Goal: Task Accomplishment & Management: Use online tool/utility

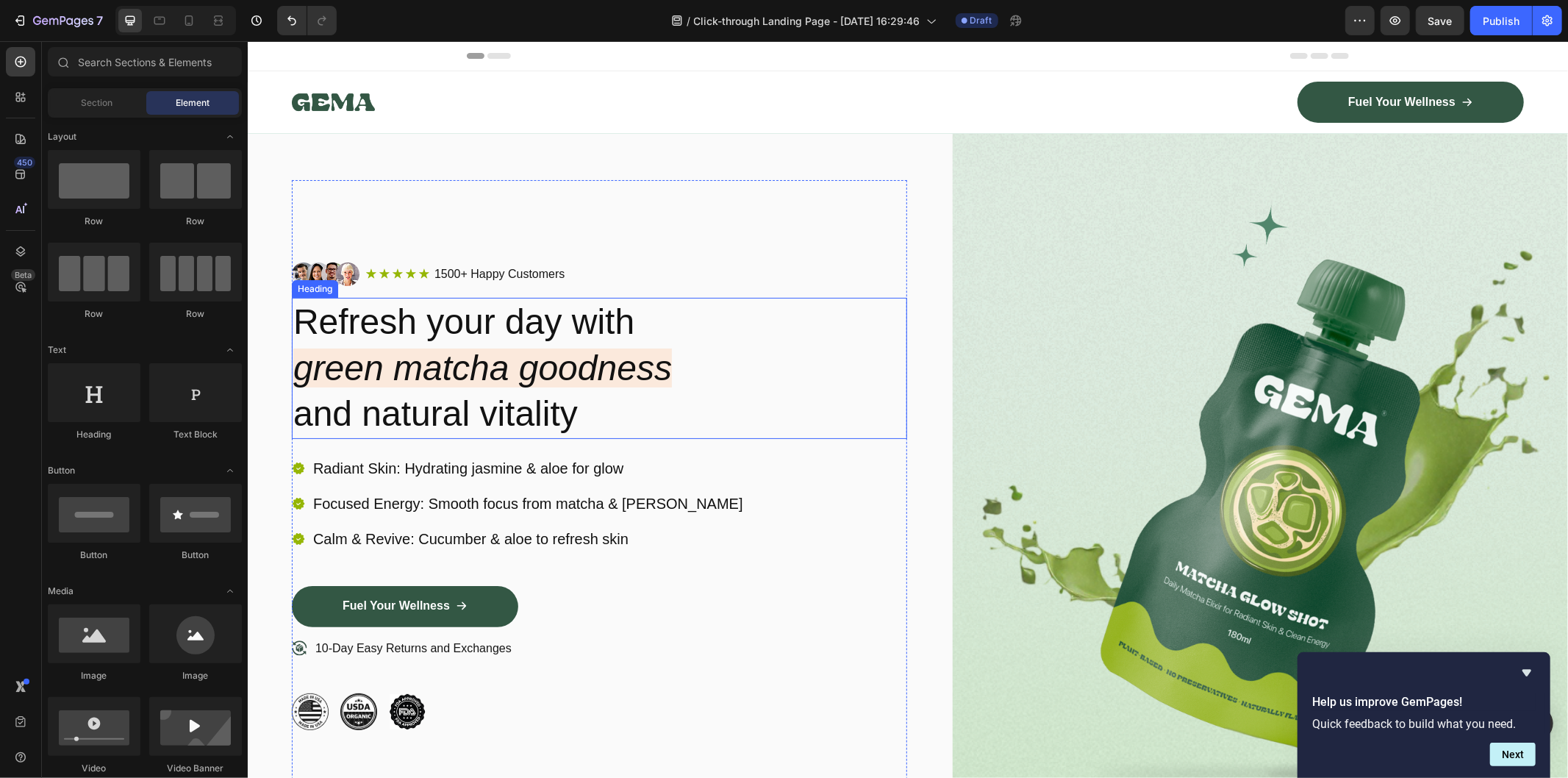
click at [531, 342] on h2 "Refresh your day with green matcha goodness and natural vitality" at bounding box center [599, 367] width 616 height 141
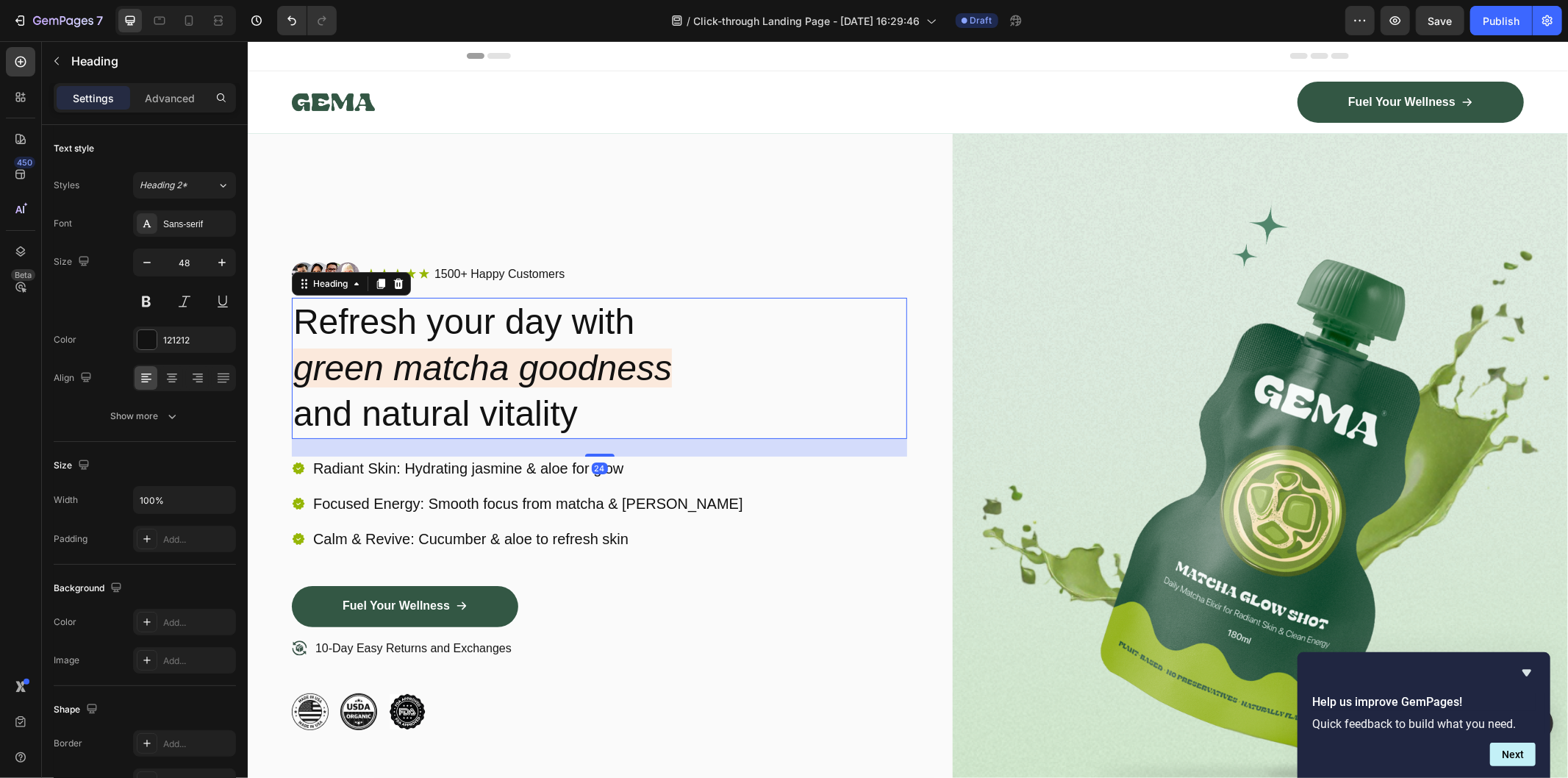
click at [531, 342] on h2 "Refresh your day with green matcha goodness and natural vitality" at bounding box center [599, 367] width 616 height 141
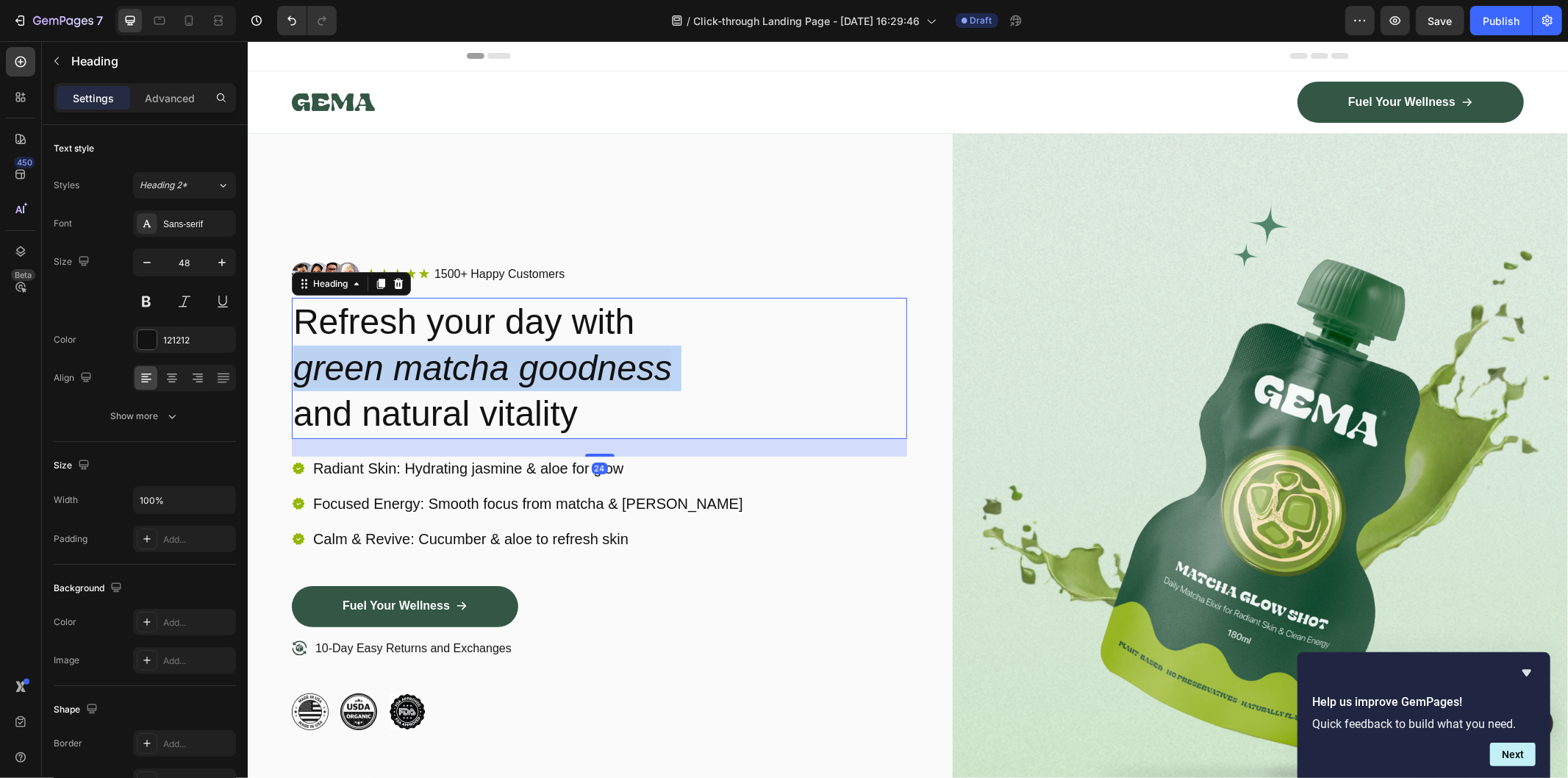
click at [531, 342] on p "Refresh your day with green matcha goodness and natural vitality" at bounding box center [598, 367] width 613 height 138
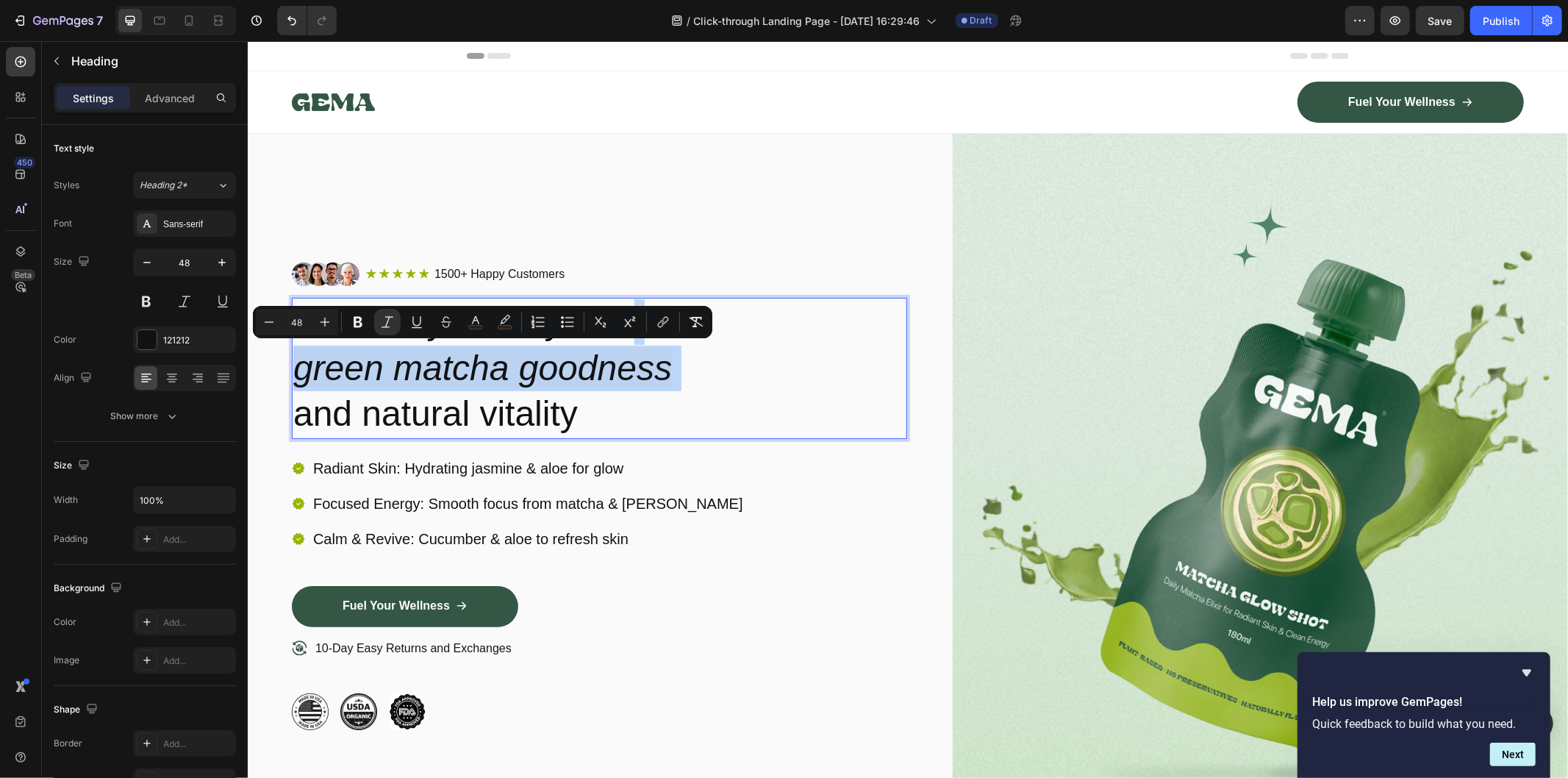
click at [547, 375] on icon "green matcha goodness" at bounding box center [481, 367] width 379 height 39
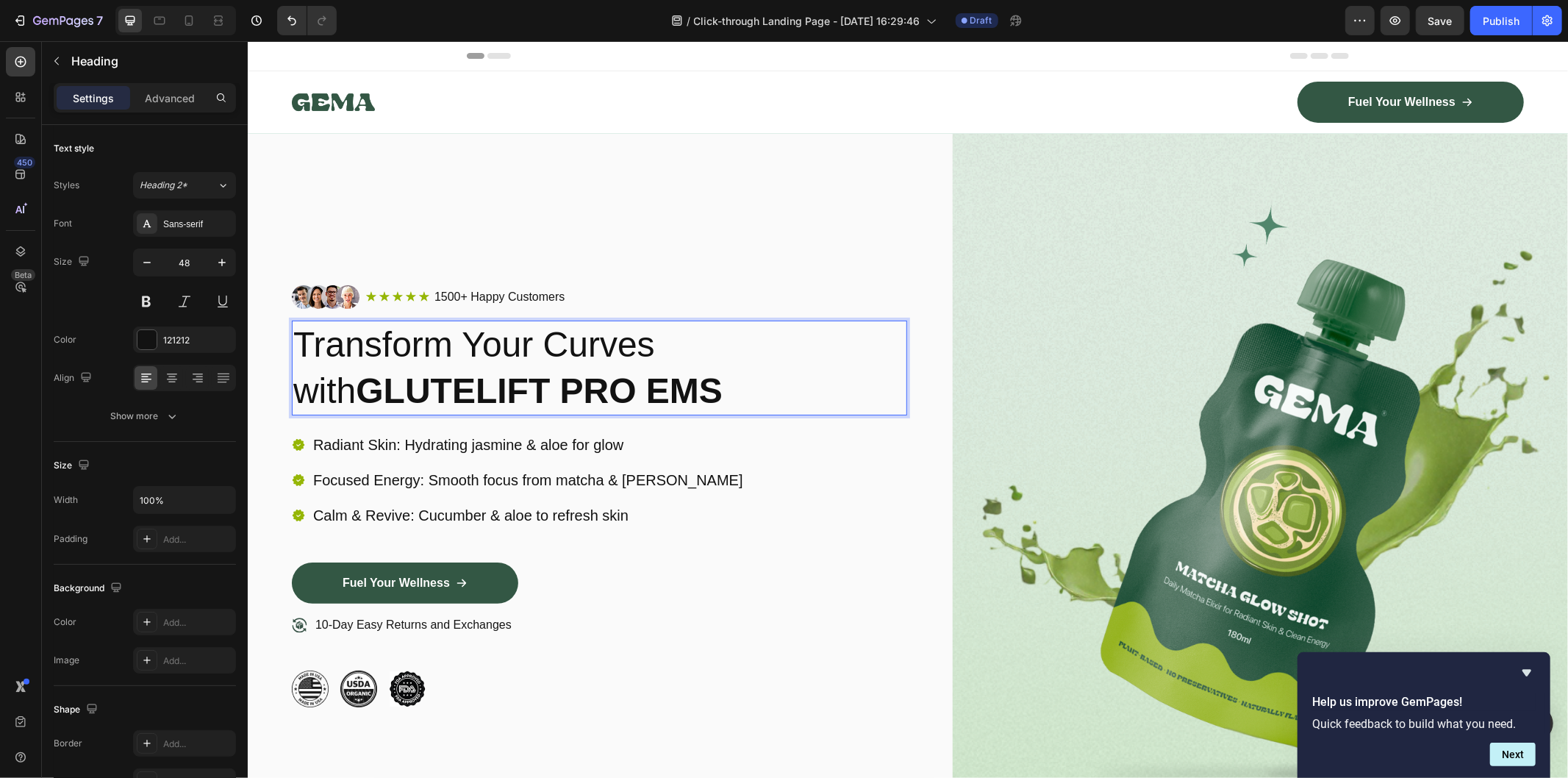
click at [709, 377] on p "Transform Your Curves with GLUTELIFT PRO EMS" at bounding box center [598, 367] width 613 height 92
click at [538, 495] on div "Radiant Skin: Hydrating jasmine & aloe for glow Focused Energy: Smooth focus fr…" at bounding box center [518, 478] width 454 height 94
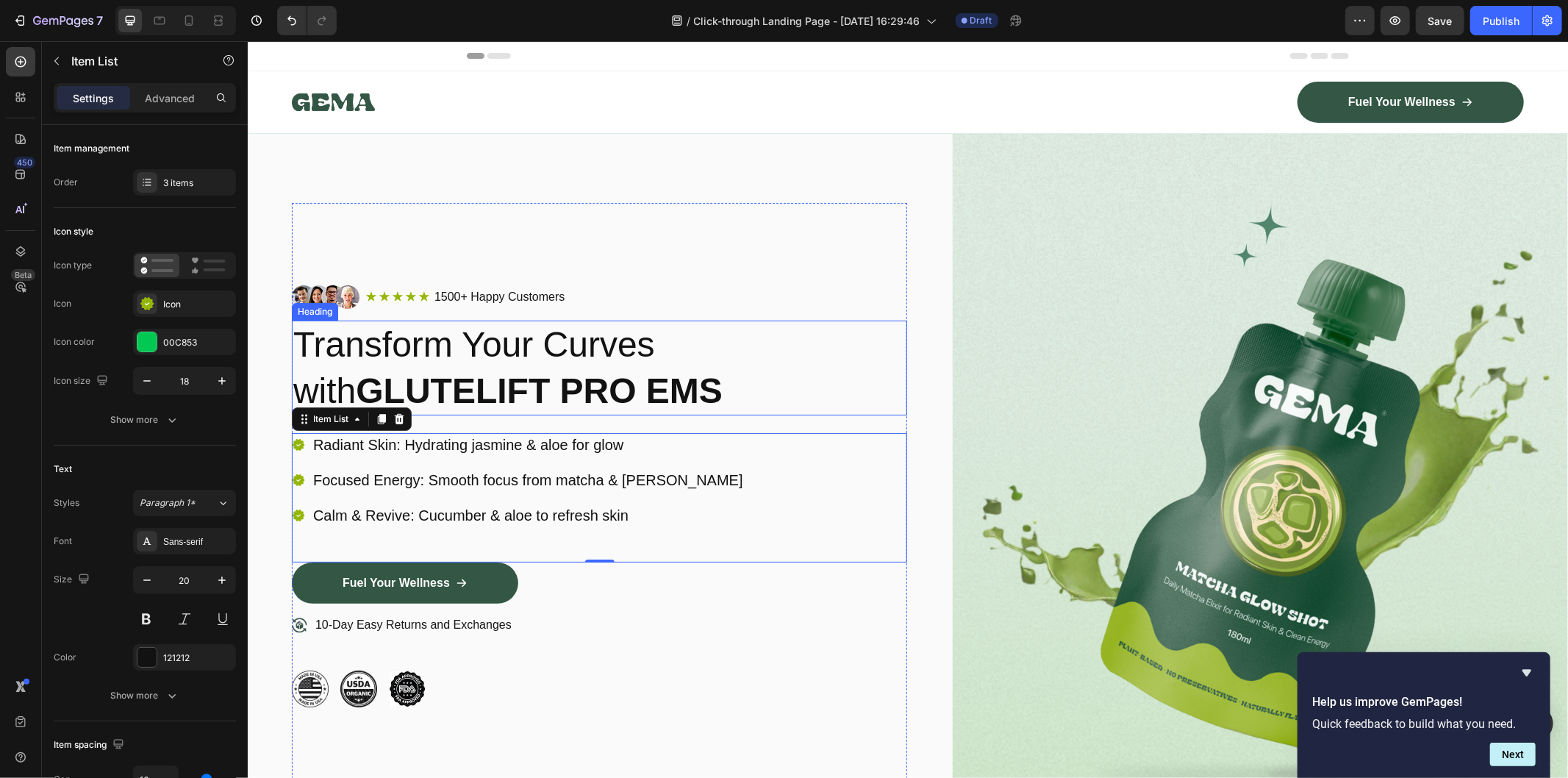
click at [805, 351] on p "Transform Your Curves with GLUTELIFT PRO EMS" at bounding box center [598, 367] width 613 height 92
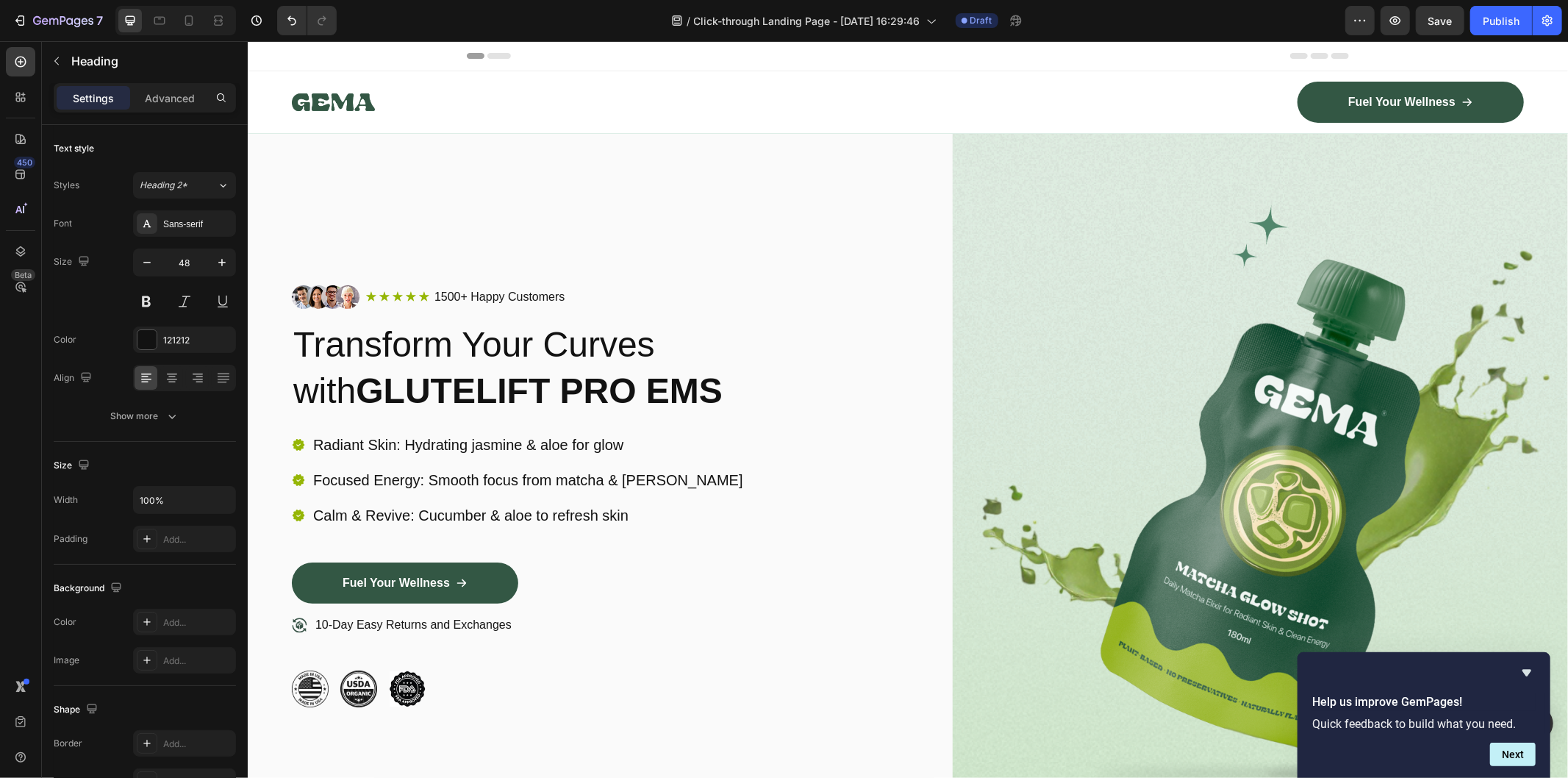
click at [401, 408] on h2 "Transform Your Curves with GLUTELIFT PRO EMS" at bounding box center [599, 367] width 616 height 95
click at [712, 375] on p "Transform Your Curves with GLUTELIFT PRO EMS" at bounding box center [598, 367] width 613 height 92
click at [297, 444] on icon at bounding box center [298, 444] width 12 height 12
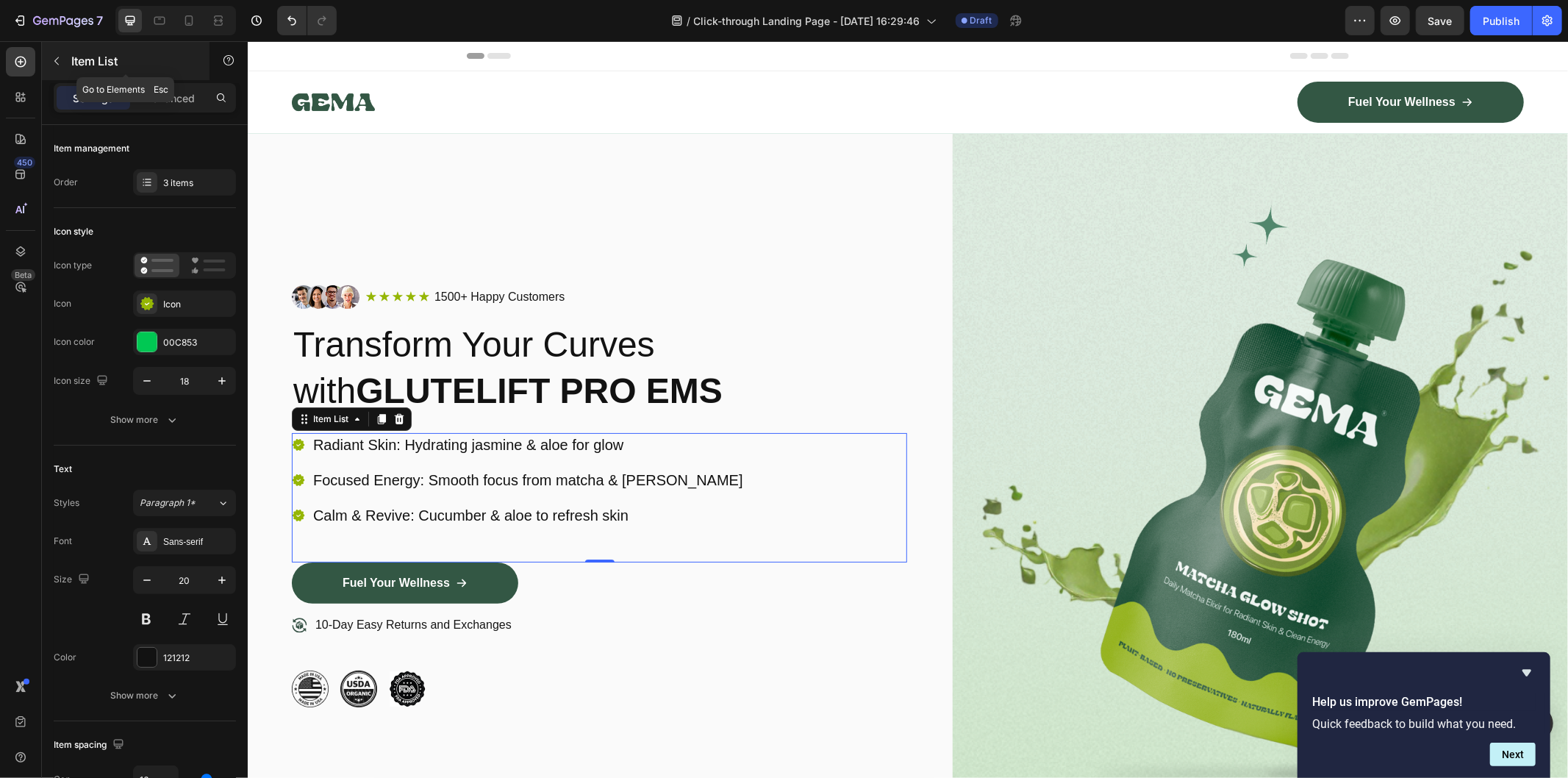
click at [60, 52] on button "button" at bounding box center [57, 61] width 24 height 24
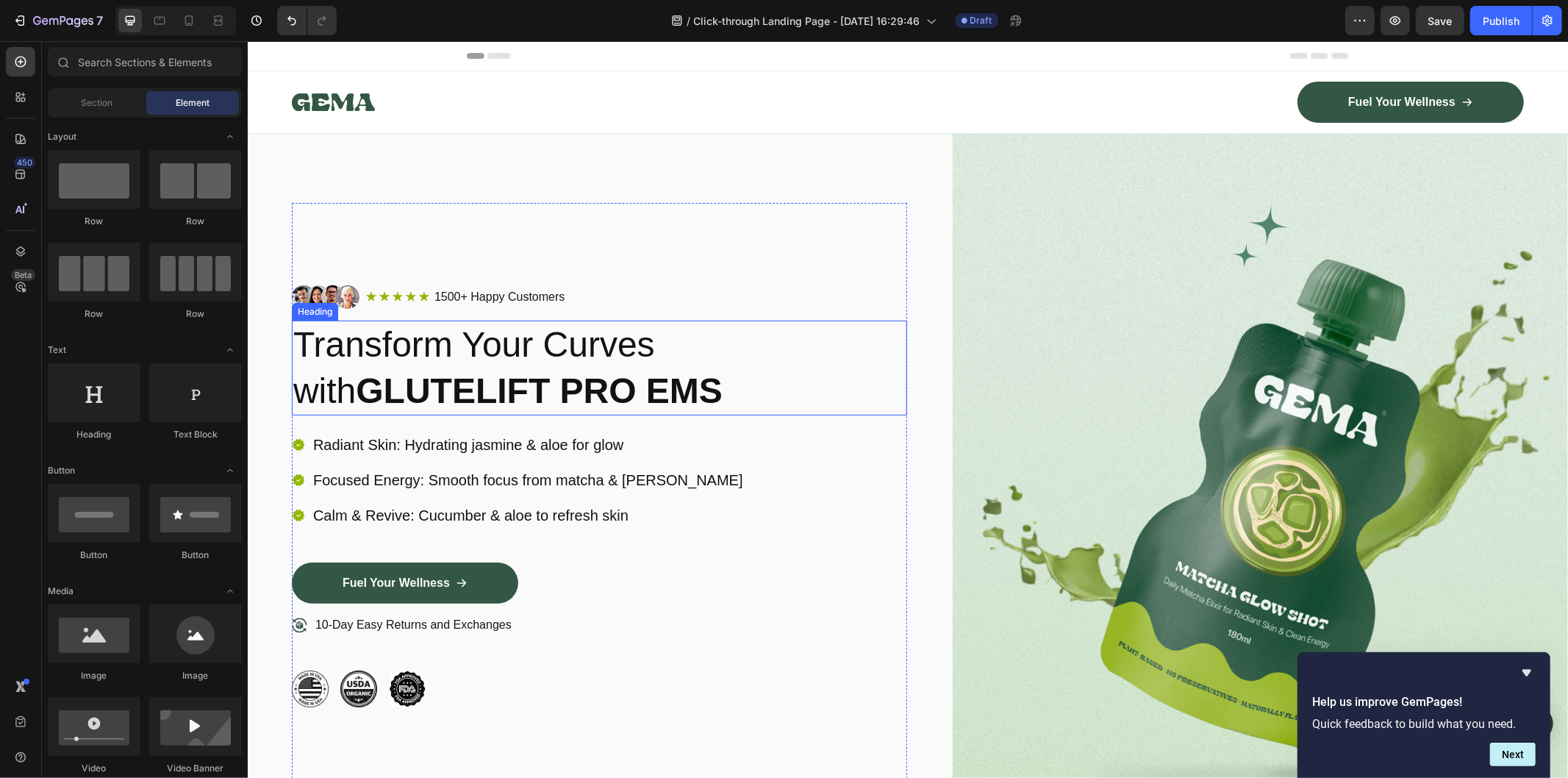
click at [400, 363] on p "Transform Your Curves with GLUTELIFT PRO EMS" at bounding box center [598, 367] width 613 height 92
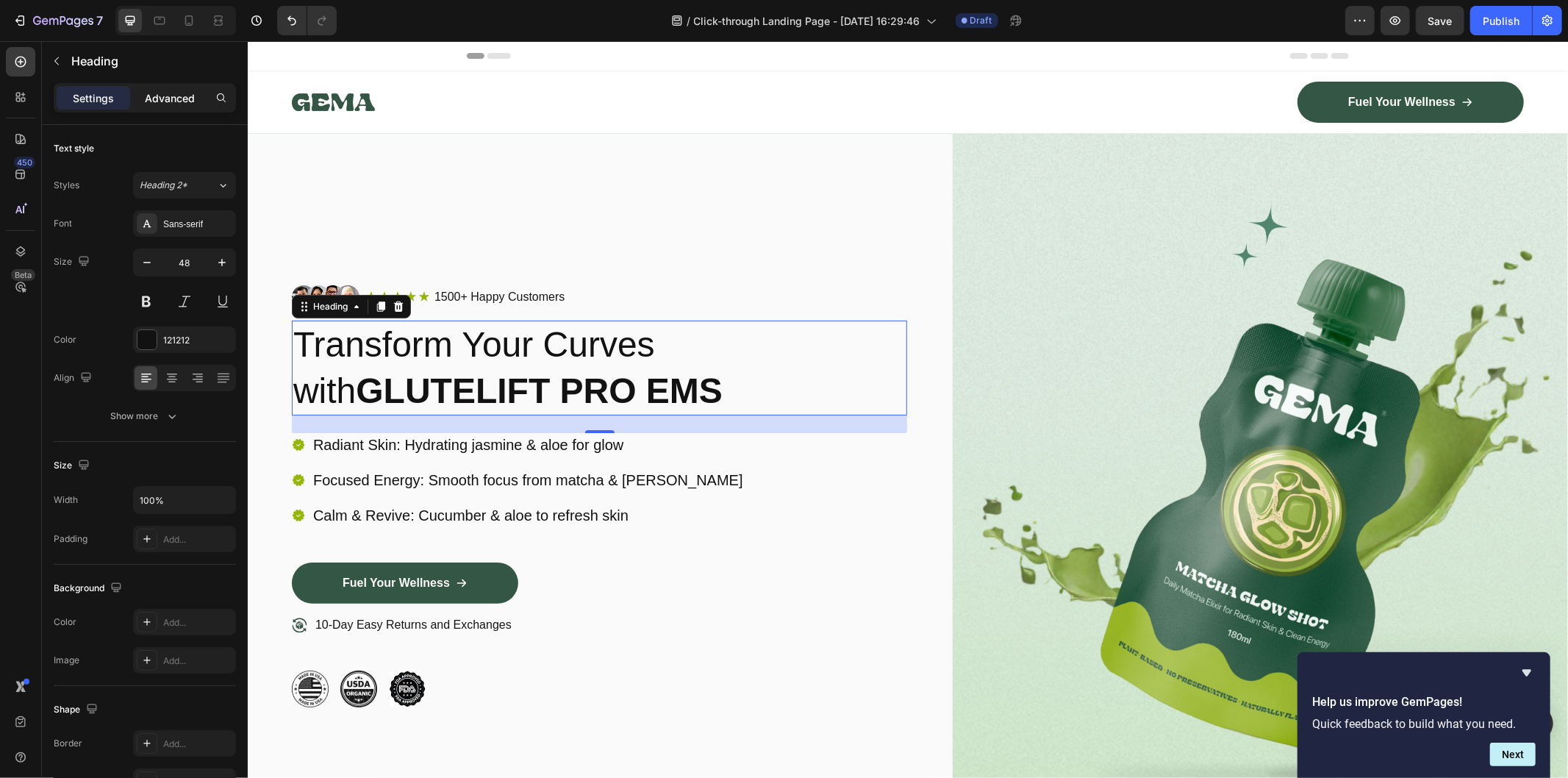
click at [179, 98] on p "Advanced" at bounding box center [170, 98] width 50 height 16
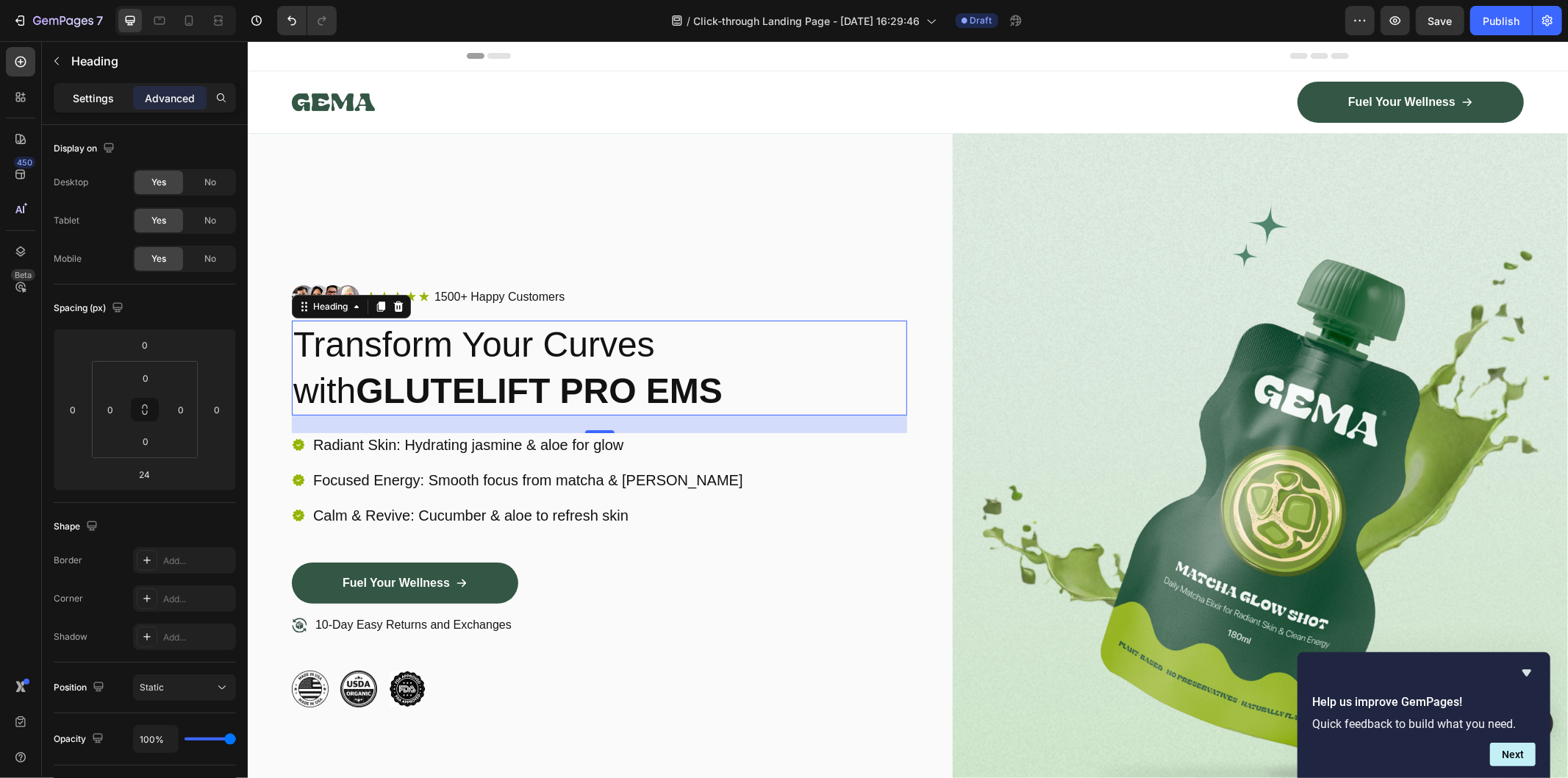
click at [96, 92] on p "Settings" at bounding box center [93, 98] width 41 height 16
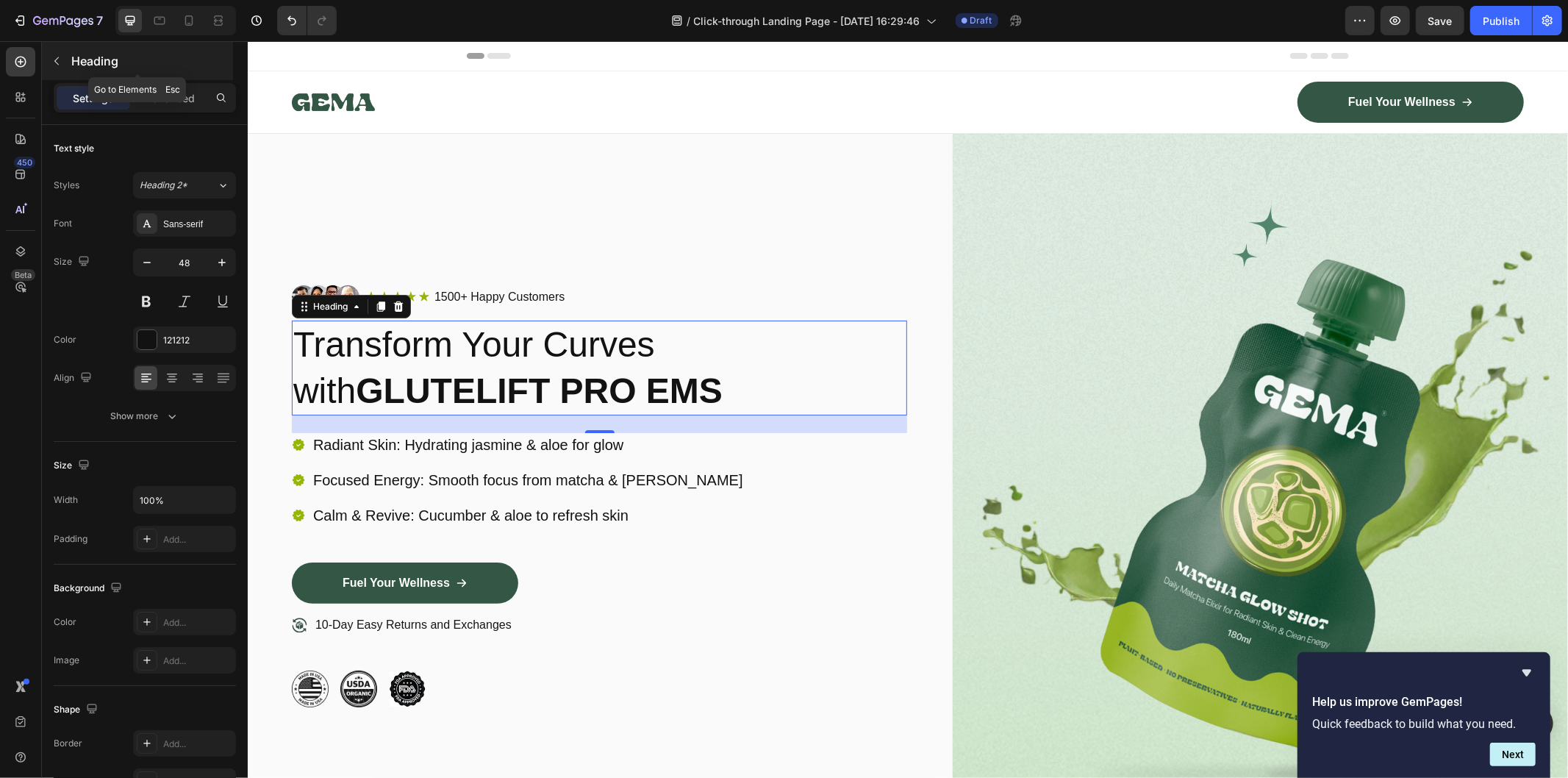
click at [49, 62] on button "button" at bounding box center [57, 61] width 24 height 24
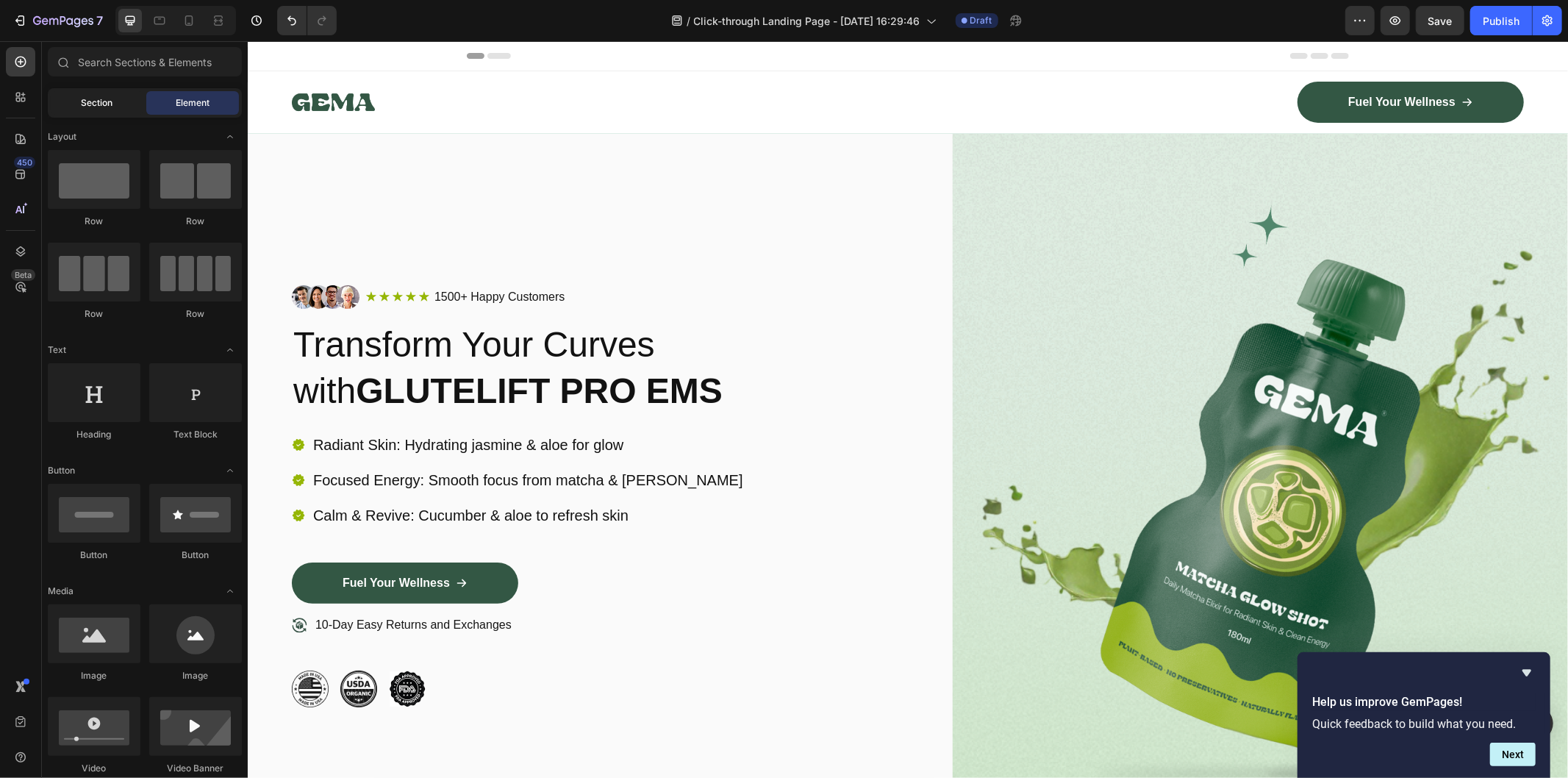
click at [101, 103] on span "Section" at bounding box center [97, 102] width 32 height 13
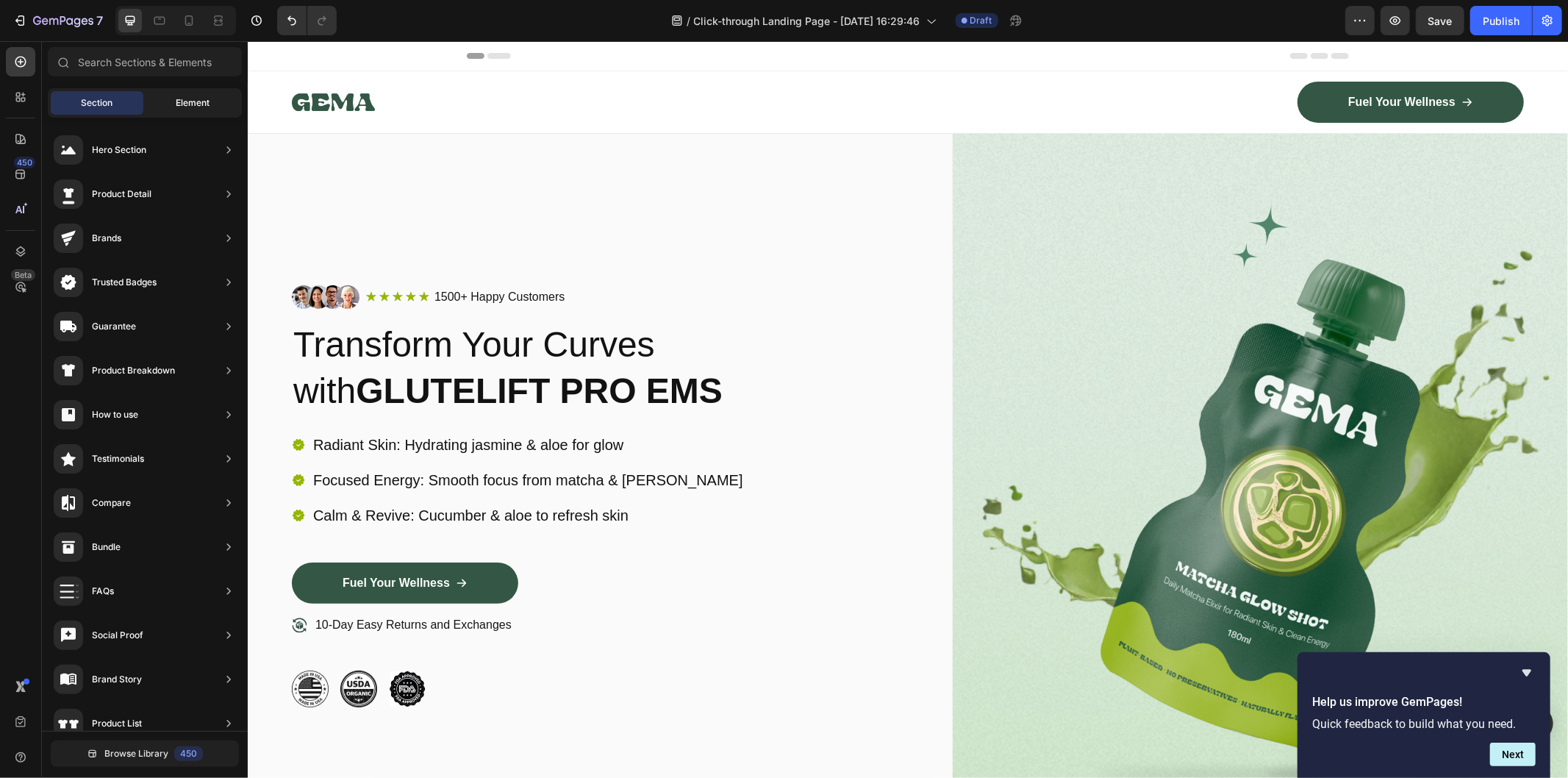
click at [196, 96] on span "Element" at bounding box center [192, 102] width 34 height 13
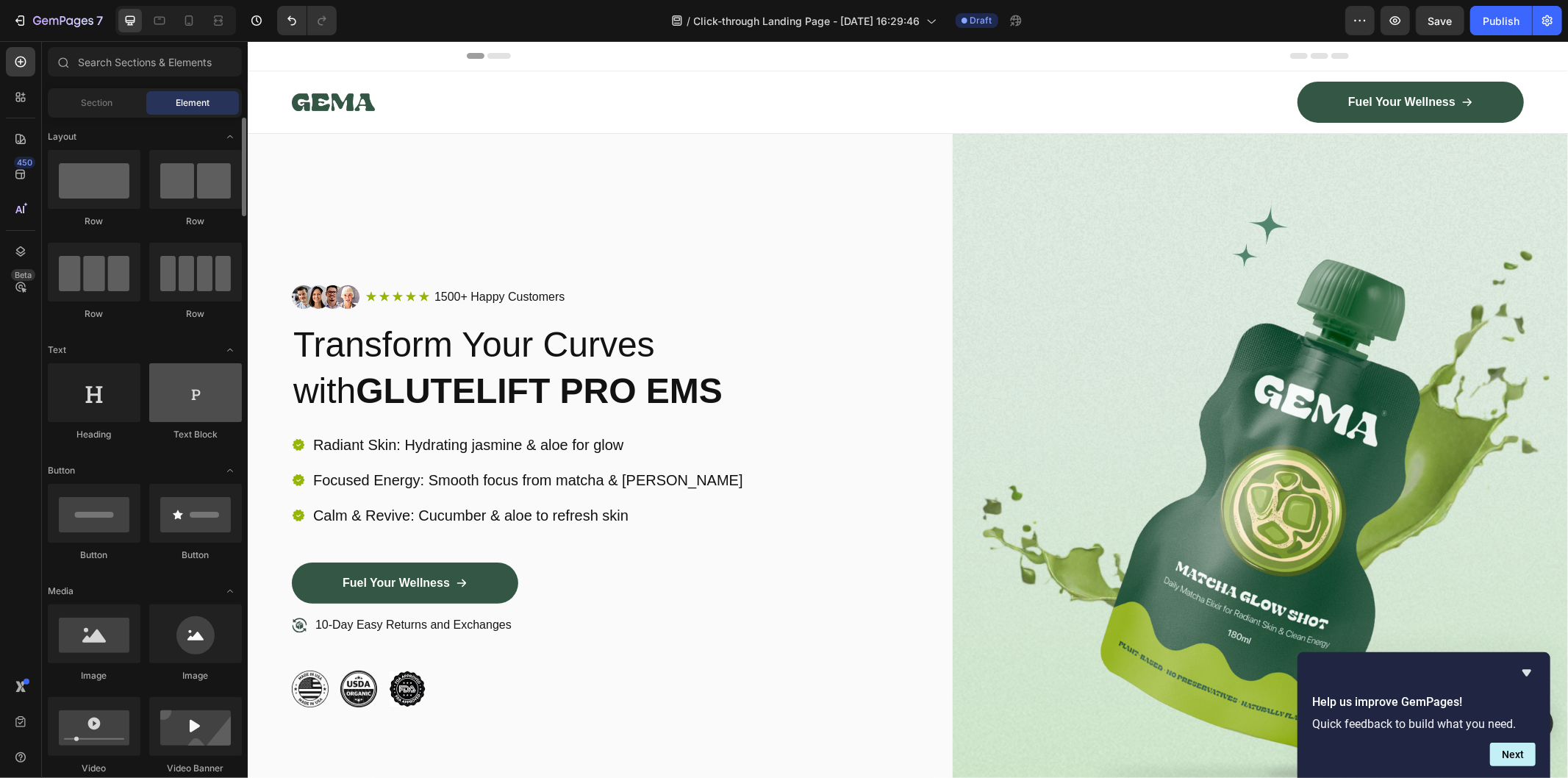
click at [172, 394] on div at bounding box center [195, 393] width 92 height 58
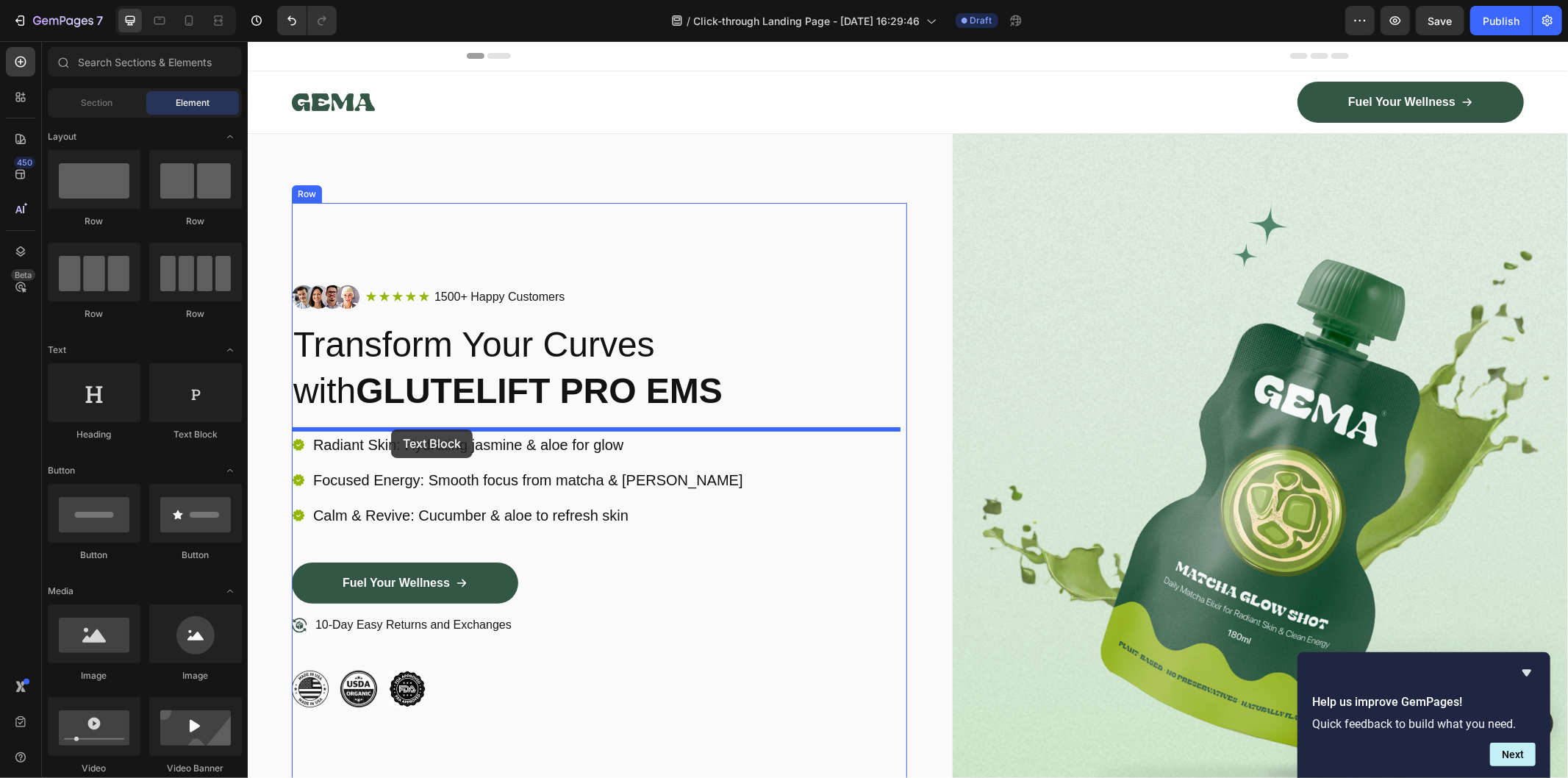
drag, startPoint x: 443, startPoint y: 443, endPoint x: 391, endPoint y: 428, distance: 54.1
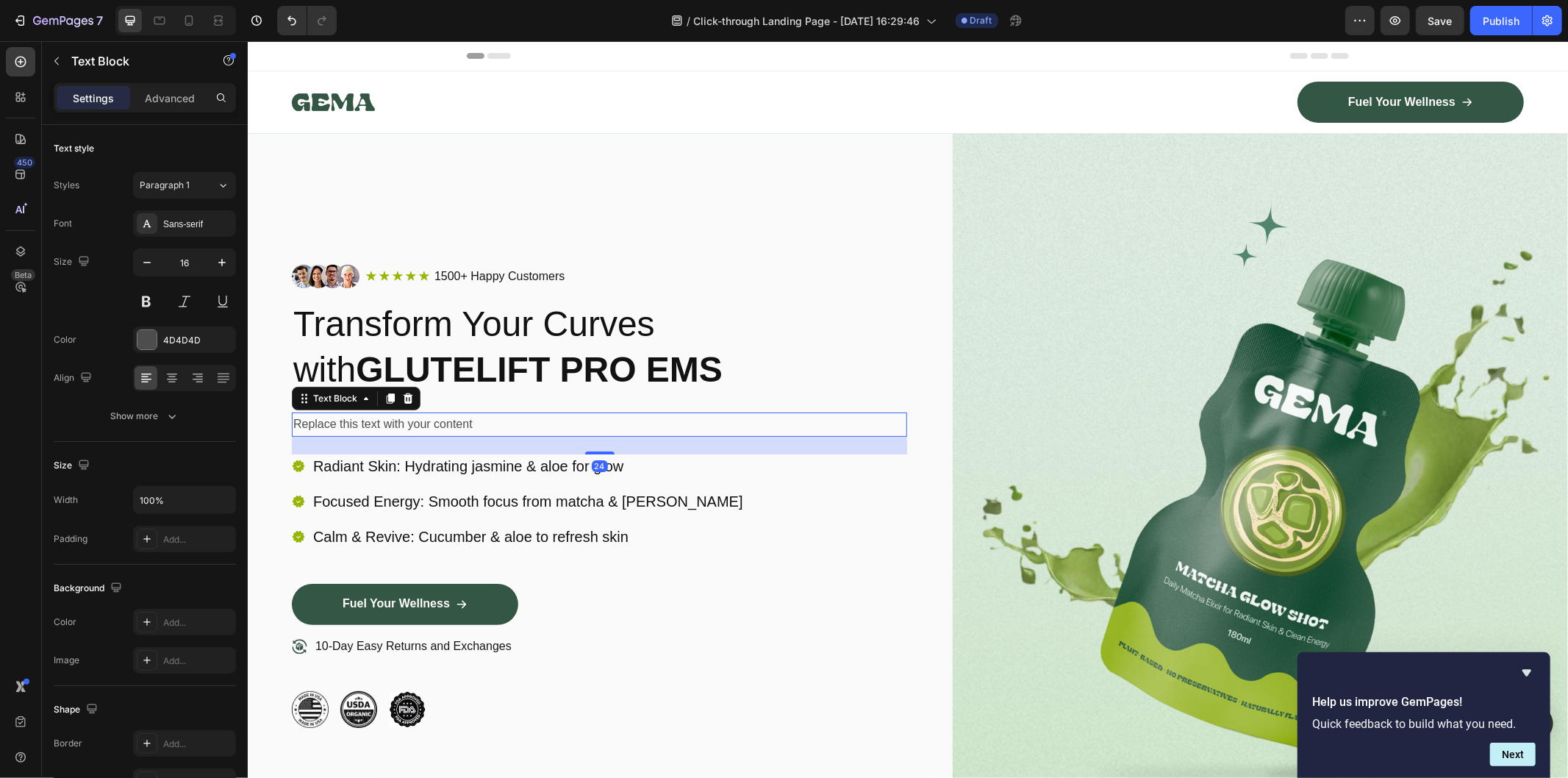
click at [461, 415] on div "Replace this text with your content" at bounding box center [599, 424] width 616 height 25
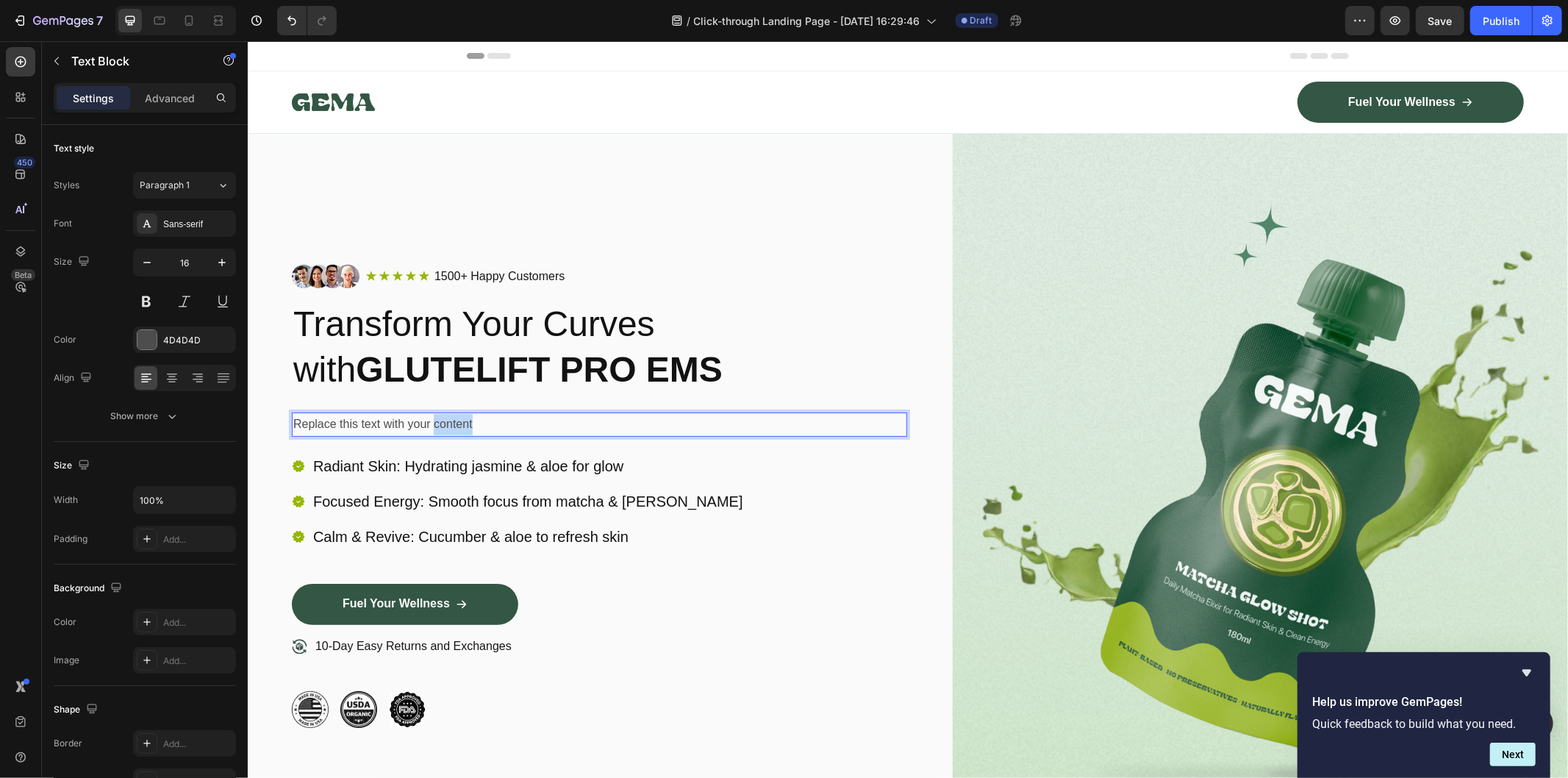
click at [461, 415] on p "Replace this text with your content" at bounding box center [598, 423] width 613 height 21
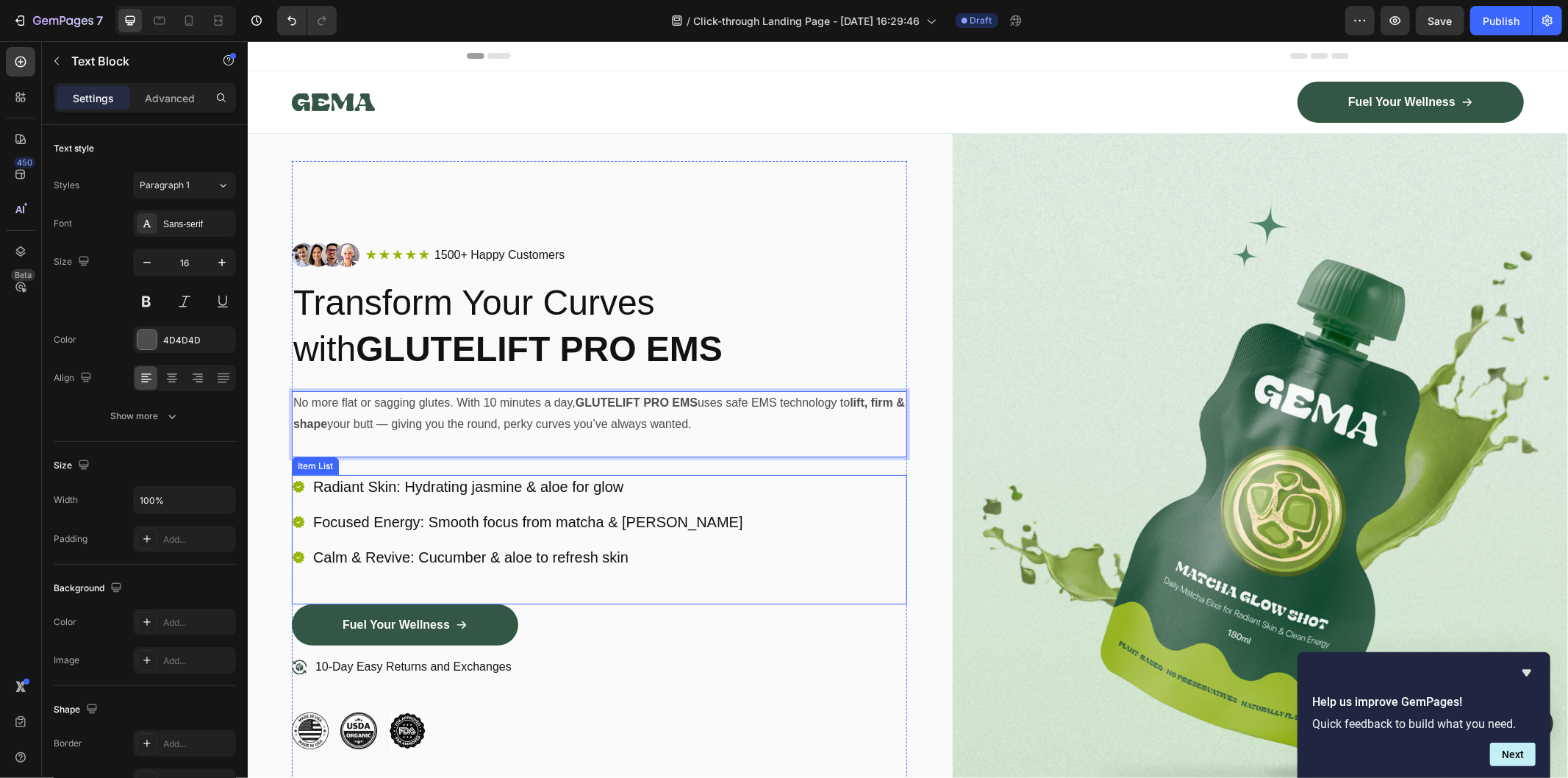
click at [828, 502] on div "Radiant Skin: Hydrating jasmine & aloe for glow Focused Energy: Smooth focus fr…" at bounding box center [599, 539] width 616 height 130
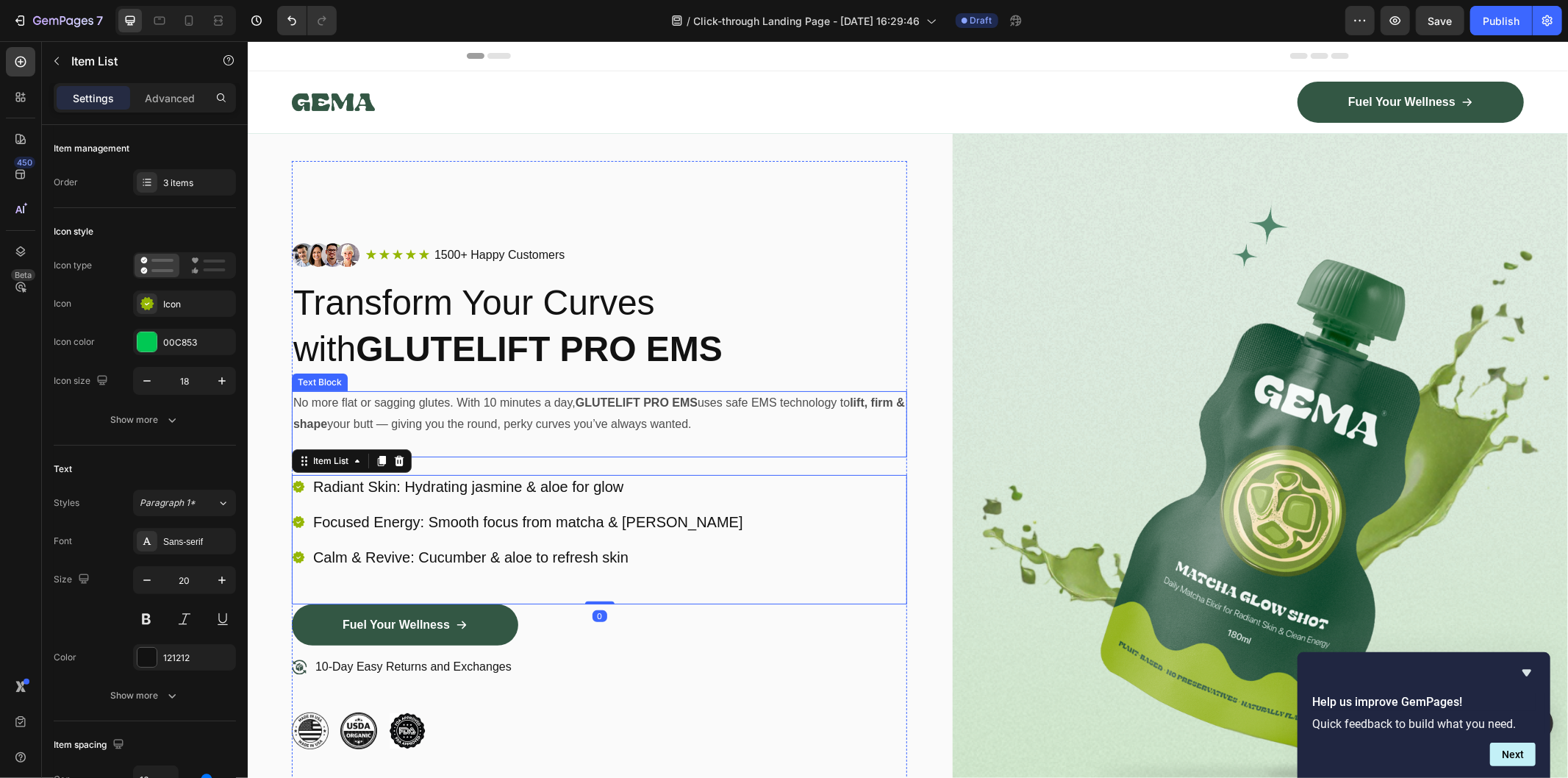
click at [498, 413] on p "No more flat or sagging glutes. With 10 minutes a day, GLUTELIFT PRO EMS uses s…" at bounding box center [598, 413] width 613 height 43
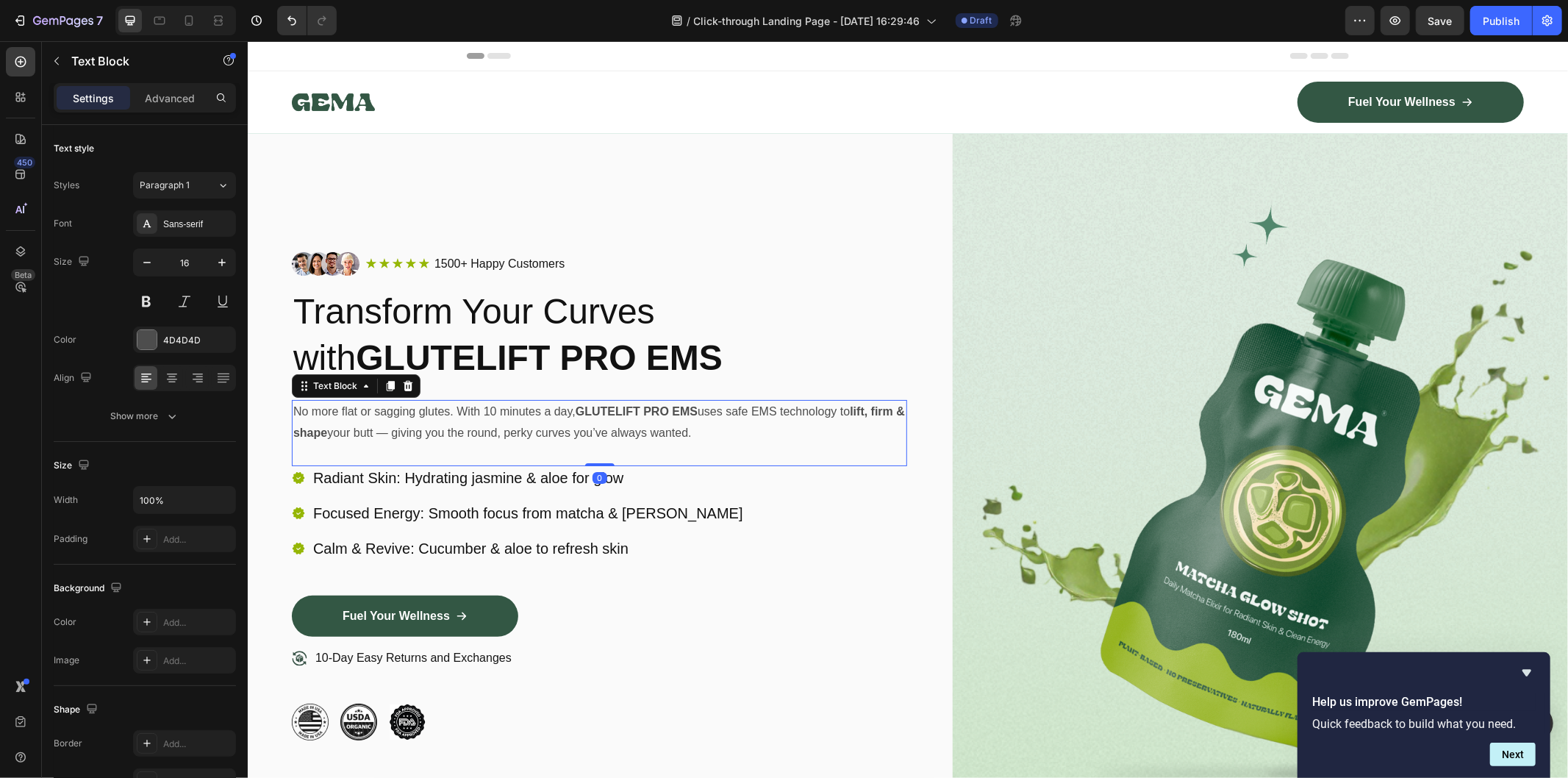
drag, startPoint x: 597, startPoint y: 447, endPoint x: 605, endPoint y: 414, distance: 34.0
click at [605, 414] on div "No more flat or sagging glutes. With 10 minutes a day, GLUTELIFT PRO EMS uses s…" at bounding box center [599, 432] width 616 height 66
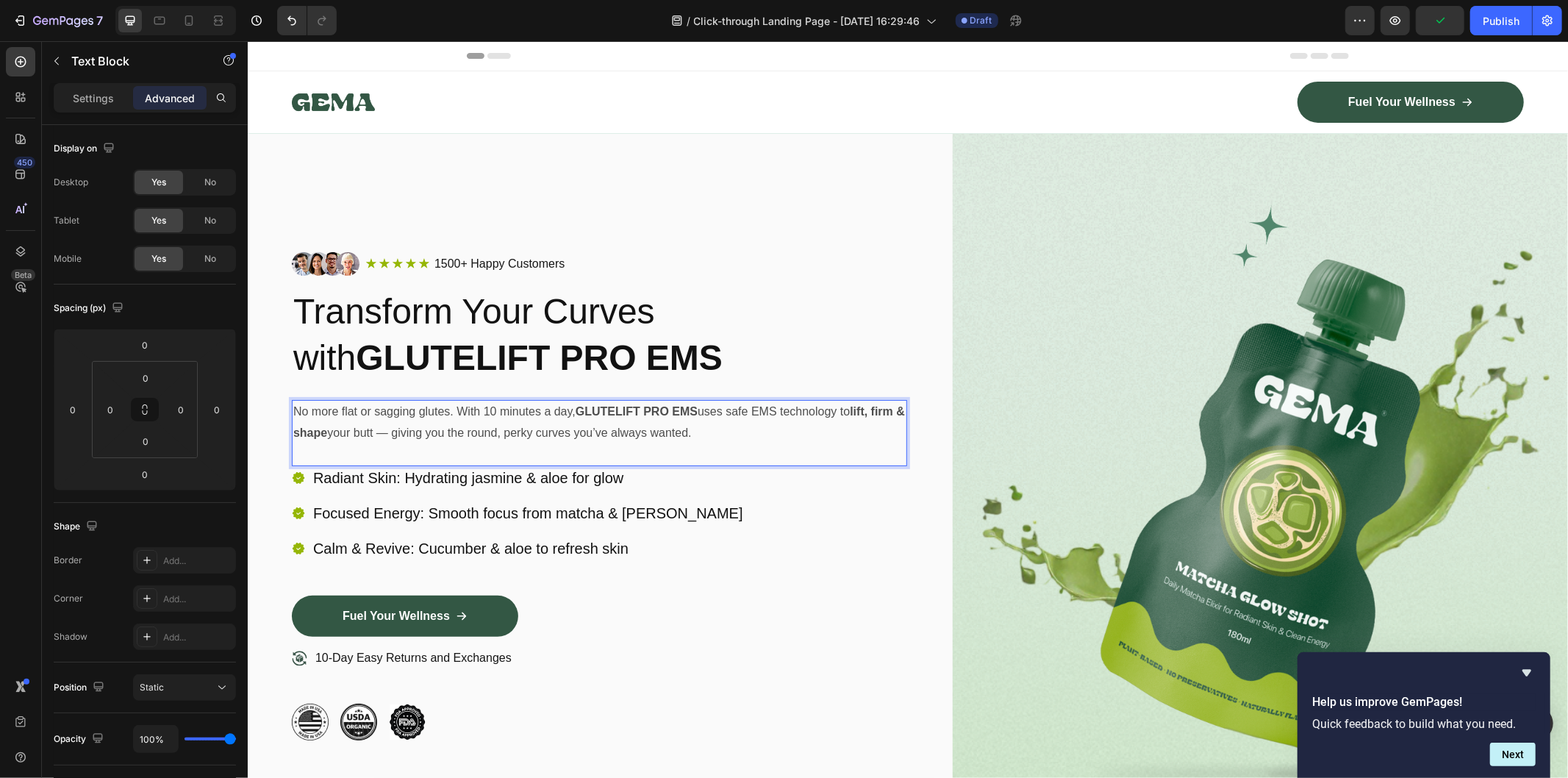
click at [504, 449] on p "Rich Text Editor. Editing area: main" at bounding box center [598, 454] width 613 height 21
click at [674, 505] on div "Focused Energy: Smooth focus from matcha & jasmine" at bounding box center [528, 512] width 435 height 24
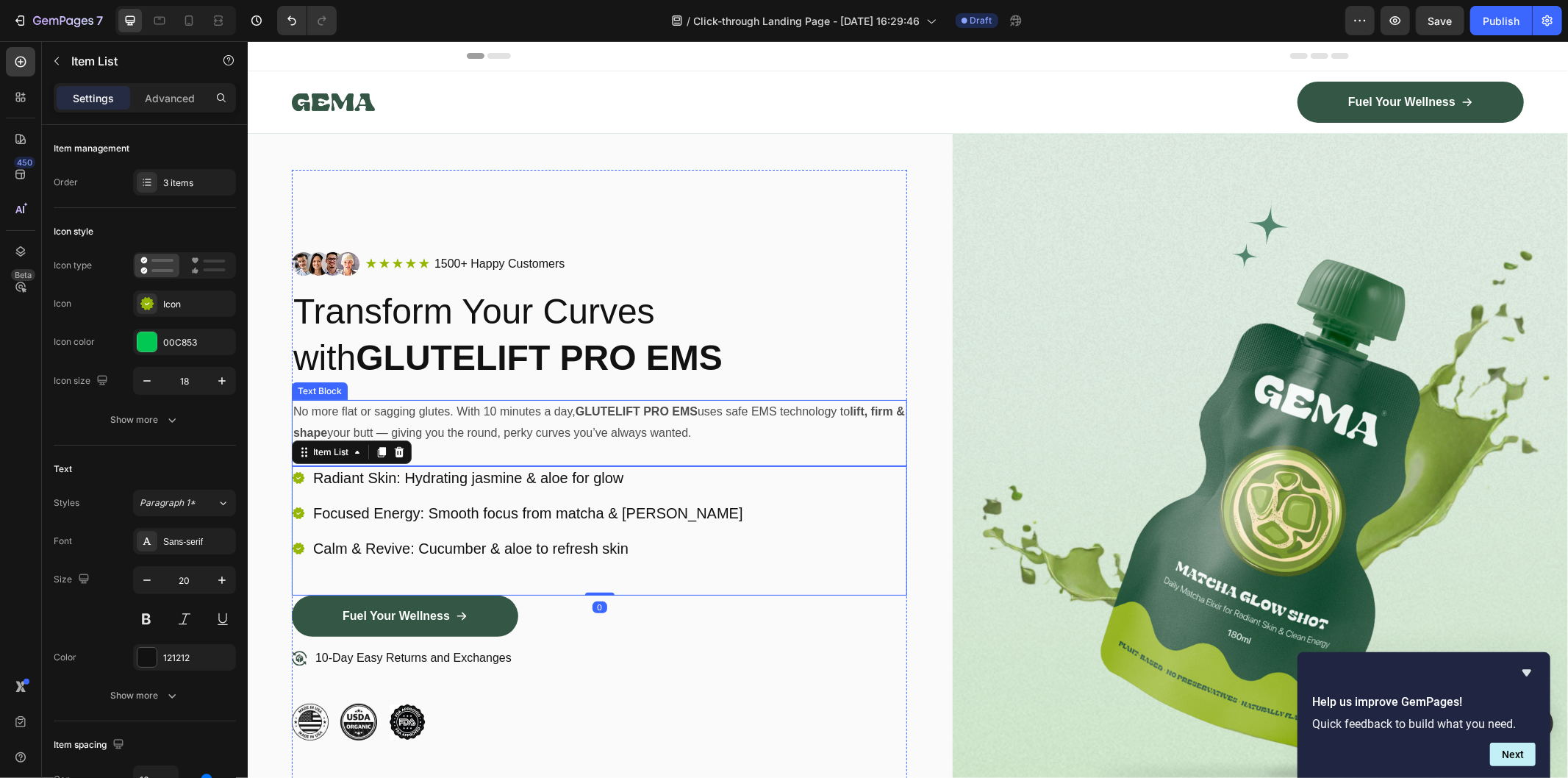
click at [711, 451] on p "Rich Text Editor. Editing area: main" at bounding box center [598, 454] width 613 height 21
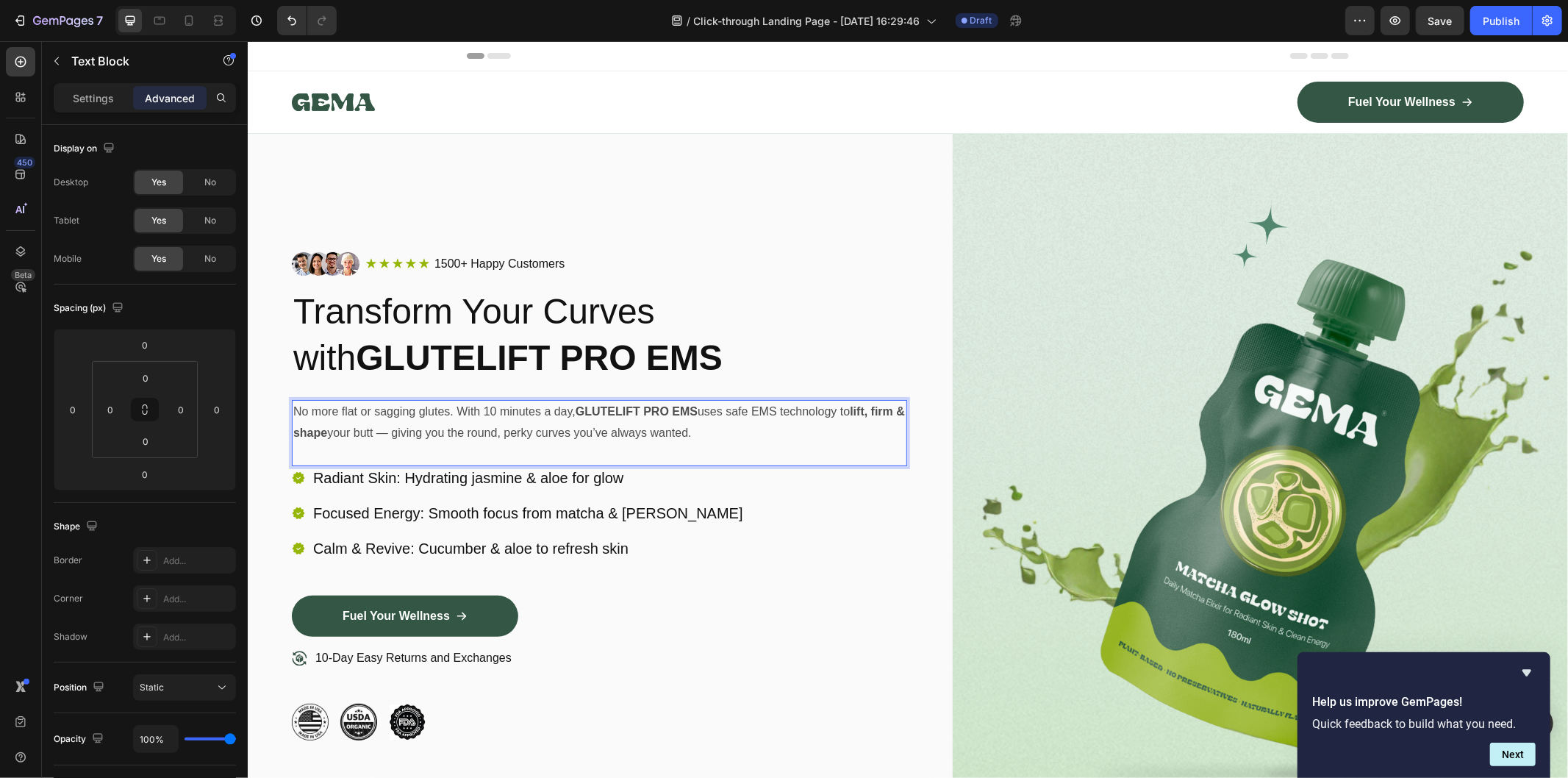
click at [326, 444] on p "Rich Text Editor. Editing area: main" at bounding box center [598, 454] width 613 height 21
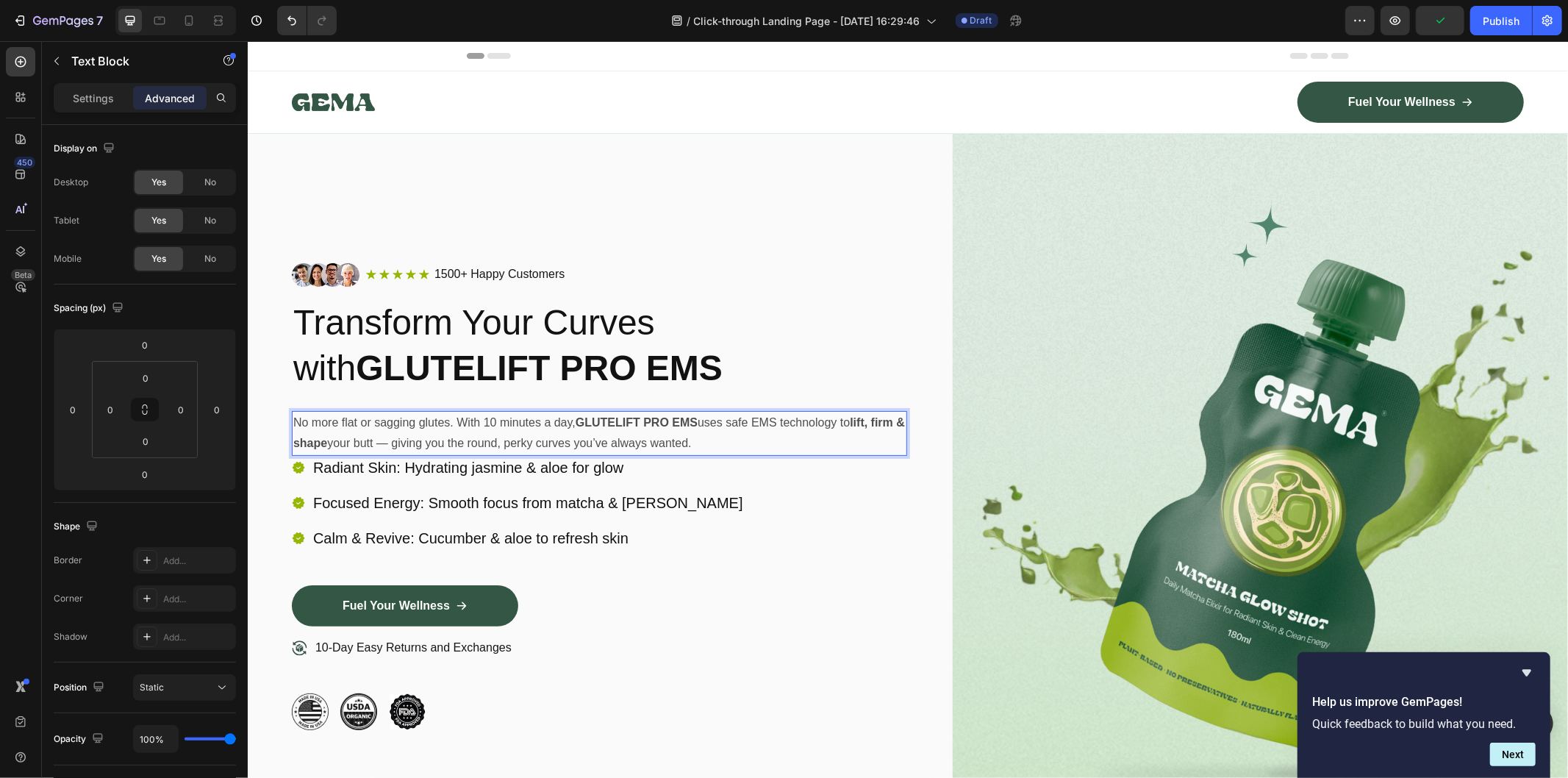
click at [761, 441] on p "No more flat or sagging glutes. With 10 minutes a day, GLUTELIFT PRO EMS uses s…" at bounding box center [598, 433] width 613 height 43
click at [797, 540] on div "Radiant Skin: Hydrating jasmine & aloe for glow Focused Energy: Smooth focus fr…" at bounding box center [599, 520] width 616 height 130
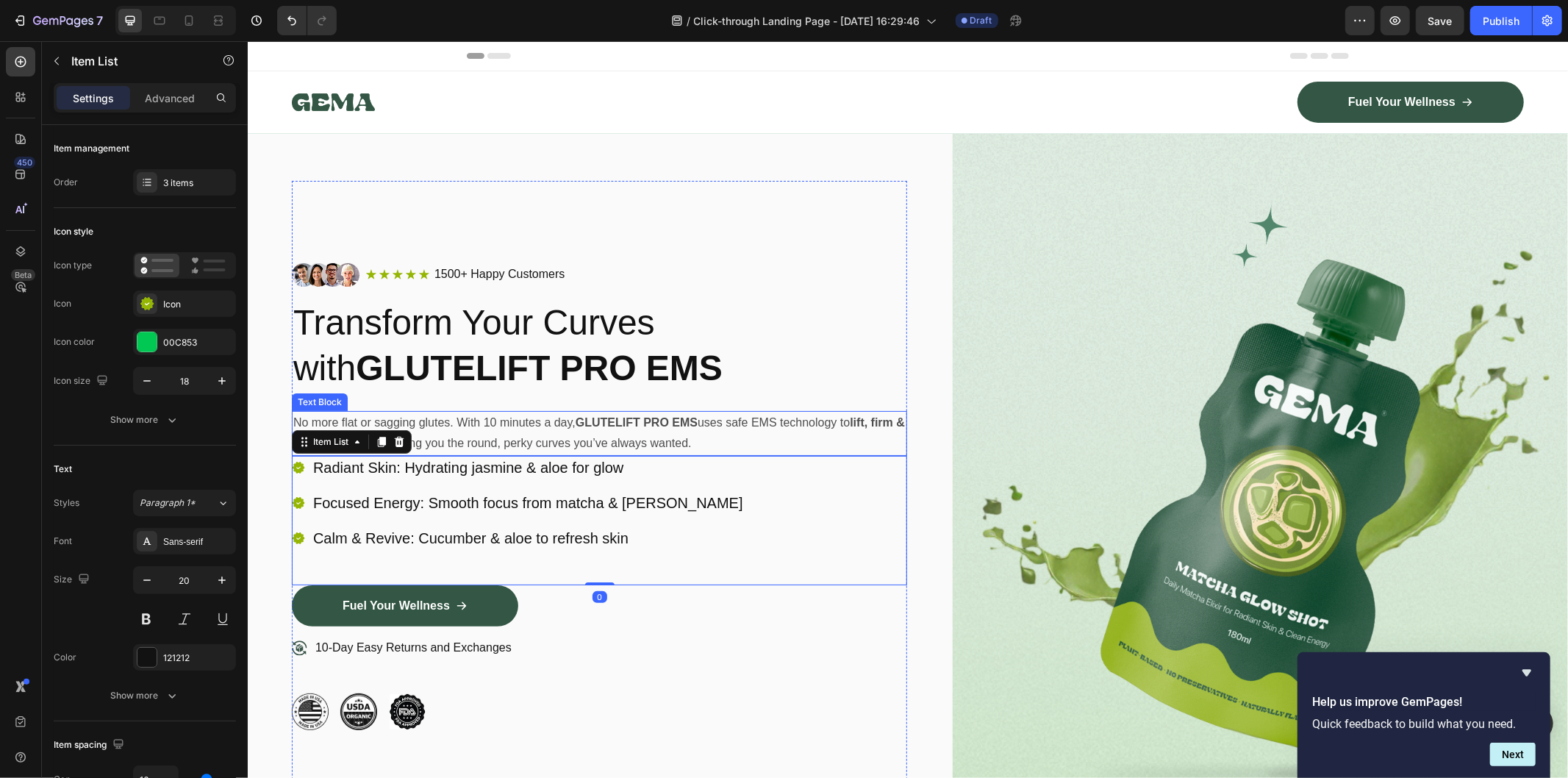
click at [738, 436] on p "No more flat or sagging glutes. With 10 minutes a day, GLUTELIFT PRO EMS uses s…" at bounding box center [598, 433] width 613 height 43
click at [612, 439] on p "No more flat or sagging glutes. With 10 minutes a day, GLUTELIFT PRO EMS uses s…" at bounding box center [598, 433] width 613 height 43
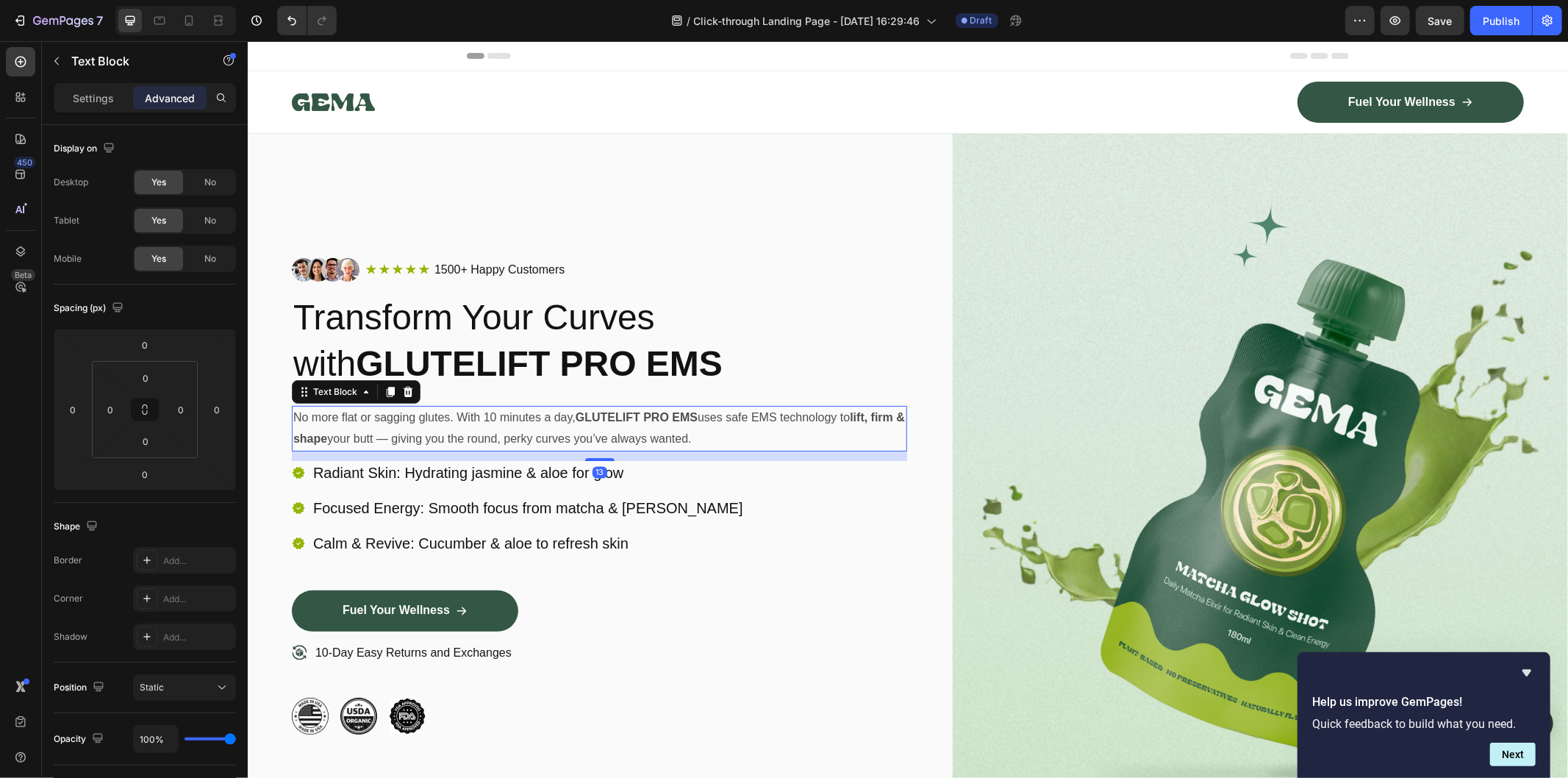
drag, startPoint x: 597, startPoint y: 448, endPoint x: 597, endPoint y: 458, distance: 10.0
click at [597, 458] on div "Image Icon Icon Icon Icon Icon Icon List 1500+ Happy Customers Text Block Row R…" at bounding box center [599, 496] width 616 height 477
click at [622, 468] on p "Radiant Skin: Hydrating jasmine & aloe for glow" at bounding box center [527, 471] width 430 height 19
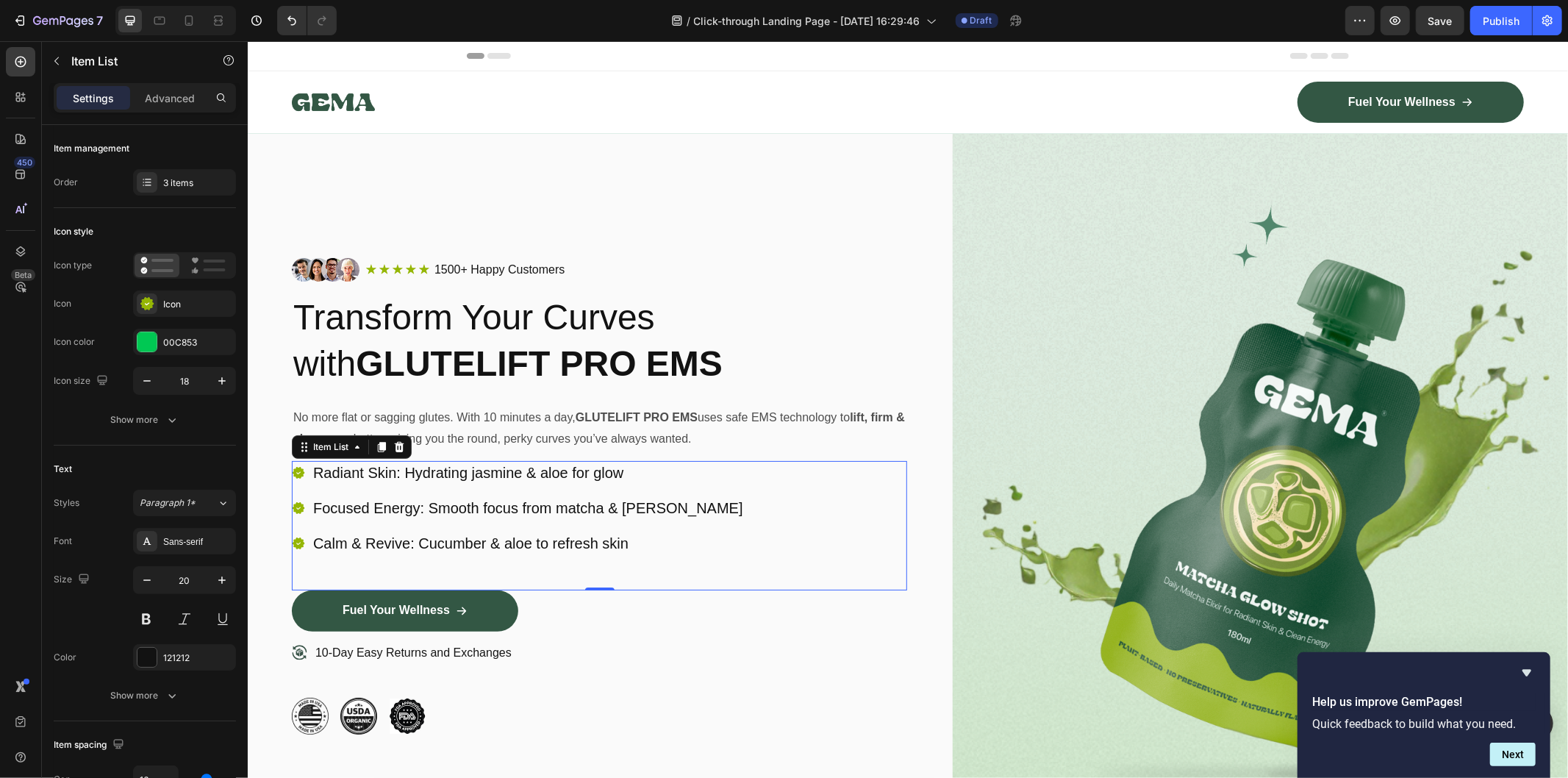
click at [605, 410] on strong "GLUTELIFT PRO EMS" at bounding box center [637, 416] width 122 height 13
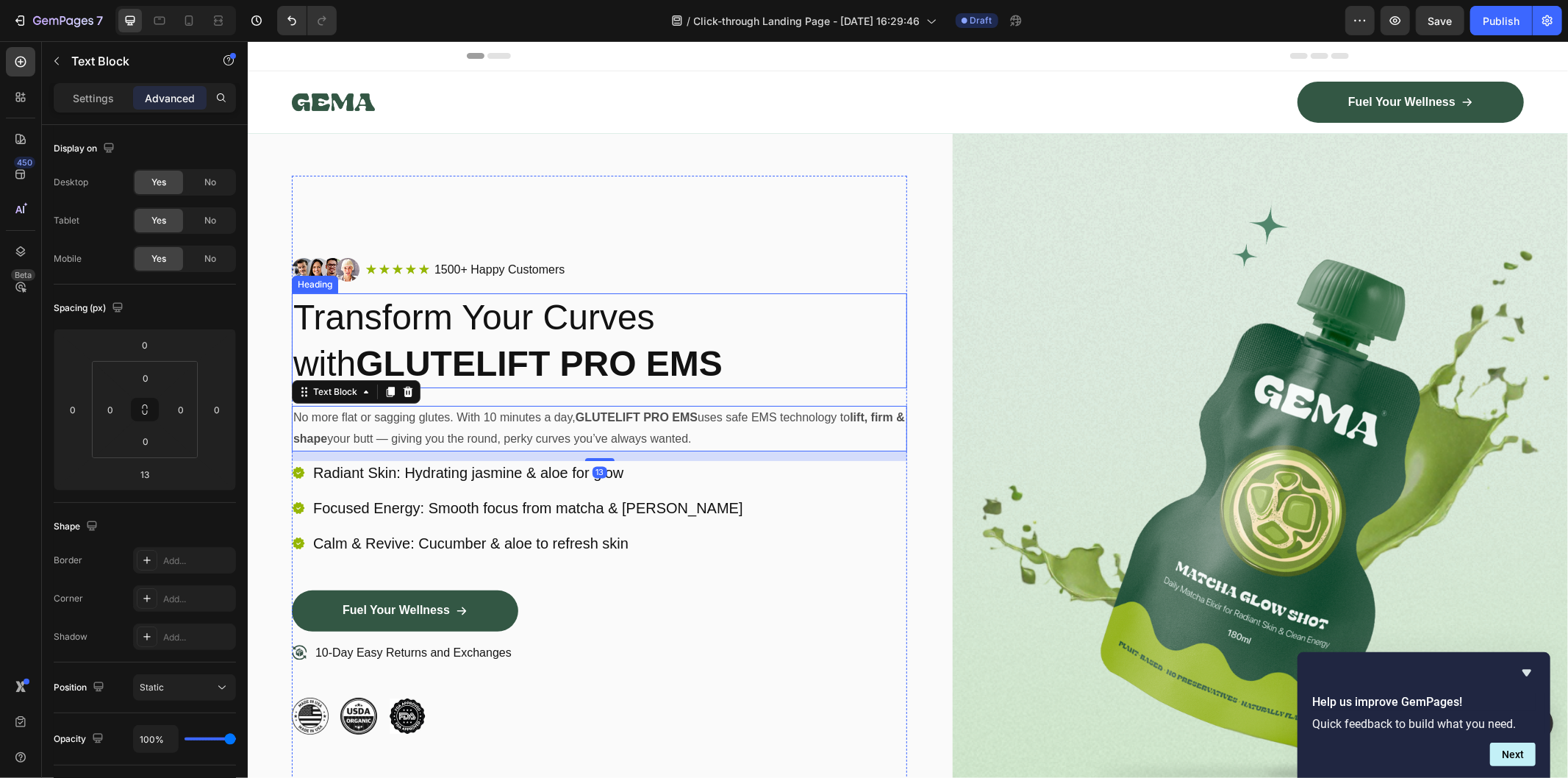
click at [589, 389] on div "Image Icon Icon Icon Icon Icon Icon List 1500+ Happy Customers Text Block Row R…" at bounding box center [599, 496] width 616 height 477
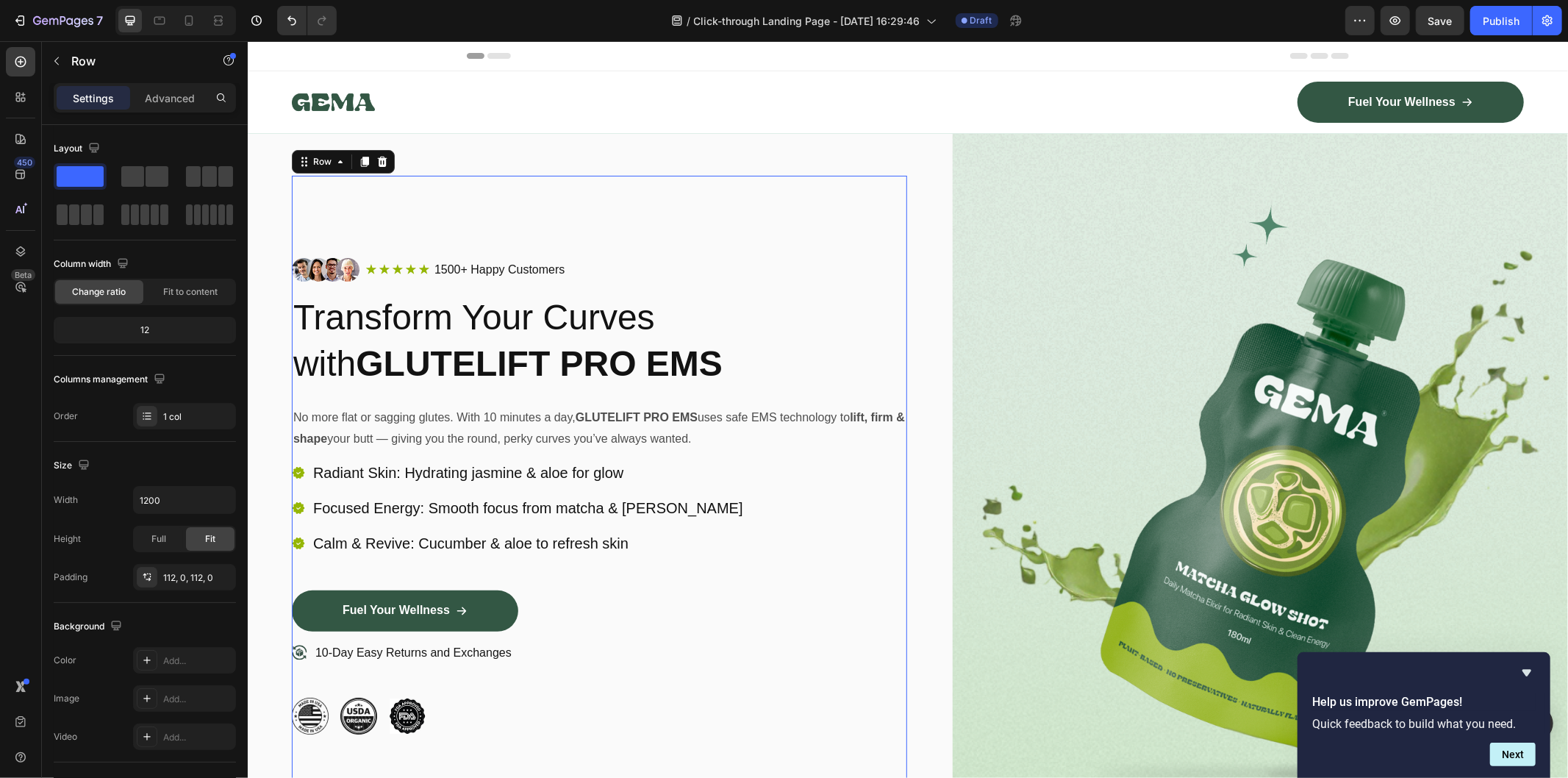
click at [592, 384] on div "Image Icon Icon Icon Icon Icon Icon List 1500+ Happy Customers Text Block Row R…" at bounding box center [599, 496] width 616 height 477
click at [595, 374] on strong "GLUTELIFT PRO EMS" at bounding box center [539, 363] width 367 height 39
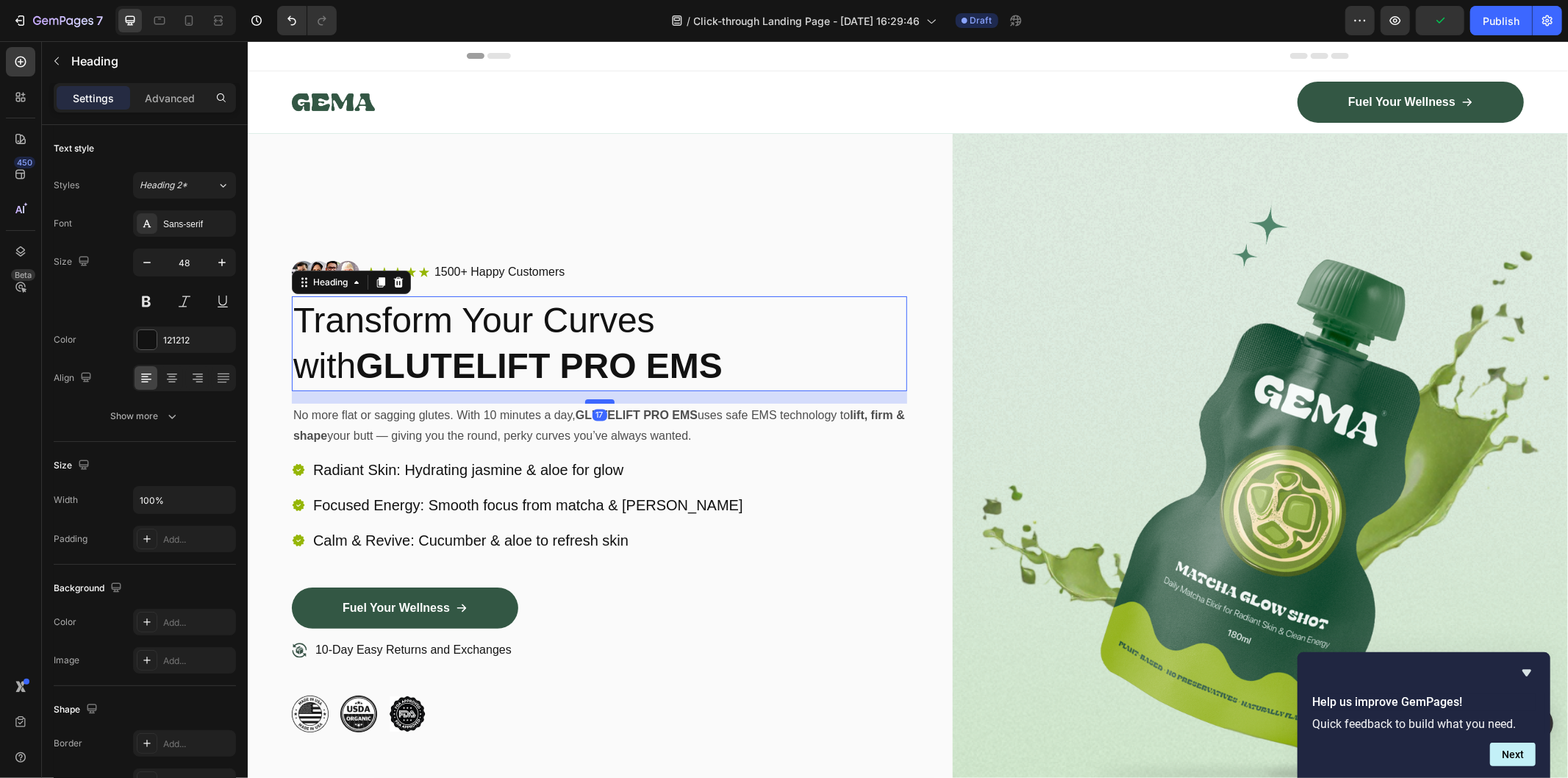
click at [598, 391] on div "17" at bounding box center [599, 391] width 616 height 0
click at [700, 485] on div "Radiant Skin: Hydrating jasmine & aloe for glow Focused Energy: Smooth focus fr…" at bounding box center [599, 522] width 616 height 130
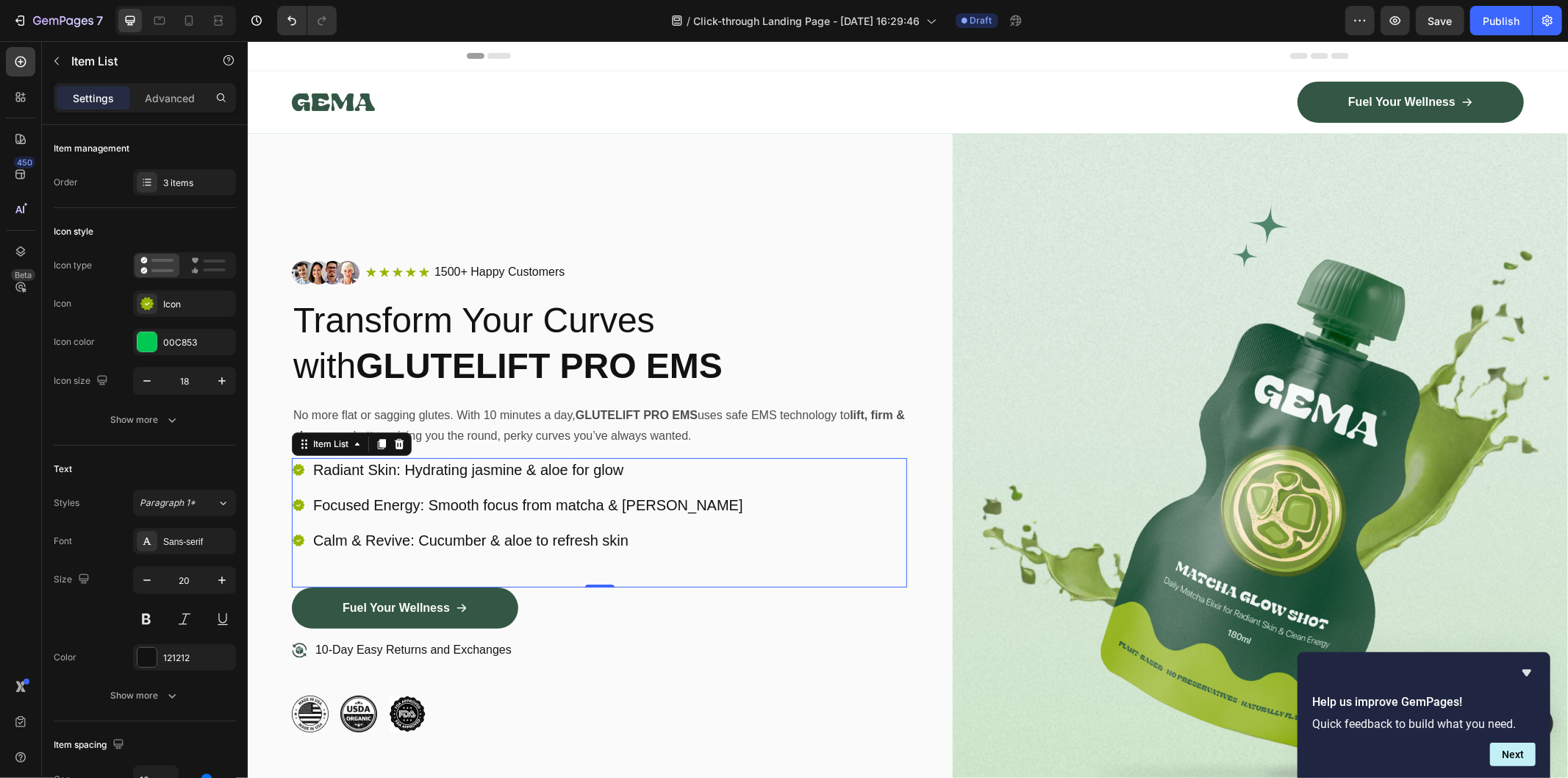
click at [626, 504] on p "Focused Energy: Smooth focus from matcha & jasmine" at bounding box center [527, 504] width 430 height 19
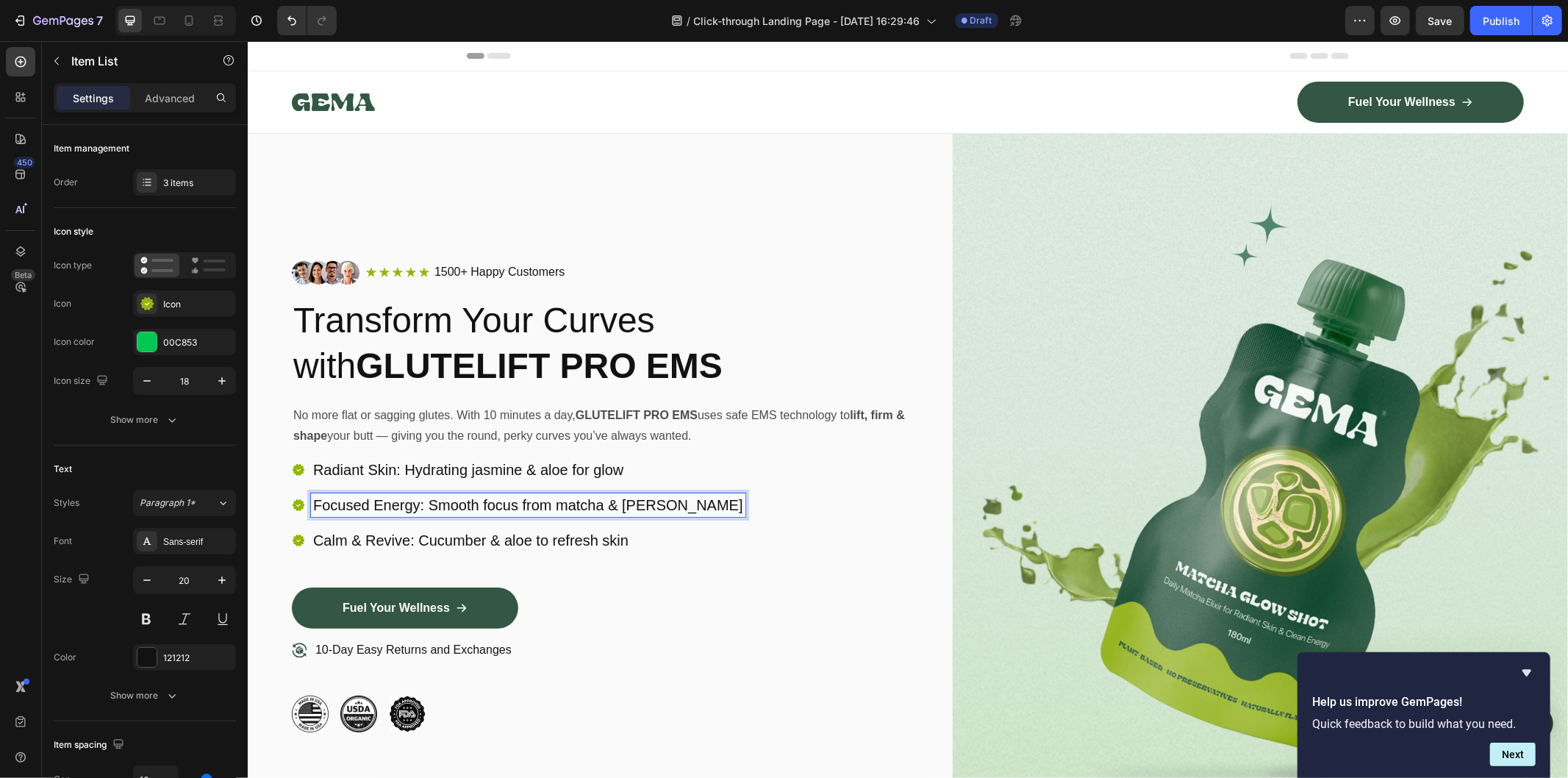
click at [582, 471] on p "Radiant Skin: Hydrating jasmine & aloe for glow" at bounding box center [527, 468] width 430 height 19
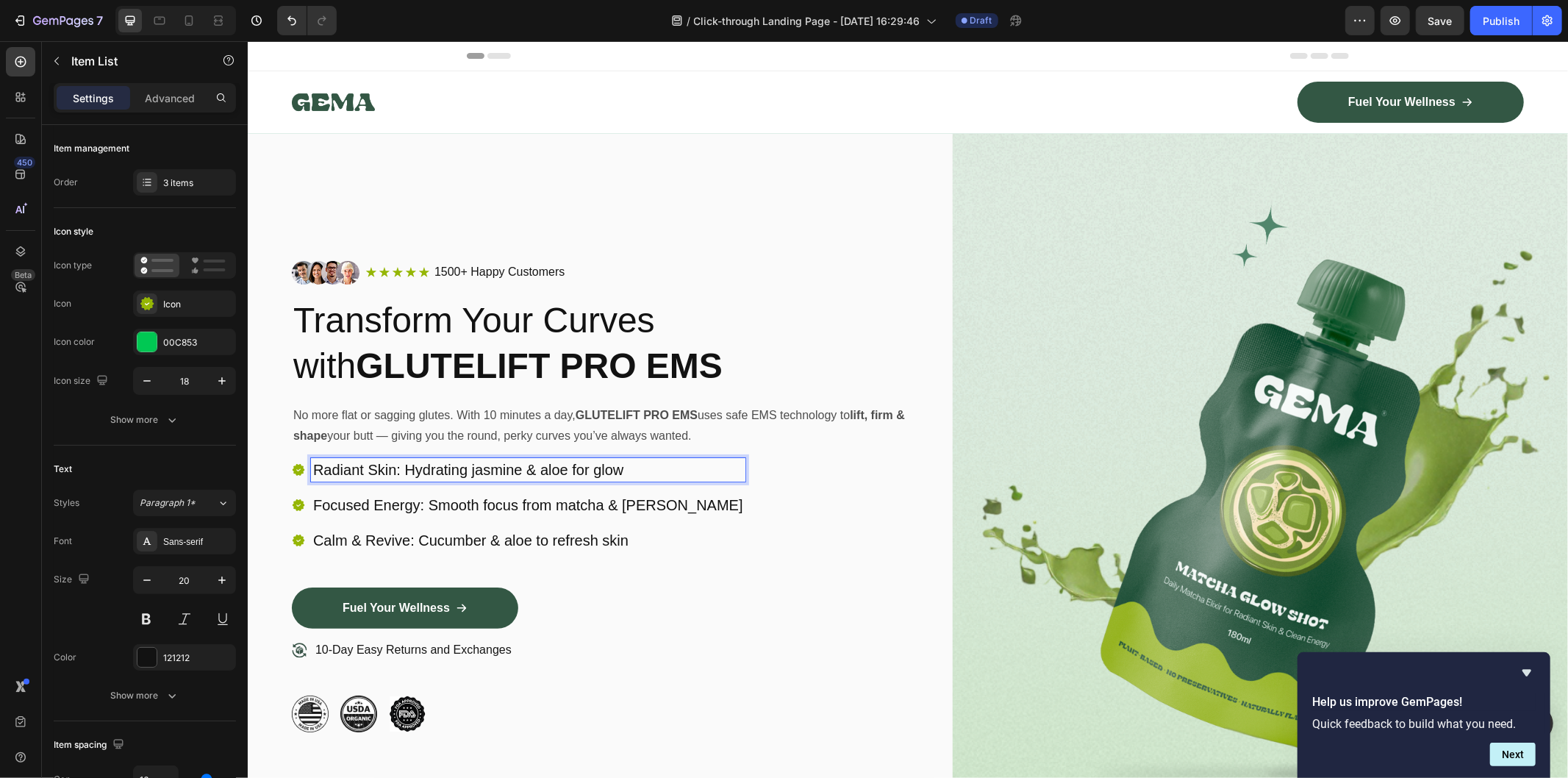
click at [582, 471] on p "Radiant Skin: Hydrating jasmine & aloe for glow" at bounding box center [527, 468] width 430 height 19
click at [518, 326] on p "Transform Your Curves with GLUTELIFT PRO EMS" at bounding box center [598, 342] width 613 height 92
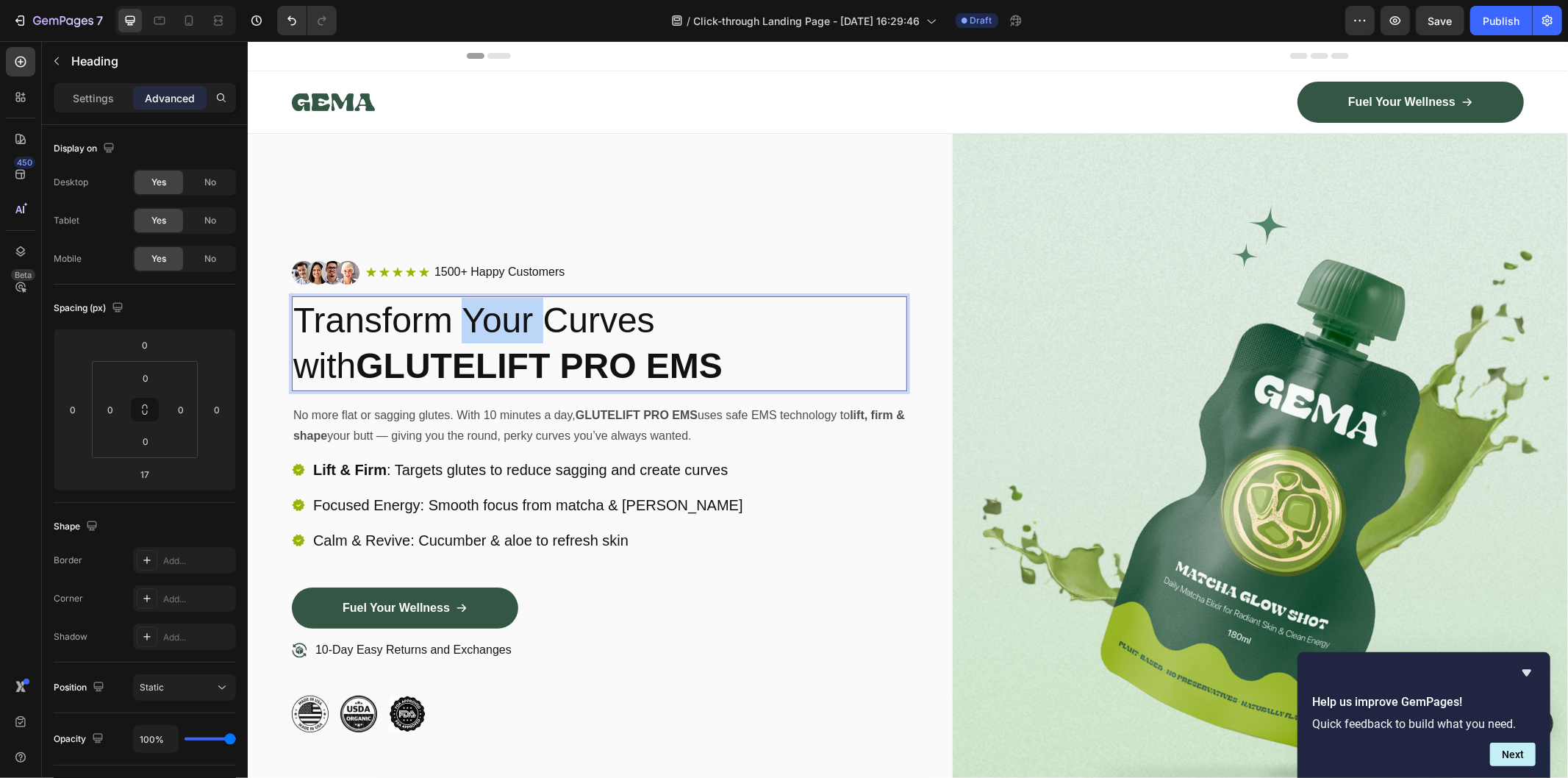
click at [518, 326] on p "Transform Your Curves with GLUTELIFT PRO EMS" at bounding box center [598, 342] width 613 height 92
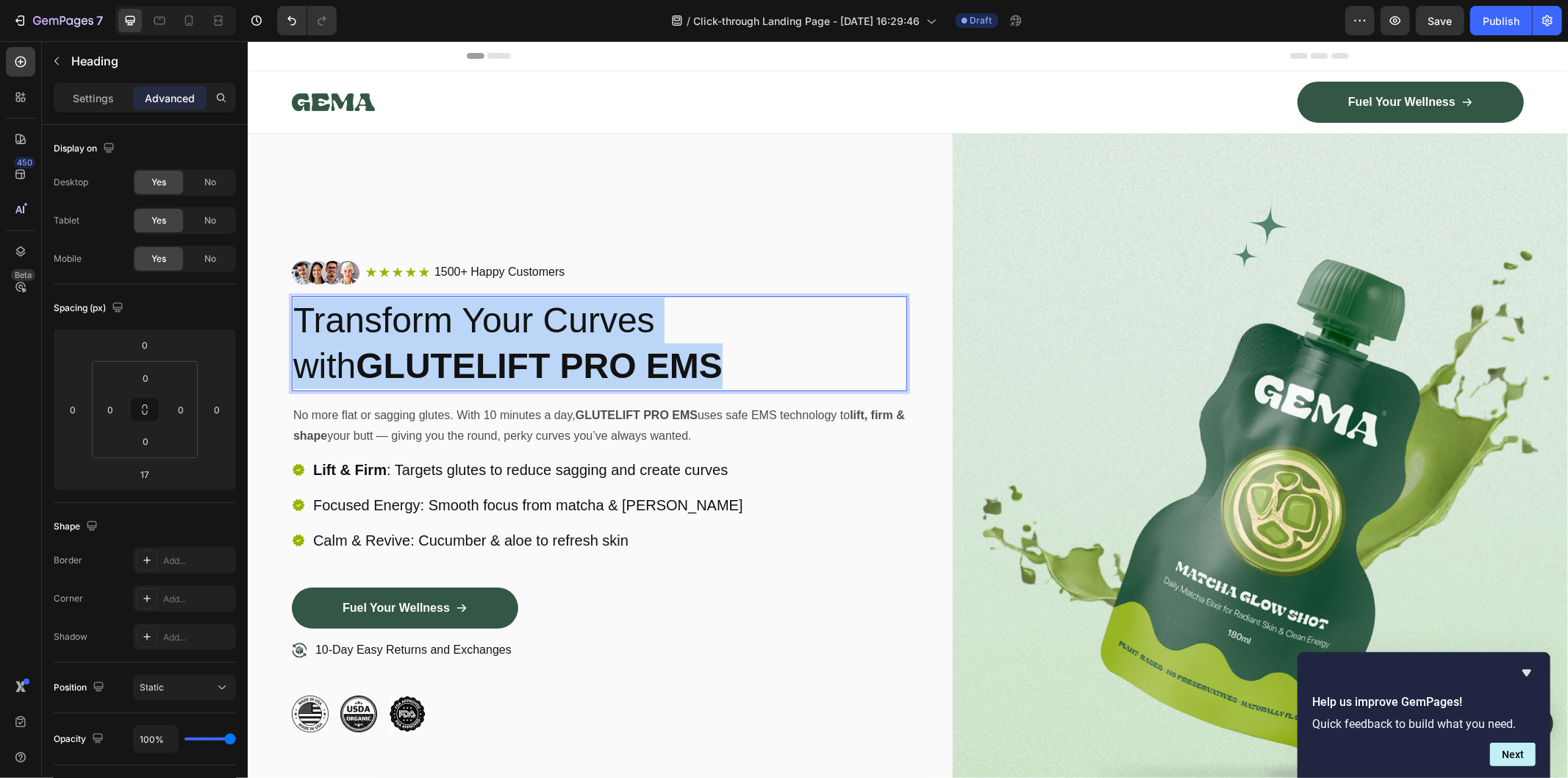
click at [518, 326] on p "Transform Your Curves with GLUTELIFT PRO EMS" at bounding box center [598, 342] width 613 height 92
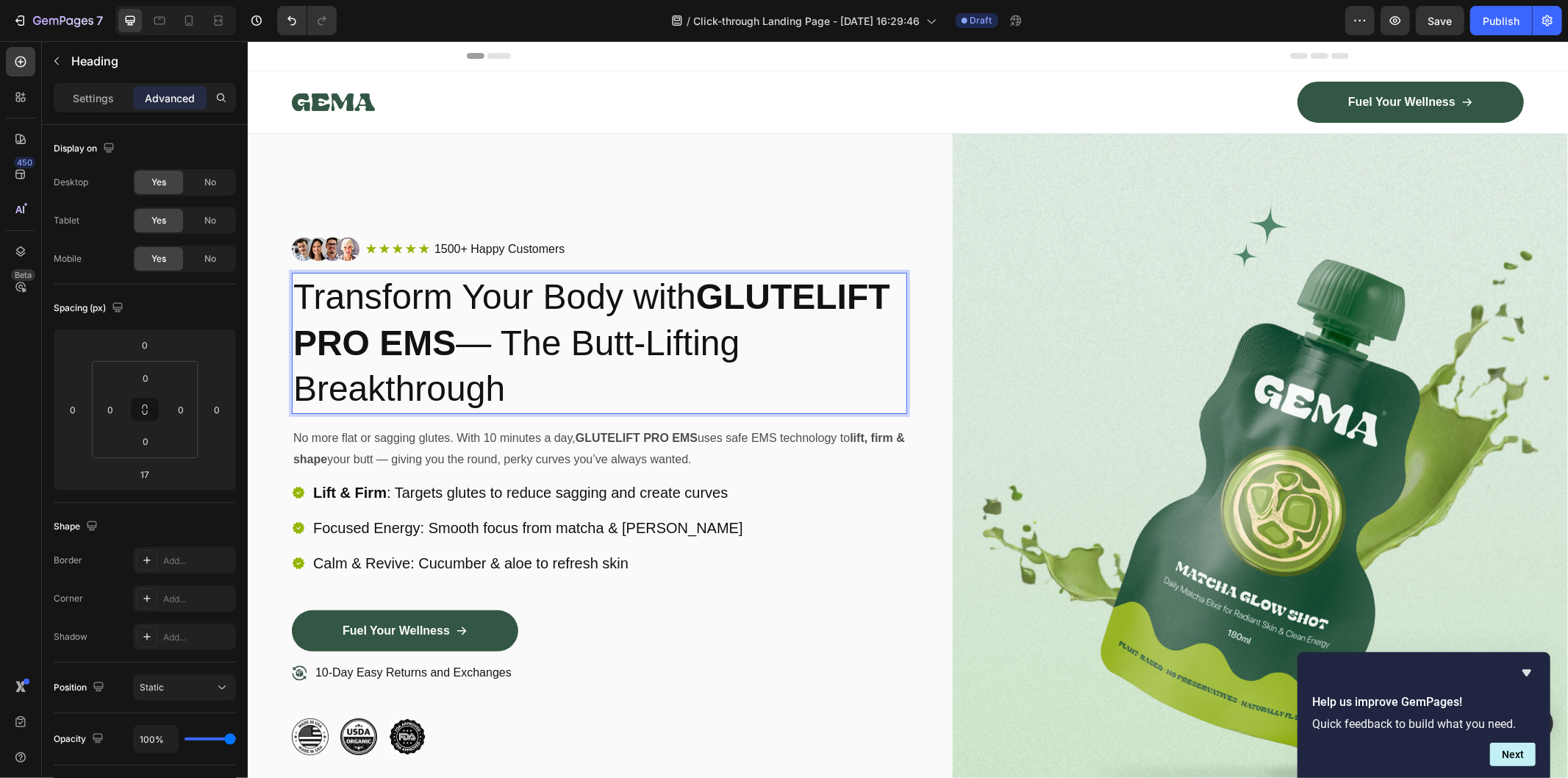
click at [607, 376] on p "Transform Your Body with GLUTELIFT PRO EMS — The Butt-Lifting Breakthrough" at bounding box center [598, 342] width 613 height 138
drag, startPoint x: 617, startPoint y: 383, endPoint x: 721, endPoint y: 336, distance: 114.1
click at [721, 336] on p "Transform Your Body with GLUTELIFT PRO EMS — The Butt-Lifting Breakthrough" at bounding box center [598, 342] width 613 height 138
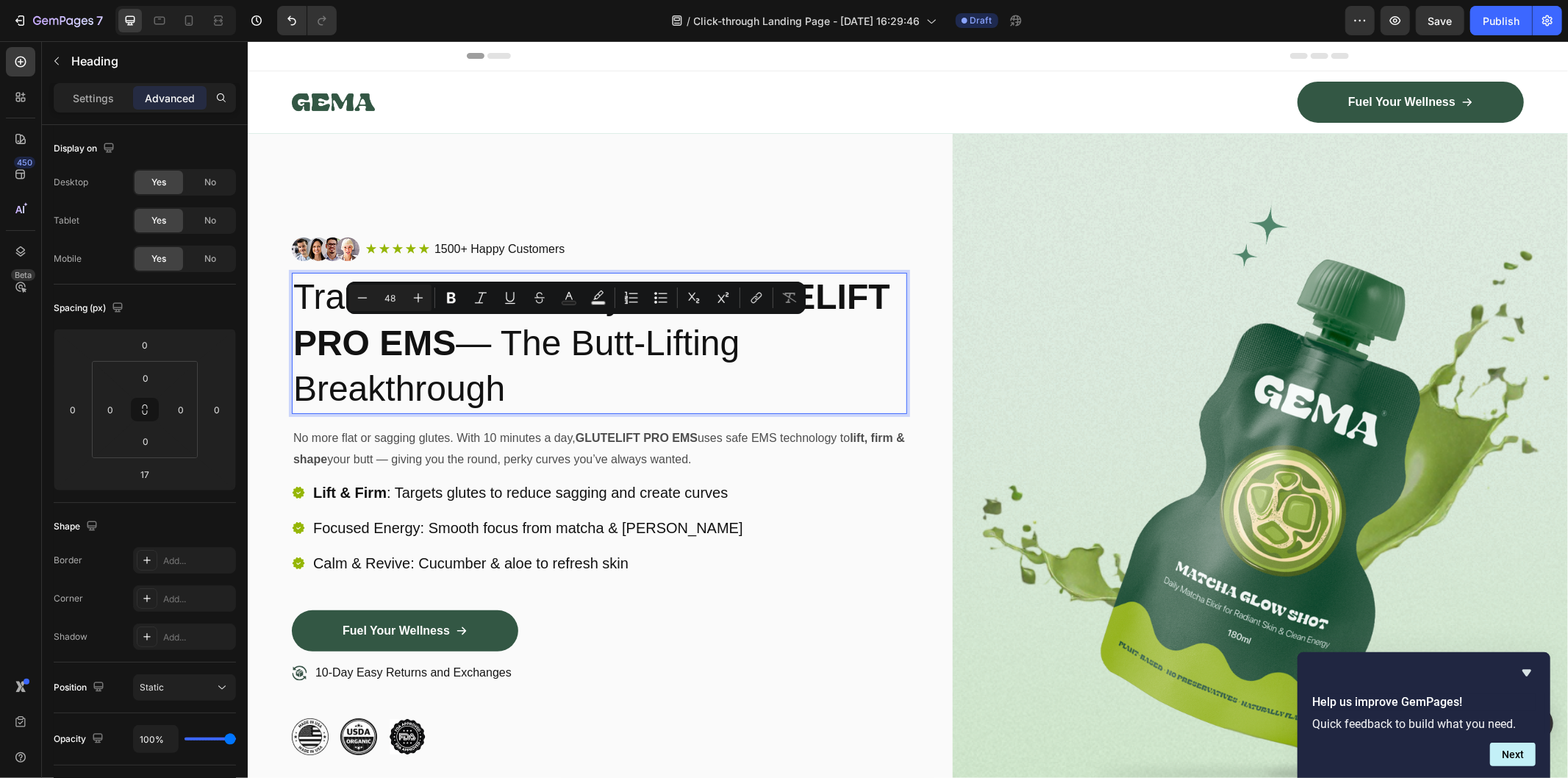
copy p "The Butt-Lifting Breakthrough"
click at [685, 368] on p "Transform Your Body with GLUTELIFT PRO EMS — The Butt-Lifting Breakthrough" at bounding box center [598, 342] width 613 height 138
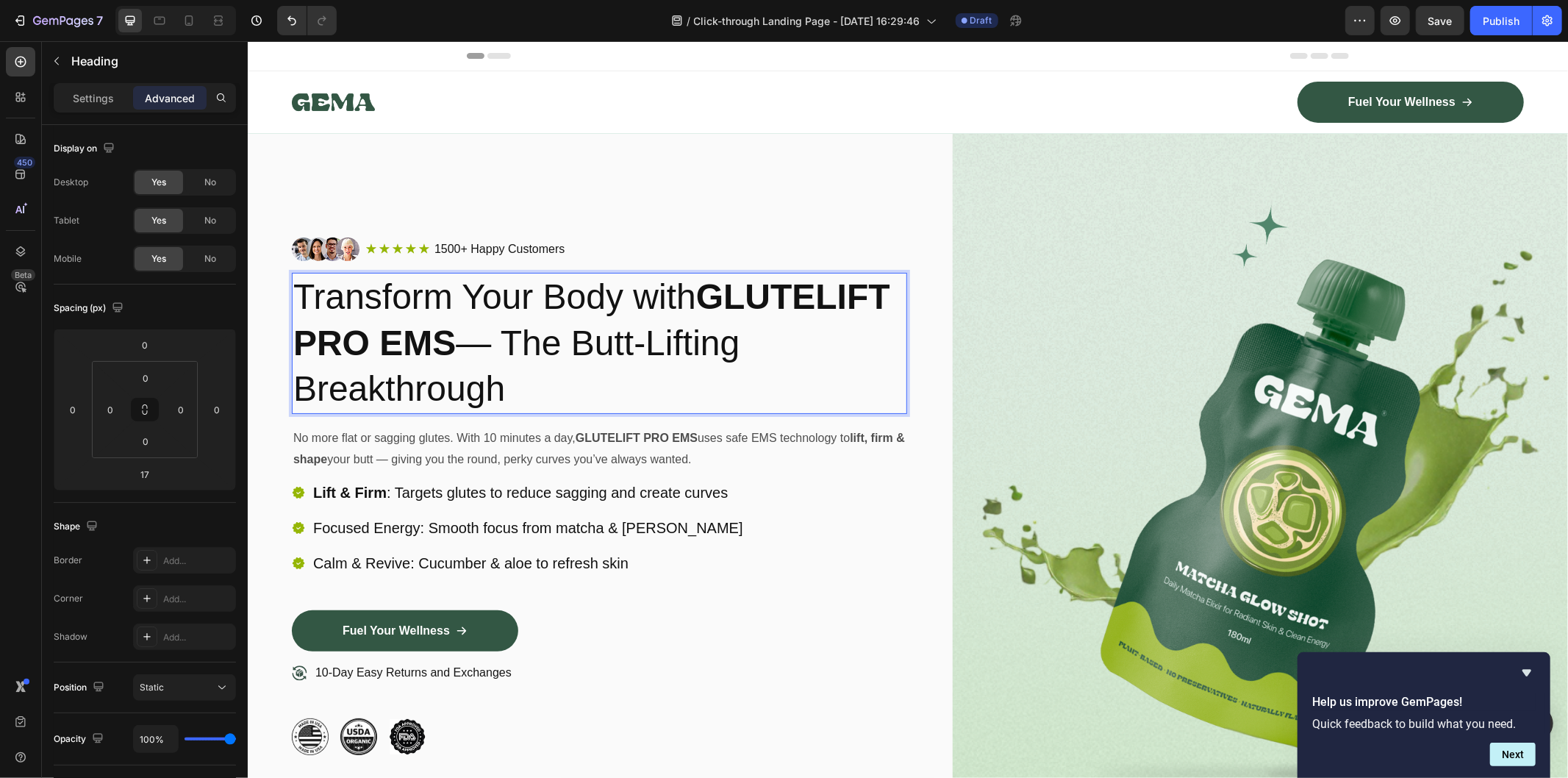
click at [868, 342] on p "Transform Your Body with GLUTELIFT PRO EMS — The Butt-Lifting Breakthrough" at bounding box center [598, 342] width 613 height 138
click at [402, 439] on p "No more flat or sagging glutes. With 10 minutes a day, GLUTELIFT PRO EMS uses s…" at bounding box center [598, 448] width 613 height 43
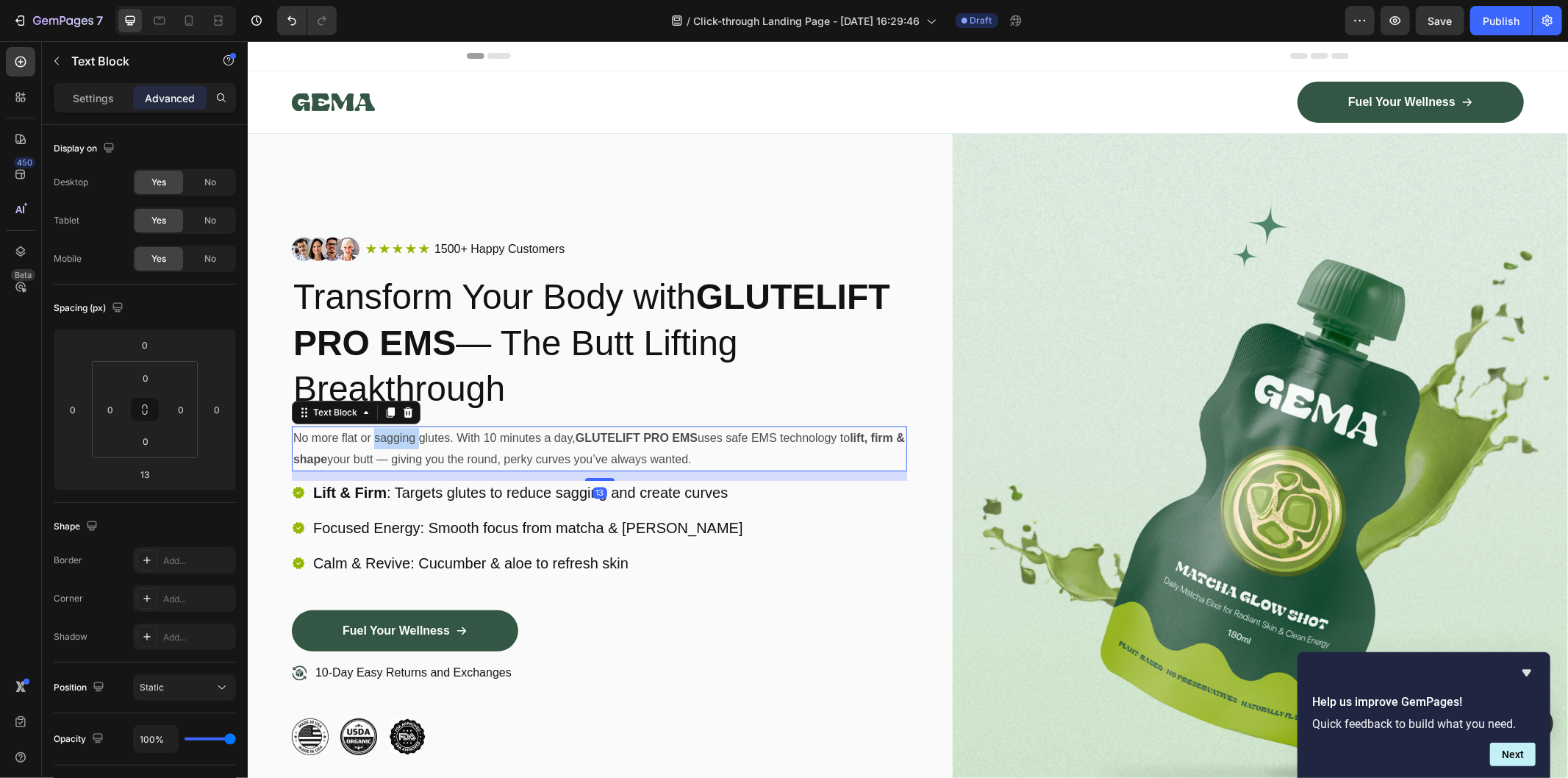
click at [402, 439] on p "No more flat or sagging glutes. With 10 minutes a day, GLUTELIFT PRO EMS uses s…" at bounding box center [598, 448] width 613 height 43
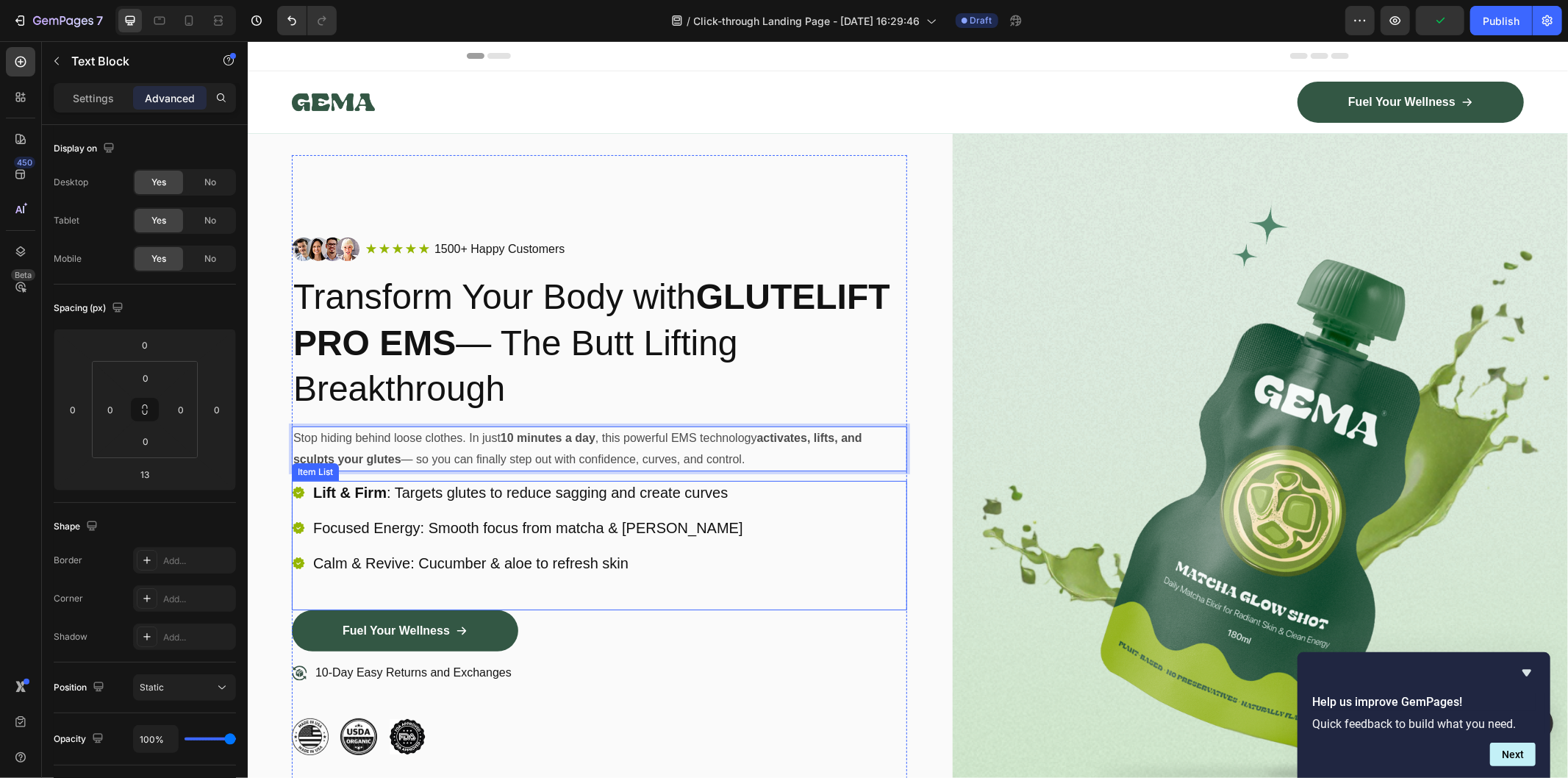
click at [427, 486] on p "Lift & Firm : Targets glutes to reduce sagging and create curves" at bounding box center [527, 491] width 430 height 19
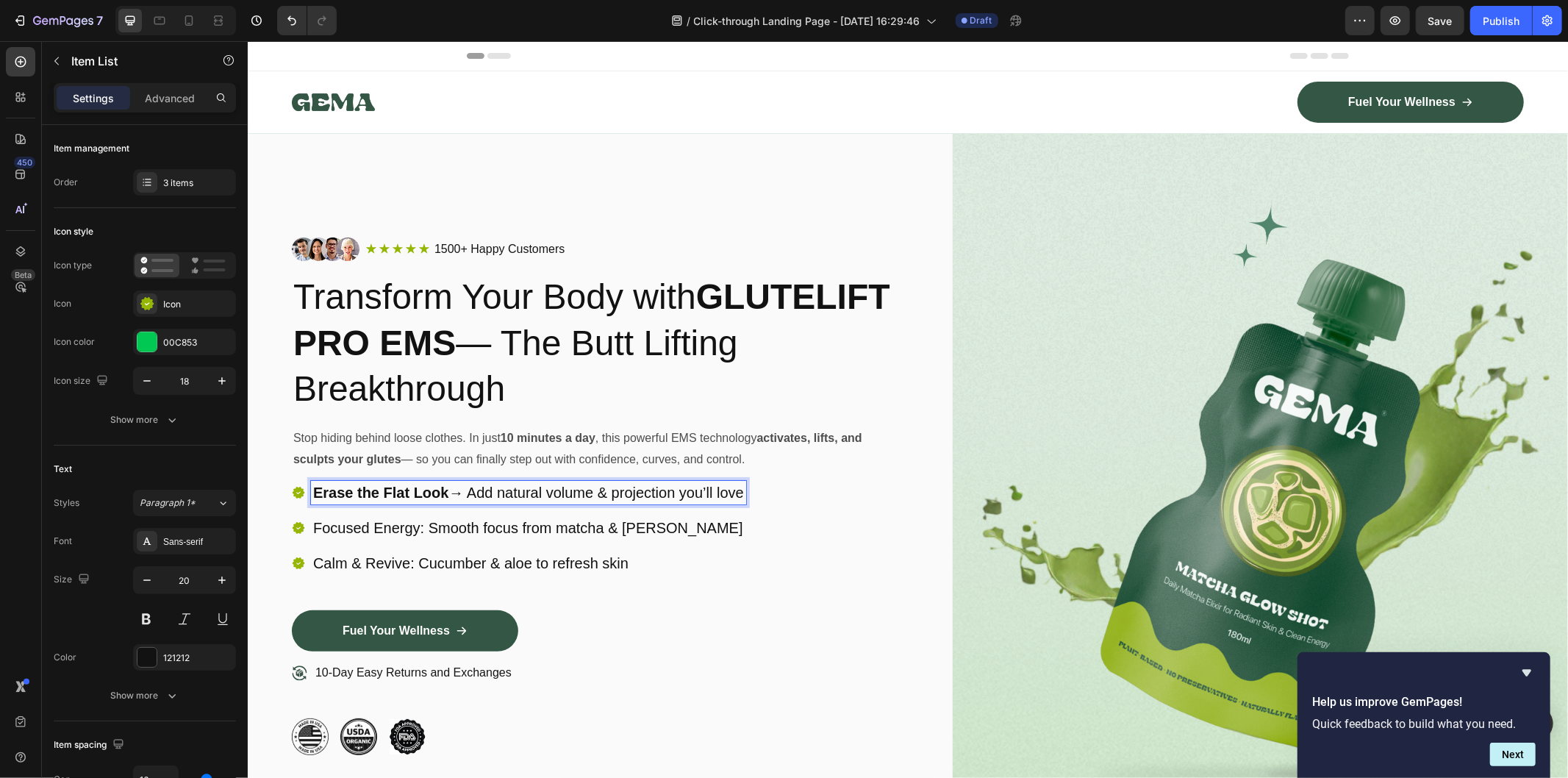
click at [398, 524] on p "Focused Energy: Smooth focus from matcha & jasmine" at bounding box center [528, 527] width 431 height 19
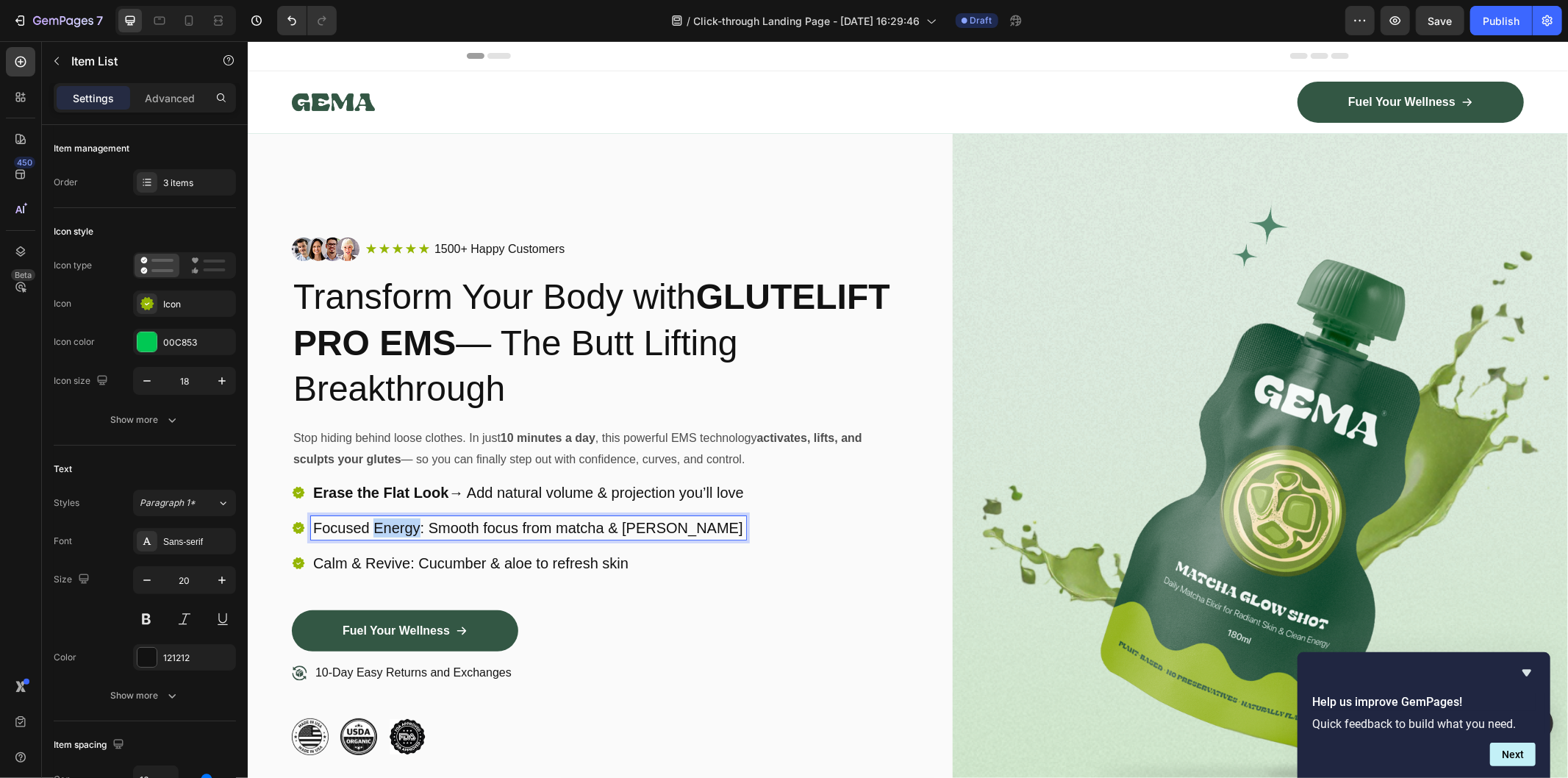
click at [398, 524] on p "Focused Energy: Smooth focus from matcha & jasmine" at bounding box center [528, 527] width 431 height 19
click at [442, 553] on p "Calm & Revive: Cucumber & aloe to refresh skin" at bounding box center [528, 562] width 431 height 19
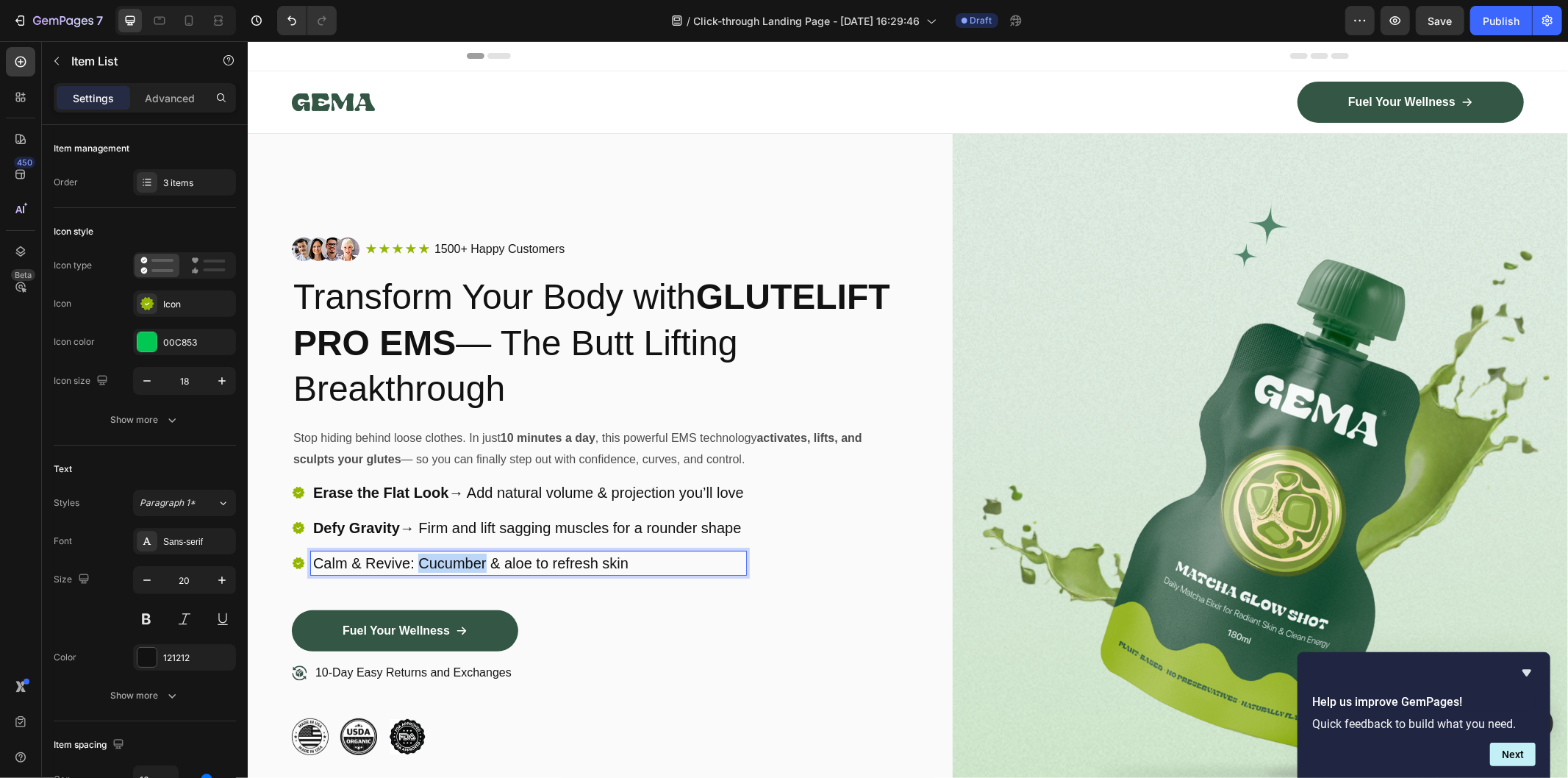
click at [442, 554] on p "Calm & Revive: Cucumber & aloe to refresh skin" at bounding box center [528, 562] width 431 height 19
click at [1530, 670] on icon "Hide survey" at bounding box center [1527, 672] width 9 height 6
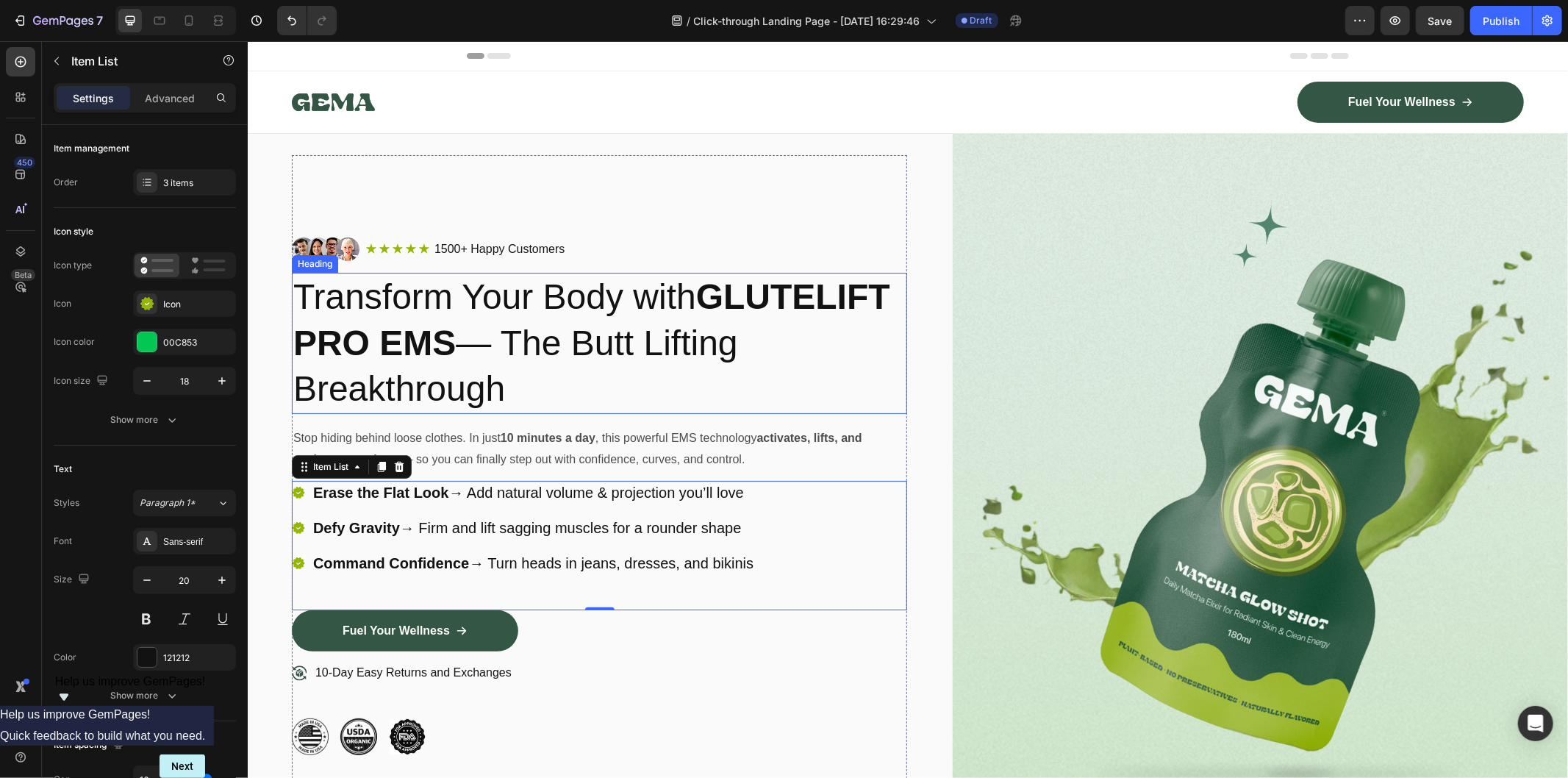
click at [477, 304] on p "Transform Your Body with GLUTELIFT PRO EMS — The Butt Lifting Breakthrough" at bounding box center [598, 342] width 613 height 138
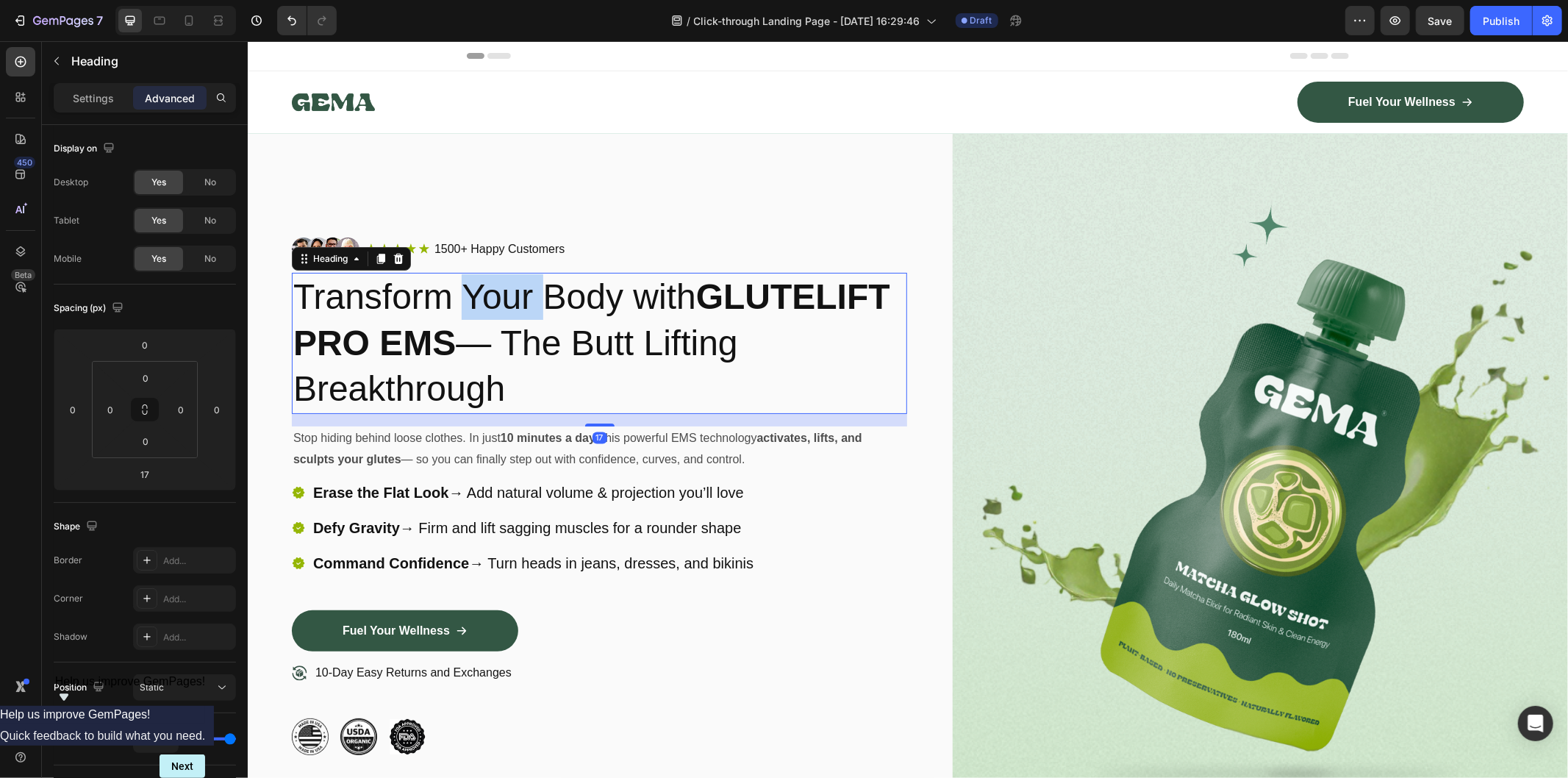
click at [477, 304] on p "Transform Your Body with GLUTELIFT PRO EMS — The Butt Lifting Breakthrough" at bounding box center [598, 342] width 613 height 138
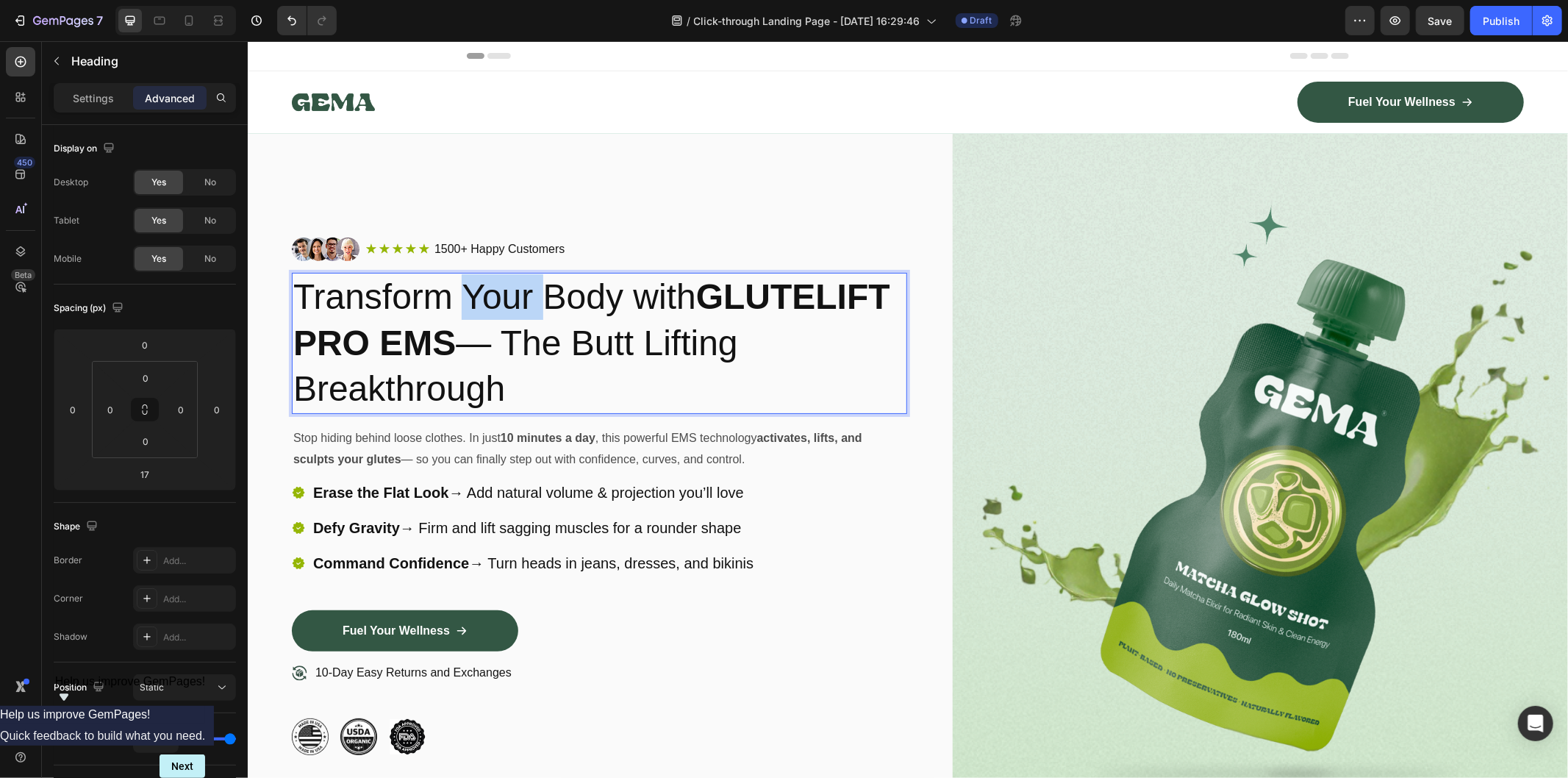
click at [477, 304] on p "Transform Your Body with GLUTELIFT PRO EMS — The Butt Lifting Breakthrough" at bounding box center [598, 342] width 613 height 138
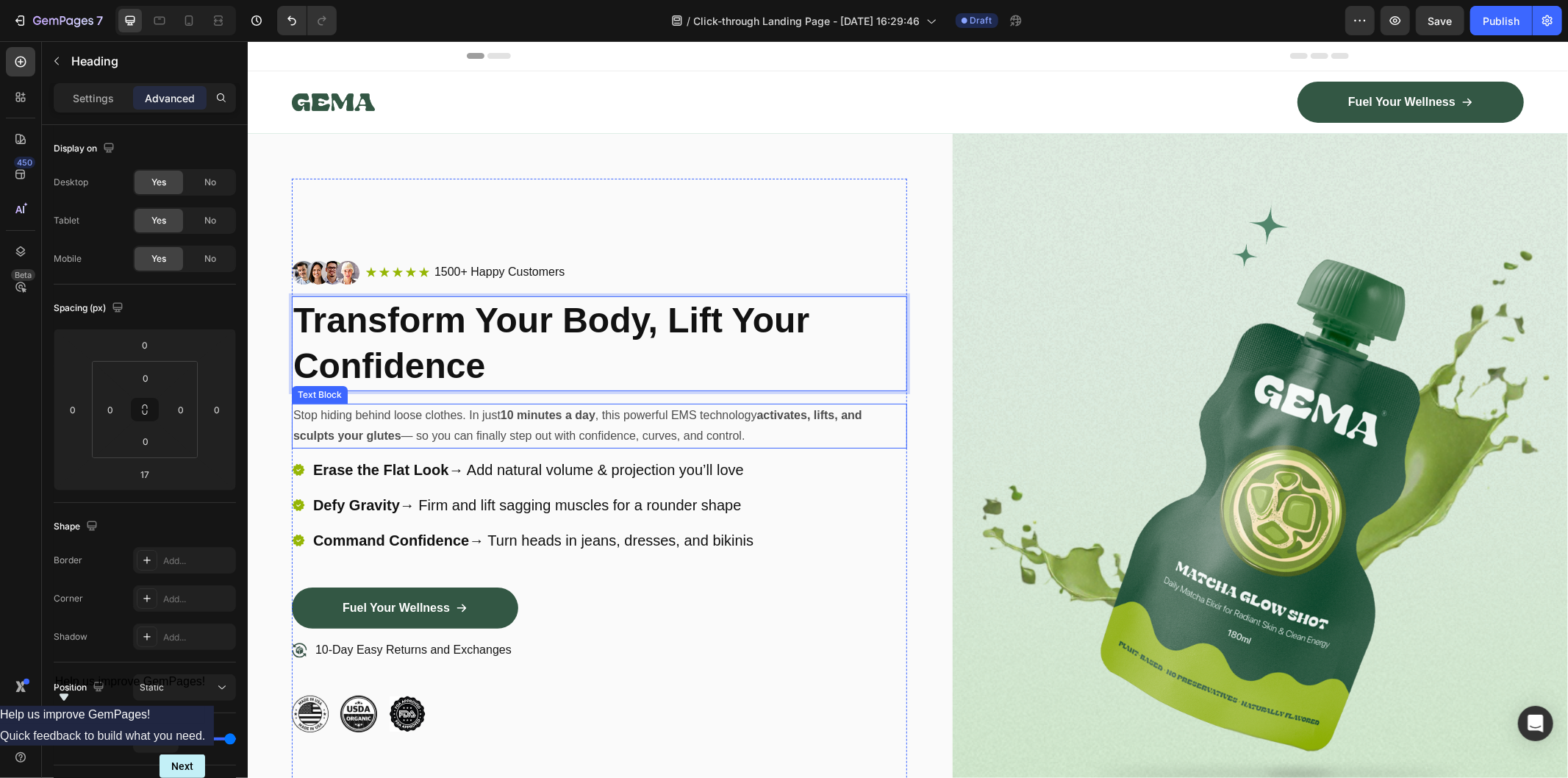
click at [486, 415] on p "Stop hiding behind loose clothes. In just 10 minutes a day , this powerful EMS …" at bounding box center [598, 426] width 613 height 43
click at [496, 424] on p "Stop hiding behind loose clothes. In just 10 minutes a day , this powerful EMS …" at bounding box center [598, 426] width 613 height 43
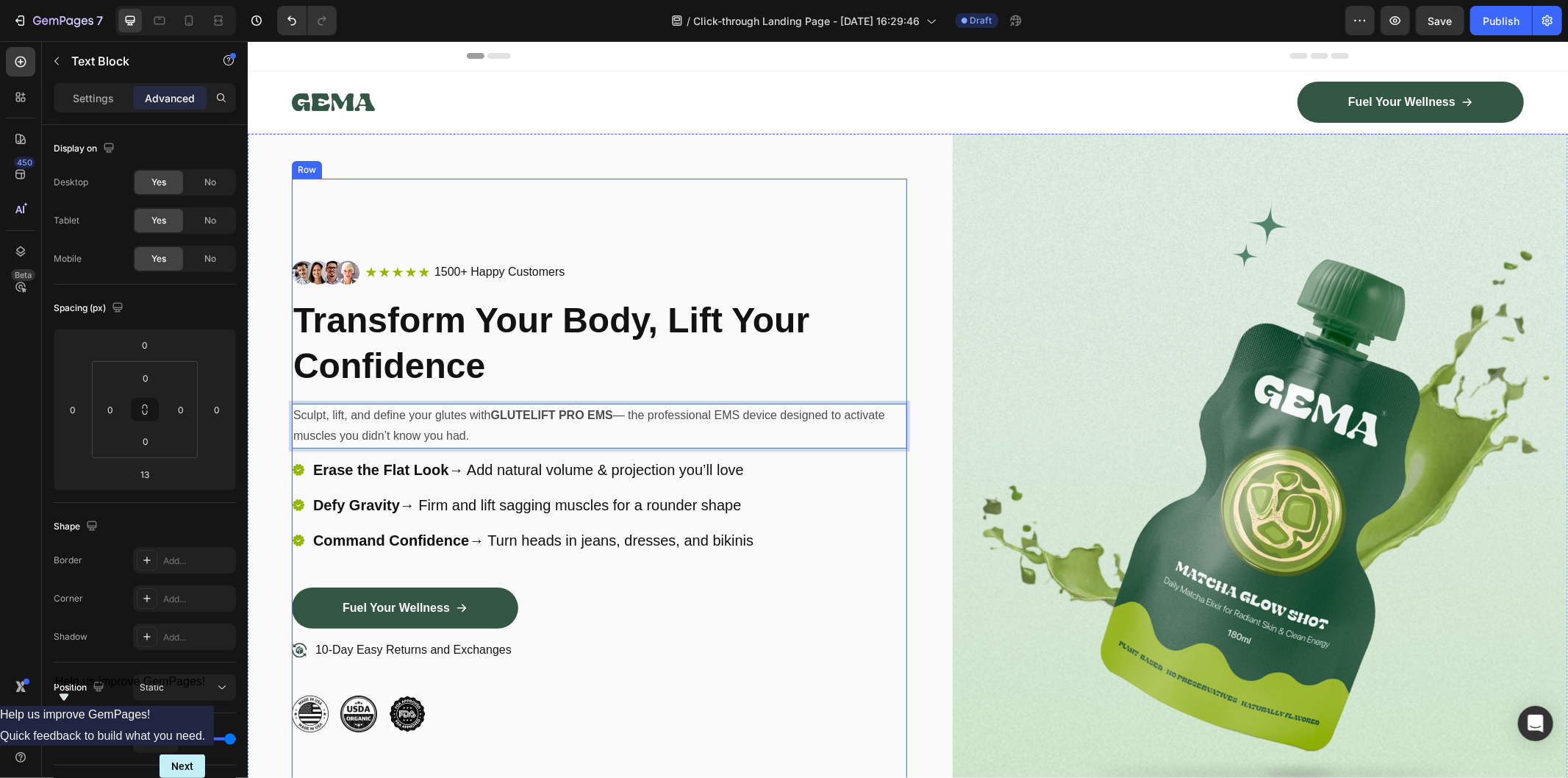
click at [554, 495] on p "Defy Gravity → Firm and lift sagging muscles for a rounder shape" at bounding box center [532, 504] width 440 height 19
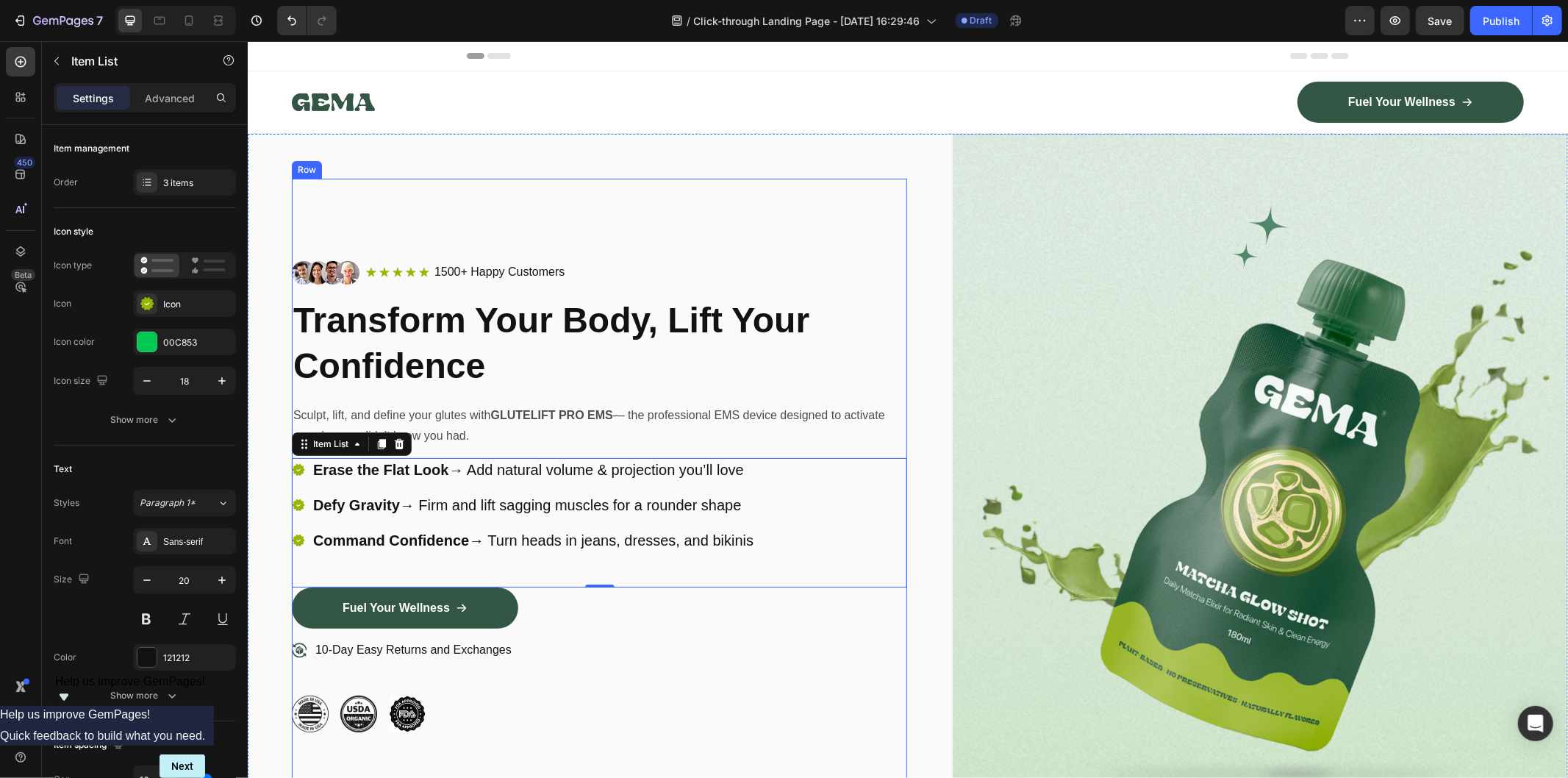
click at [628, 178] on div "Image Icon Icon Icon Icon Icon Icon List 1500+ Happy Customers Text Block Row R…" at bounding box center [599, 496] width 616 height 636
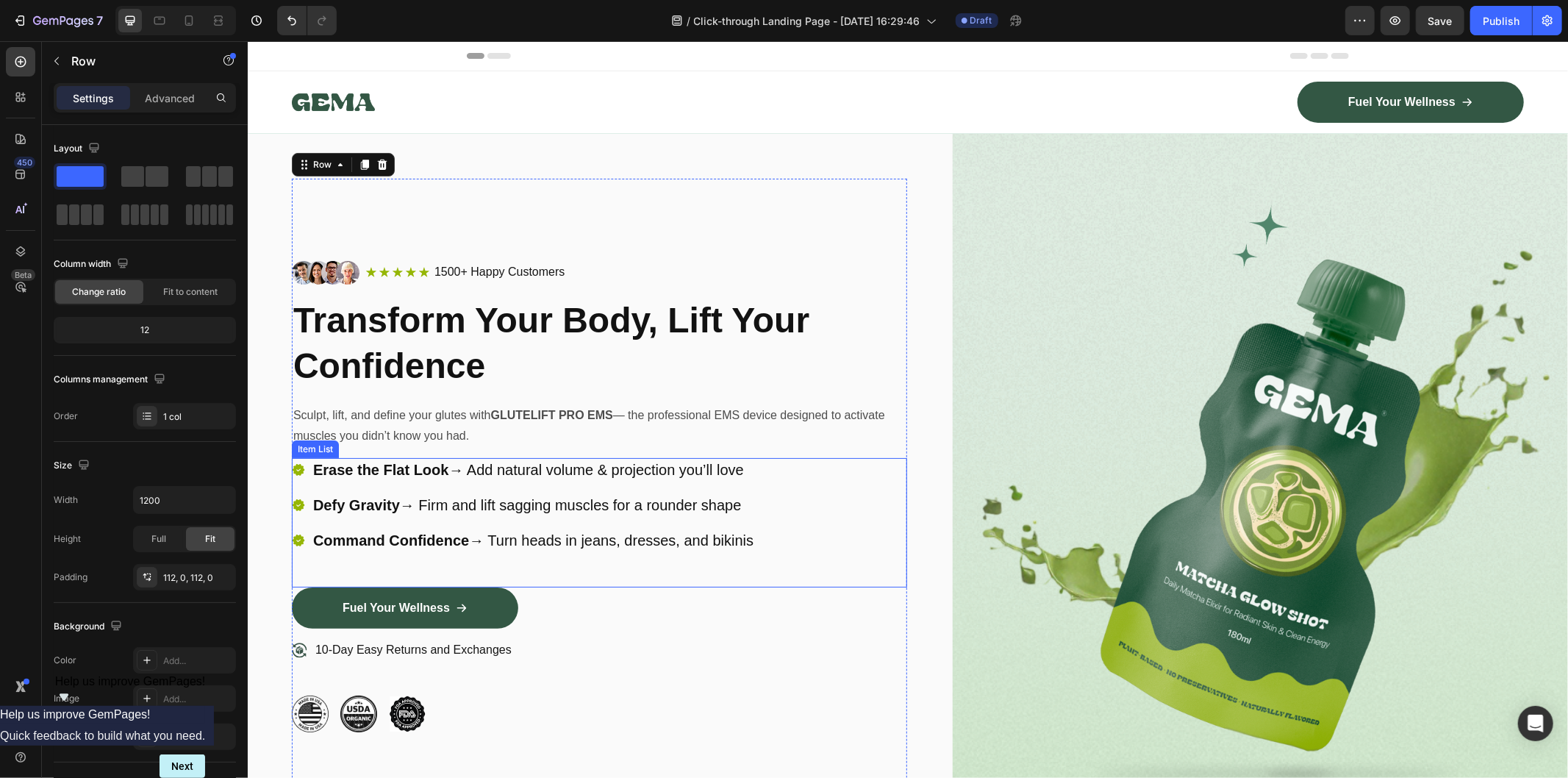
click at [534, 483] on div "Erase the Flat Look → Add natural volume & projection you’ll love Defy Gravity …" at bounding box center [523, 504] width 464 height 94
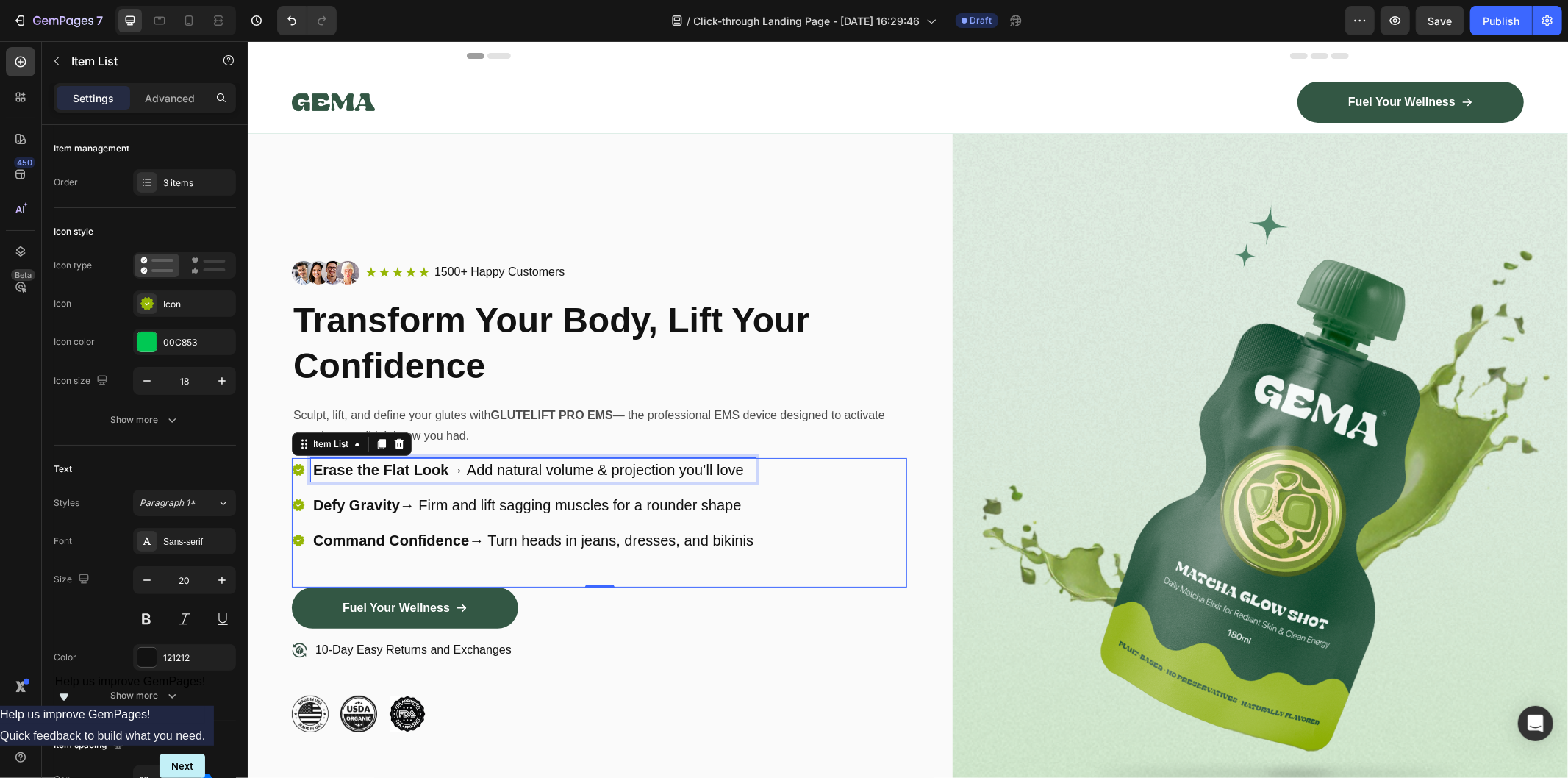
click at [511, 459] on p "Erase the Flat Look → Add natural volume & projection you’ll love" at bounding box center [532, 468] width 440 height 19
click at [483, 495] on p "Defy Gravity → Firm and lift sagging muscles for a rounder shape" at bounding box center [581, 504] width 538 height 19
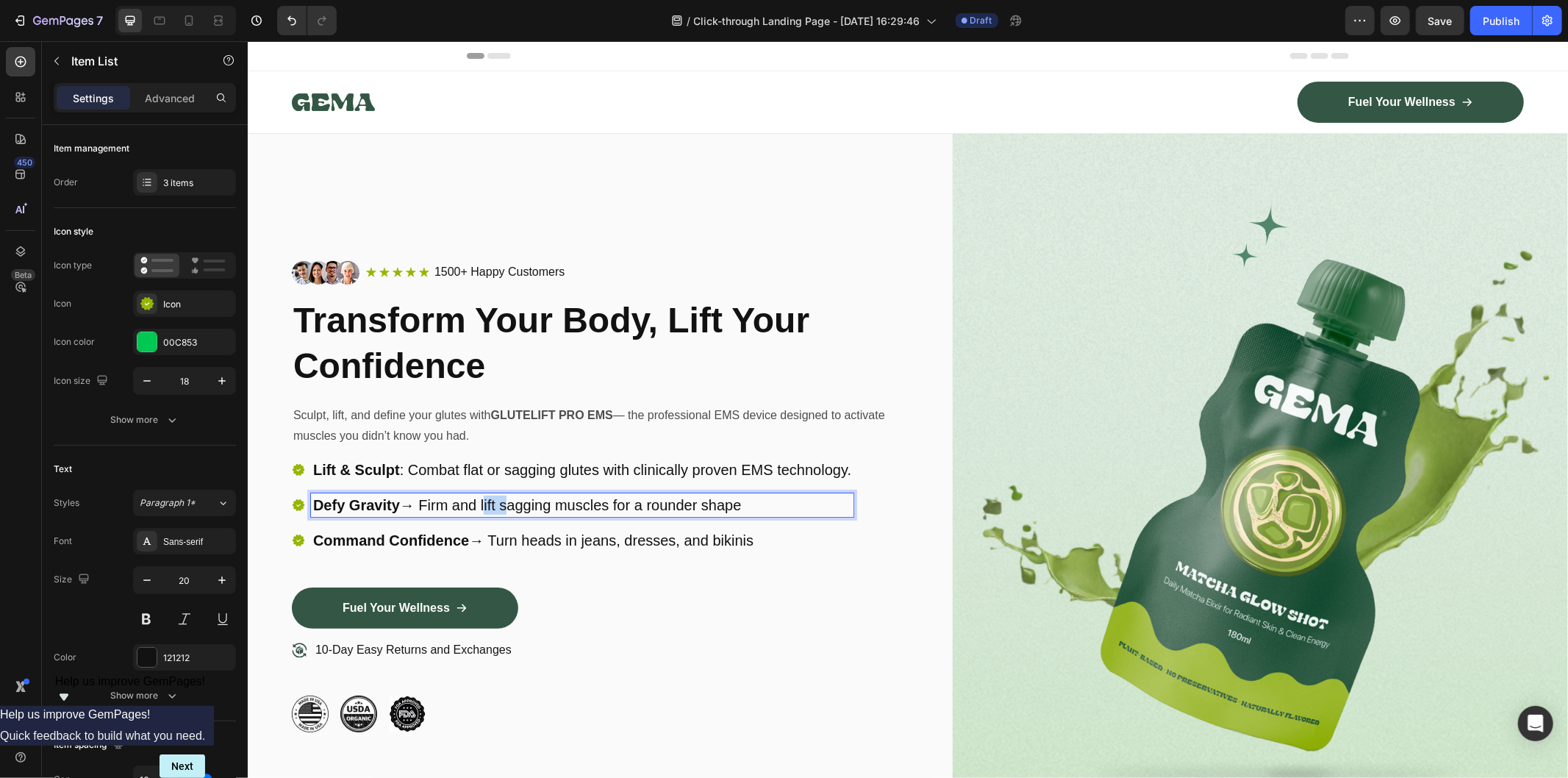
click at [484, 495] on p "Defy Gravity → Firm and lift sagging muscles for a rounder shape" at bounding box center [581, 504] width 538 height 19
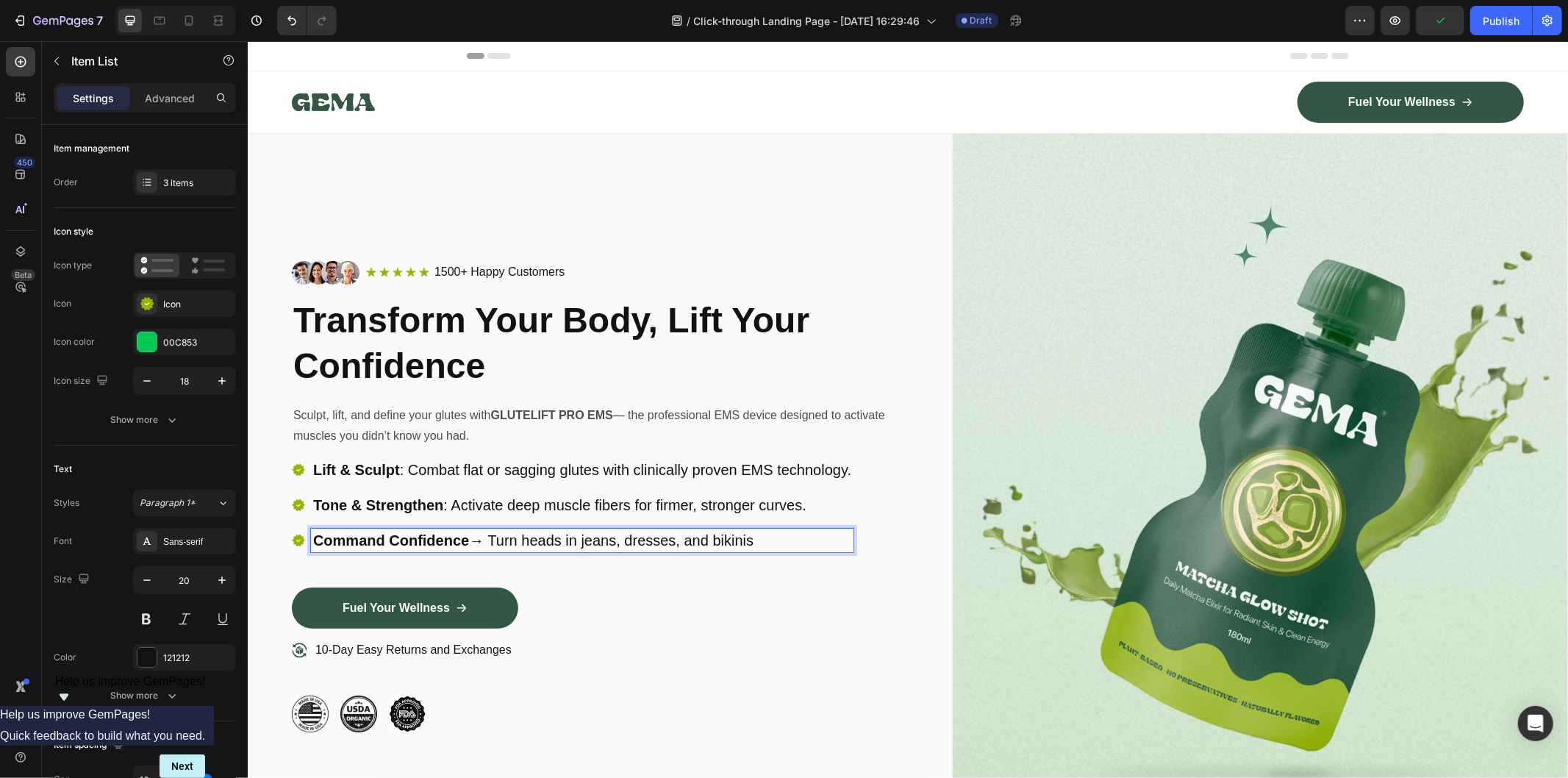
click at [497, 533] on p "Command Confidence → Turn heads in jeans, dresses, and bikinis" at bounding box center [581, 540] width 538 height 19
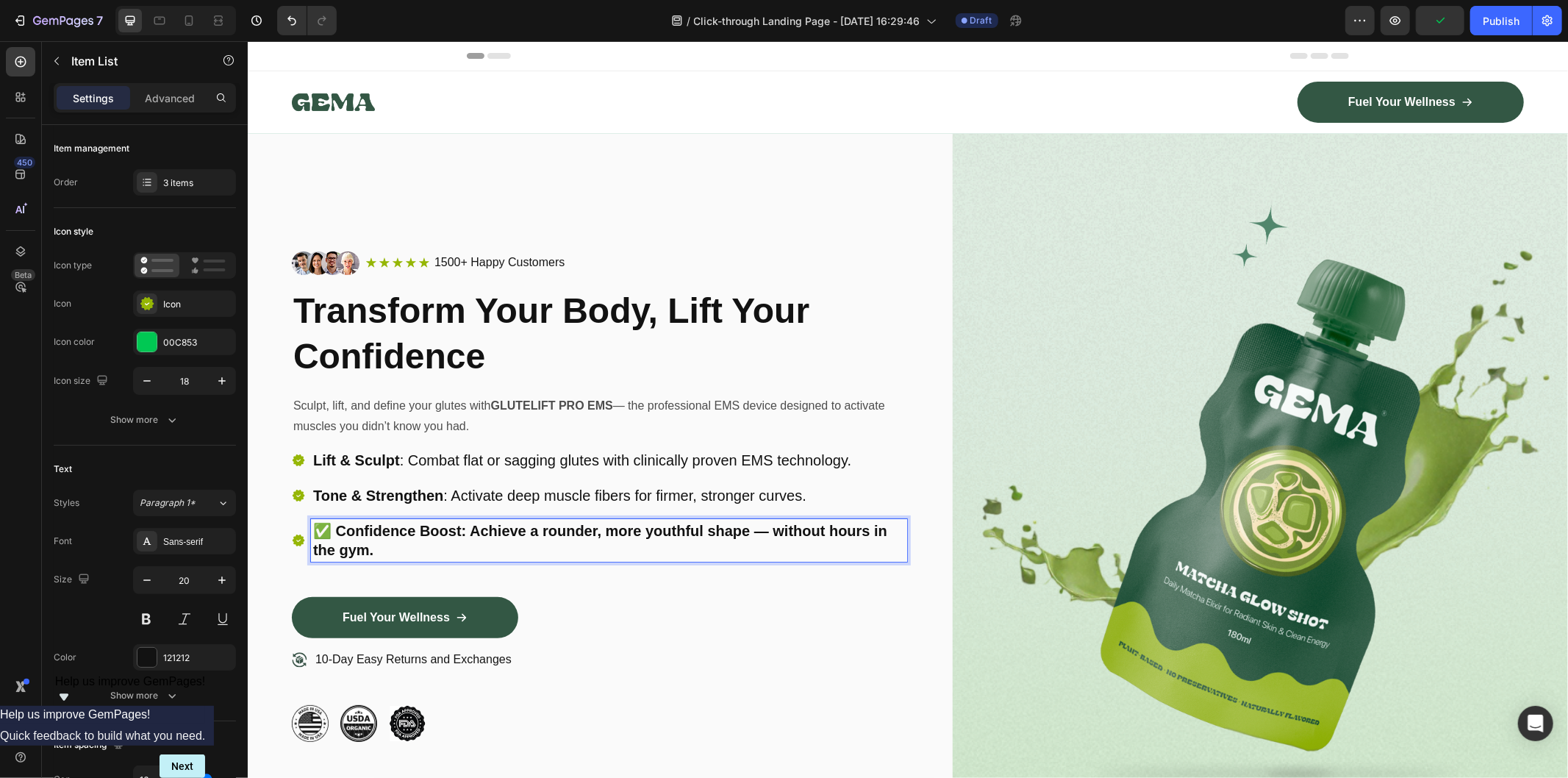
click at [334, 522] on strong "✅ Confidence Boost: Achieve a rounder, more youthful shape — without hours in t…" at bounding box center [599, 540] width 574 height 36
click at [579, 531] on strong "Confidence Boost: Achieve a rounder, more youthful shape — without hours in the…" at bounding box center [601, 540] width 578 height 36
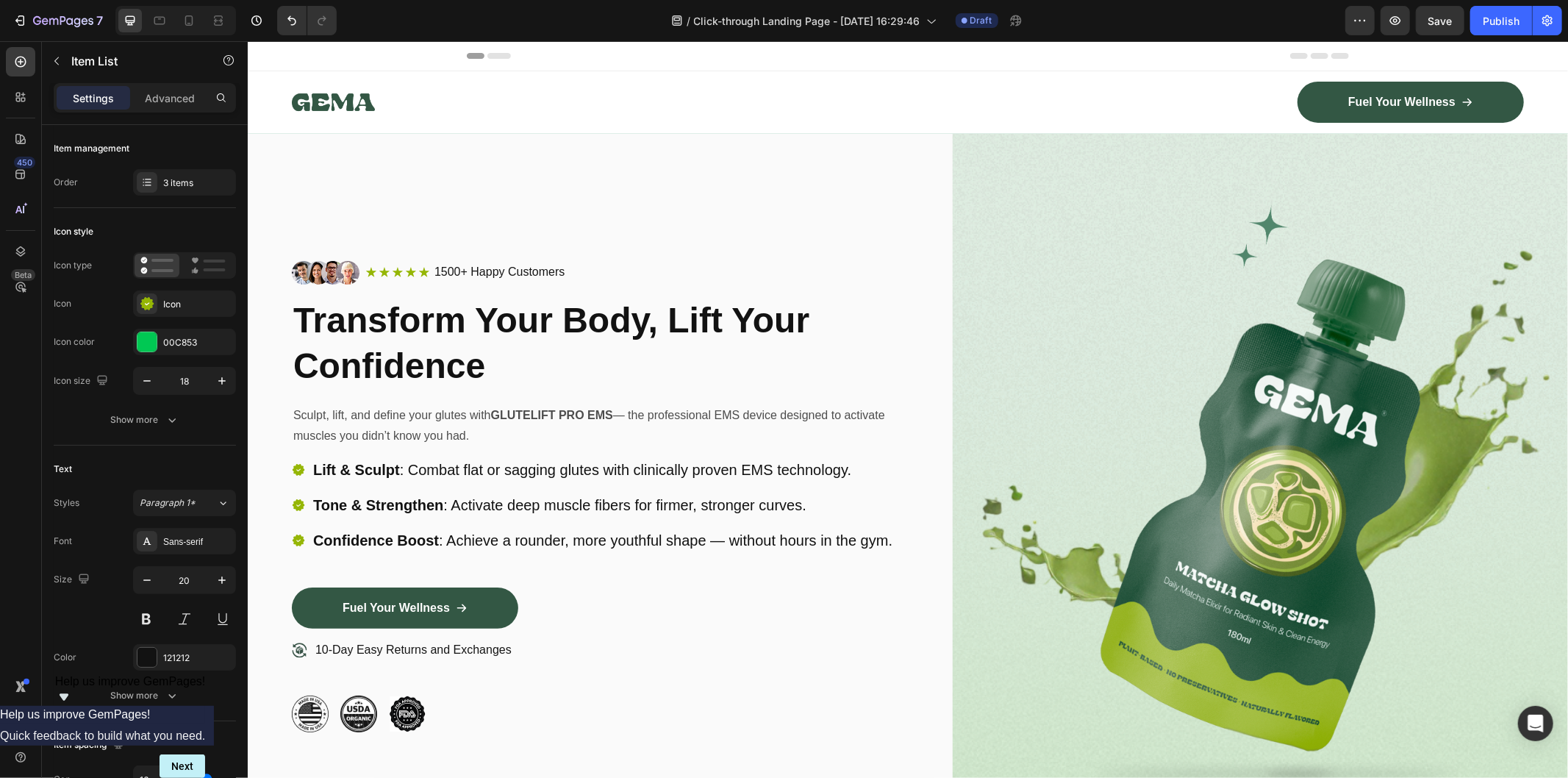
click at [705, 580] on div "Lift & Sculpt : Combat flat or sagging glutes with clinically proven EMS techno…" at bounding box center [599, 522] width 616 height 130
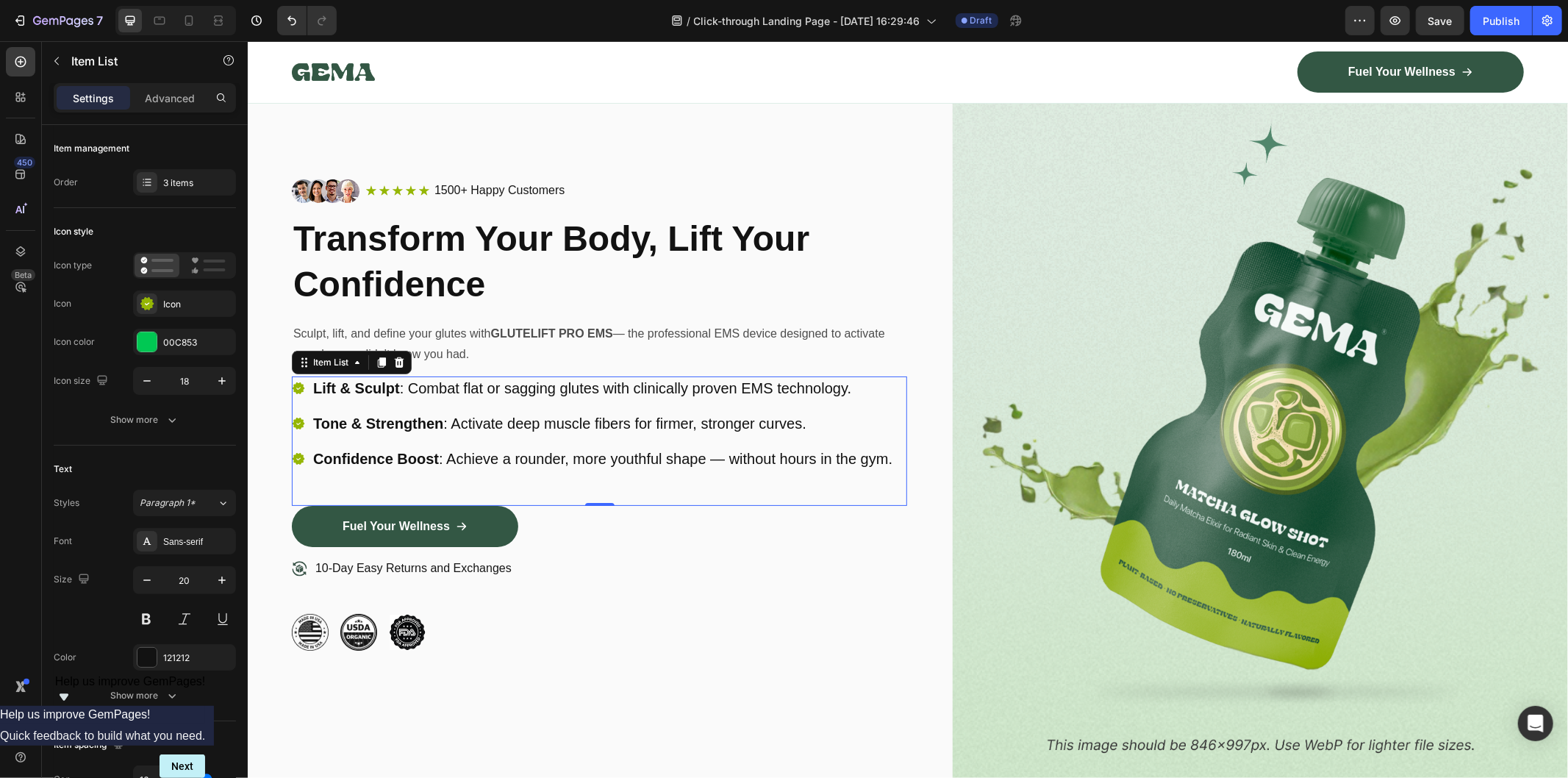
scroll to position [163, 0]
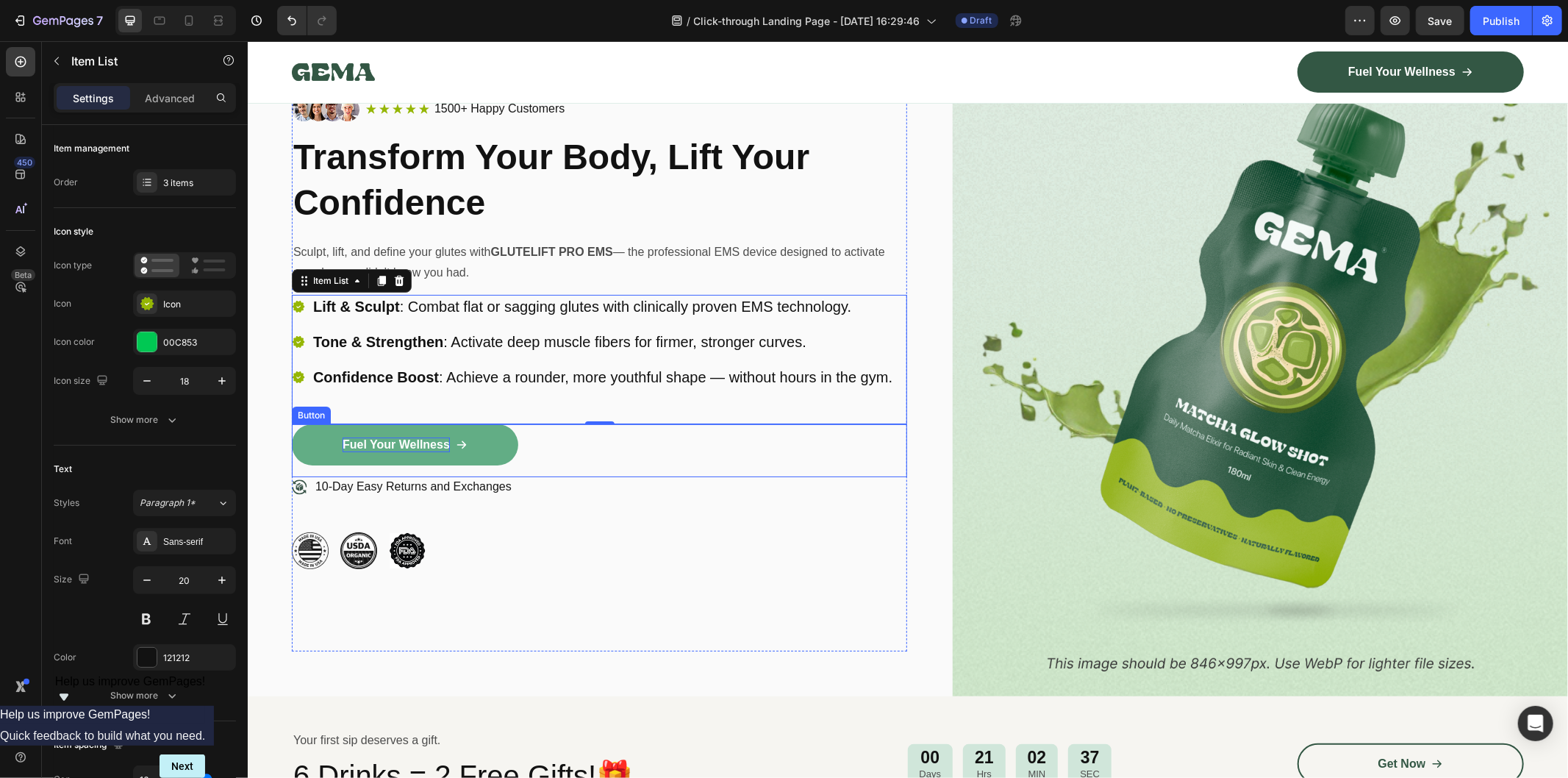
click at [387, 444] on p "Fuel Your Wellness" at bounding box center [395, 444] width 108 height 16
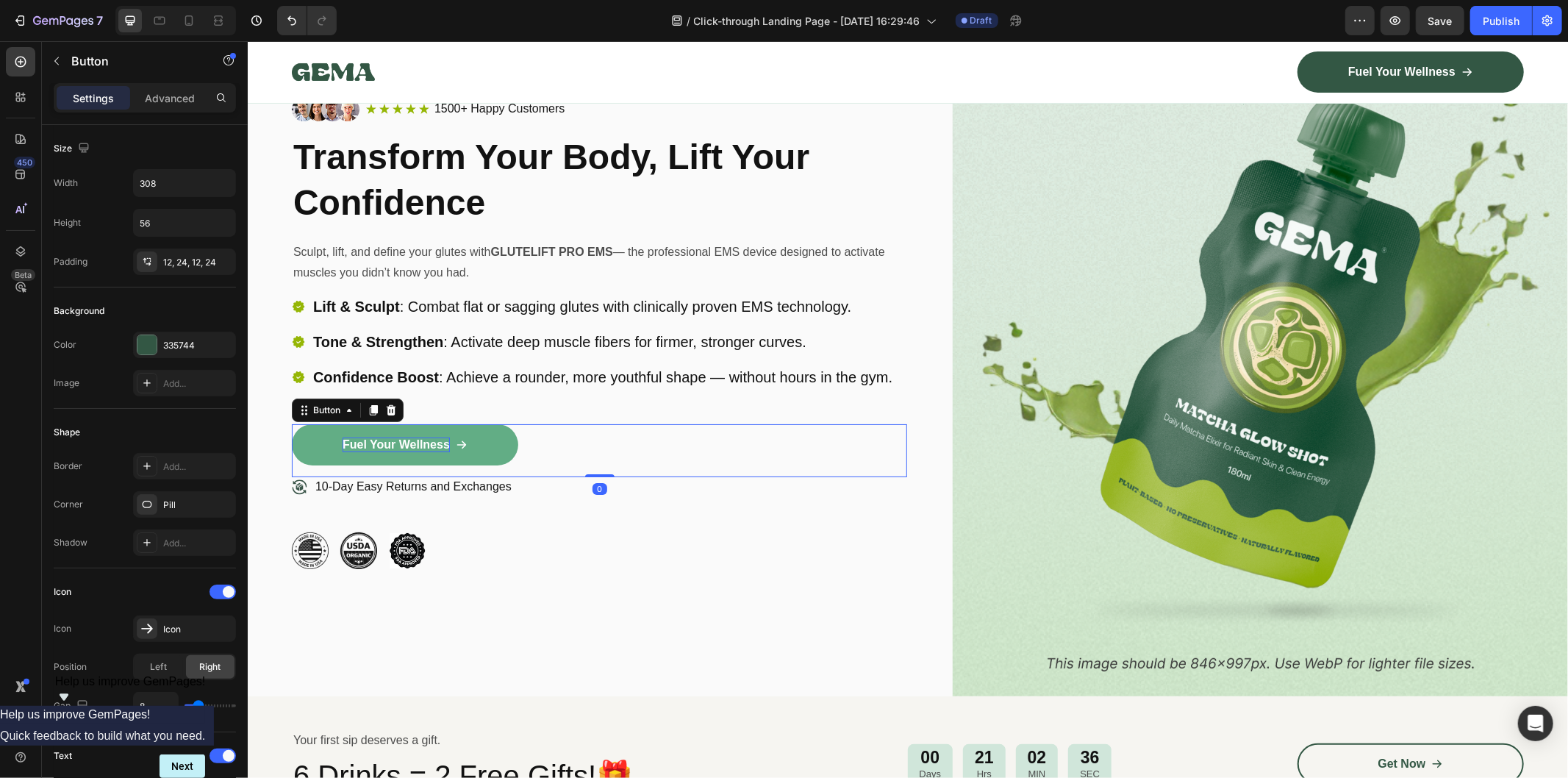
click at [387, 437] on p "Fuel Your Wellness" at bounding box center [395, 444] width 108 height 16
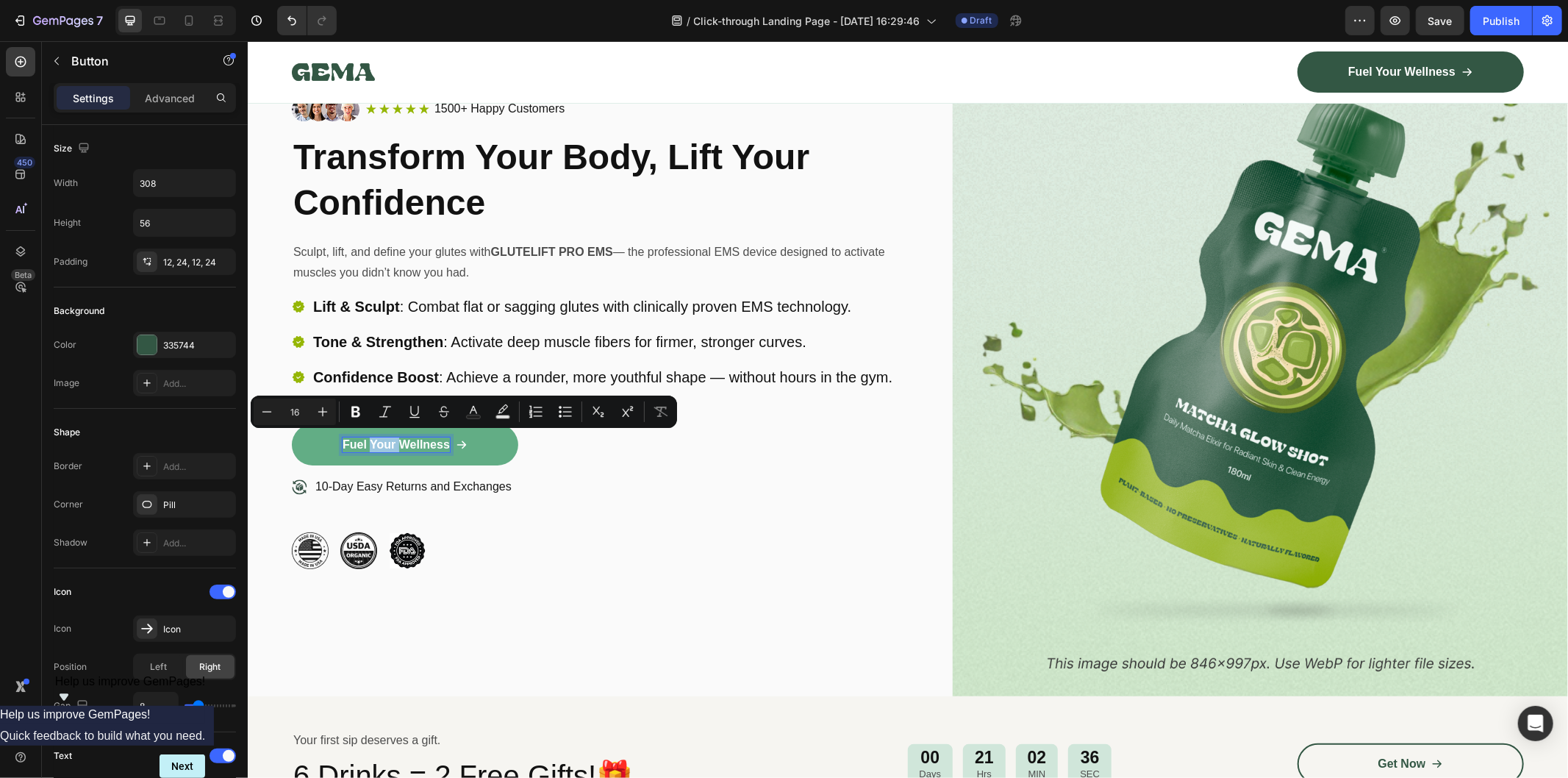
click at [387, 437] on p "Fuel Your Wellness" at bounding box center [395, 444] width 108 height 16
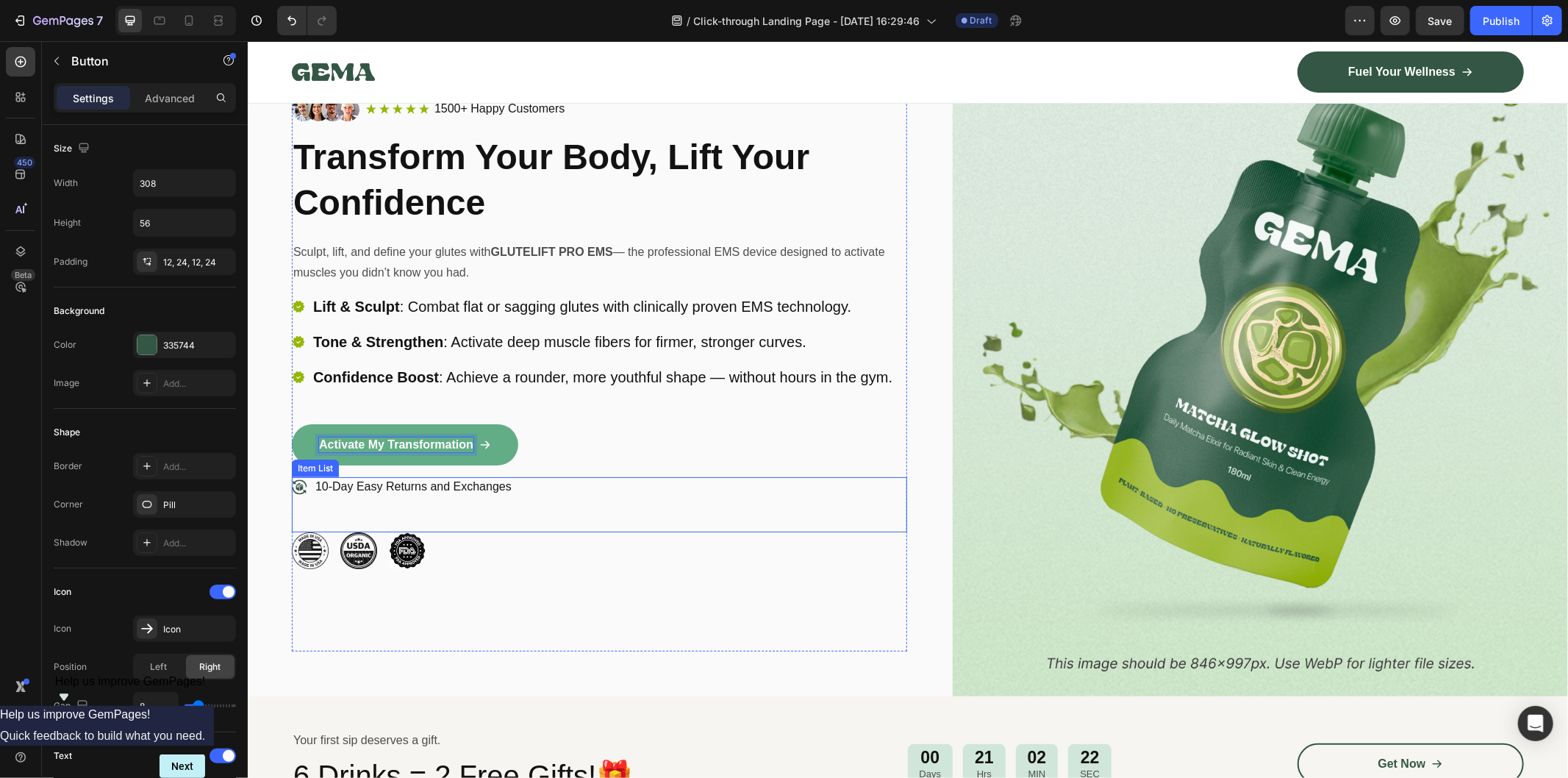
click at [329, 489] on p "10-Day Easy Returns and Exchanges" at bounding box center [413, 486] width 196 height 16
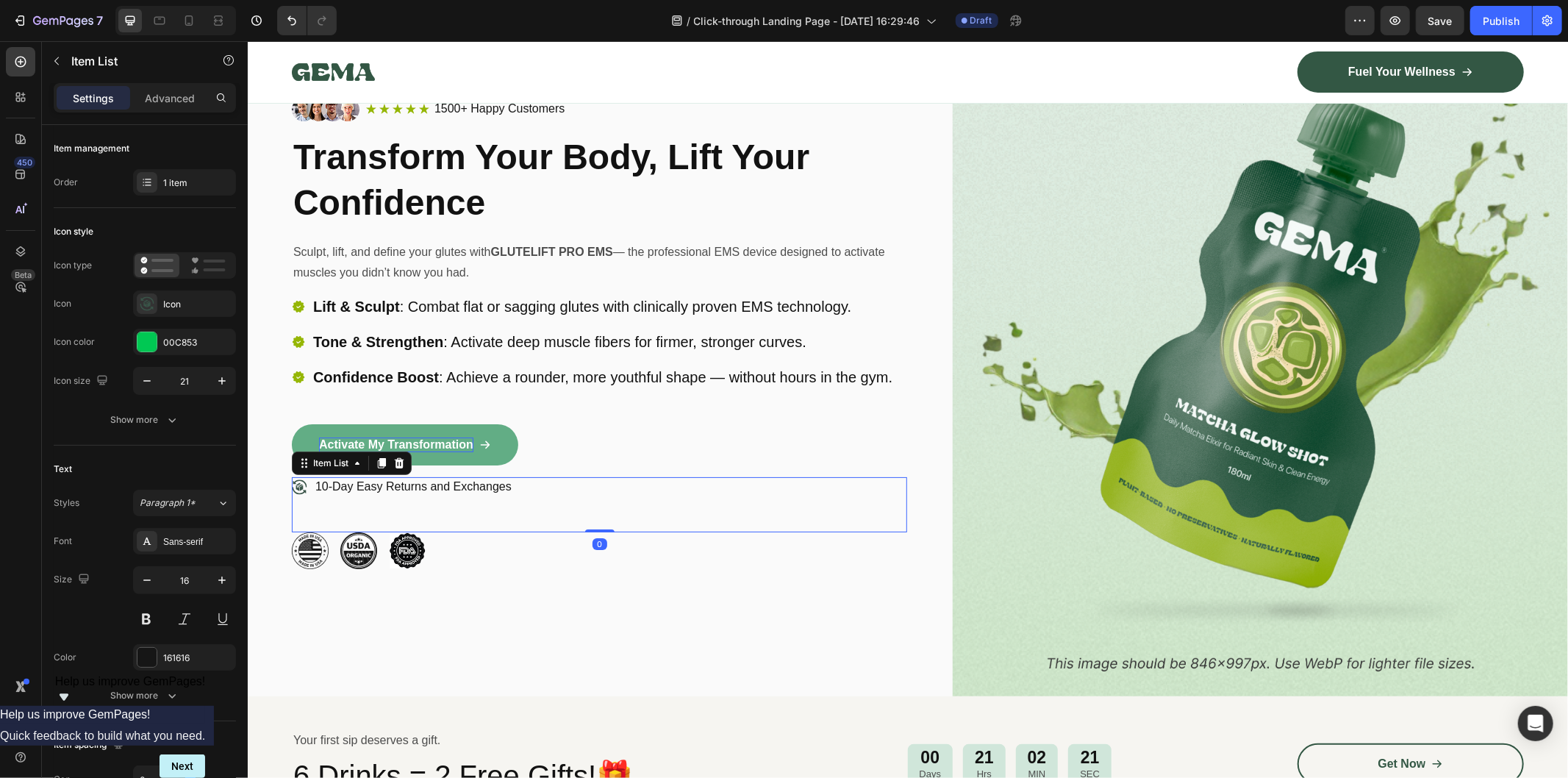
click at [326, 481] on p "10-Day Easy Returns and Exchanges" at bounding box center [413, 486] width 196 height 16
click at [635, 551] on div "Image Image Image Row" at bounding box center [599, 550] width 616 height 37
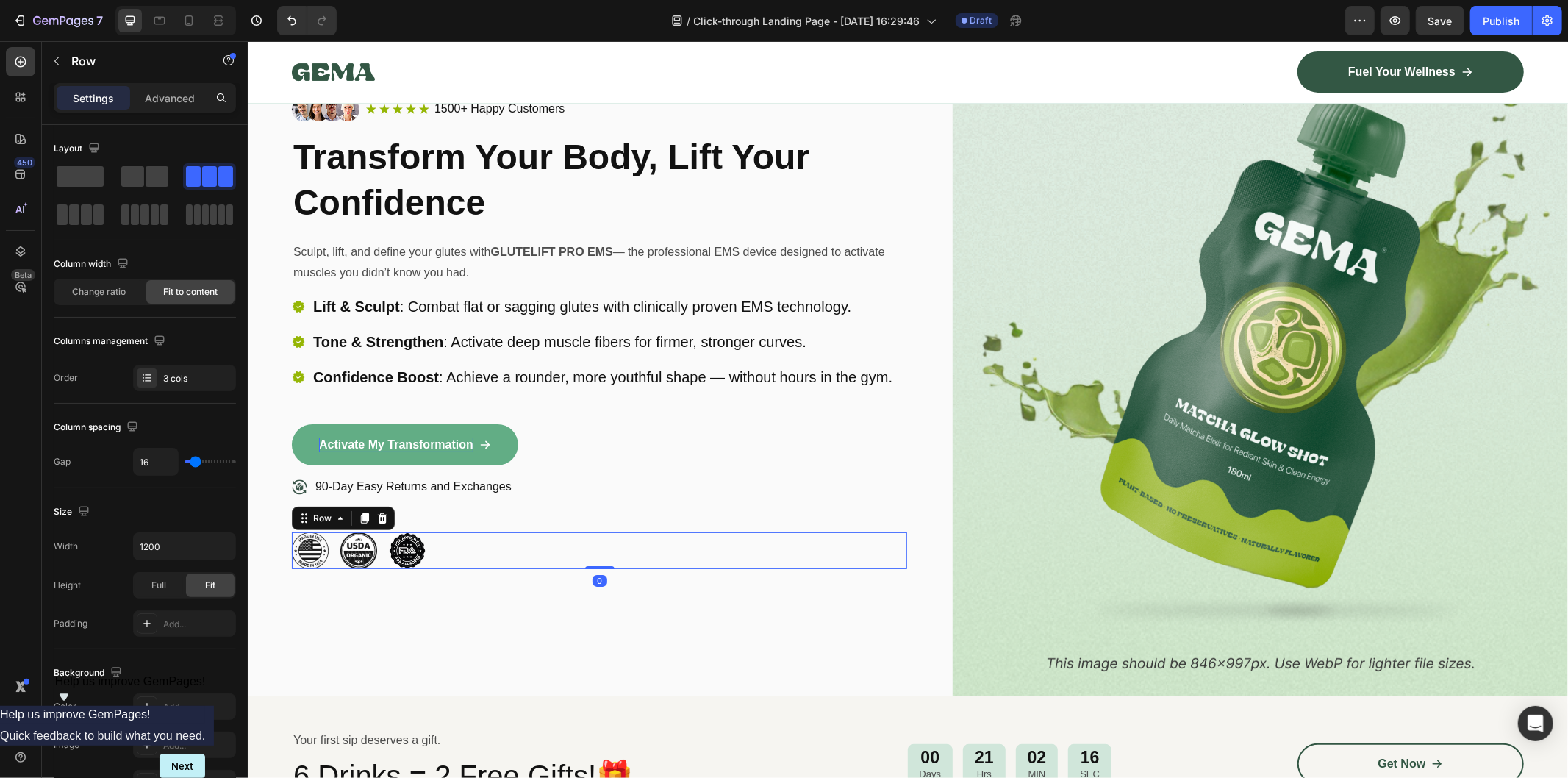
click at [761, 516] on div "90-Day Easy Returns and Exchanges" at bounding box center [599, 504] width 616 height 55
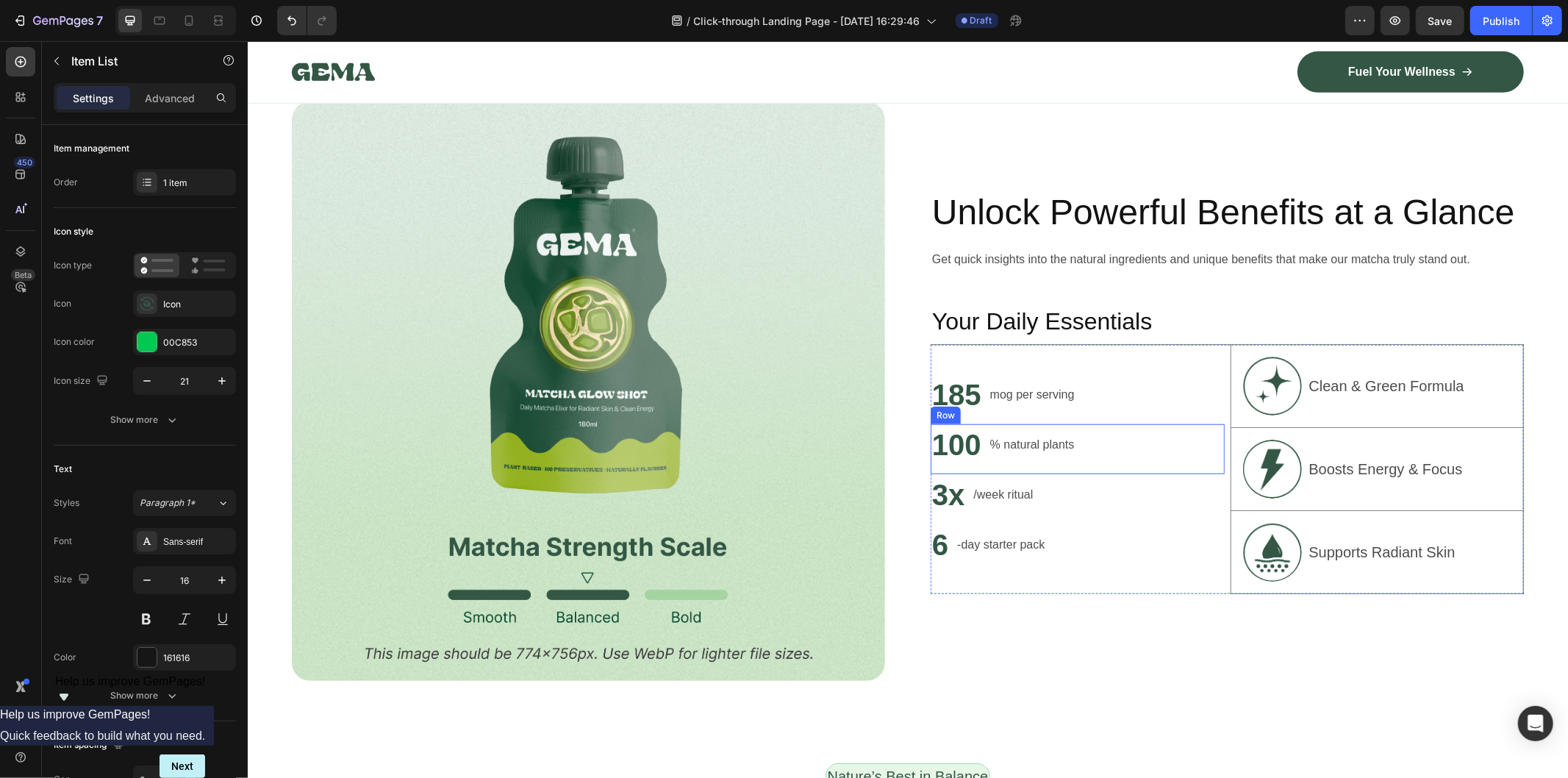
scroll to position [899, 0]
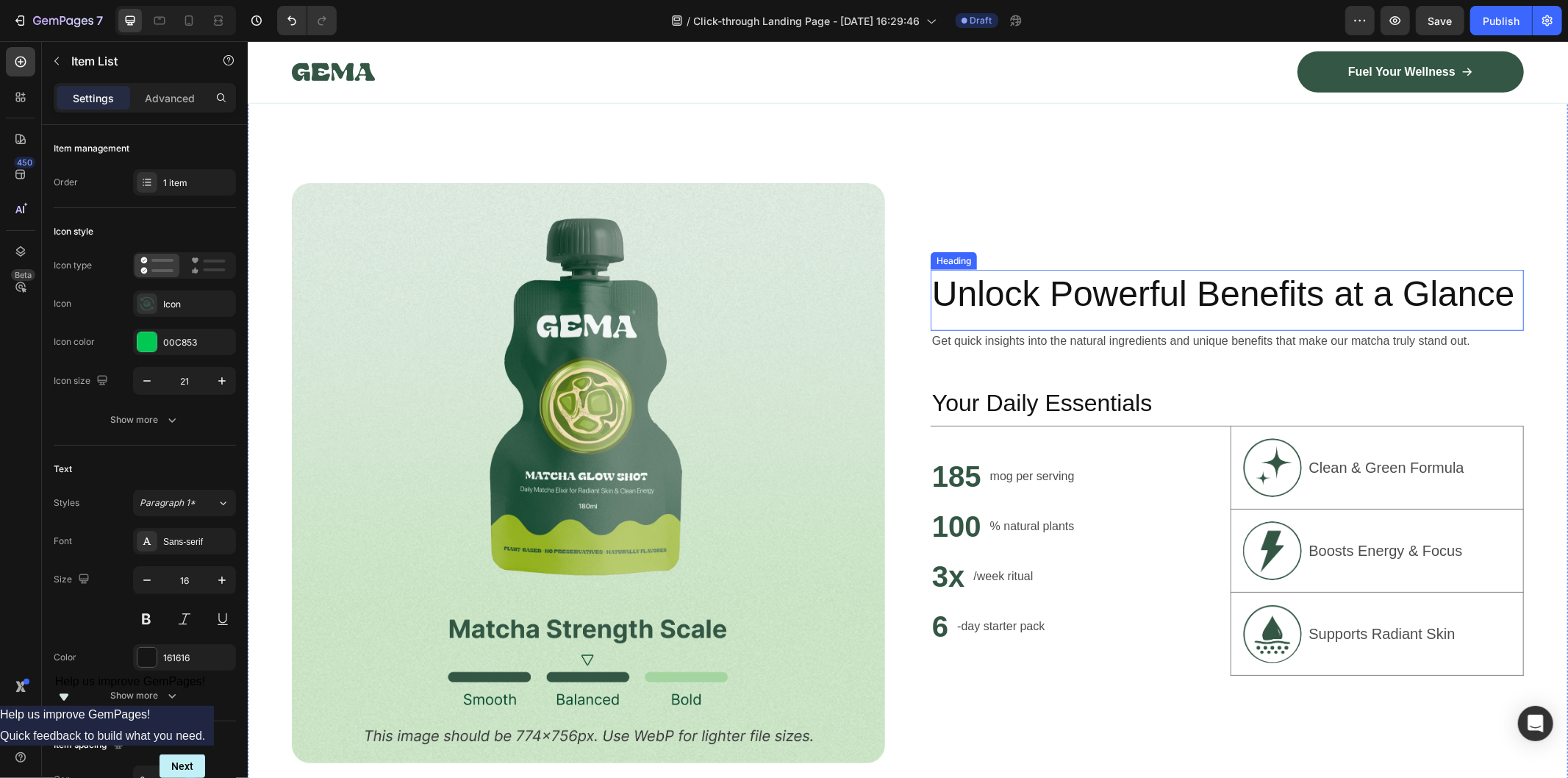
click at [1105, 307] on h2 "Unlock Powerful Benefits at a Glance" at bounding box center [1227, 293] width 594 height 48
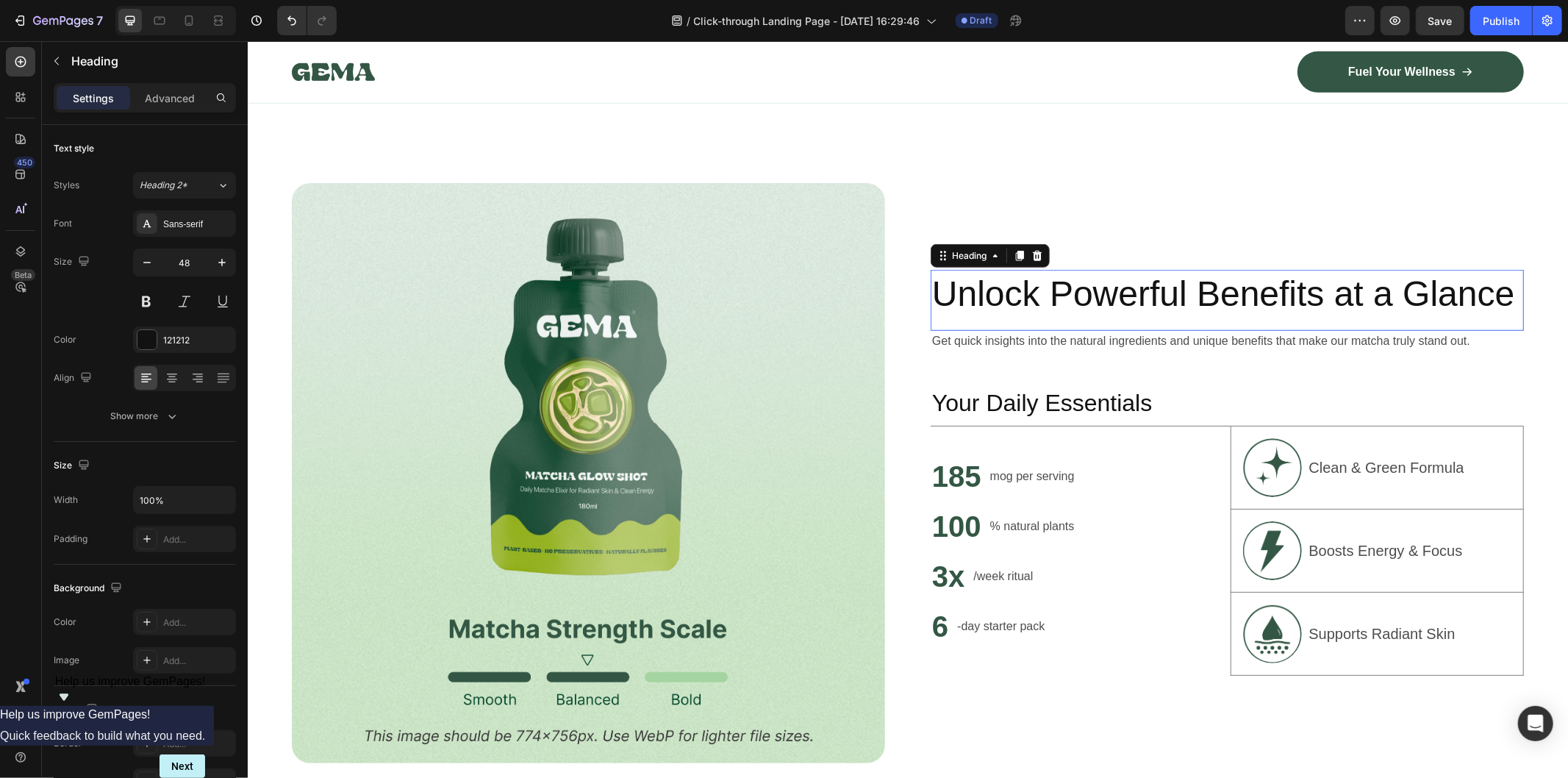
click at [1105, 307] on p "Unlock Powerful Benefits at a Glance" at bounding box center [1226, 293] width 591 height 46
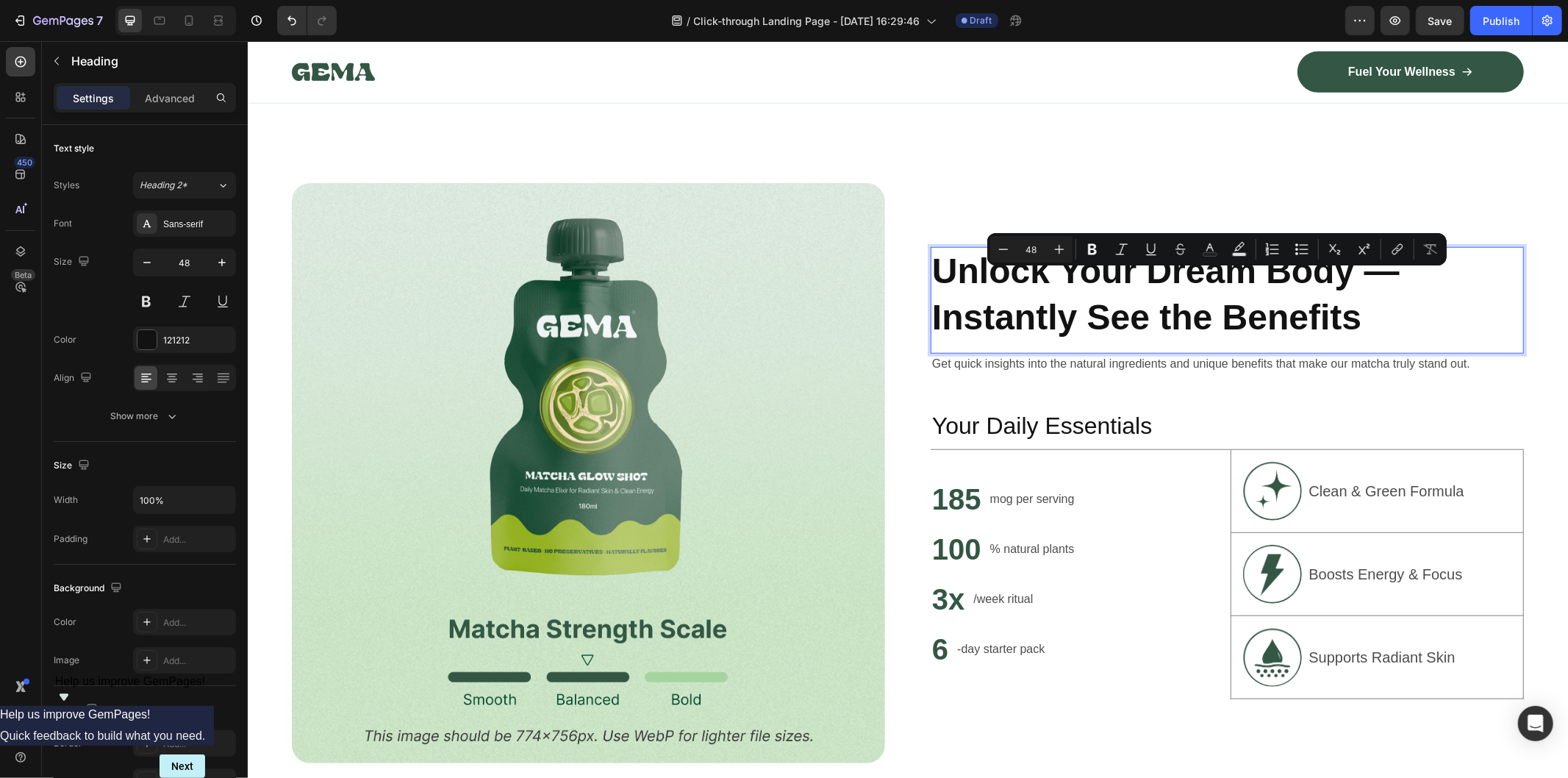
scroll to position [876, 0]
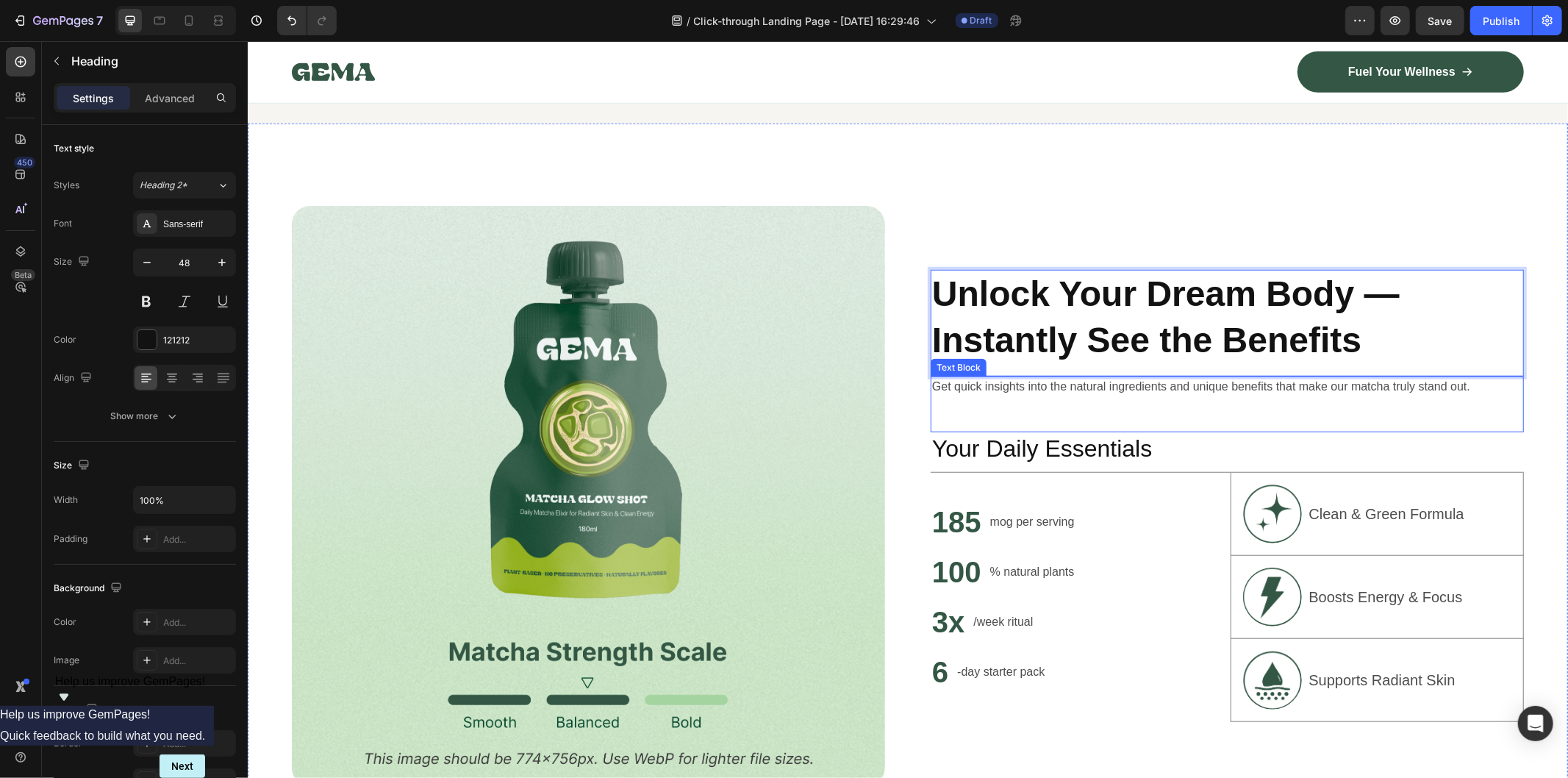
click at [1126, 382] on p "Get quick insights into the natural ingredients and unique benefits that make o…" at bounding box center [1226, 385] width 591 height 17
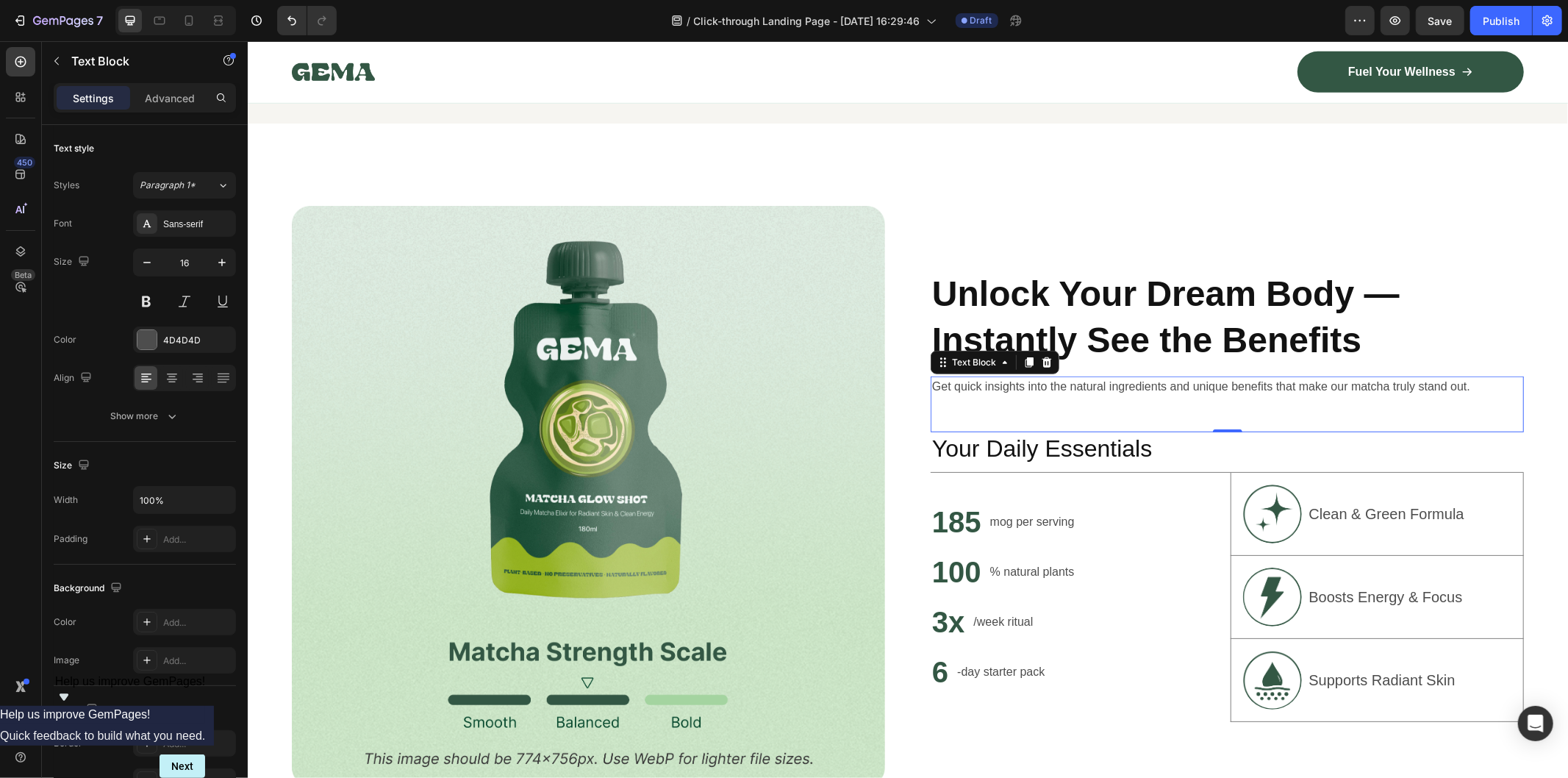
click at [1086, 400] on div "Get quick insights into the natural ingredients and unique benefits that make o…" at bounding box center [1227, 403] width 594 height 56
click at [1086, 394] on div "Get quick insights into the natural ingredients and unique benefits that make o…" at bounding box center [1227, 403] width 594 height 56
click at [1086, 393] on div "Get quick insights into the natural ingredients and unique benefits that make o…" at bounding box center [1227, 385] width 594 height 21
click at [1086, 392] on div "Get quick insights into the natural ingredients and unique benefits that make o…" at bounding box center [1227, 385] width 594 height 21
click at [1086, 391] on p "Get quick insights into the natural ingredients and unique benefits that make o…" at bounding box center [1226, 385] width 591 height 17
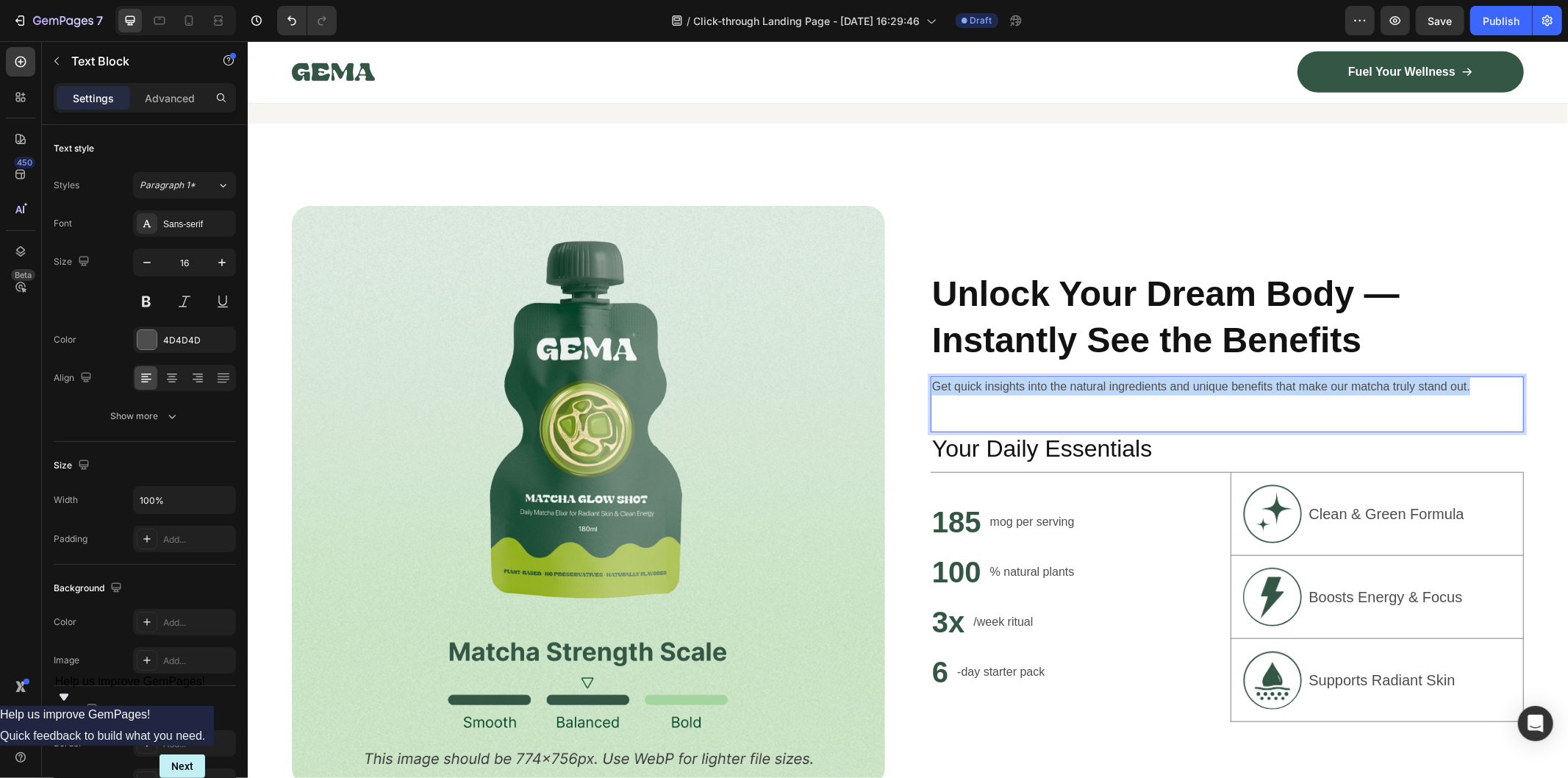
click at [1086, 391] on p "Get quick insights into the natural ingredients and unique benefits that make o…" at bounding box center [1226, 385] width 591 height 17
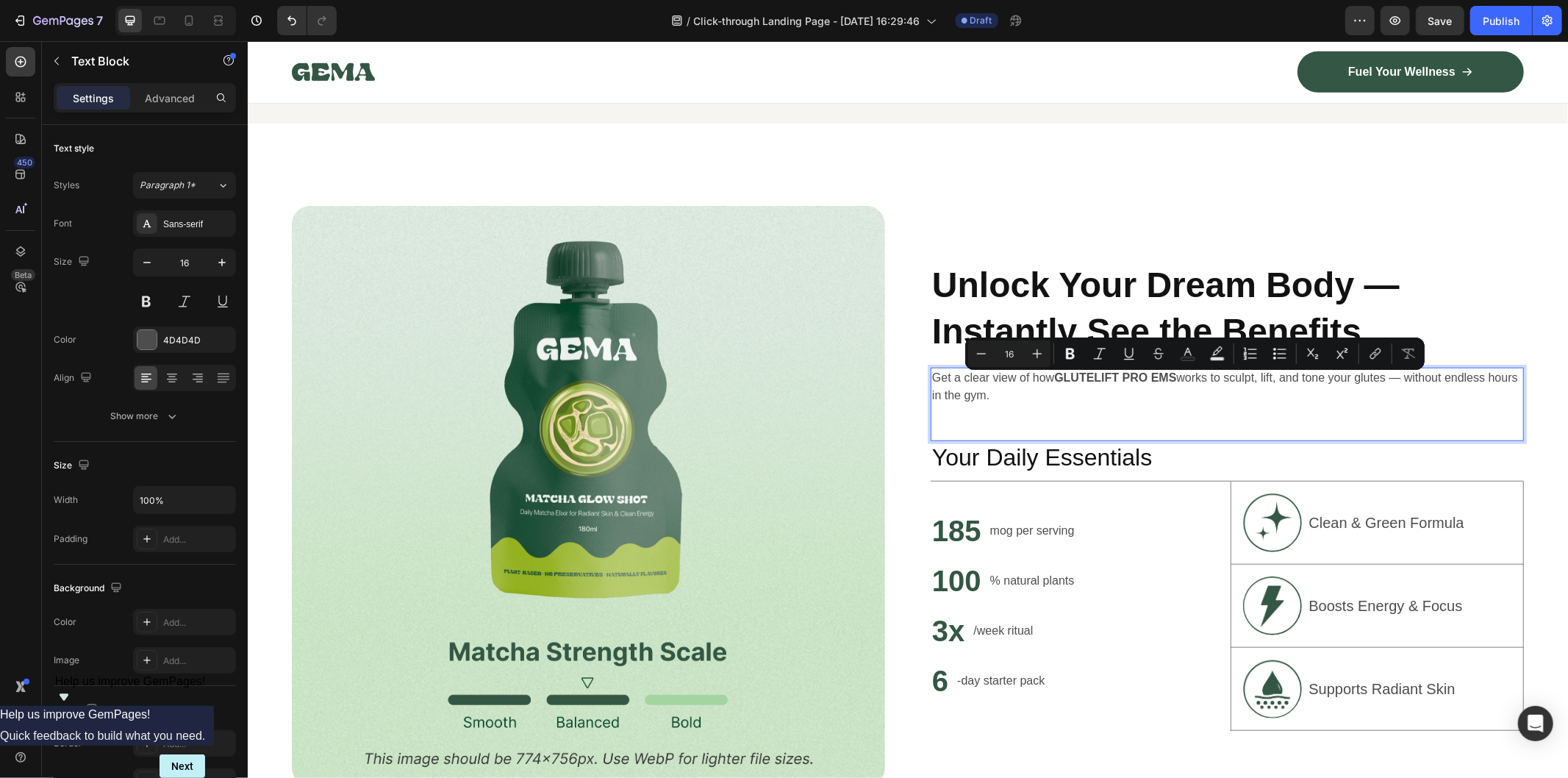
scroll to position [866, 0]
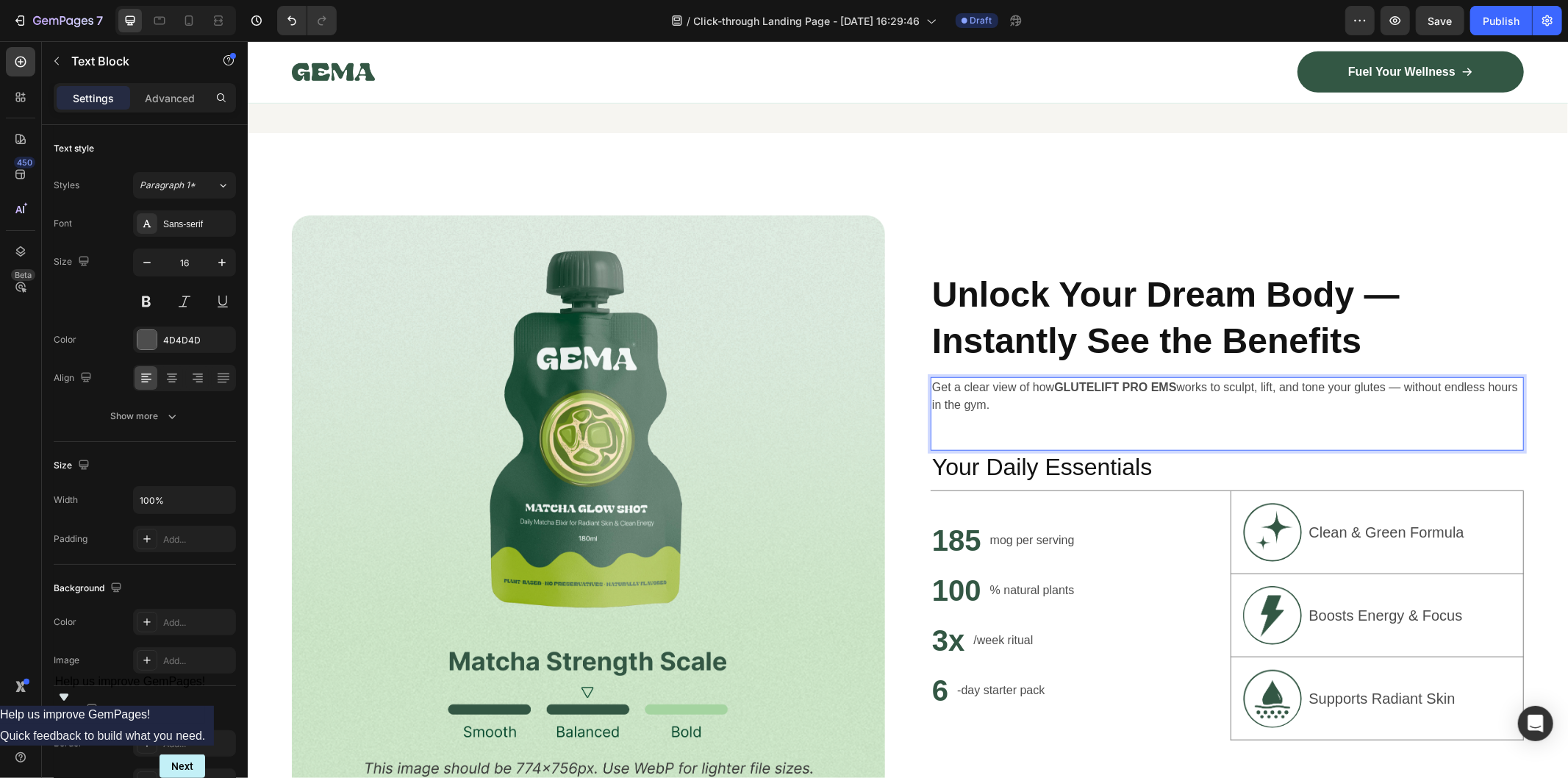
click at [975, 435] on div "Get a clear view of how GLUTELIFT PRO EMS works to sculpt, lift, and tone your …" at bounding box center [1227, 413] width 594 height 74
click at [965, 433] on div "Get a clear view of how GLUTELIFT PRO EMS works to sculpt, lift, and tone your …" at bounding box center [1227, 413] width 594 height 74
click at [952, 431] on div "Get a clear view of how GLUTELIFT PRO EMS works to sculpt, lift, and tone your …" at bounding box center [1227, 413] width 594 height 74
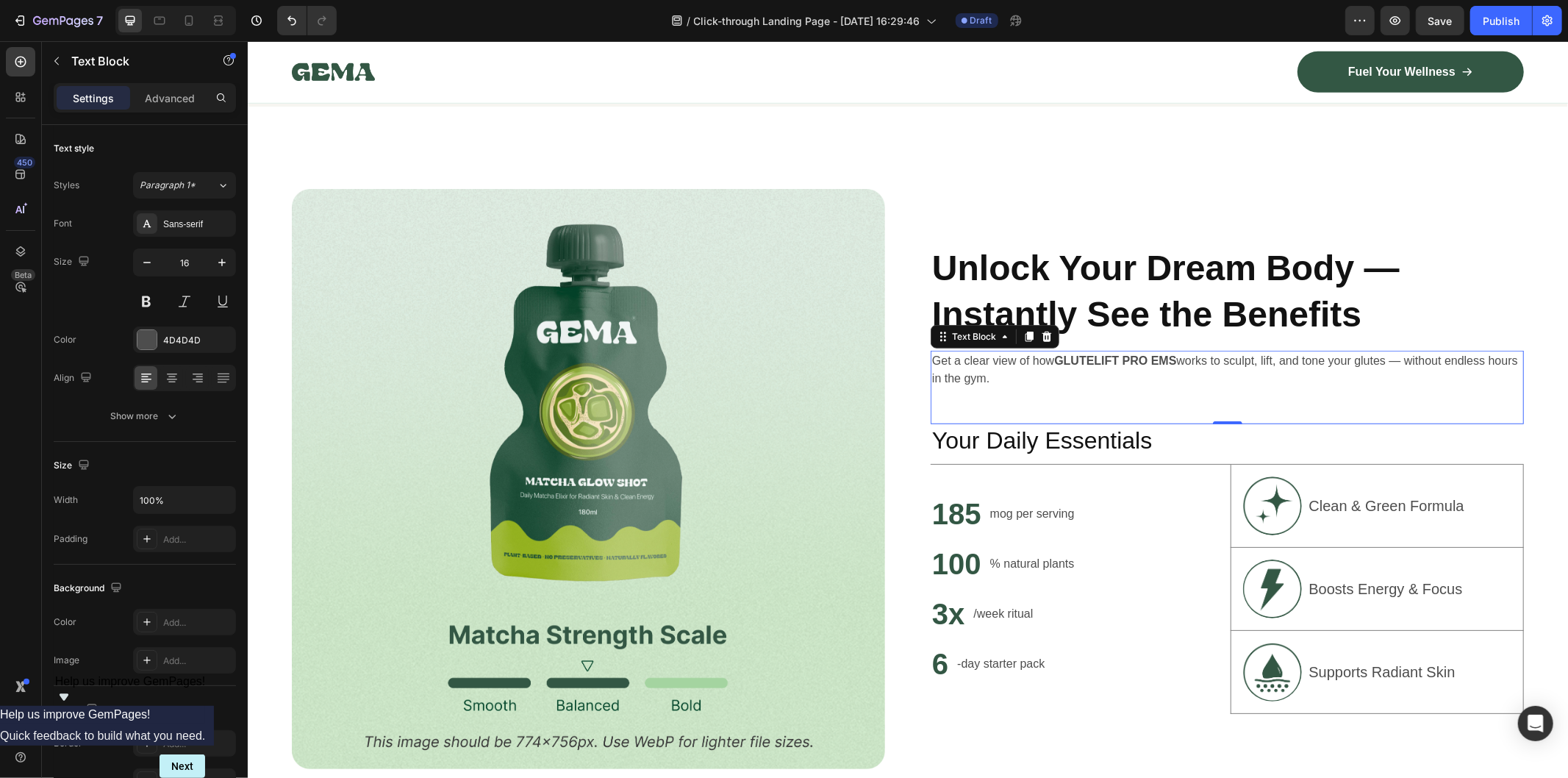
scroll to position [899, 0]
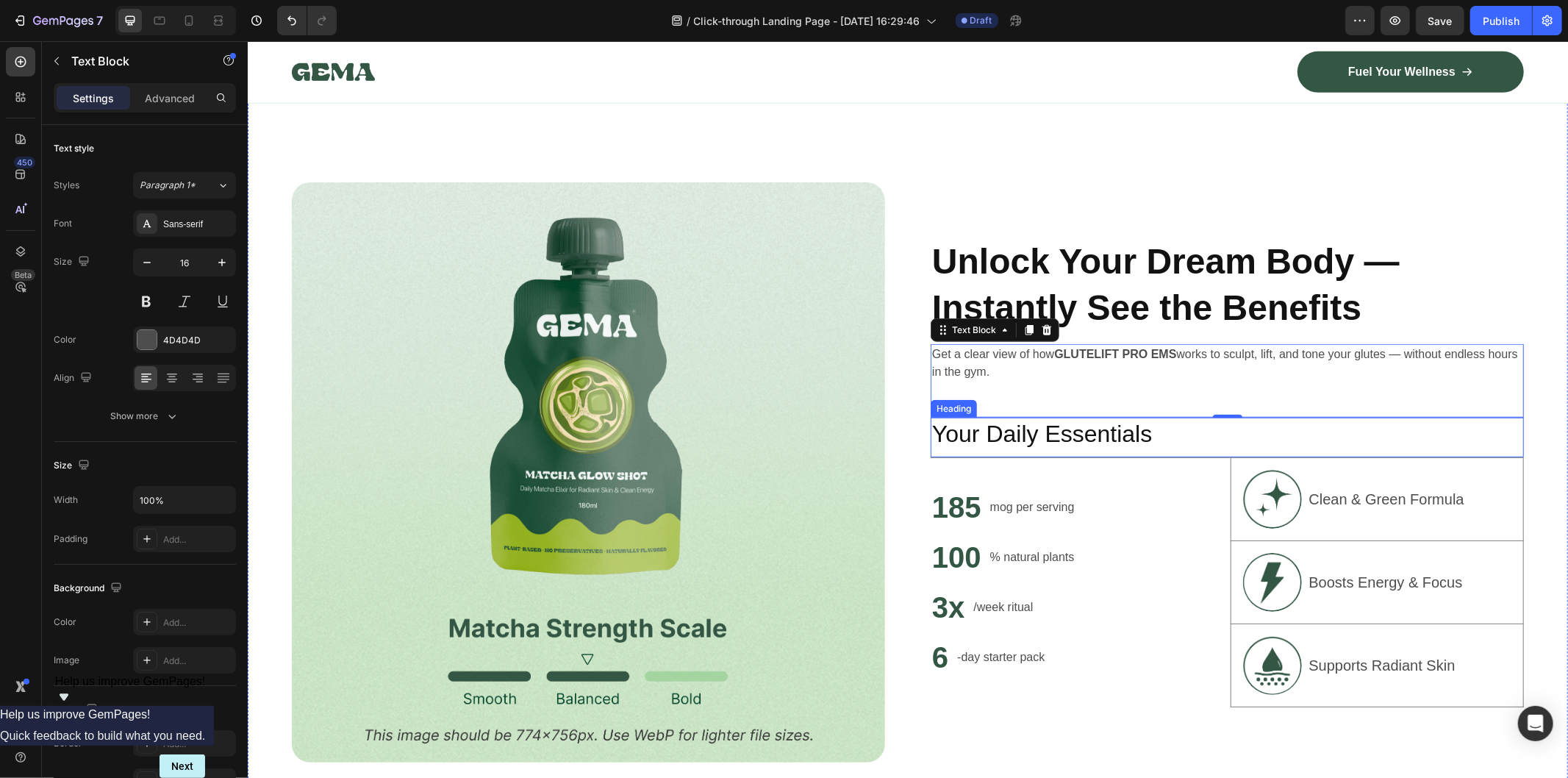
click at [939, 402] on div "Heading" at bounding box center [953, 408] width 40 height 13
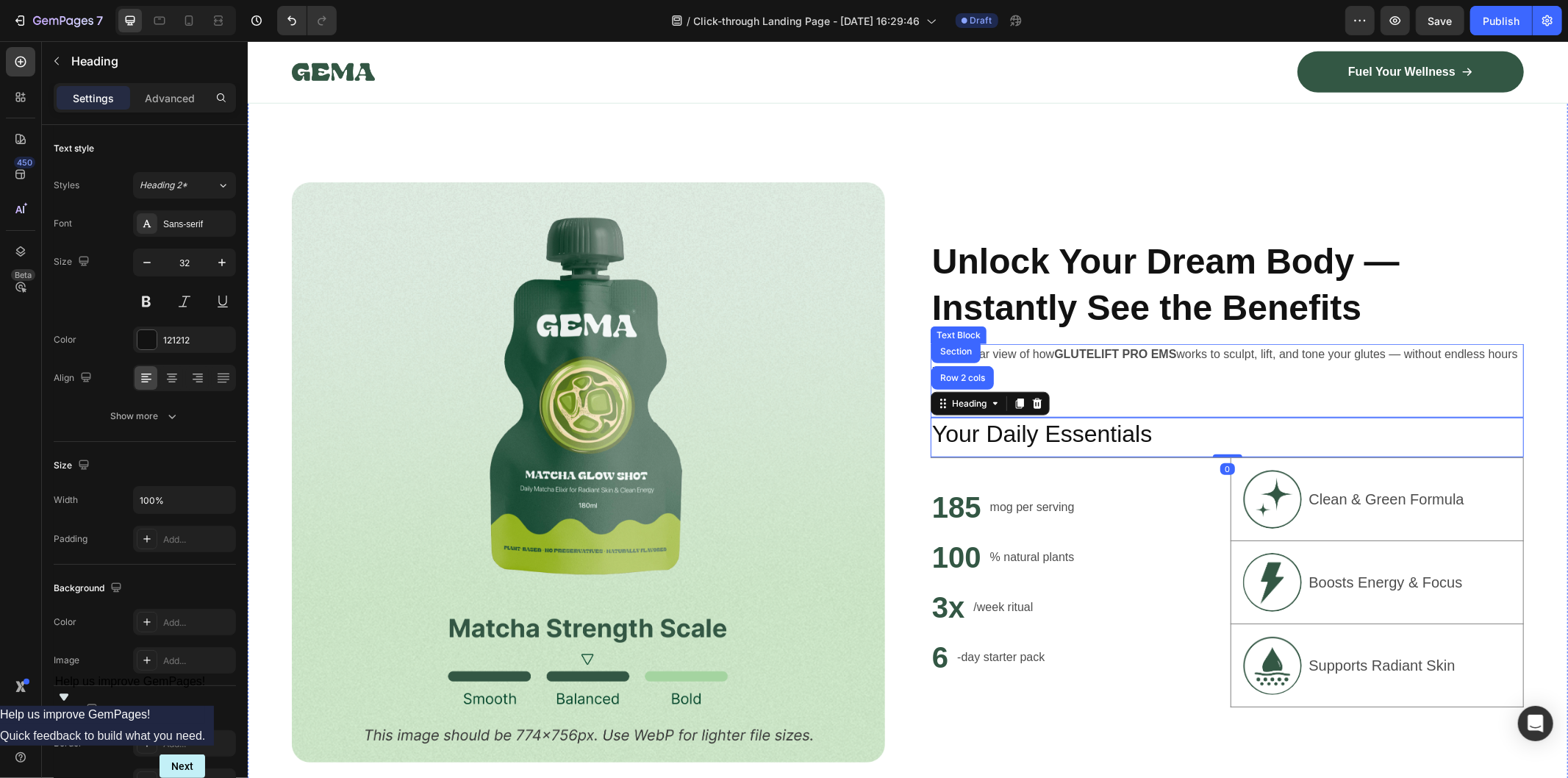
click at [1107, 394] on div "Get a clear view of how GLUTELIFT PRO EMS works to sculpt, lift, and tone your …" at bounding box center [1227, 380] width 594 height 74
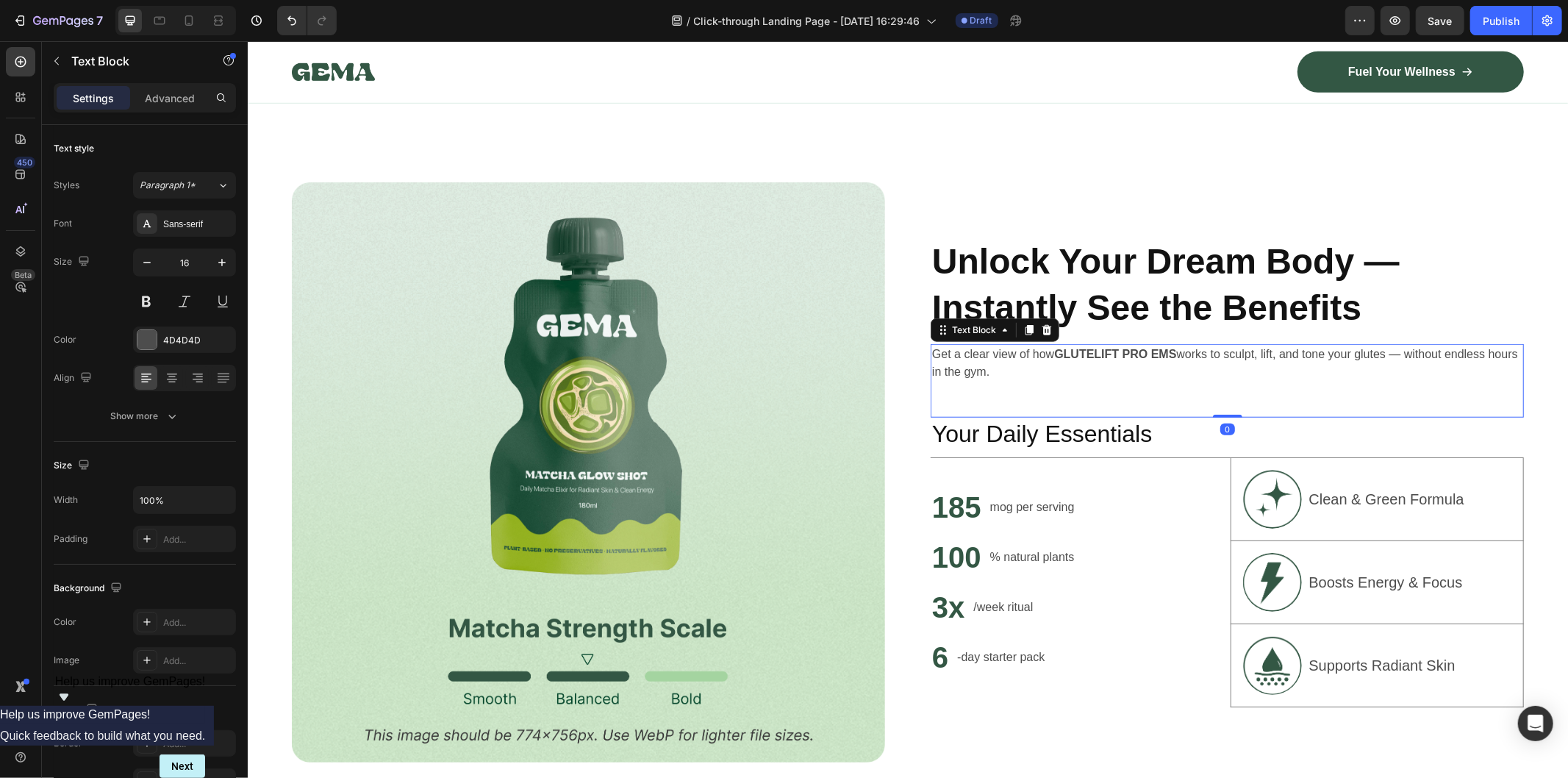
click at [1107, 394] on div "Get a clear view of how GLUTELIFT PRO EMS works to sculpt, lift, and tone your …" at bounding box center [1227, 380] width 594 height 74
click at [965, 390] on div "Get a clear view of how GLUTELIFT PRO EMS works to sculpt, lift, and tone your …" at bounding box center [1227, 380] width 594 height 74
click at [952, 394] on div "Get a clear view of how GLUTELIFT PRO EMS works to sculpt, lift, and tone your …" at bounding box center [1227, 380] width 594 height 74
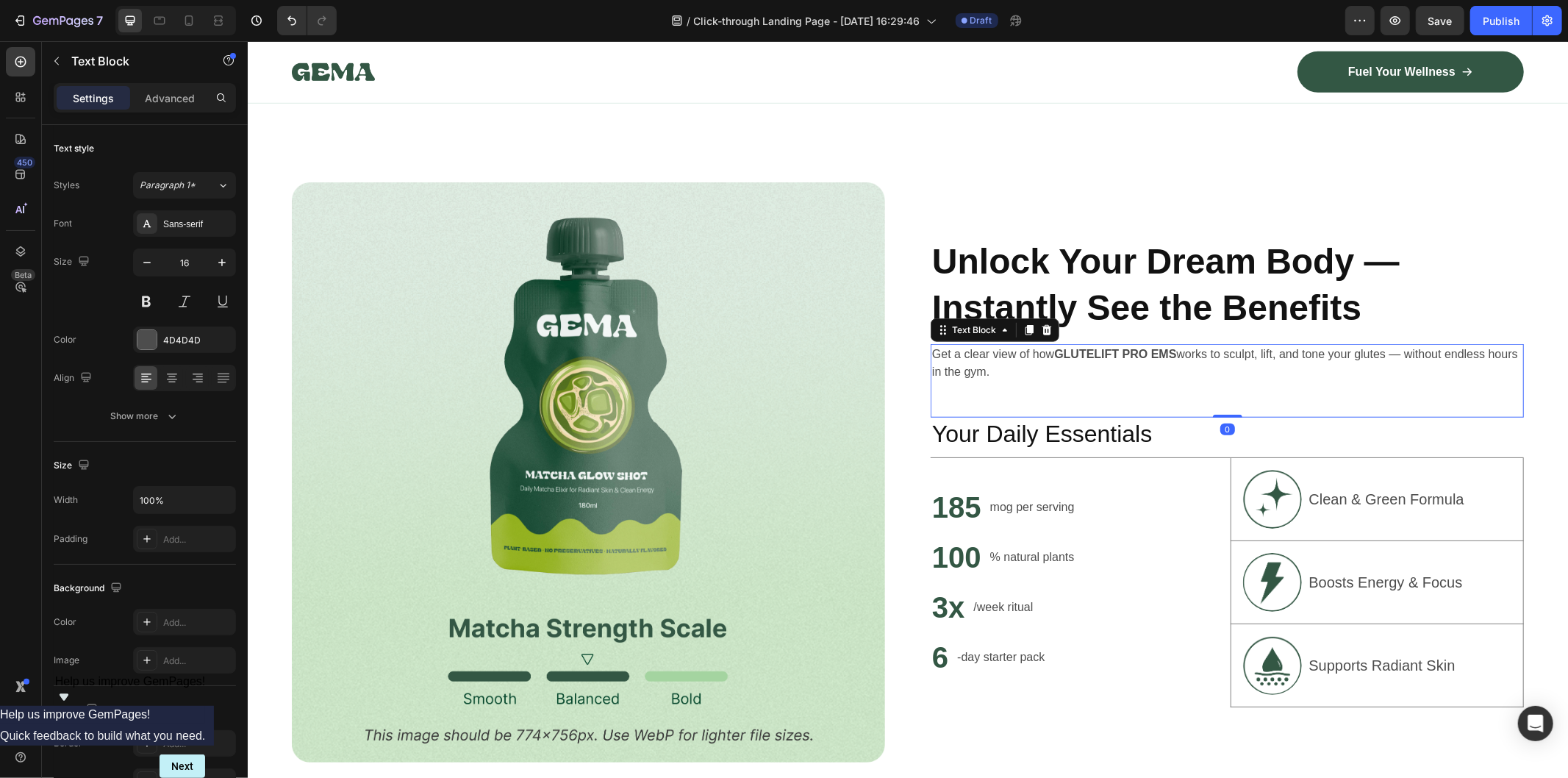
click at [947, 394] on div "Get a clear view of how GLUTELIFT PRO EMS works to sculpt, lift, and tone your …" at bounding box center [1227, 380] width 594 height 74
click at [1038, 368] on p "Get a clear view of how GLUTELIFT PRO EMS works to sculpt, lift, and tone your …" at bounding box center [1226, 363] width 591 height 36
click at [952, 400] on div "Get a clear view of how GLUTELIFT PRO EMS works to sculpt, lift, and tone your …" at bounding box center [1227, 380] width 594 height 74
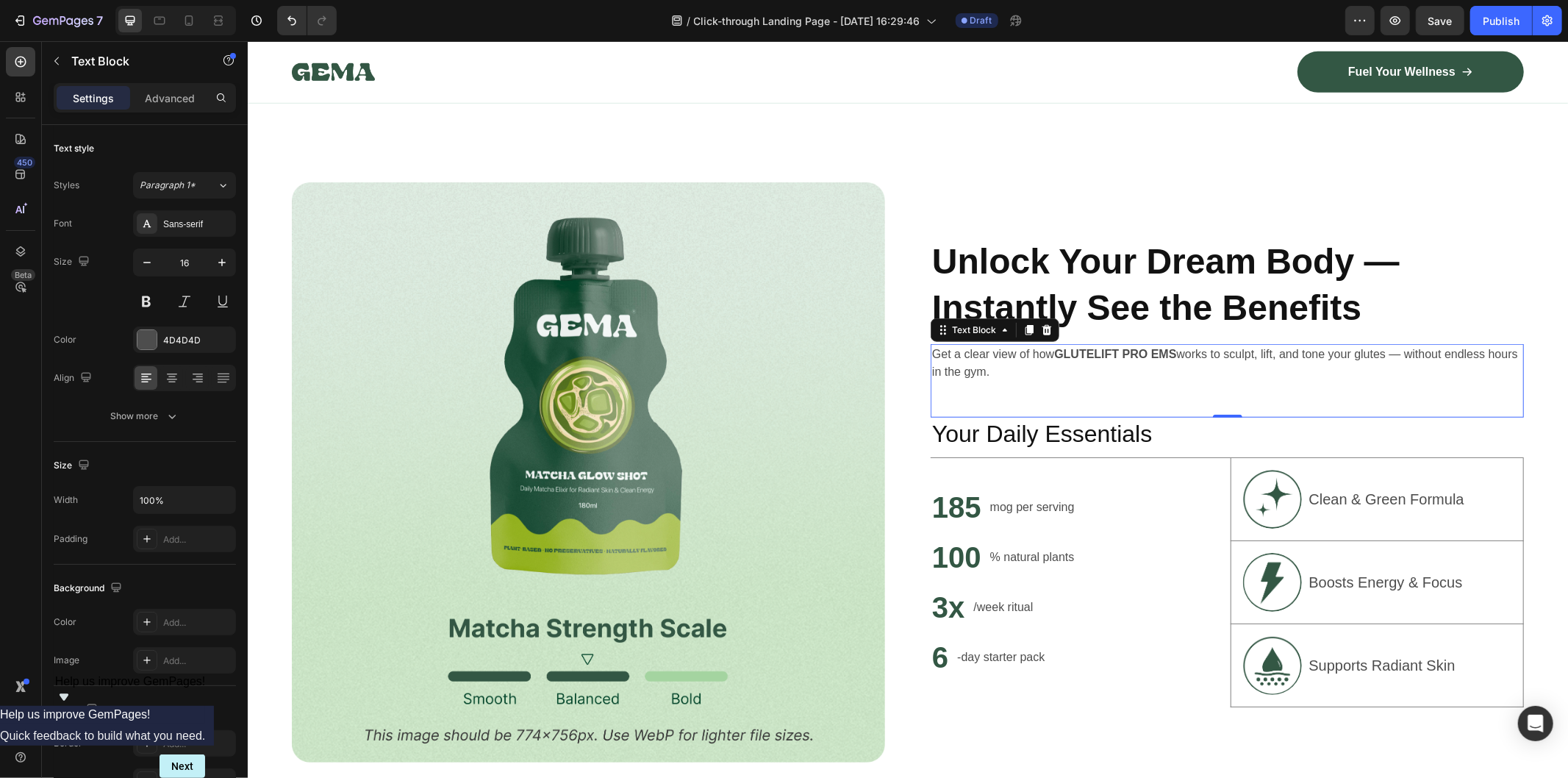
click at [946, 402] on div "Get a clear view of how GLUTELIFT PRO EMS works to sculpt, lift, and tone your …" at bounding box center [1227, 380] width 594 height 74
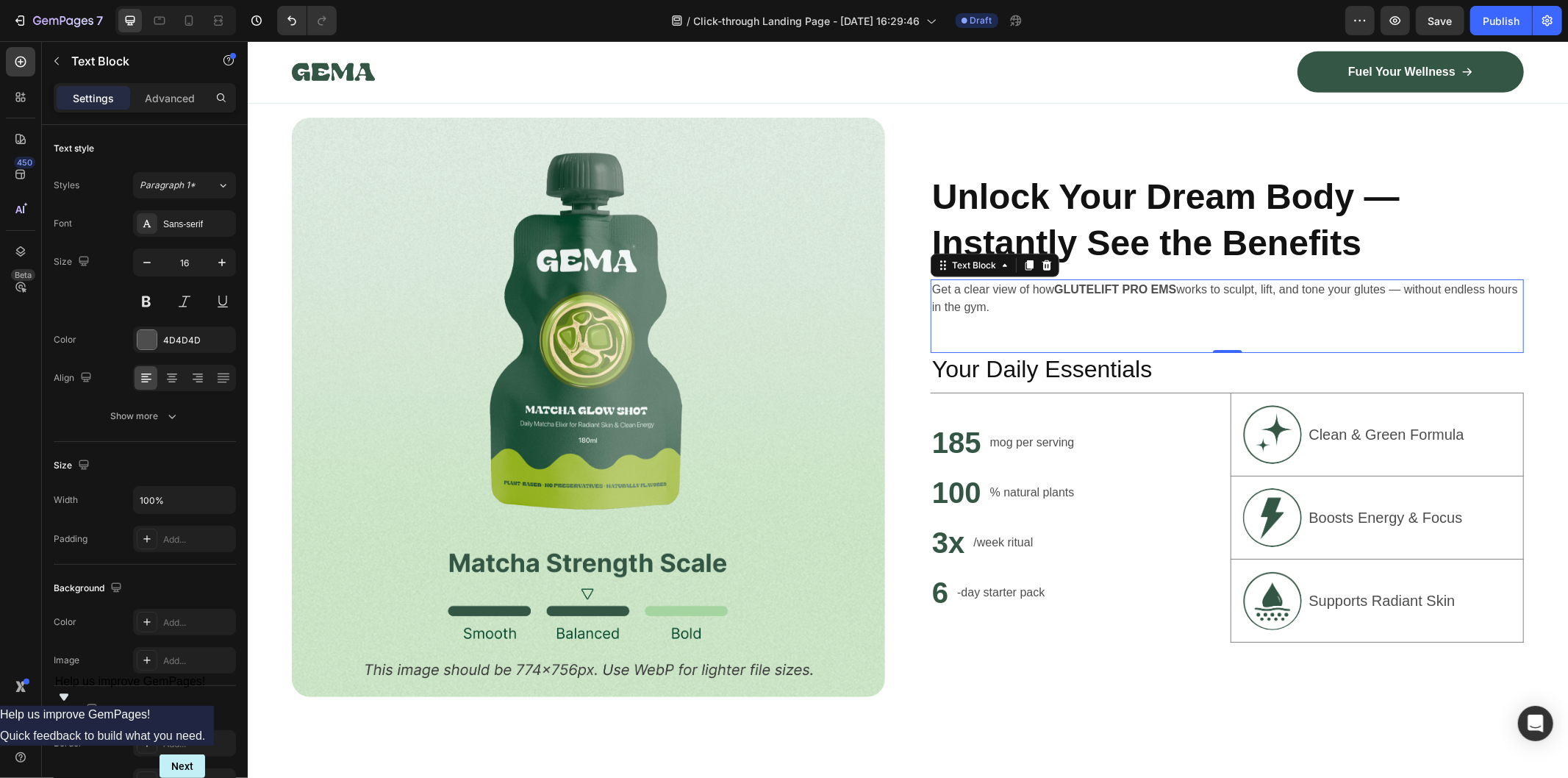
scroll to position [964, 0]
click at [1044, 321] on div "Get a clear view of how GLUTELIFT PRO EMS works to sculpt, lift, and tone your …" at bounding box center [1227, 314] width 594 height 74
click at [1047, 309] on p "Get a clear view of how GLUTELIFT PRO EMS works to sculpt, lift, and tone your …" at bounding box center [1226, 297] width 591 height 36
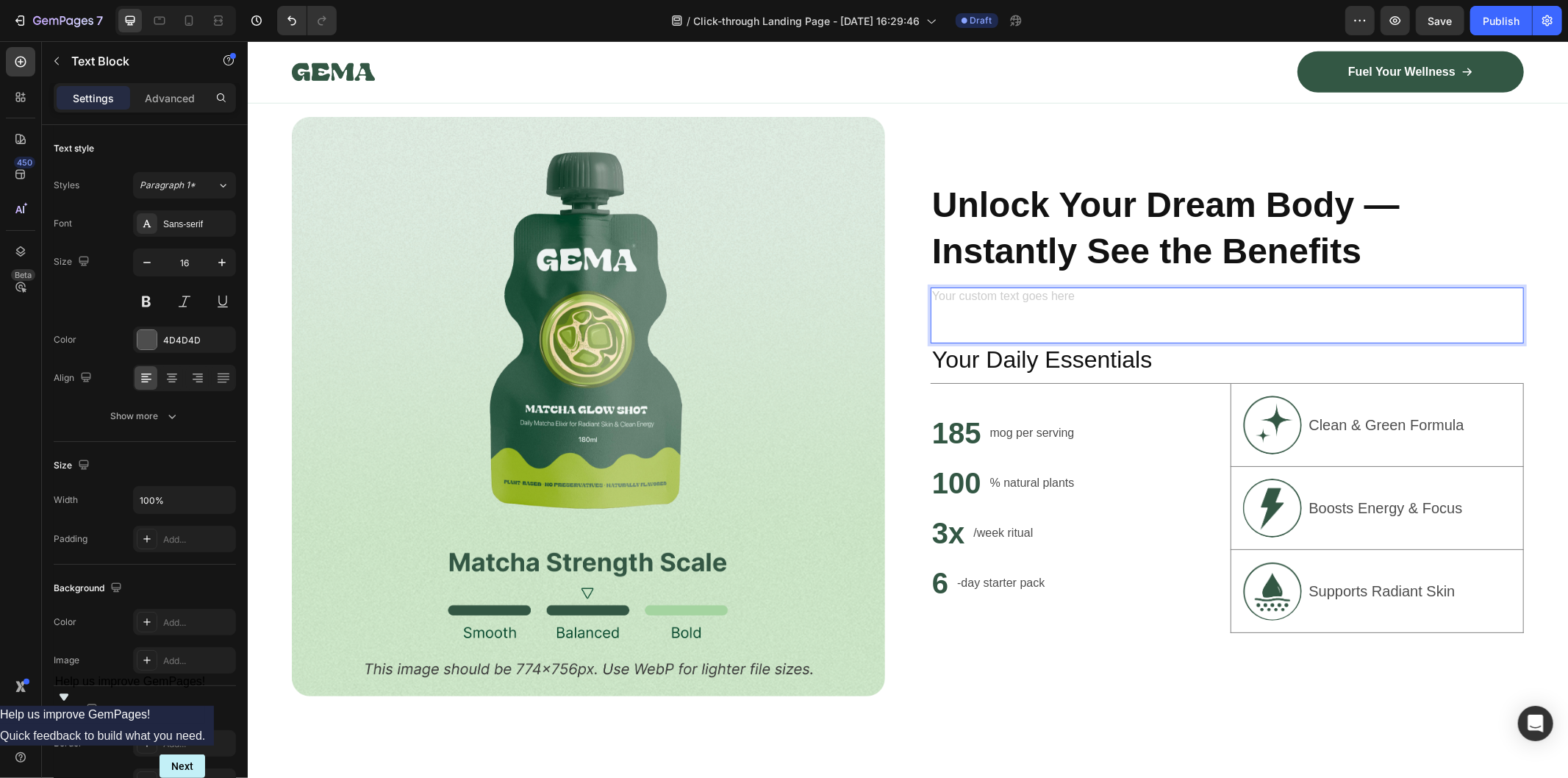
click at [973, 301] on p "Rich Text Editor. Editing area: main" at bounding box center [1226, 297] width 591 height 17
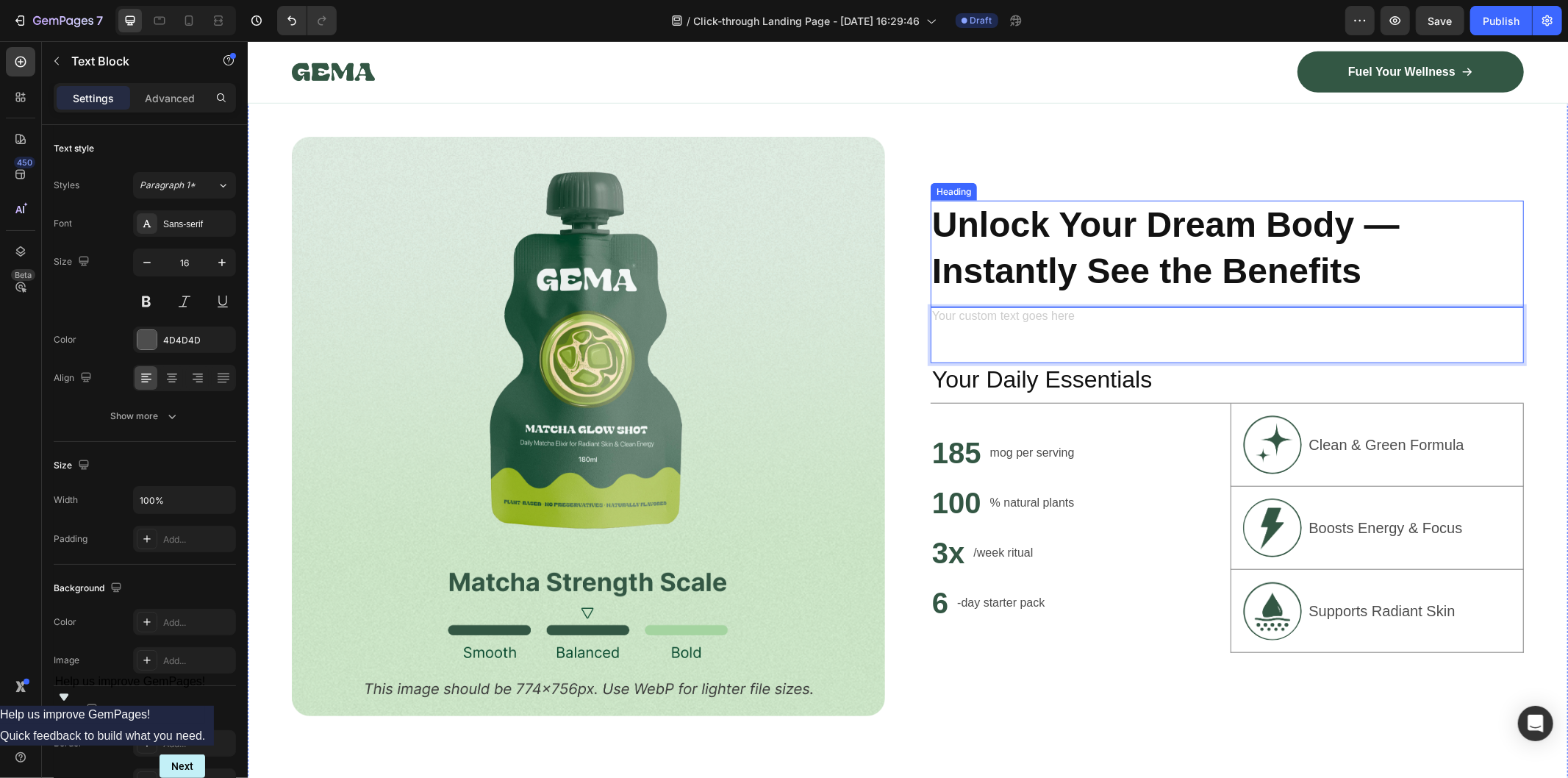
click at [1349, 289] on strong "Unlock Your Dream Body — Instantly See the Benefits" at bounding box center [1165, 247] width 468 height 85
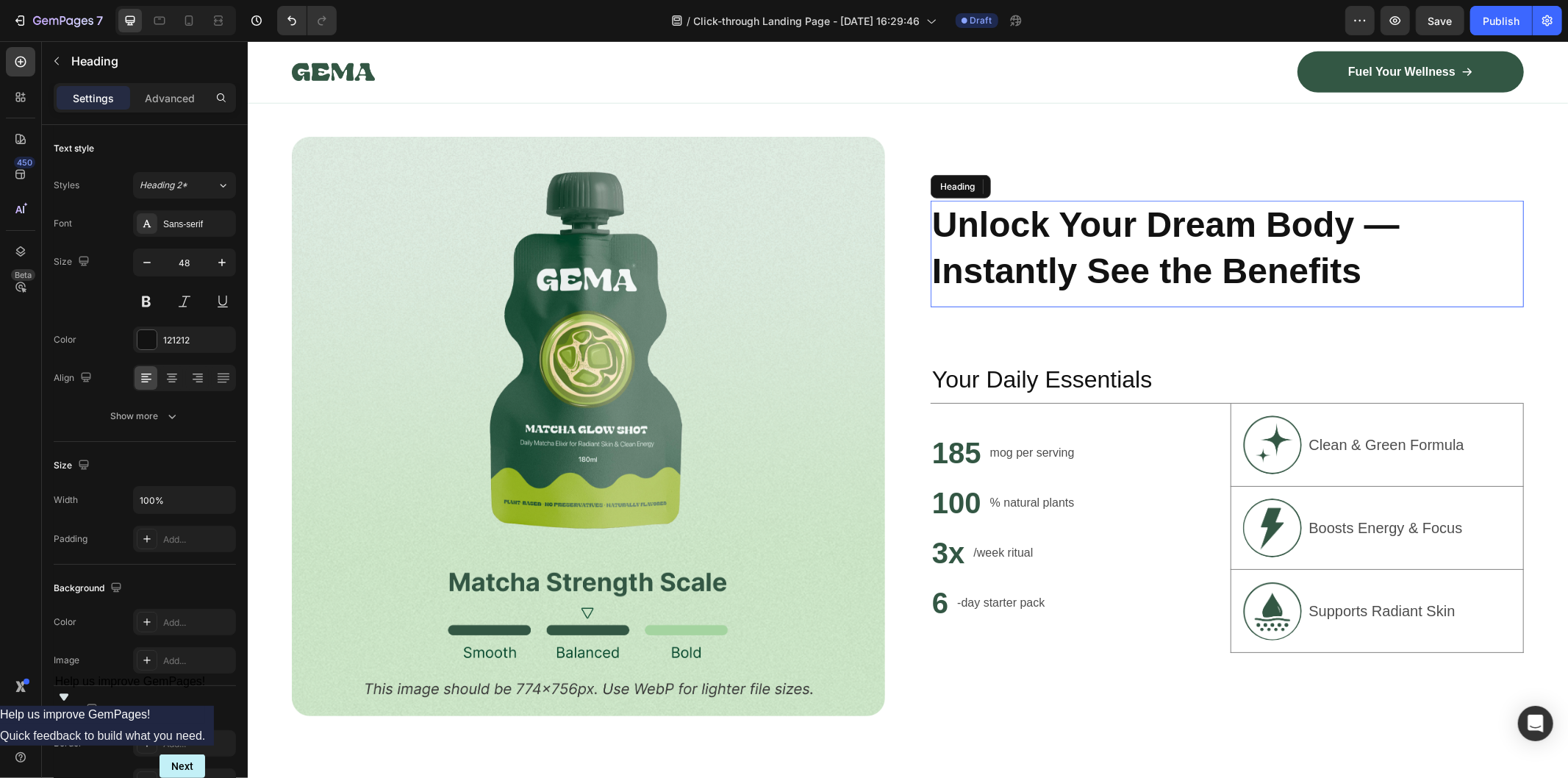
scroll to position [802, 0]
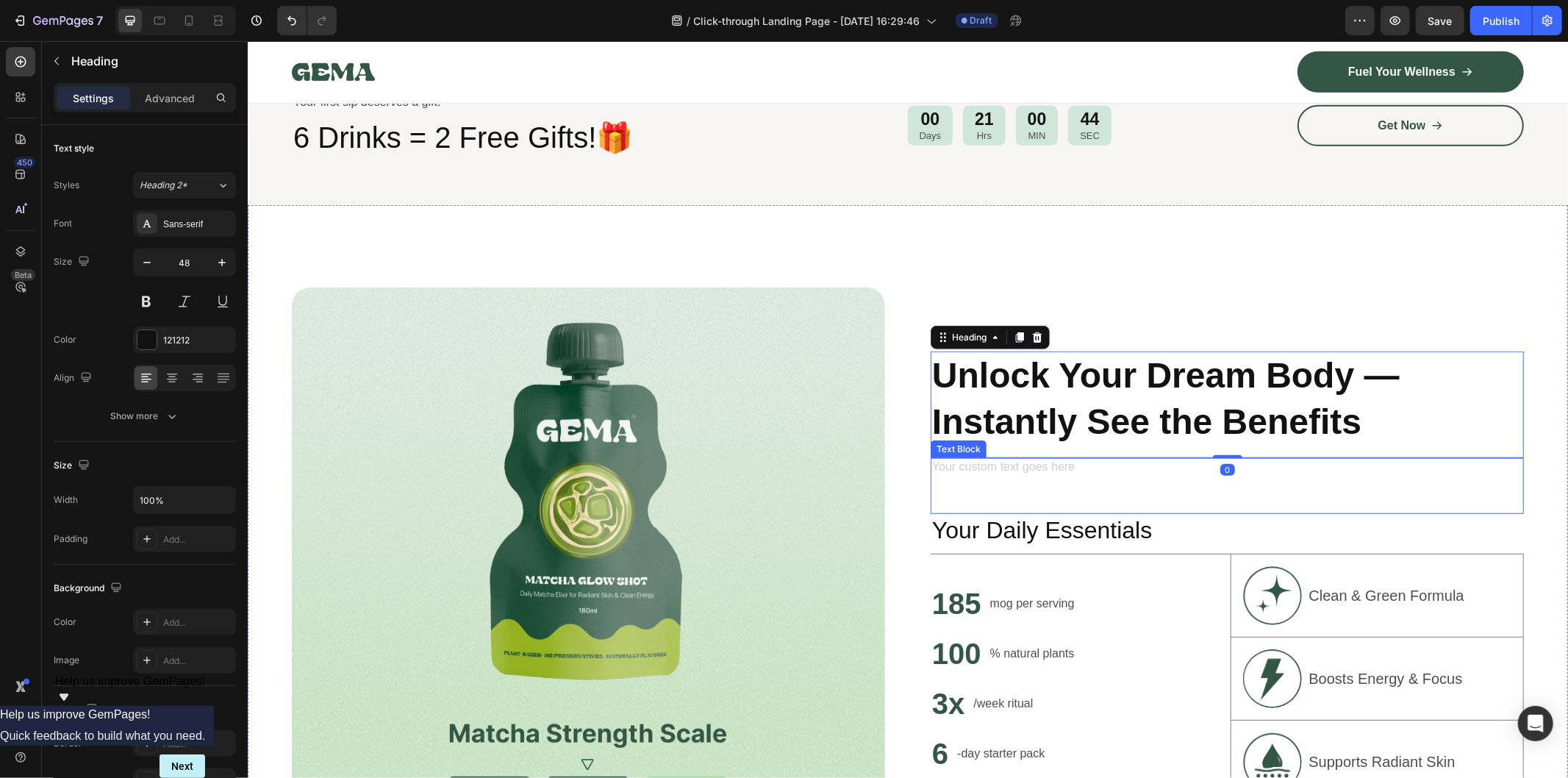
click at [1062, 472] on div "Text Block" at bounding box center [1227, 485] width 594 height 56
click at [1044, 437] on icon at bounding box center [1046, 443] width 12 height 12
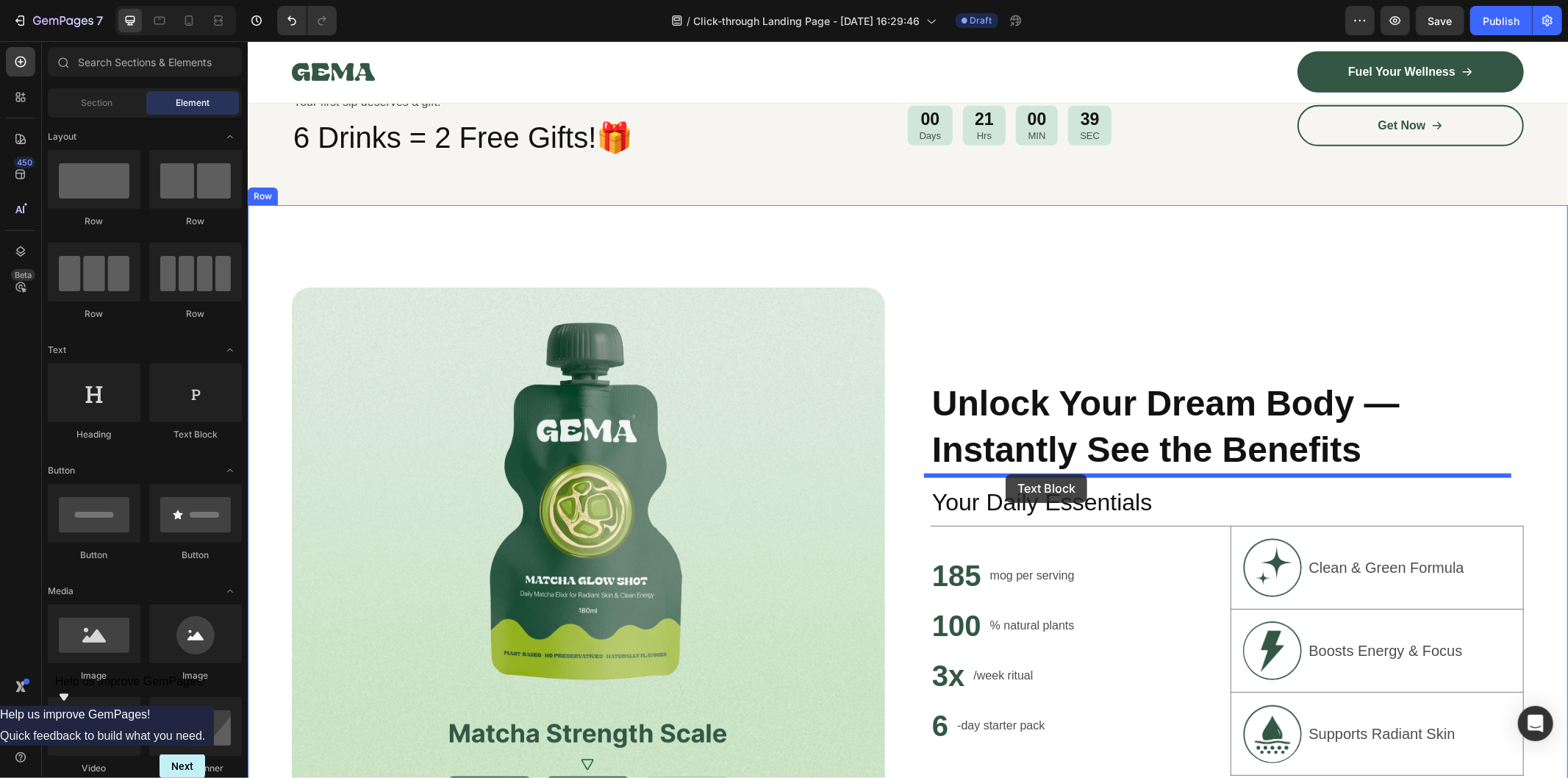
drag, startPoint x: 557, startPoint y: 477, endPoint x: 1005, endPoint y: 474, distance: 448.0
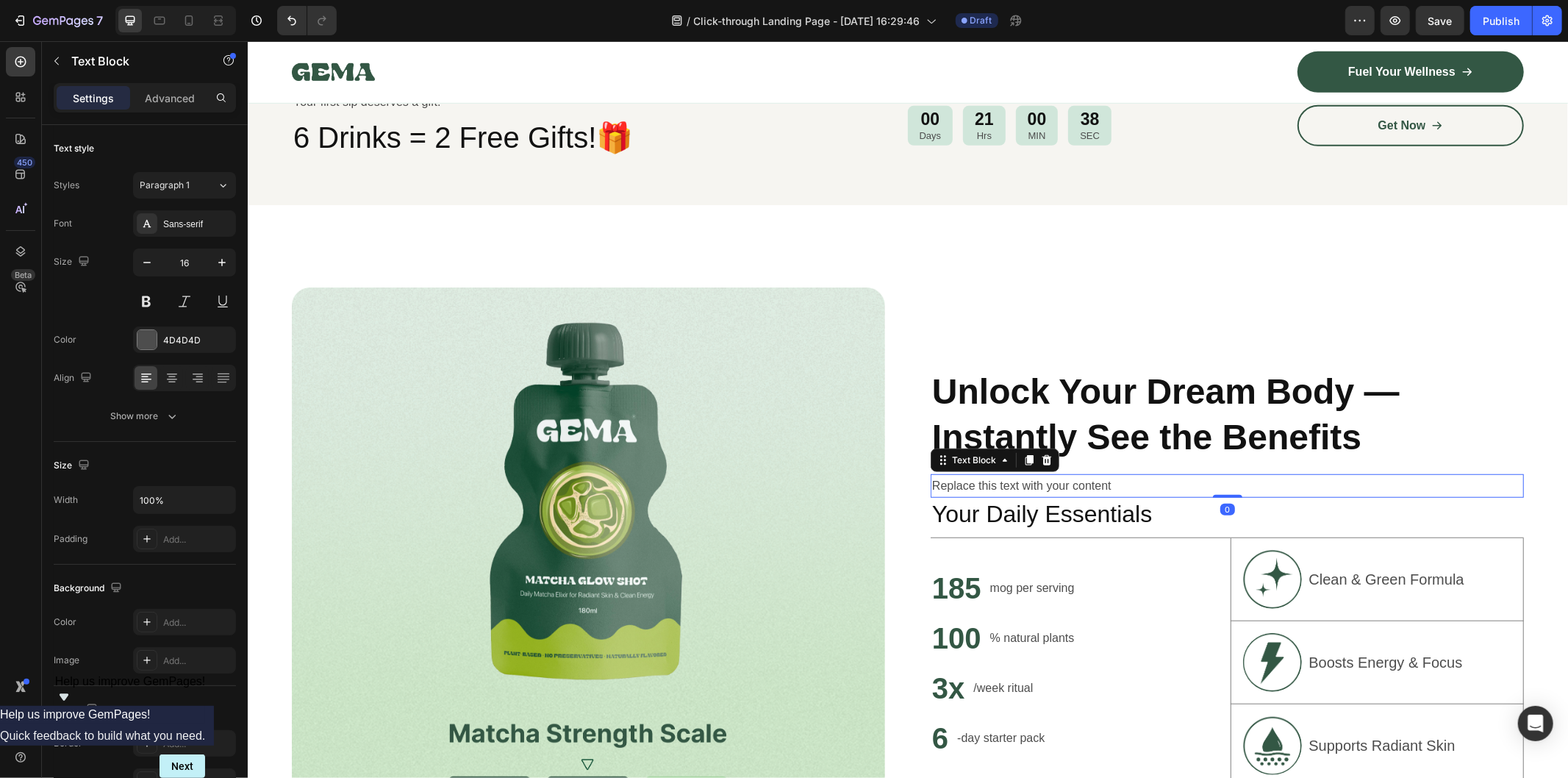
click at [1060, 474] on div "Replace this text with your content" at bounding box center [1227, 486] width 594 height 25
click at [1060, 475] on p "Replace this text with your content" at bounding box center [1226, 485] width 591 height 21
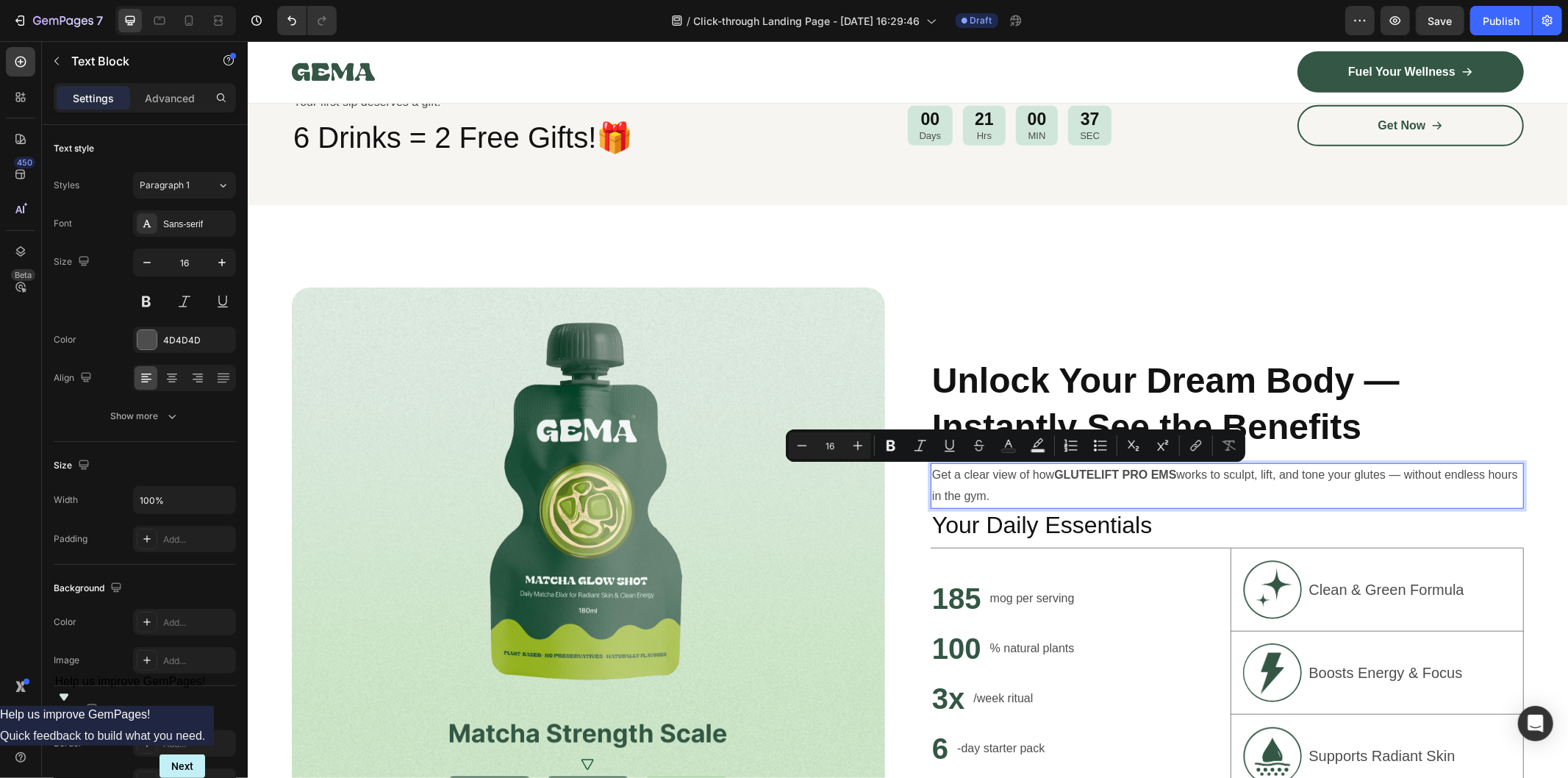
scroll to position [791, 0]
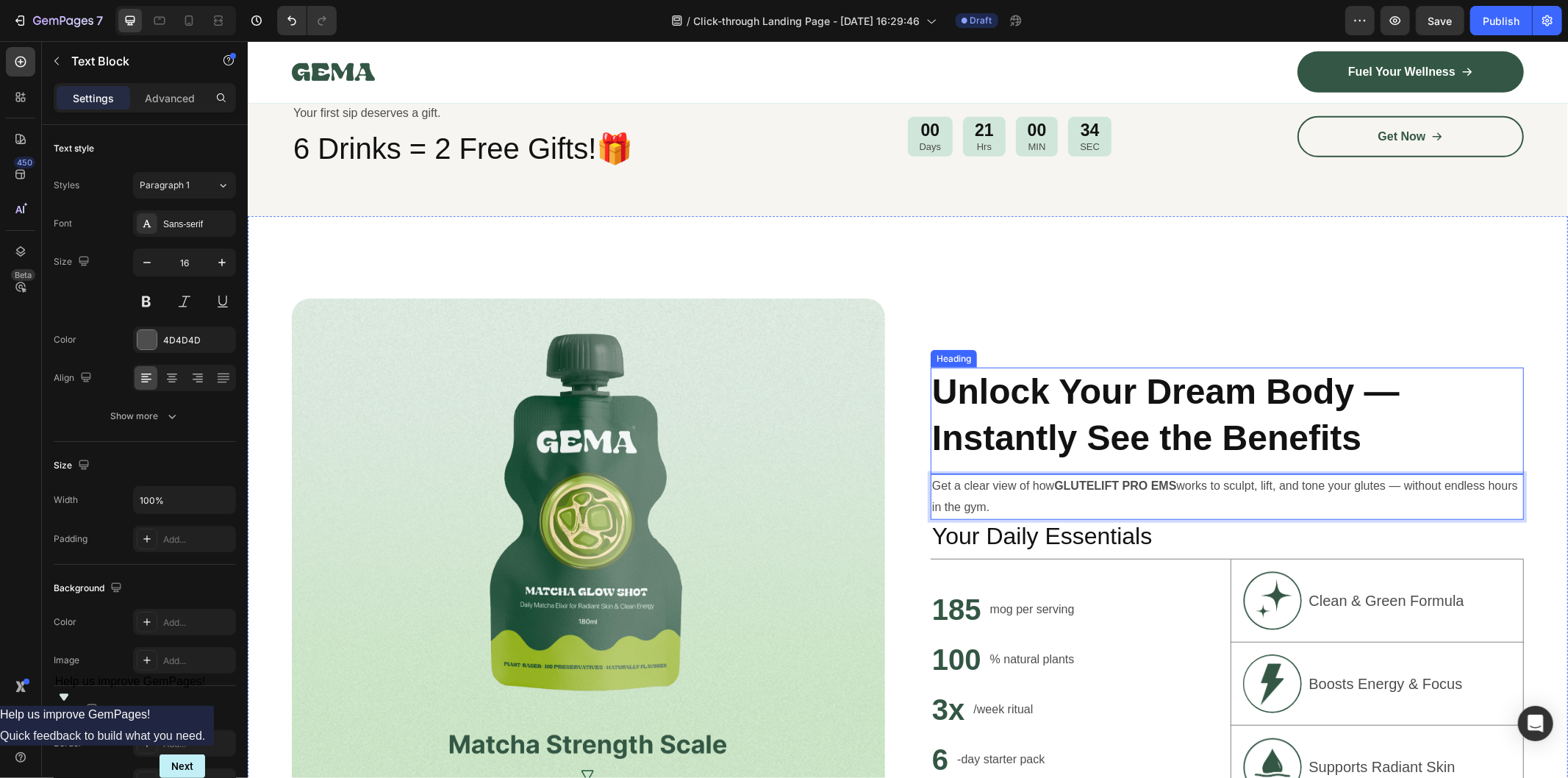
click at [1499, 421] on p "⁠⁠⁠⁠⁠⁠⁠ Unlock Your Dream Body — Instantly See the Benefits" at bounding box center [1226, 414] width 591 height 92
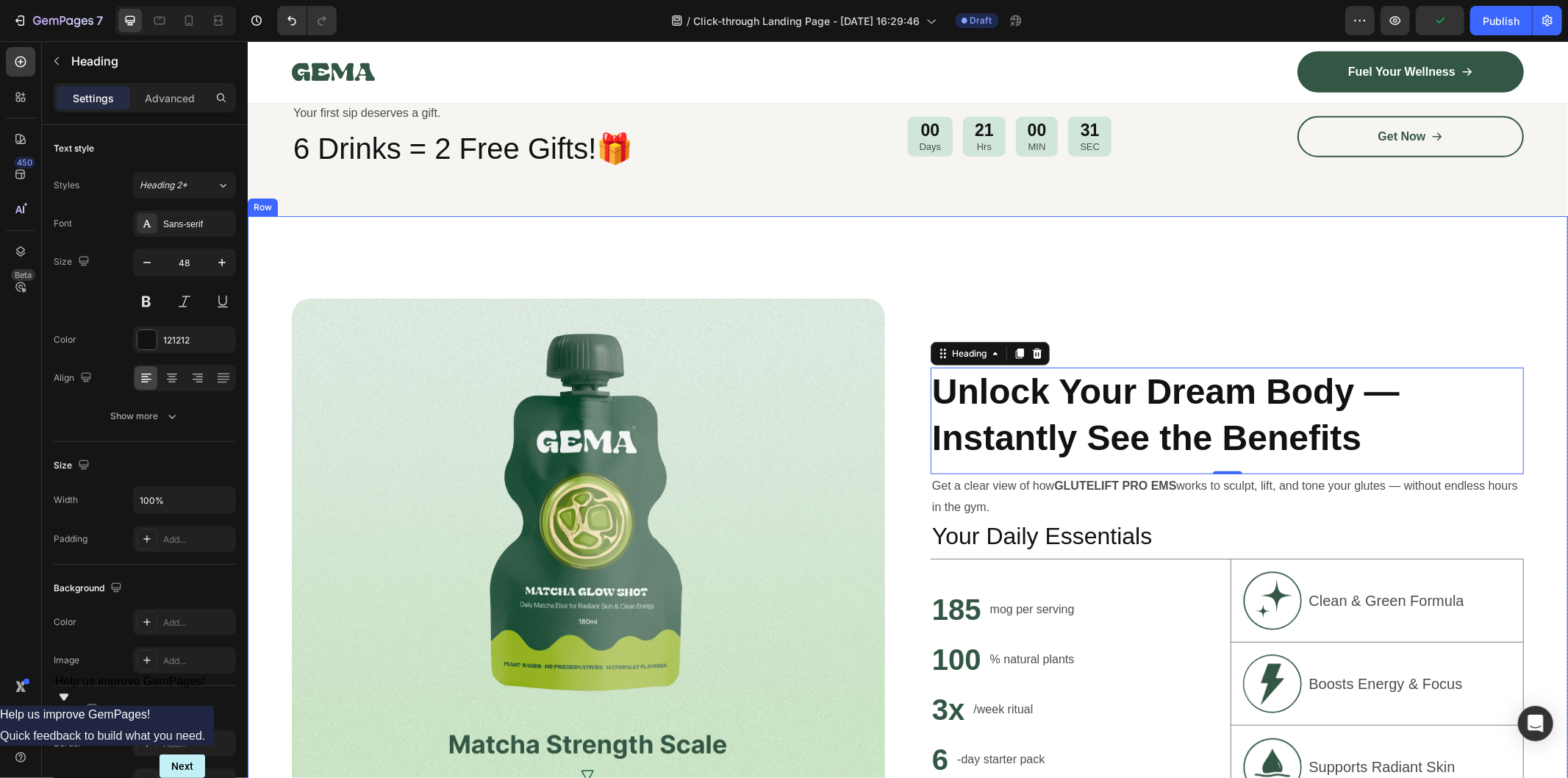
click at [1531, 452] on div "Image ⁠⁠⁠⁠⁠⁠⁠ Unlock Your Dream Body — Instantly See the Benefits Heading 0 Get…" at bounding box center [908, 587] width 1321 height 744
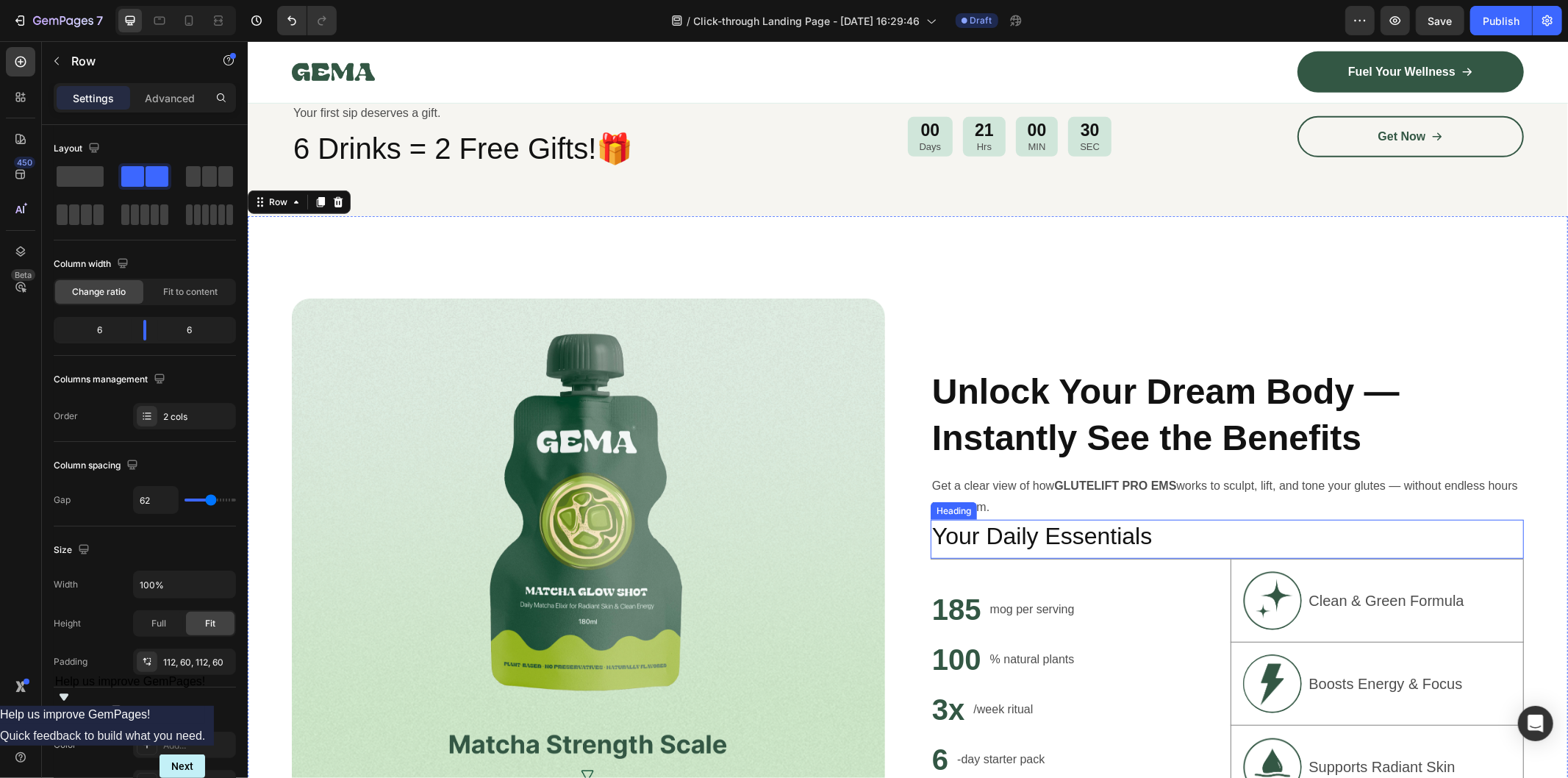
click at [1164, 501] on p "Get a clear view of how GLUTELIFT PRO EMS works to sculpt, lift, and tone your …" at bounding box center [1226, 496] width 591 height 43
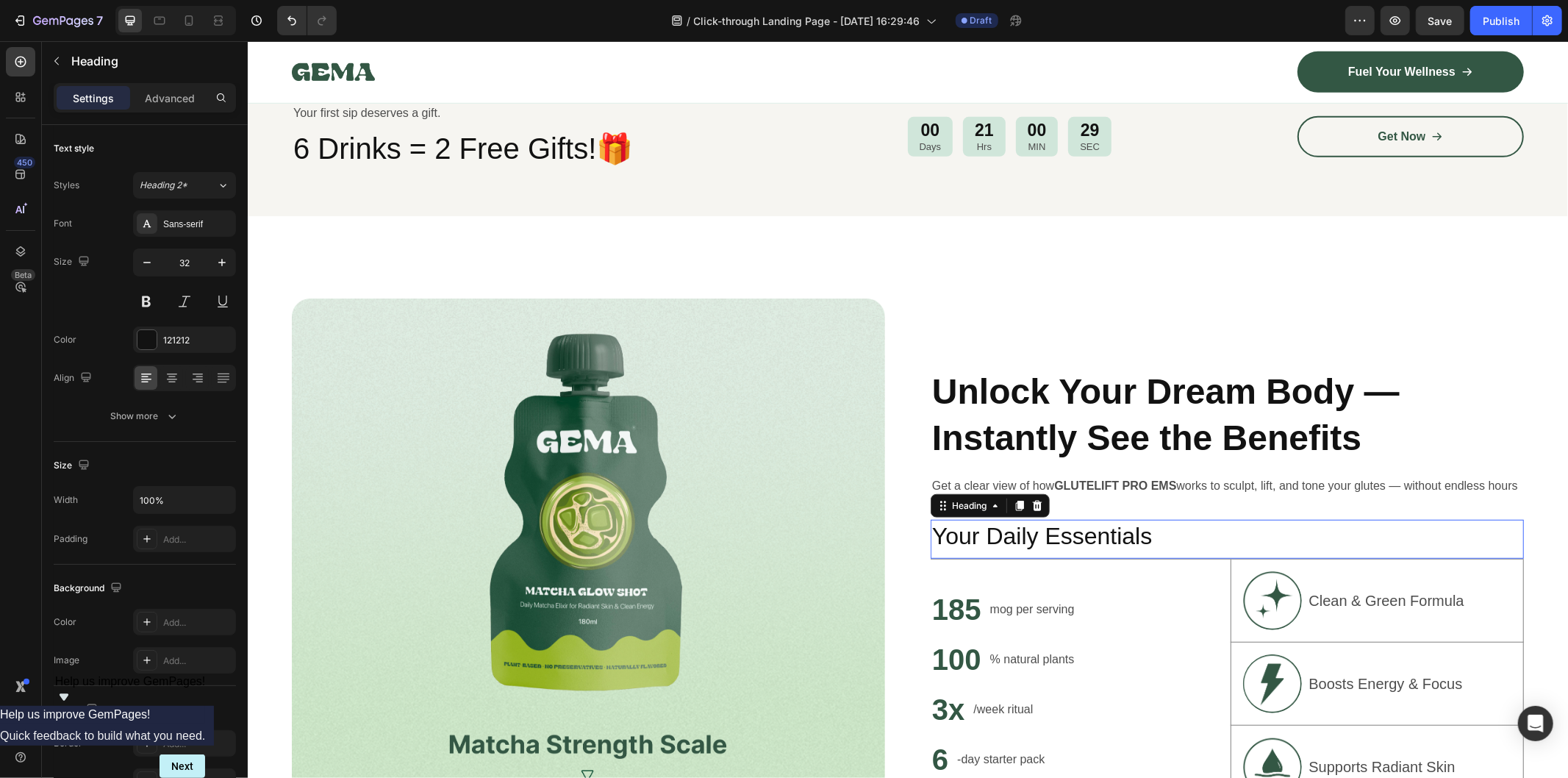
click at [1214, 493] on p "Get a clear view of how GLUTELIFT PRO EMS works to sculpt, lift, and tone your …" at bounding box center [1226, 496] width 591 height 43
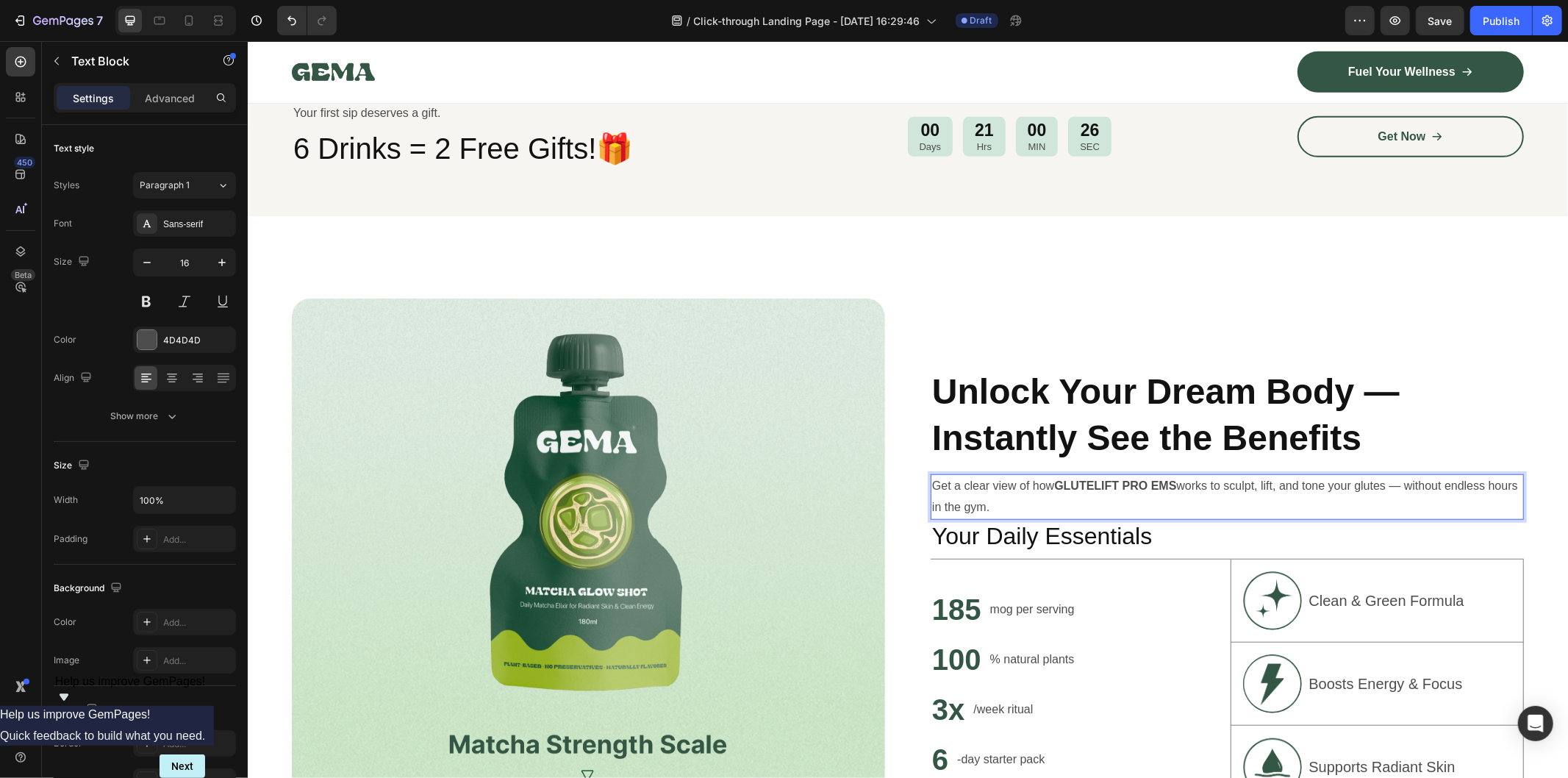
click at [1217, 507] on div "Get a clear view of how GLUTELIFT PRO EMS works to sculpt, lift, and tone your …" at bounding box center [1227, 497] width 594 height 46
click at [1202, 495] on p "Get a clear view of how GLUTELIFT PRO EMS works to sculpt, lift, and tone your …" at bounding box center [1226, 496] width 591 height 43
click at [1212, 490] on p "Get a clear view of how GLUTELIFT PRO EMS works to sculpt, lift, and tone your …" at bounding box center [1226, 496] width 591 height 43
click at [1213, 519] on h2 "Your Daily Essentials" at bounding box center [1227, 535] width 594 height 34
click at [1213, 496] on p "Get a clear view of how GLUTELIFT PRO EMS works to sculpt, lift, and tone your …" at bounding box center [1226, 496] width 591 height 43
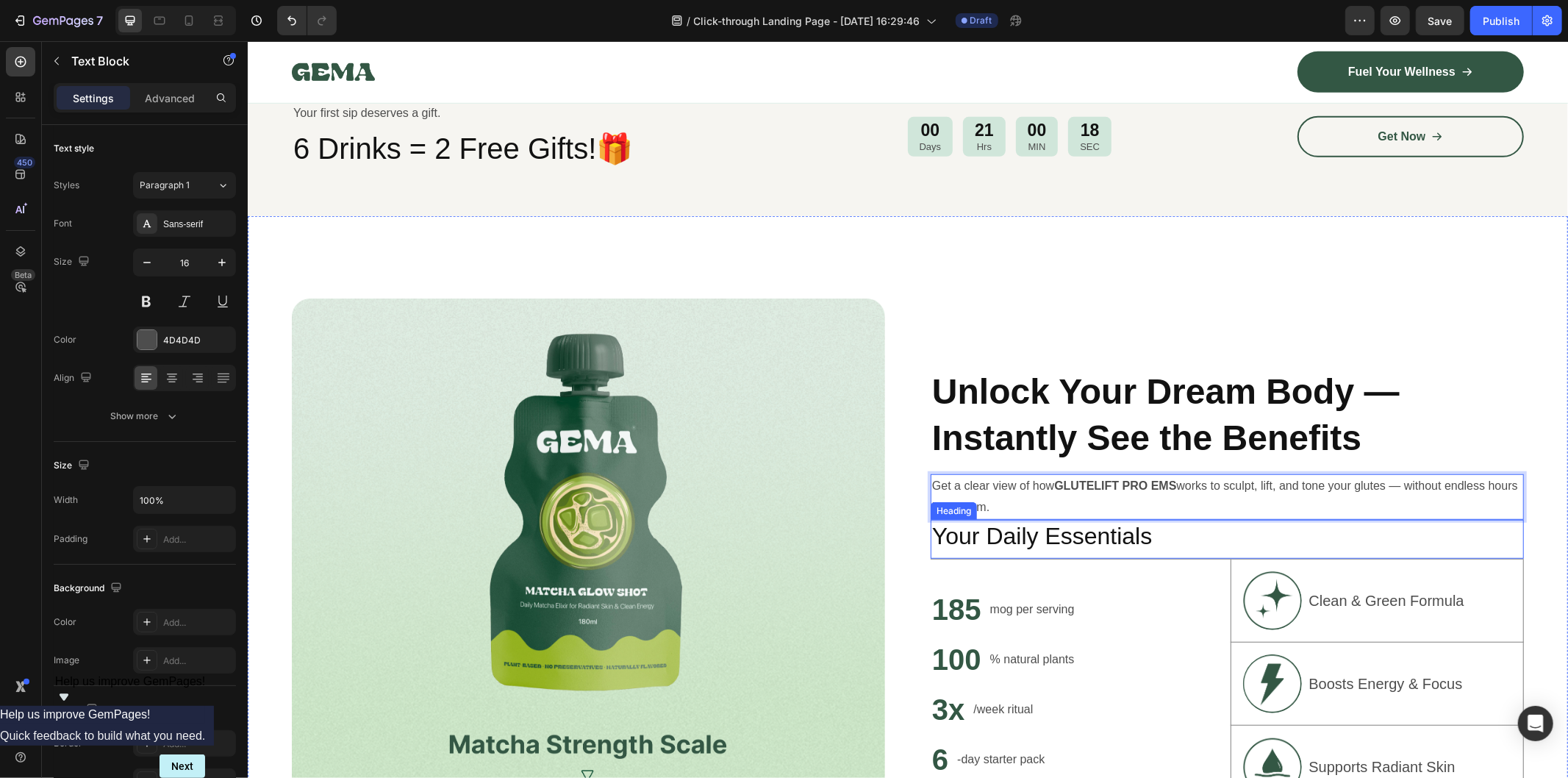
drag, startPoint x: 1216, startPoint y: 504, endPoint x: 1218, endPoint y: 517, distance: 13.2
click at [1156, 489] on p "Get a clear view of how GLUTELIFT PRO EMS works to sculpt, lift, and tone your …" at bounding box center [1226, 496] width 591 height 43
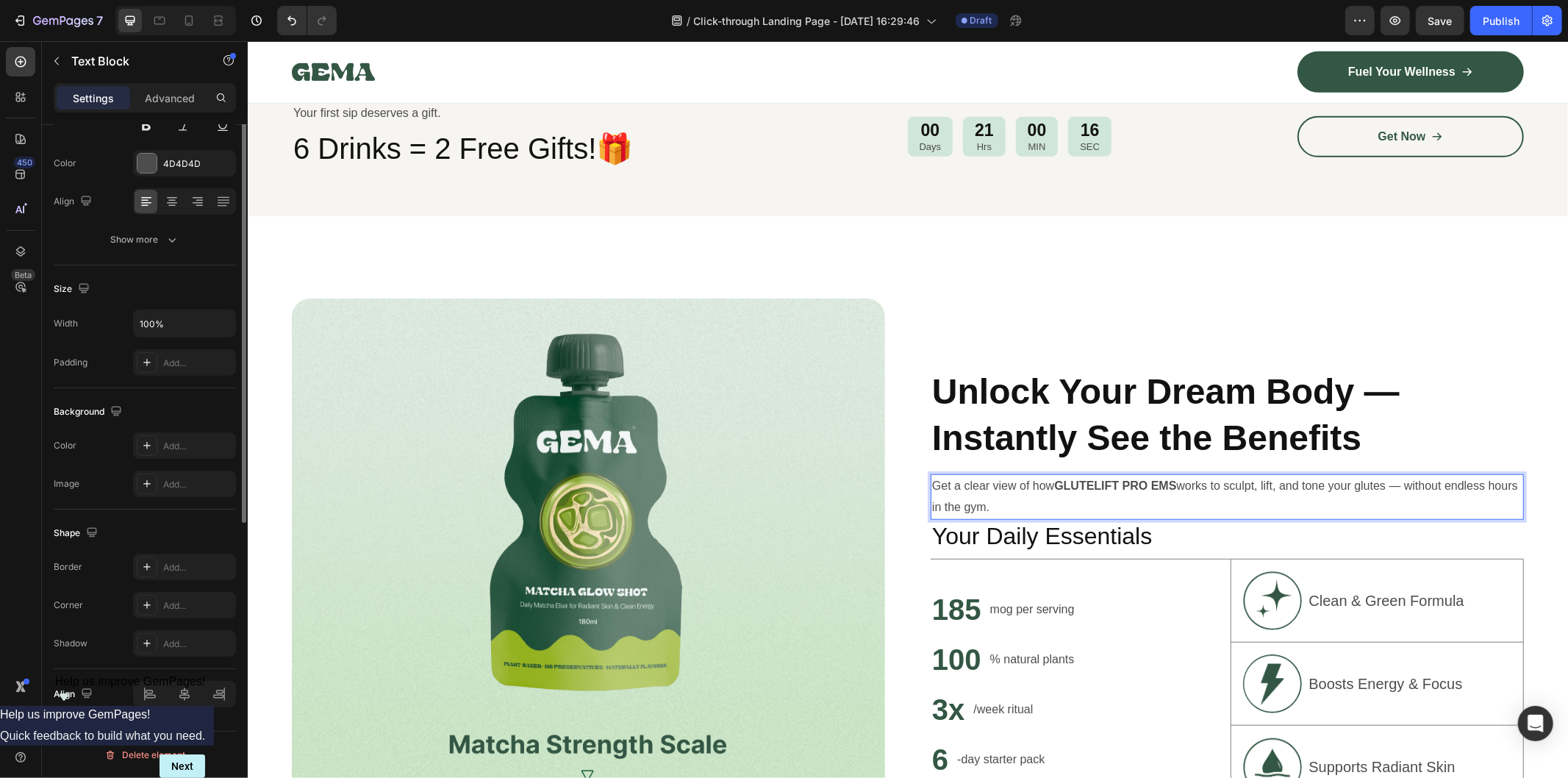
scroll to position [0, 0]
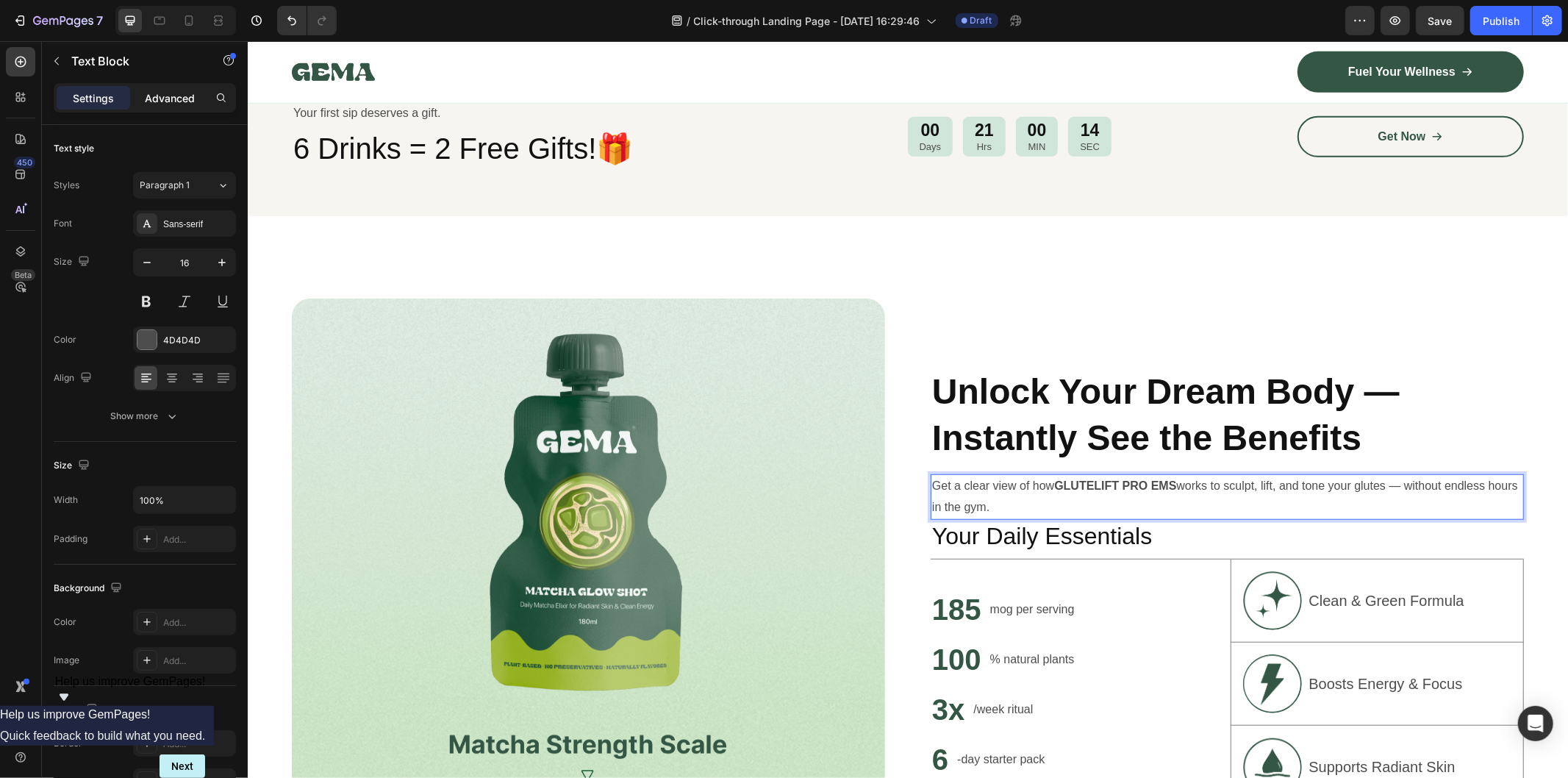
click at [171, 107] on div "Advanced" at bounding box center [170, 98] width 74 height 24
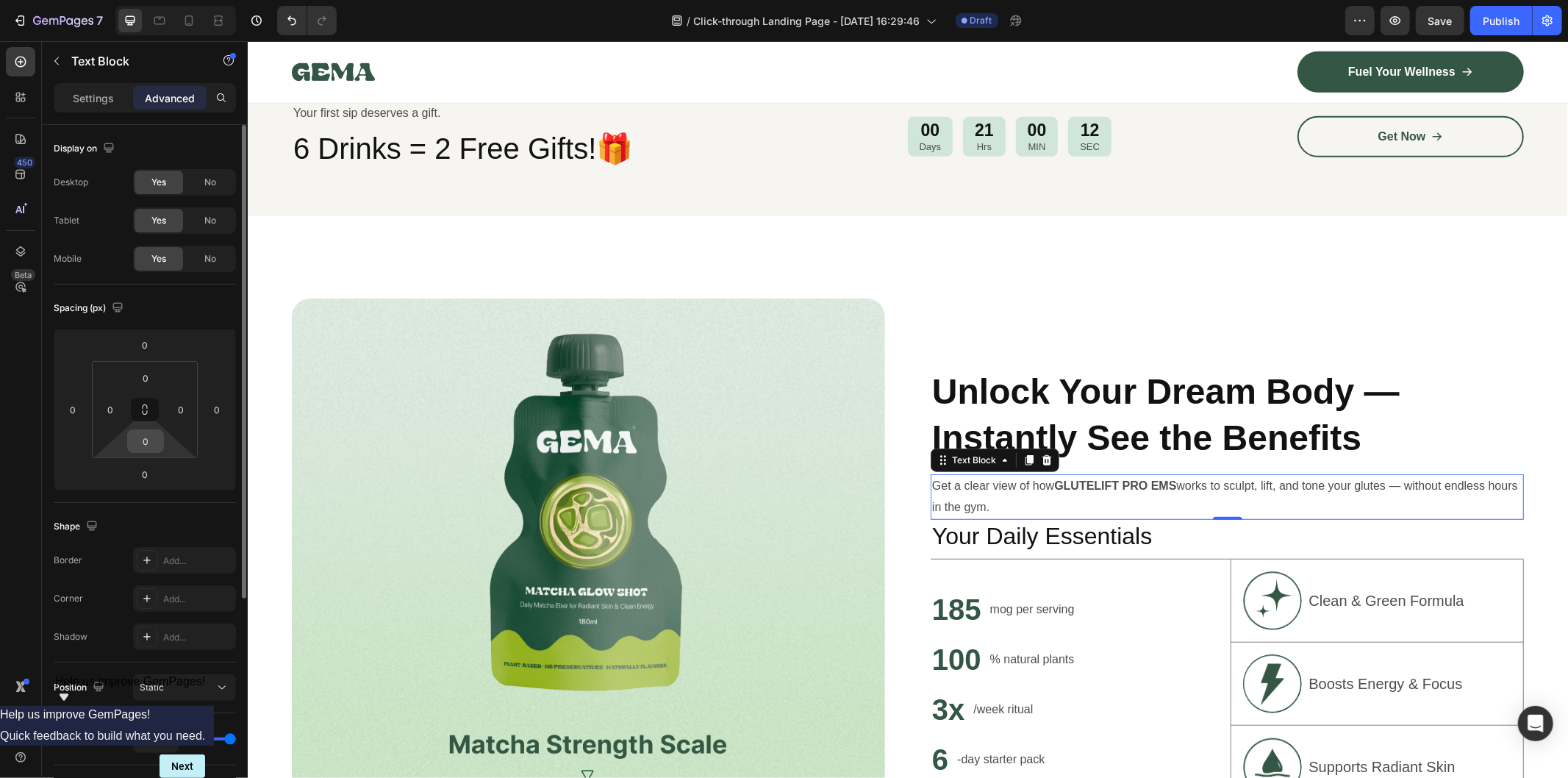
click at [148, 452] on div "0" at bounding box center [145, 441] width 37 height 24
click at [145, 446] on input "0" at bounding box center [145, 441] width 29 height 22
type input "5"
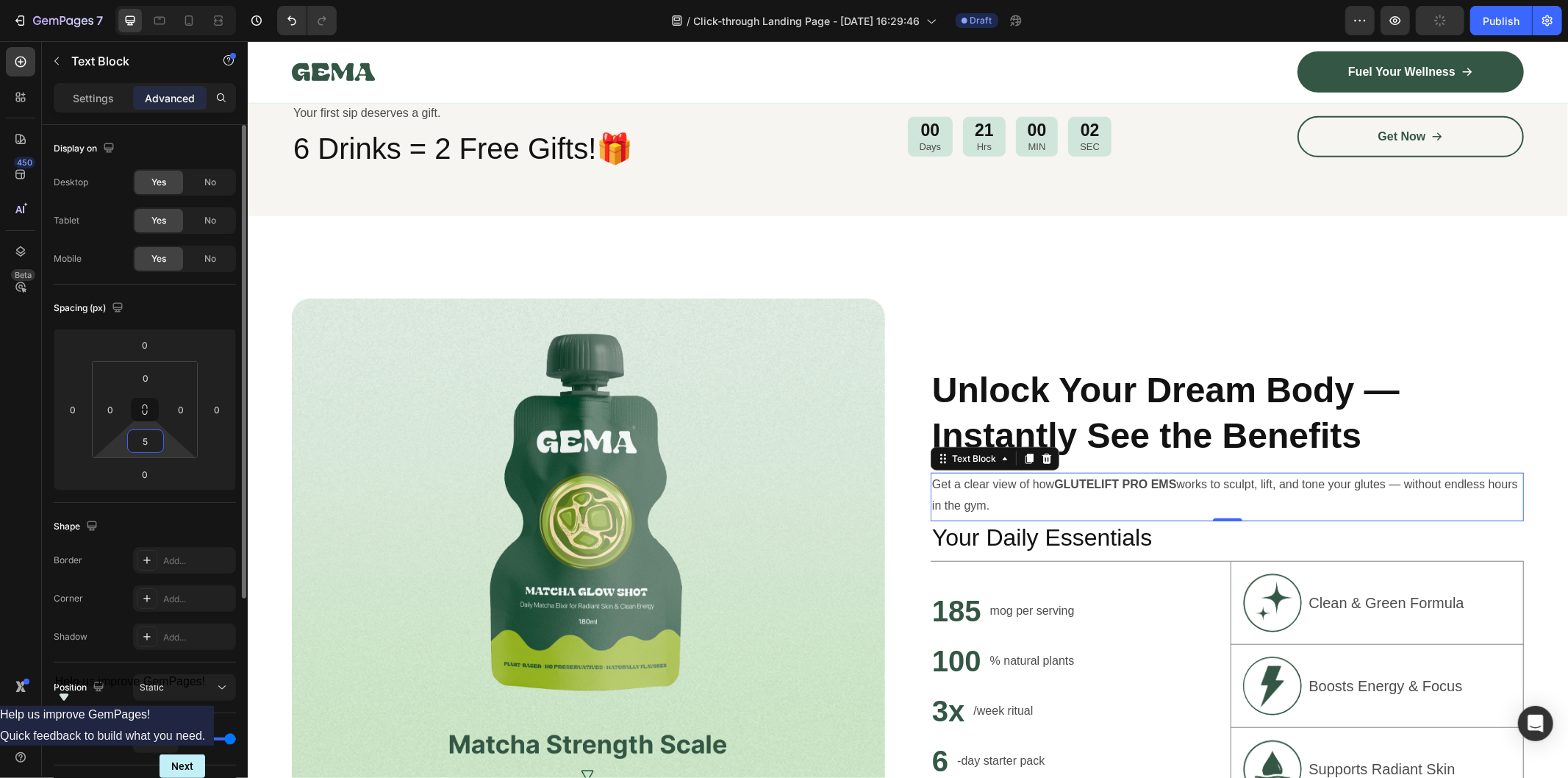
click at [209, 300] on div "Spacing (px)" at bounding box center [145, 308] width 183 height 24
click at [98, 94] on p "Settings" at bounding box center [93, 98] width 41 height 16
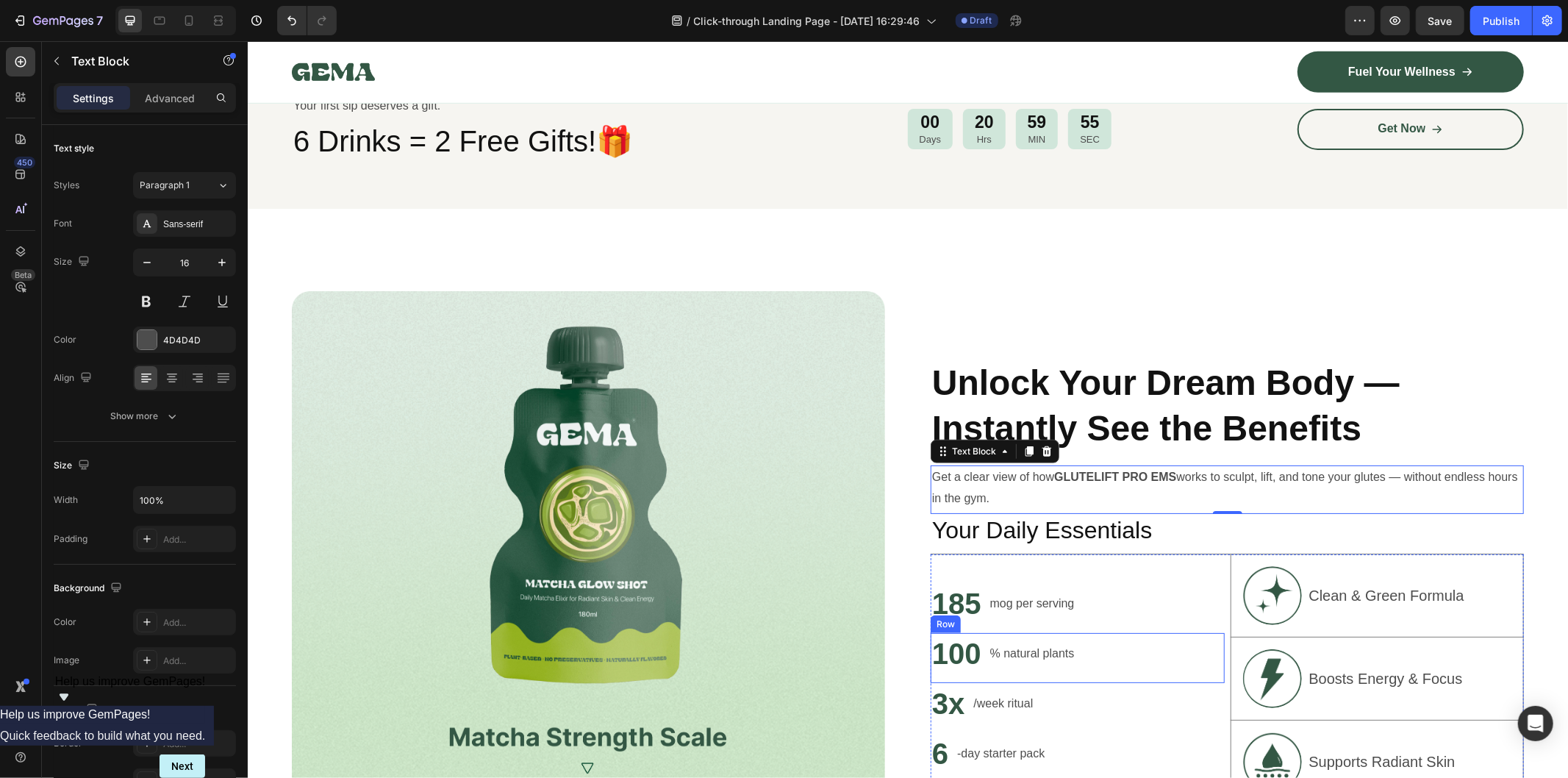
scroll to position [872, 0]
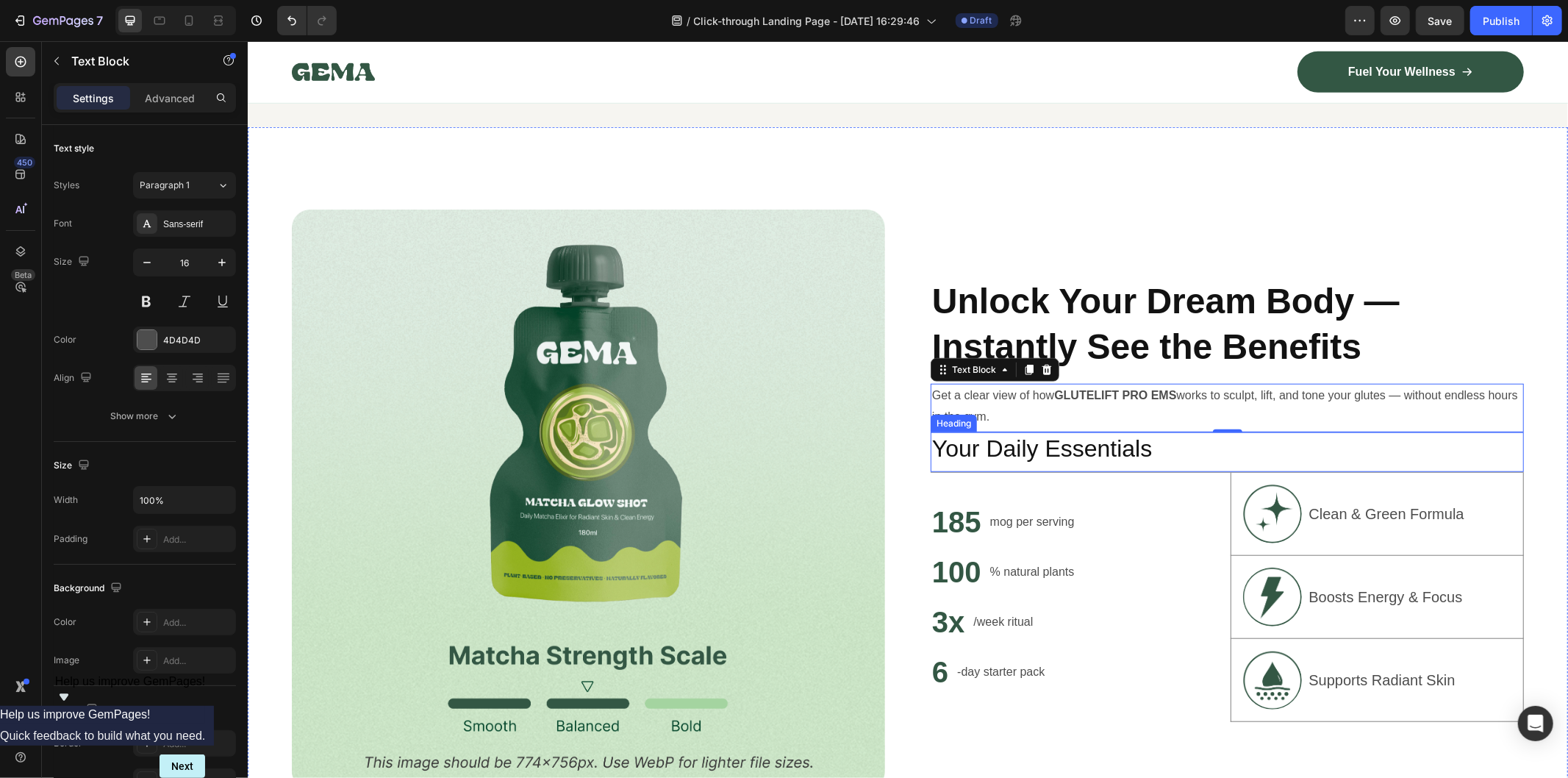
click at [1087, 457] on h2 "Your Daily Essentials" at bounding box center [1227, 448] width 594 height 34
click at [1310, 409] on p "Get a clear view of how GLUTELIFT PRO EMS works to sculpt, lift, and tone your …" at bounding box center [1226, 405] width 591 height 43
click at [1296, 247] on div "⁠⁠⁠⁠⁠⁠⁠ Unlock Your Dream Body — Instantly See the Benefits Heading Get a clear…" at bounding box center [1227, 499] width 594 height 579
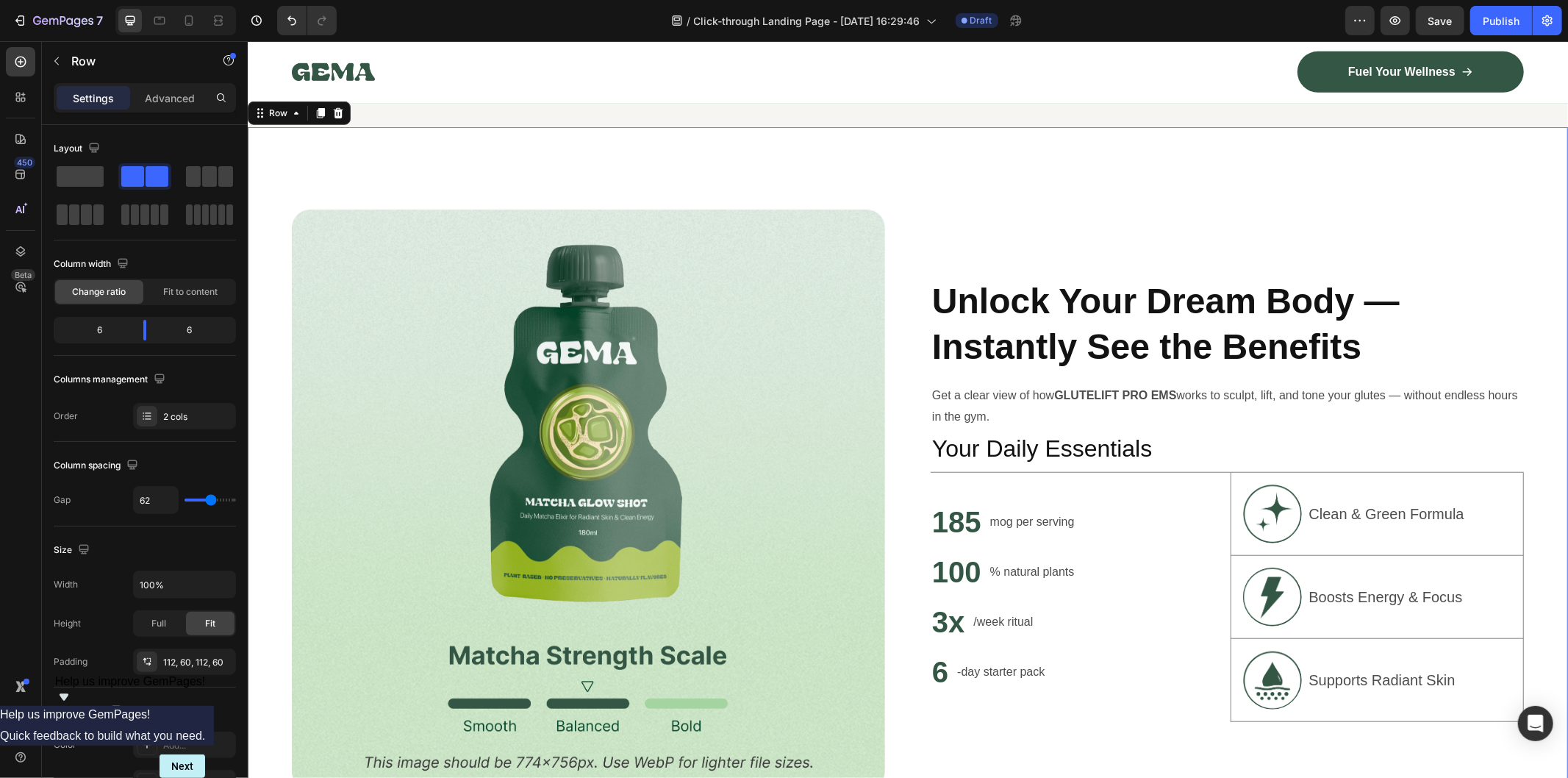
scroll to position [953, 0]
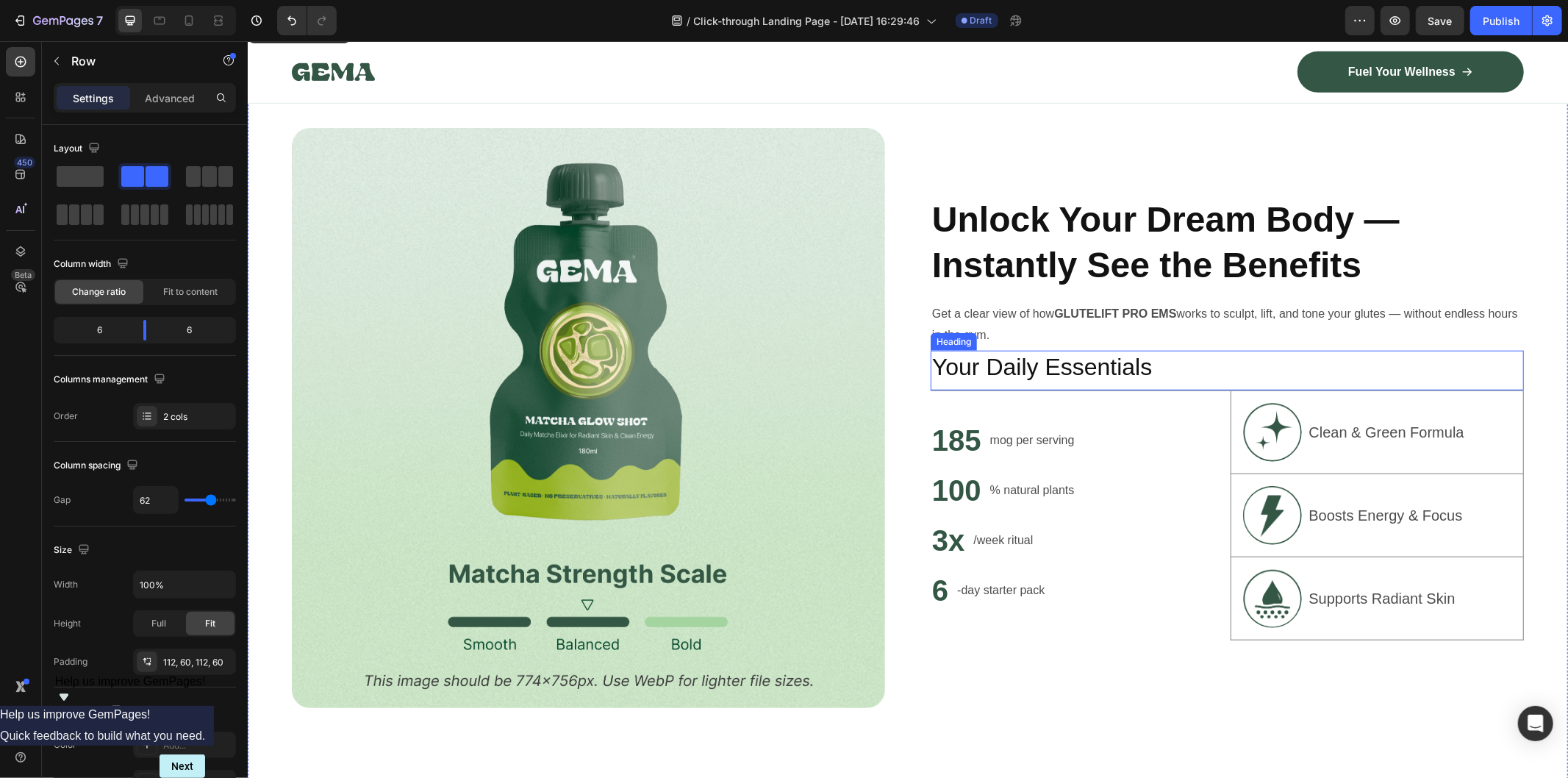
click at [1077, 362] on h2 "Your Daily Essentials" at bounding box center [1227, 366] width 594 height 34
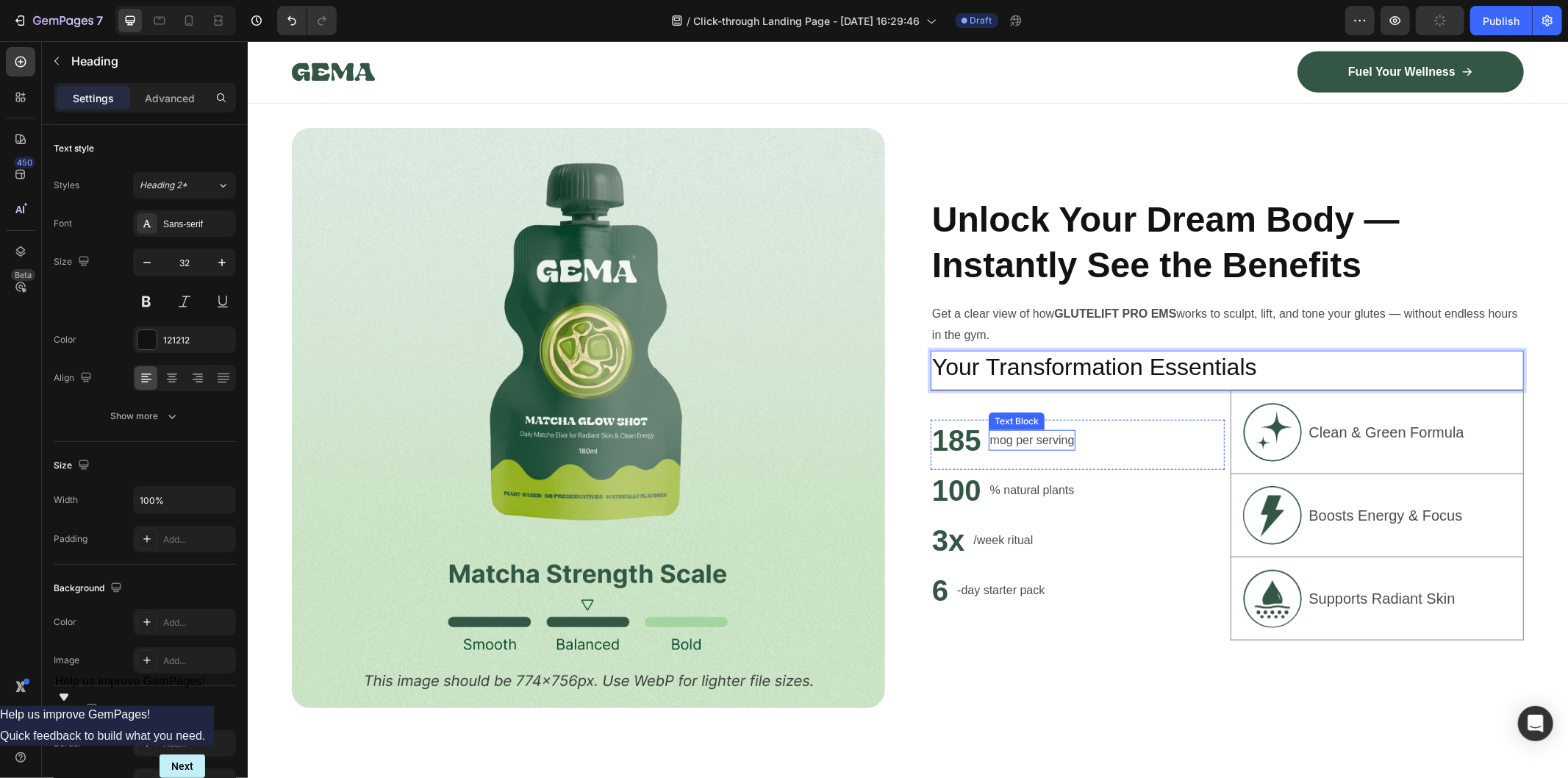
click at [1027, 441] on p "mog per serving" at bounding box center [1032, 439] width 85 height 17
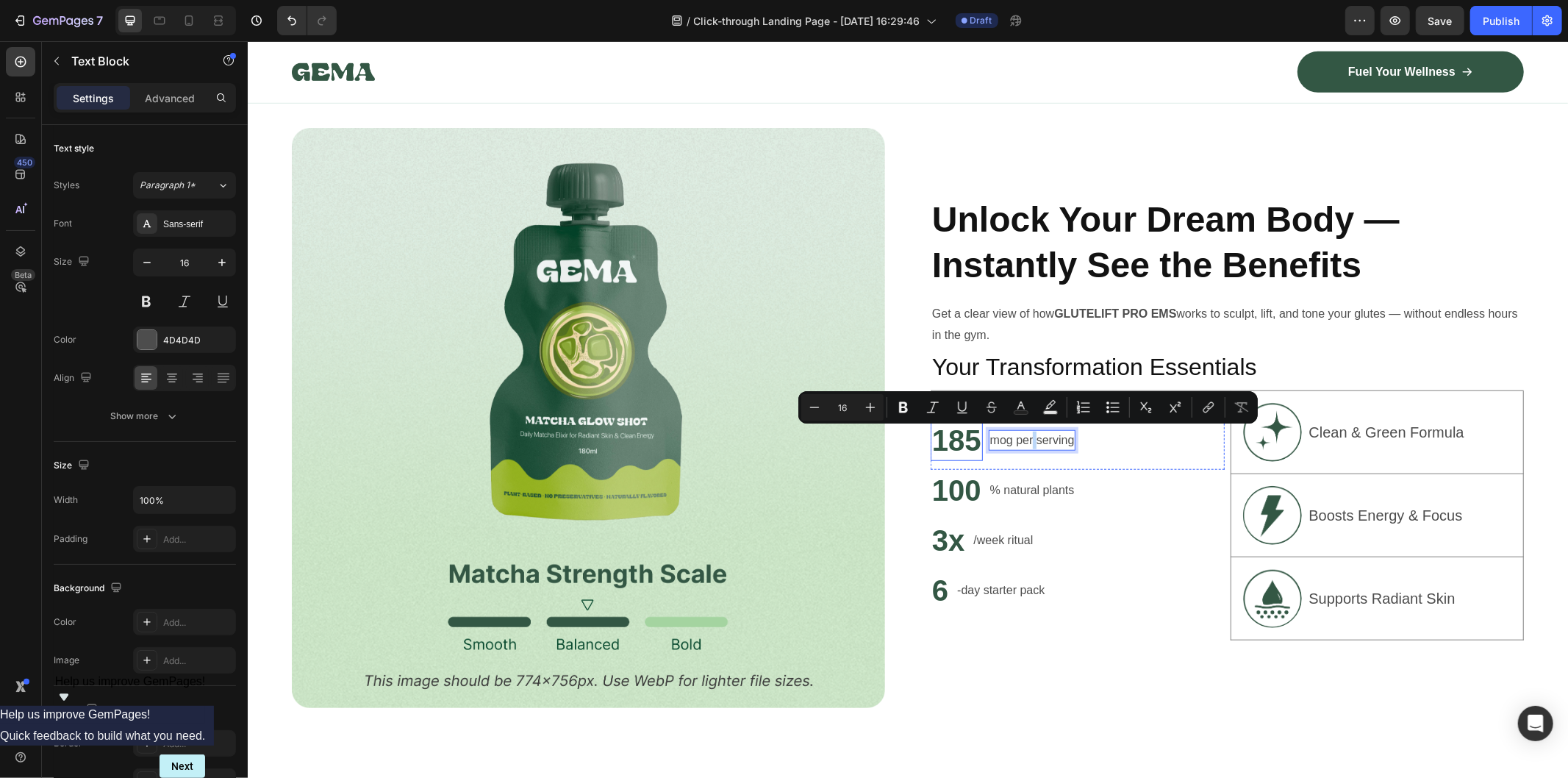
click at [945, 438] on h2 "185" at bounding box center [956, 439] width 52 height 41
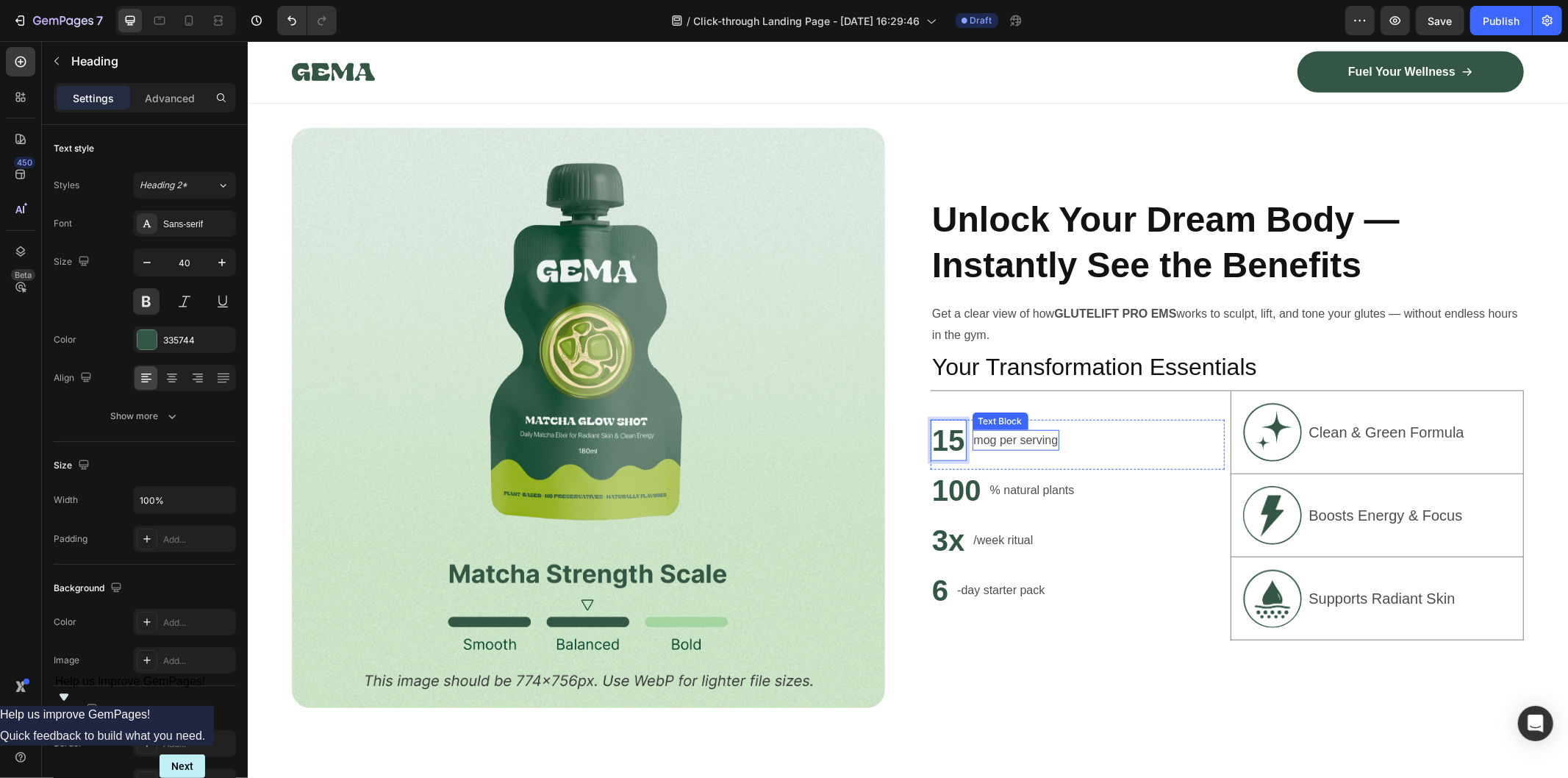
click at [1018, 436] on p "mog per serving" at bounding box center [1016, 439] width 85 height 17
click at [1356, 423] on p "Clean & Green Formula" at bounding box center [1386, 432] width 155 height 22
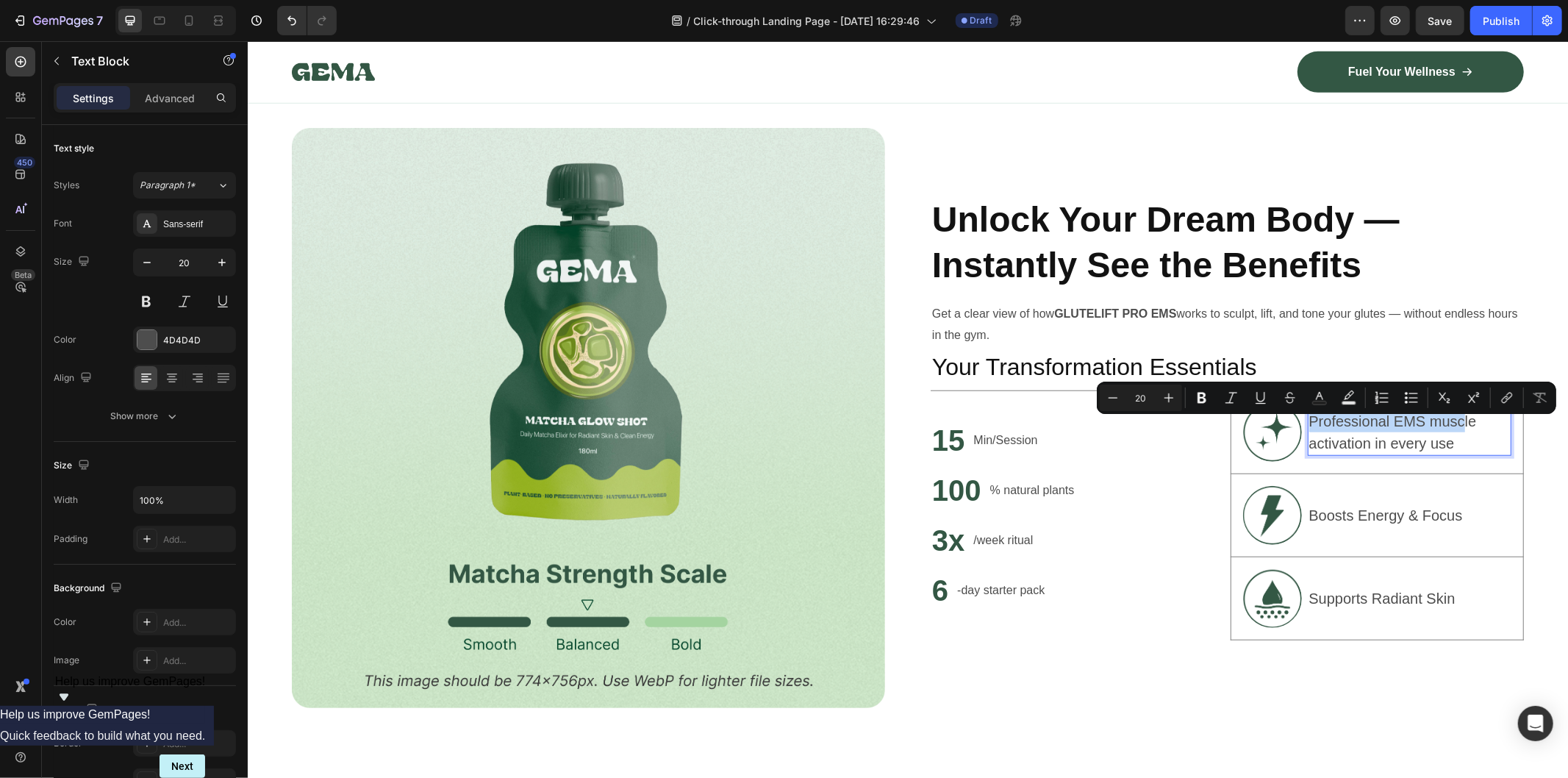
scroll to position [942, 0]
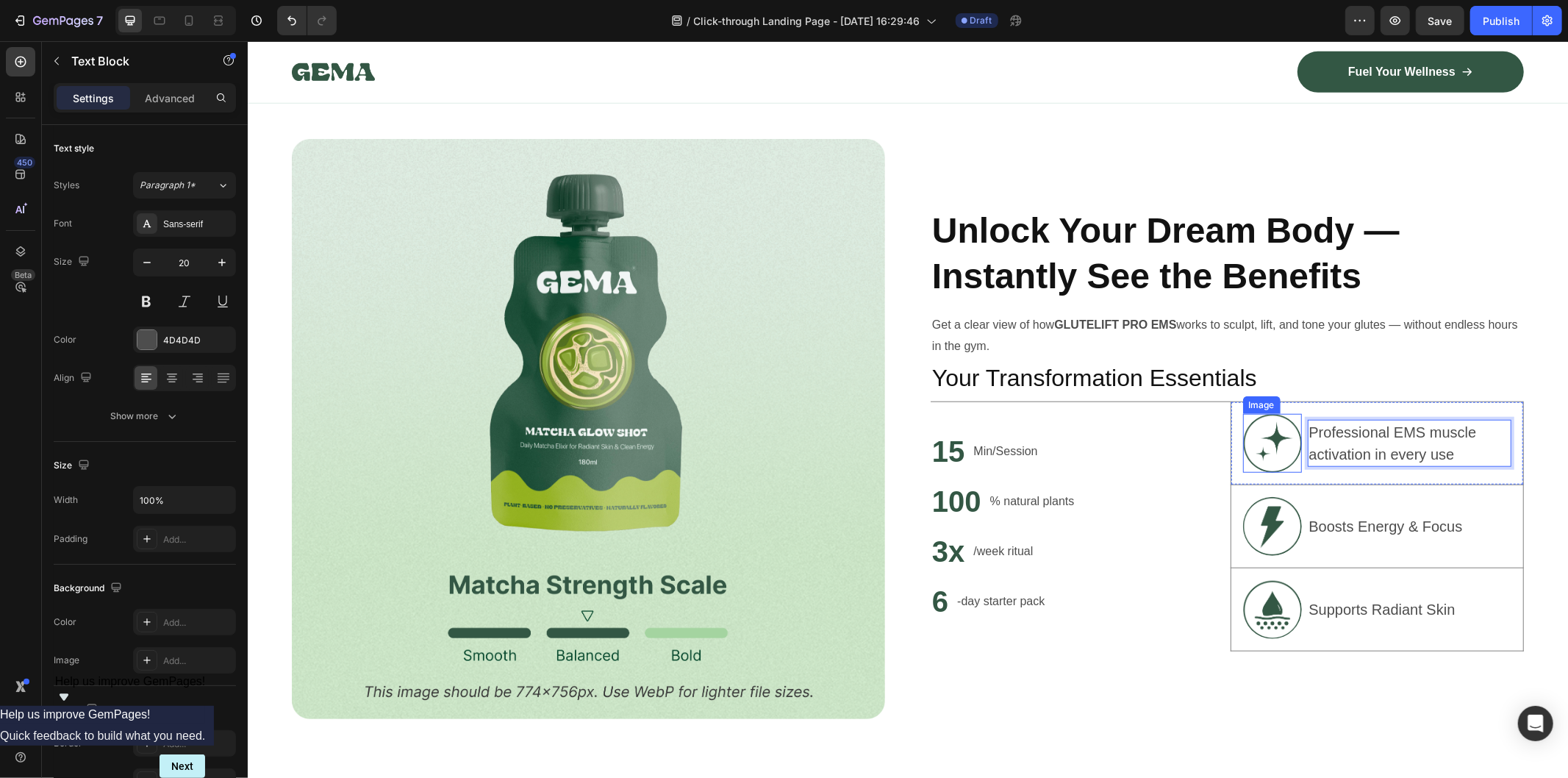
click at [1268, 447] on img at bounding box center [1272, 442] width 58 height 58
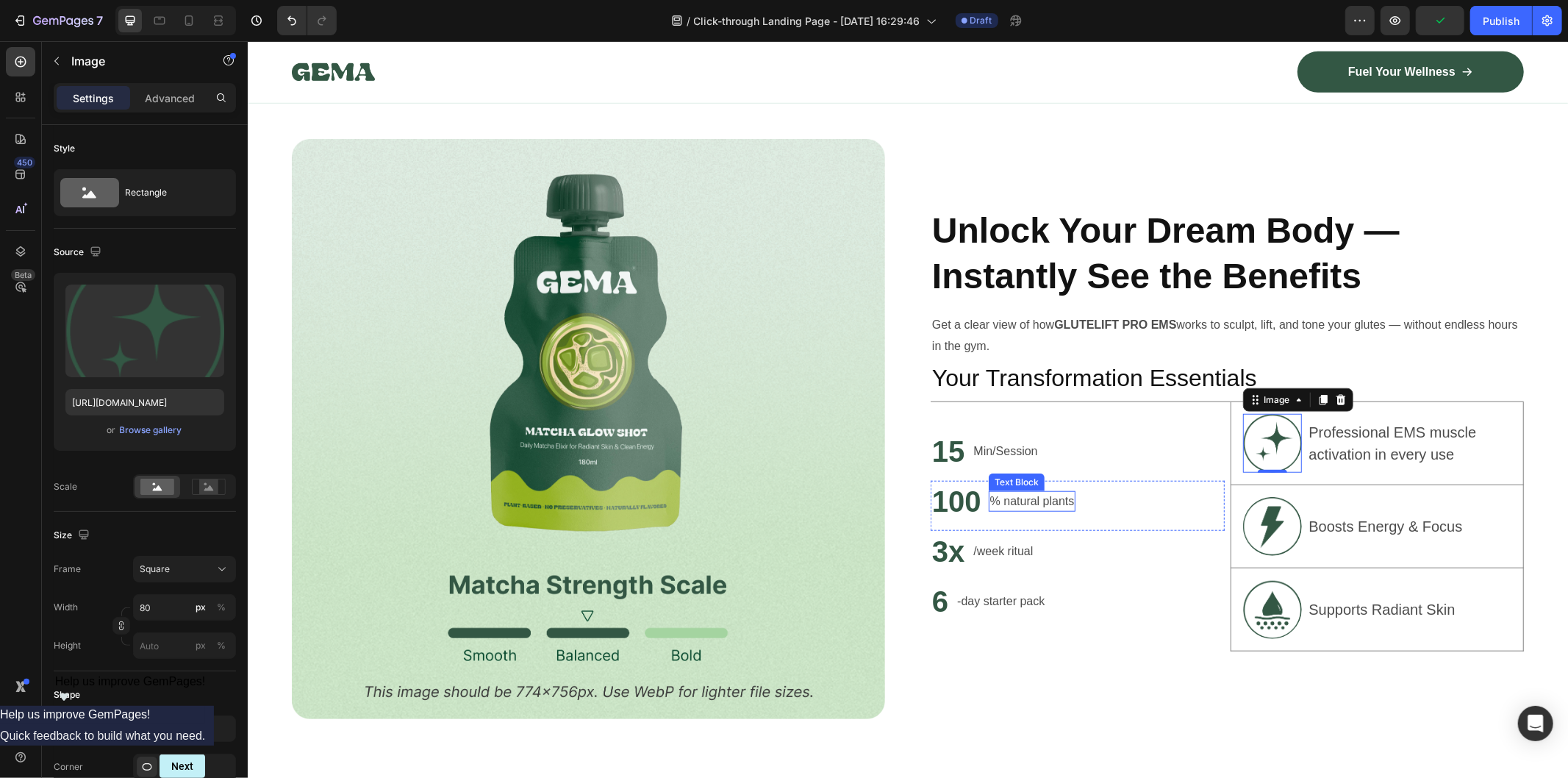
click at [1032, 492] on p "% natural plants" at bounding box center [1032, 500] width 85 height 17
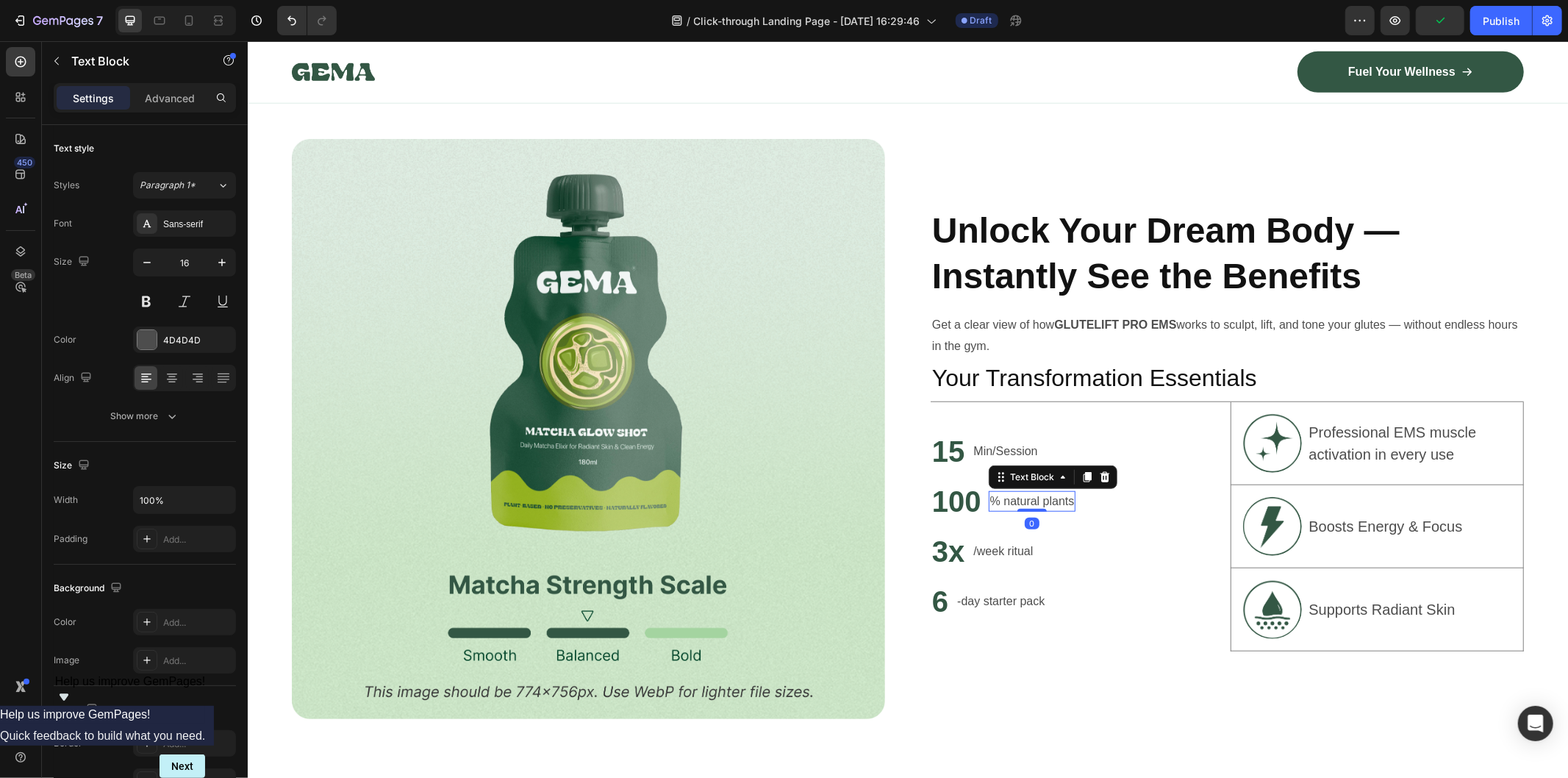
click at [1032, 492] on p "% natural plants" at bounding box center [1032, 500] width 85 height 17
click at [1028, 492] on p "% natural plants" at bounding box center [1032, 500] width 85 height 17
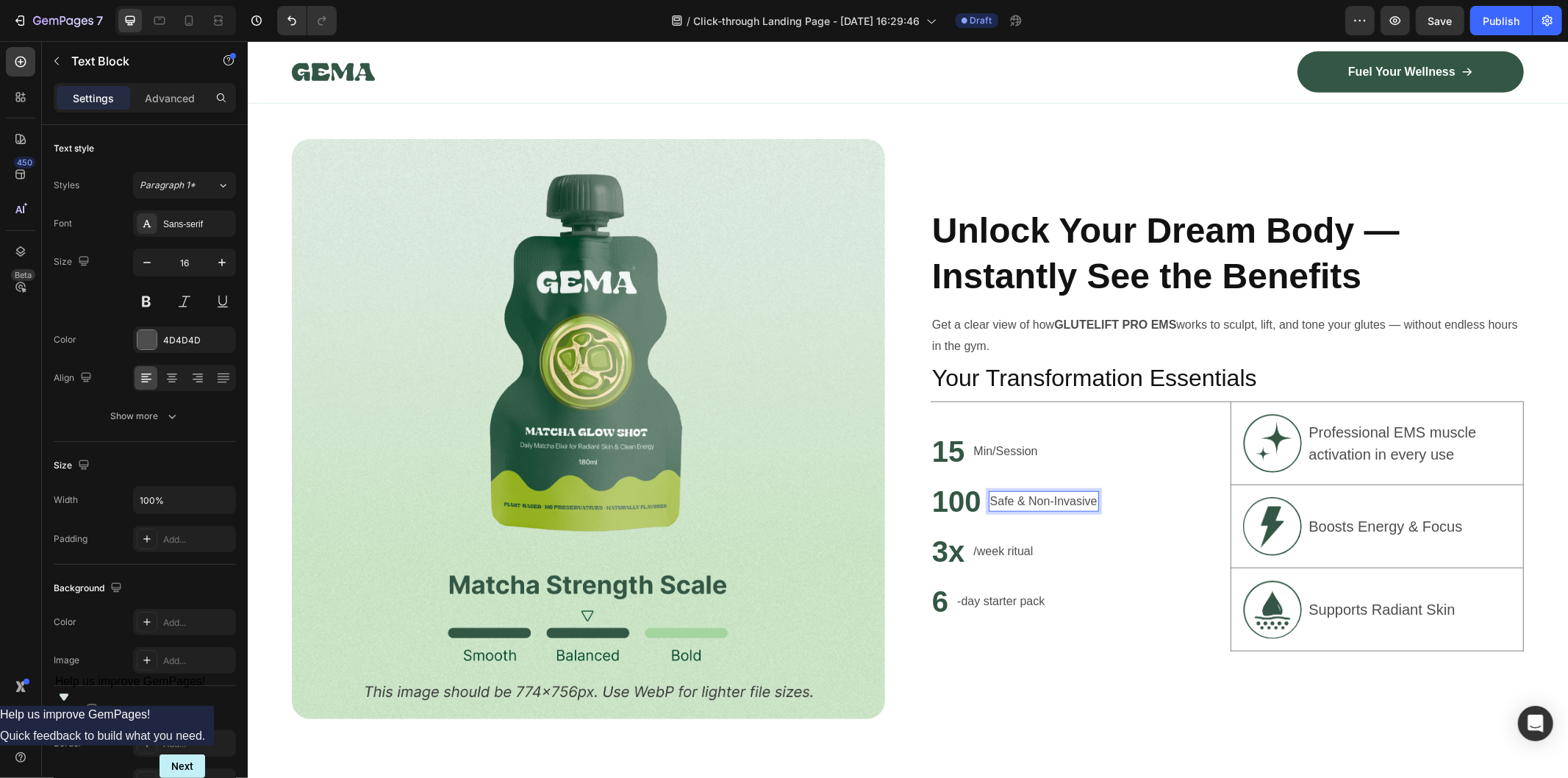
click at [990, 493] on p "Safe & Non-Invasive" at bounding box center [1044, 500] width 108 height 17
click at [1352, 525] on p "Boosts Energy & Focus" at bounding box center [1385, 525] width 153 height 19
click at [1370, 516] on p "No surgery, no downtime" at bounding box center [1390, 525] width 163 height 19
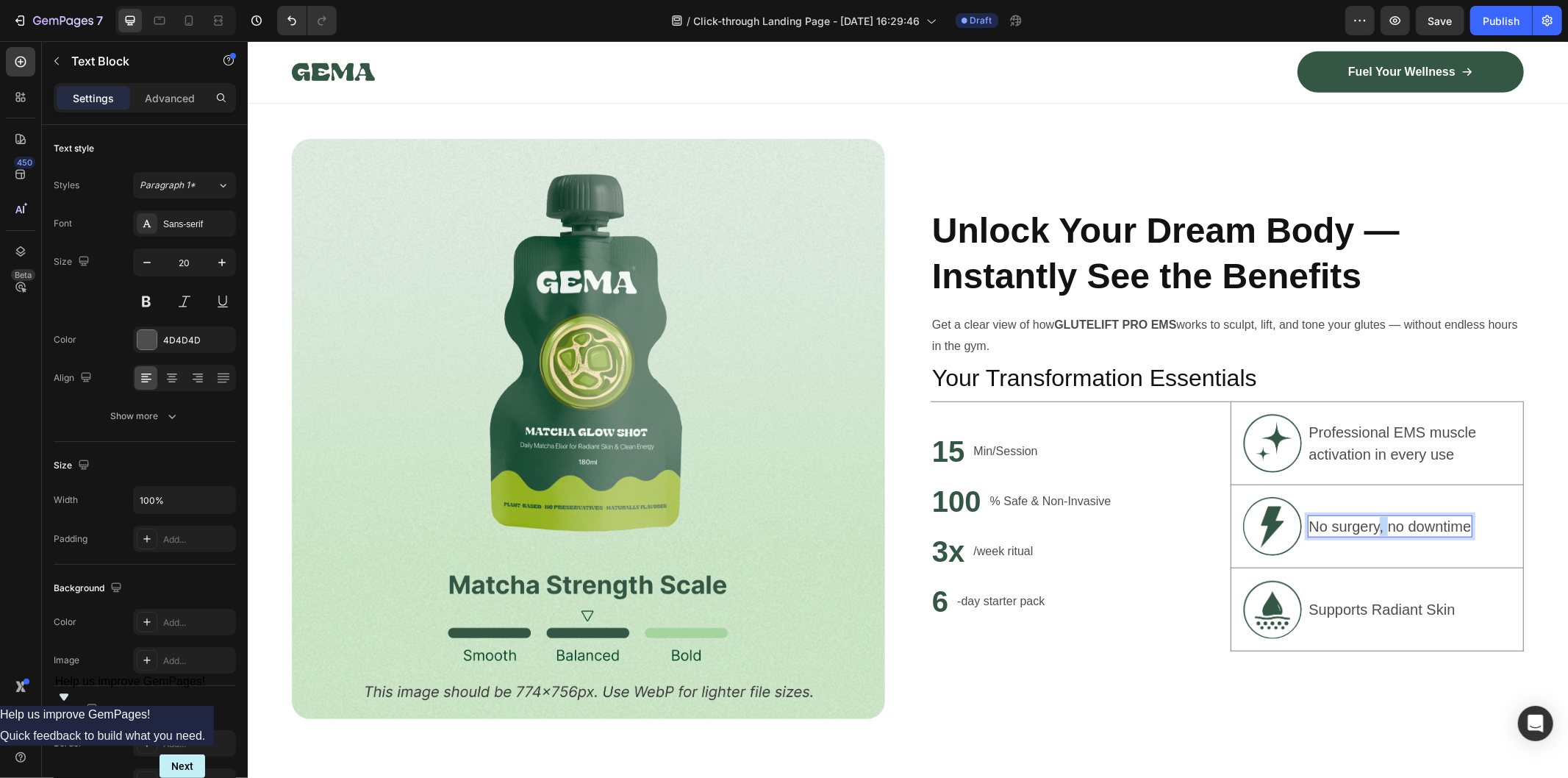
click at [1370, 516] on p "No surgery, no downtime" at bounding box center [1390, 525] width 163 height 19
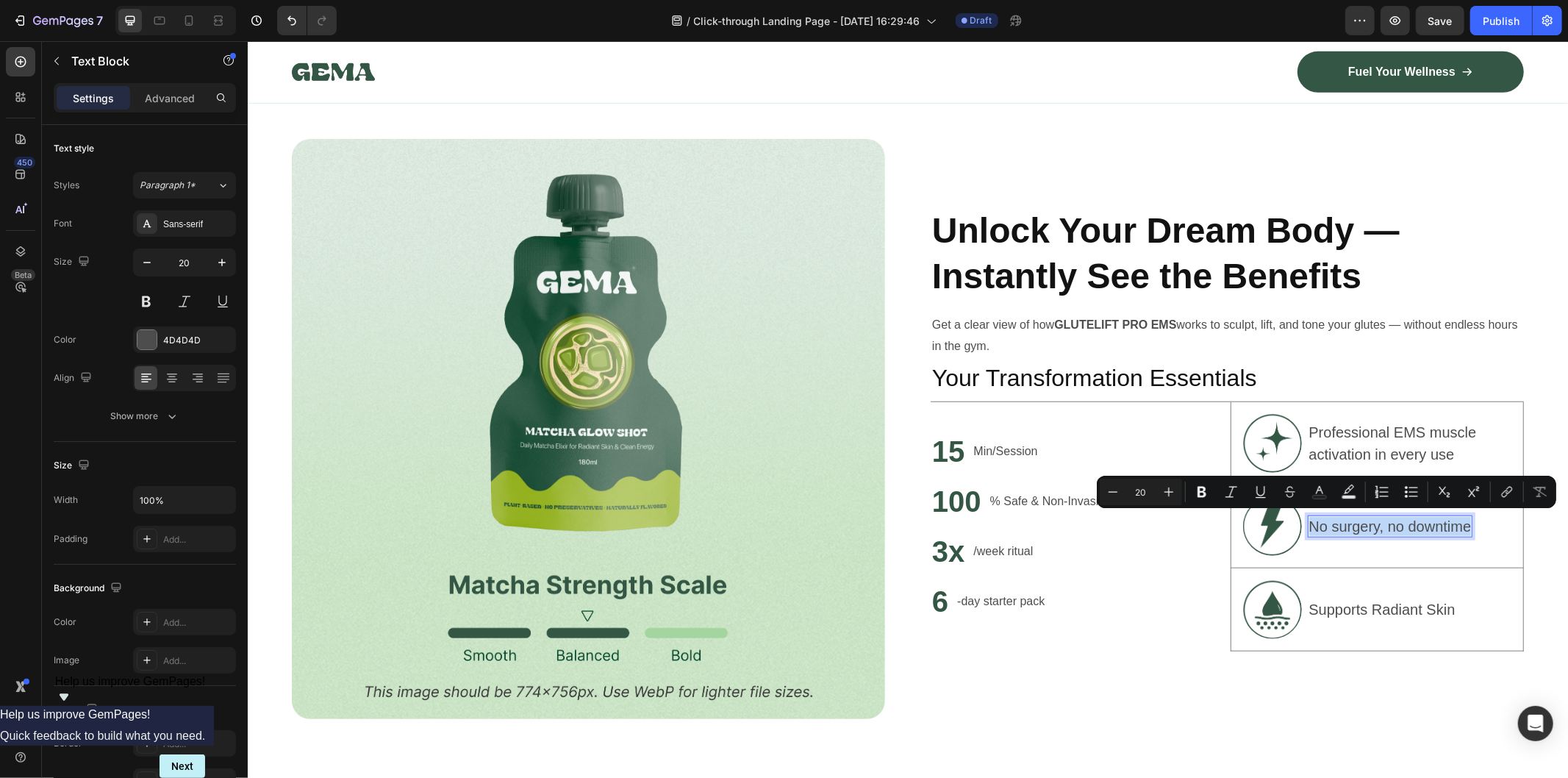
copy p "No surgery, no downtime"
click at [1030, 540] on div "3x Heading /week ritual Text Block Row" at bounding box center [1078, 555] width 294 height 50
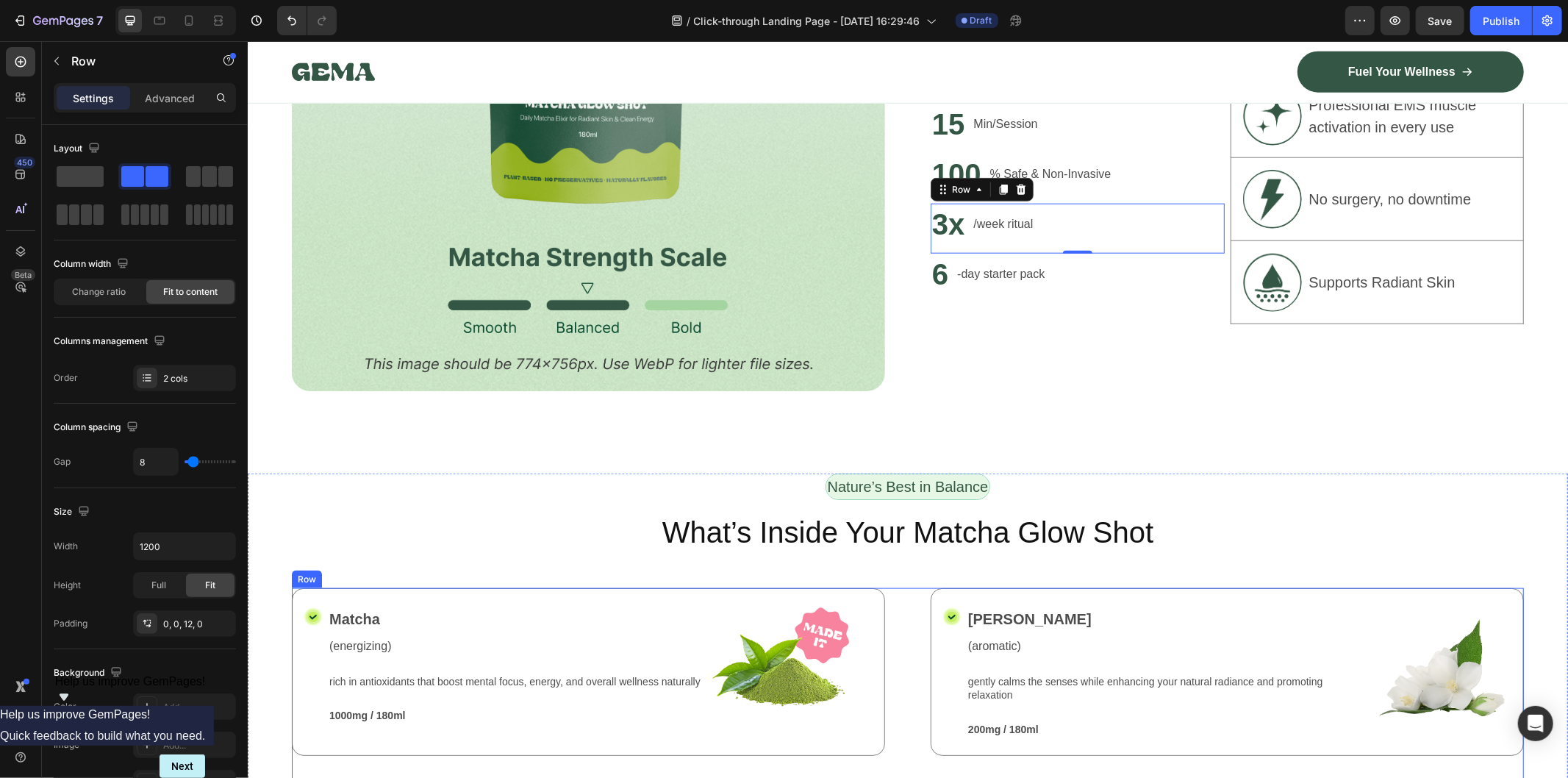
scroll to position [1106, 0]
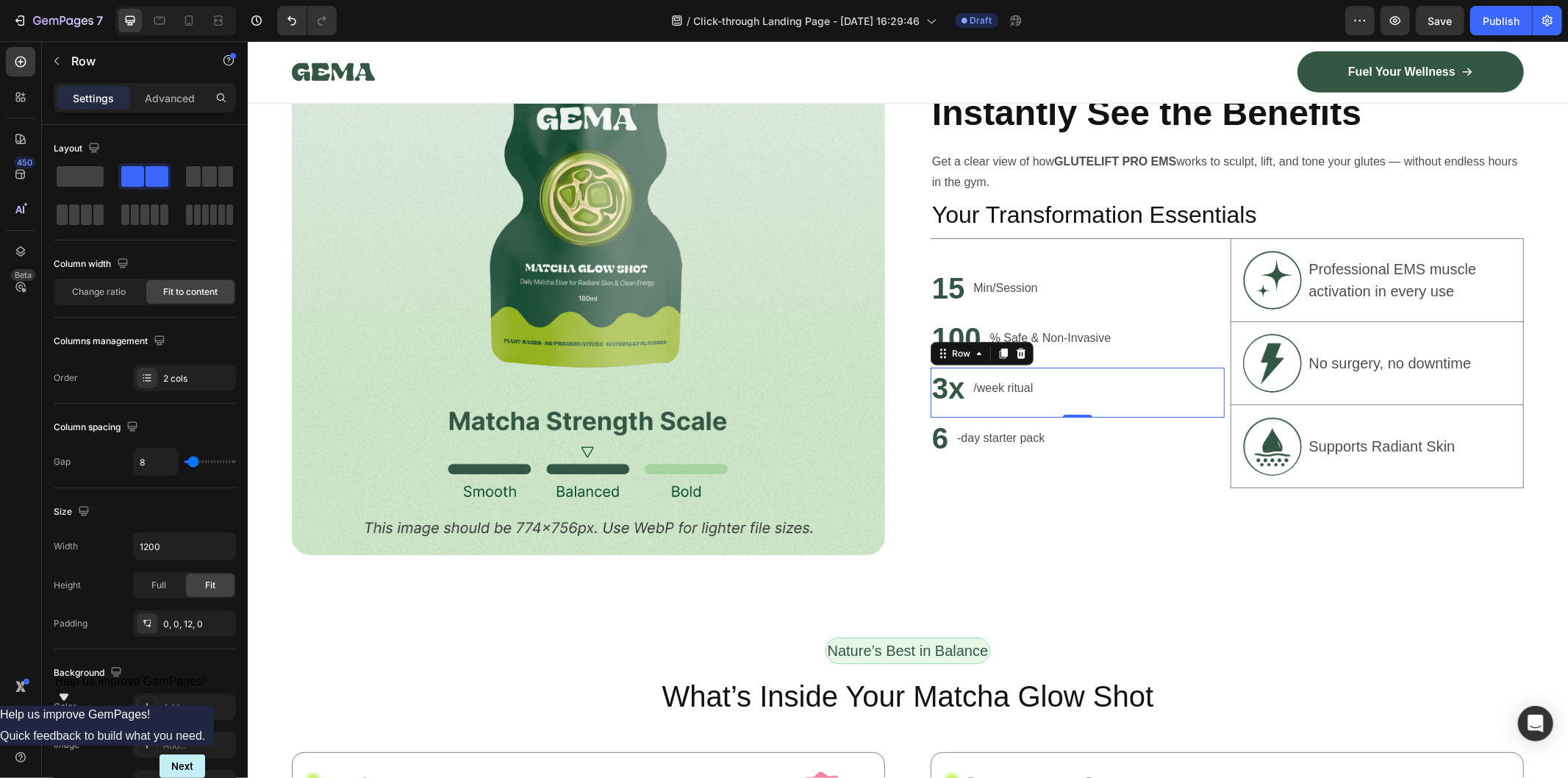
click at [1014, 384] on p "/week ritual" at bounding box center [1003, 387] width 59 height 17
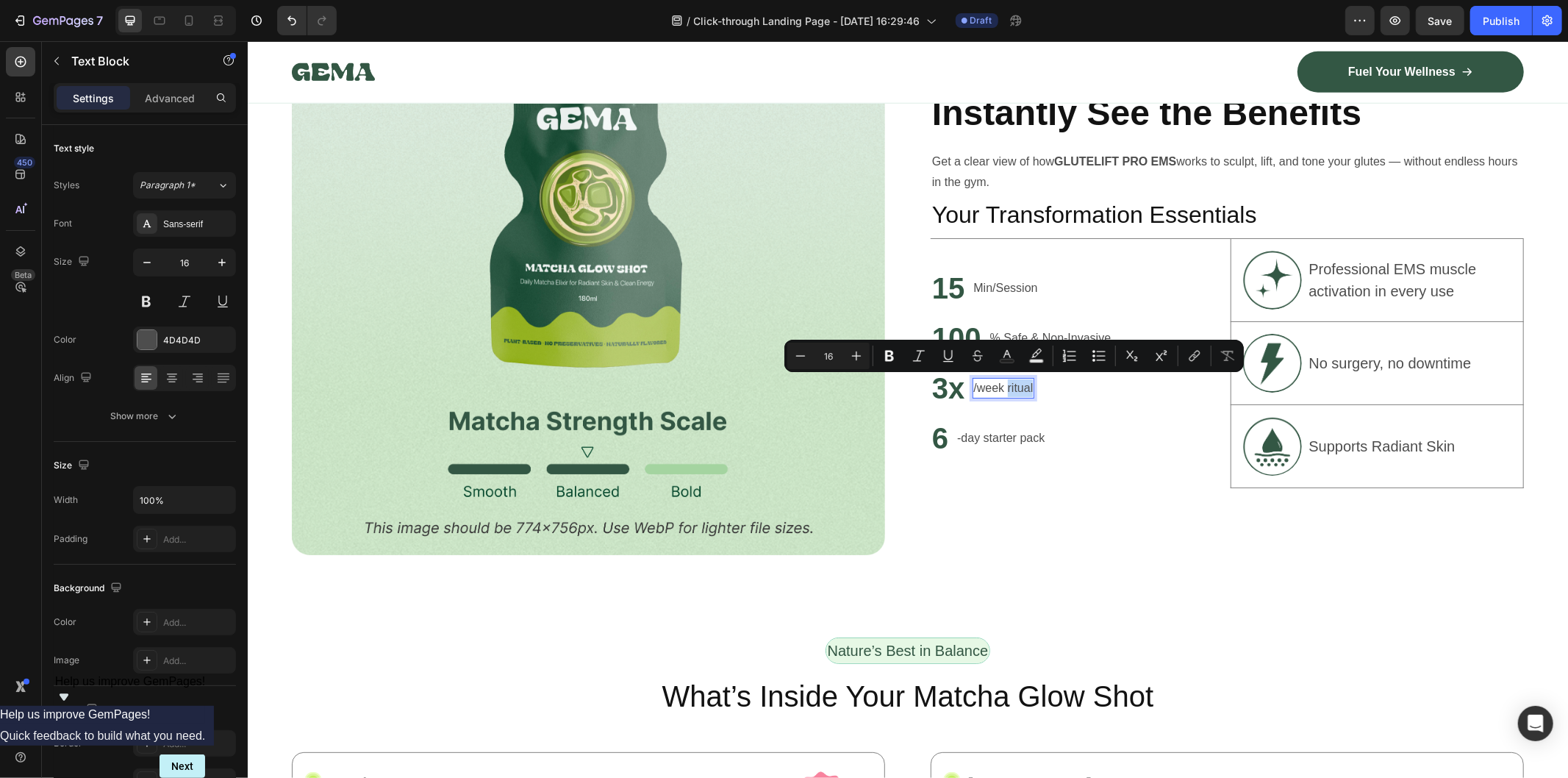
click at [1014, 384] on p "/week ritual" at bounding box center [1003, 387] width 59 height 17
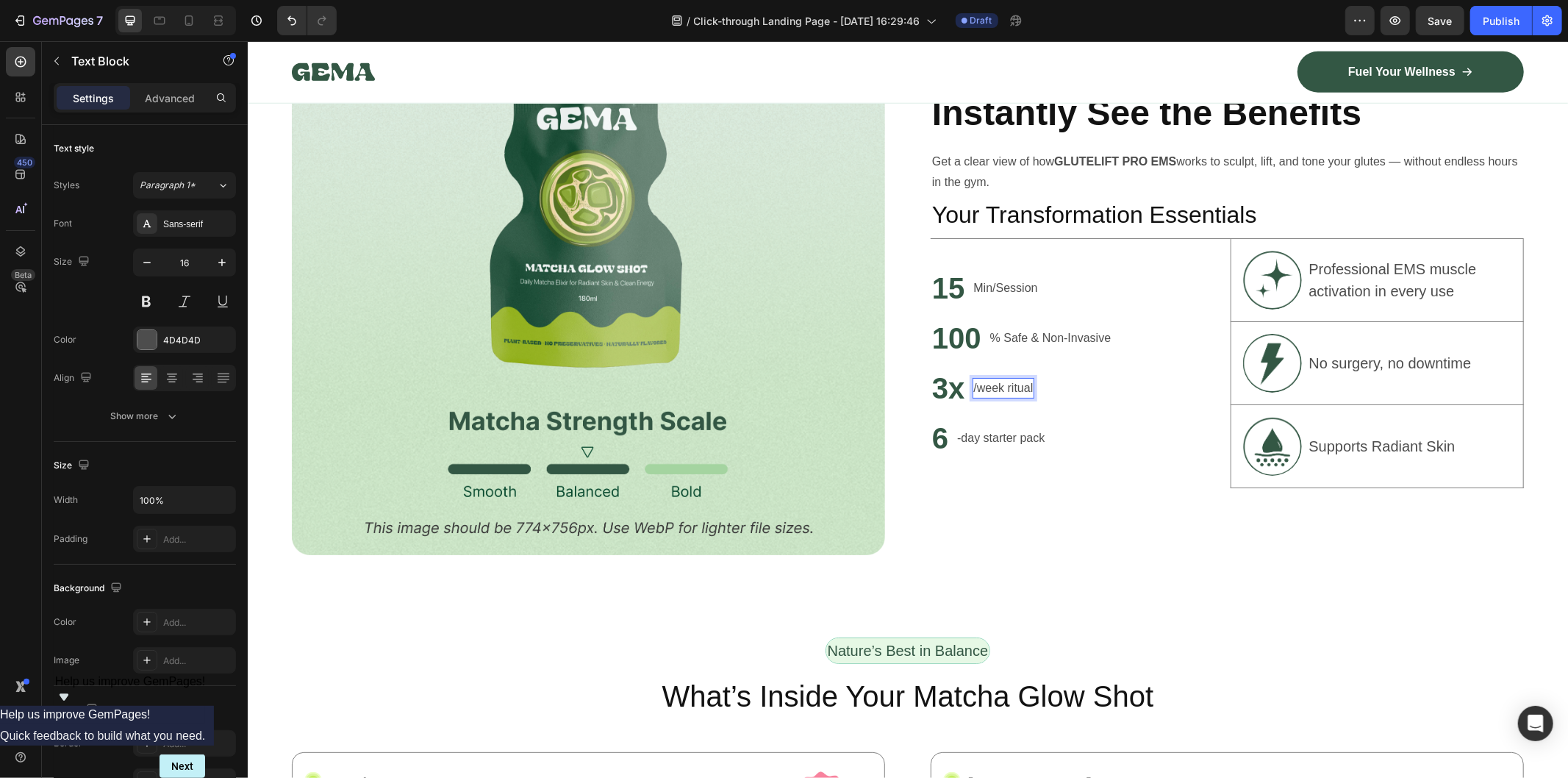
click at [1014, 384] on p "/week ritual" at bounding box center [1003, 387] width 59 height 17
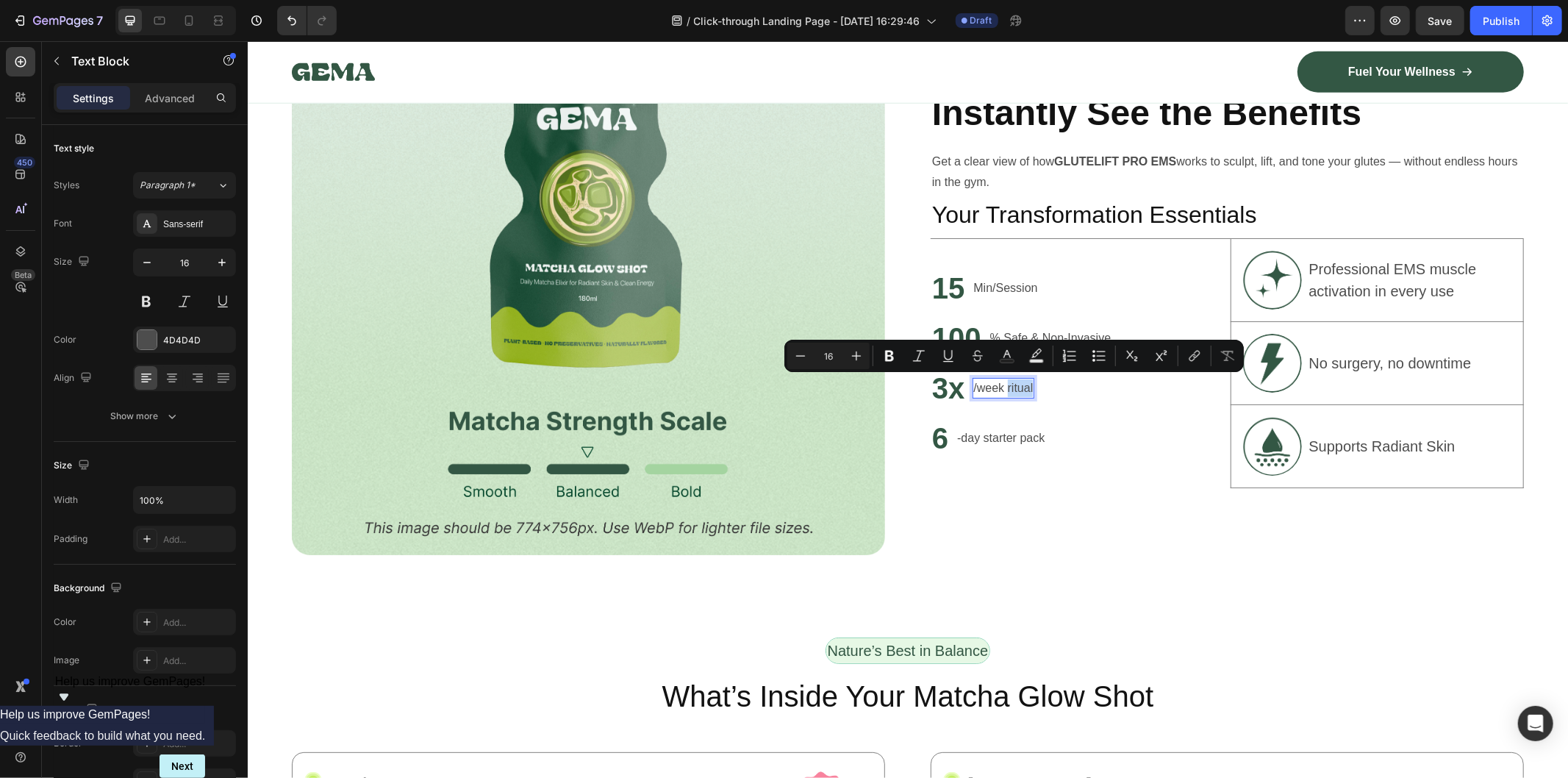
click at [1008, 384] on p "/week ritual" at bounding box center [1003, 387] width 59 height 17
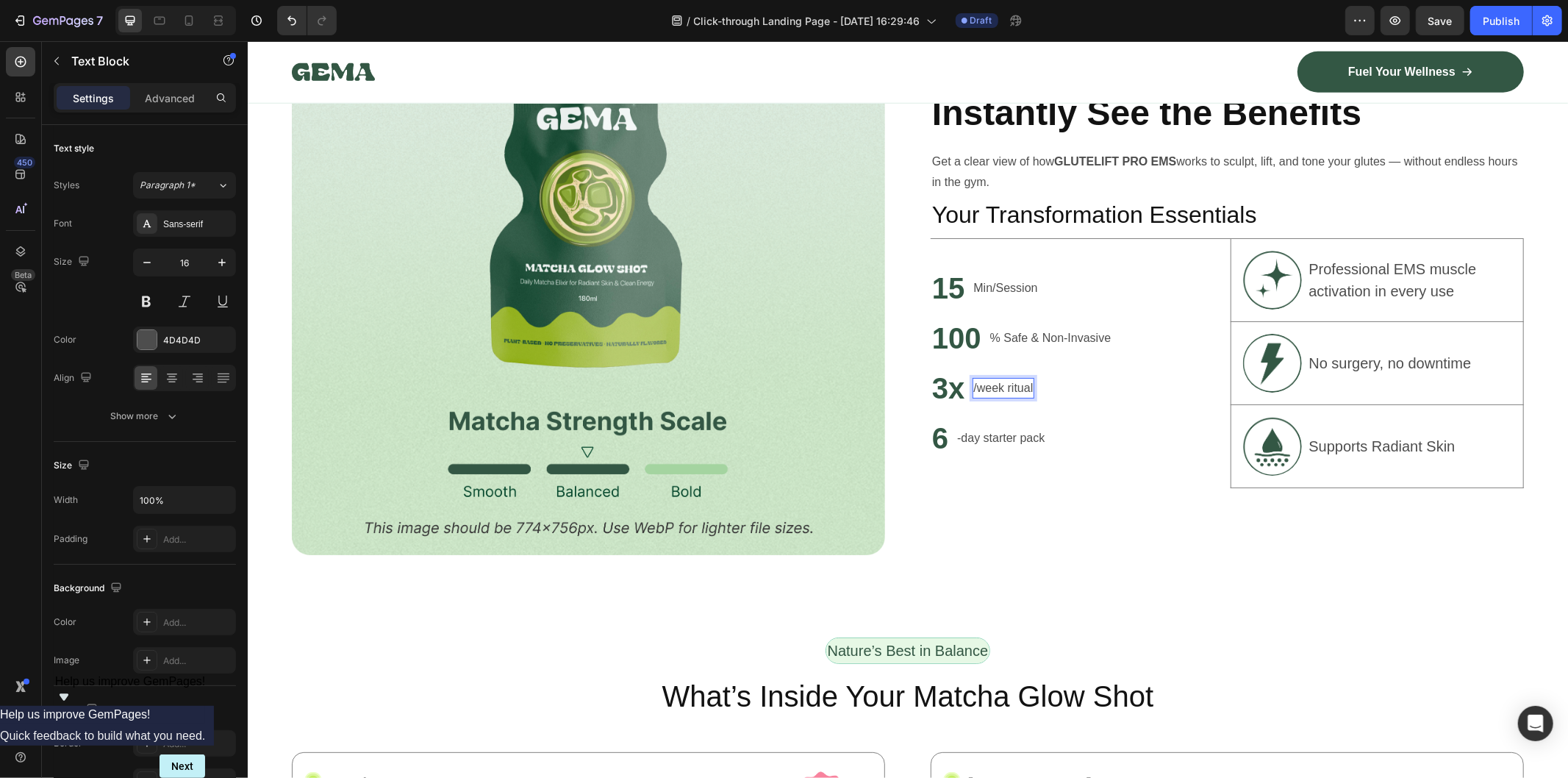
click at [998, 384] on p "/week ritual" at bounding box center [1003, 387] width 59 height 17
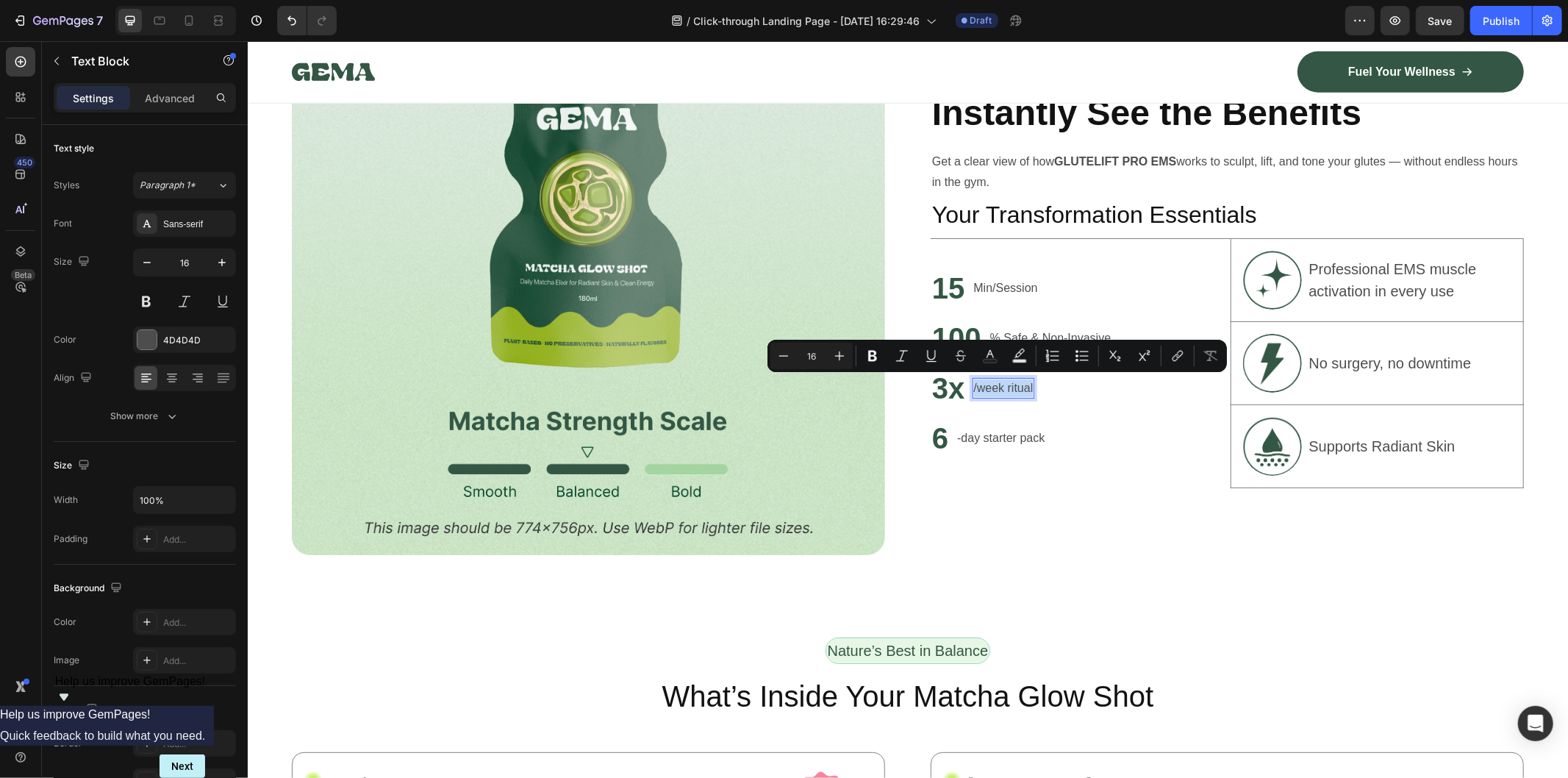
click at [976, 383] on p "/week ritual" at bounding box center [1003, 387] width 59 height 17
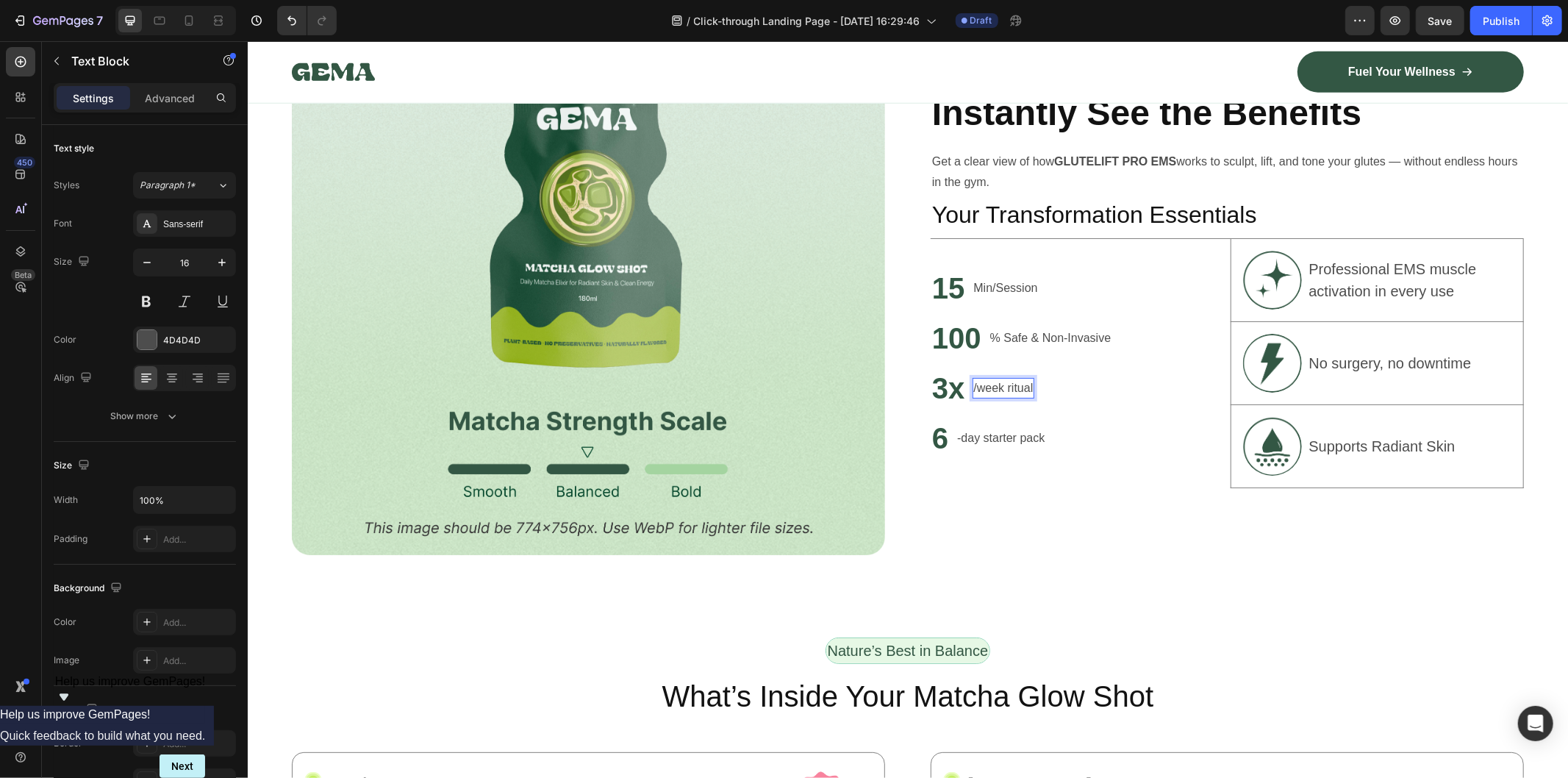
click at [973, 383] on p "/week ritual" at bounding box center [1003, 387] width 59 height 17
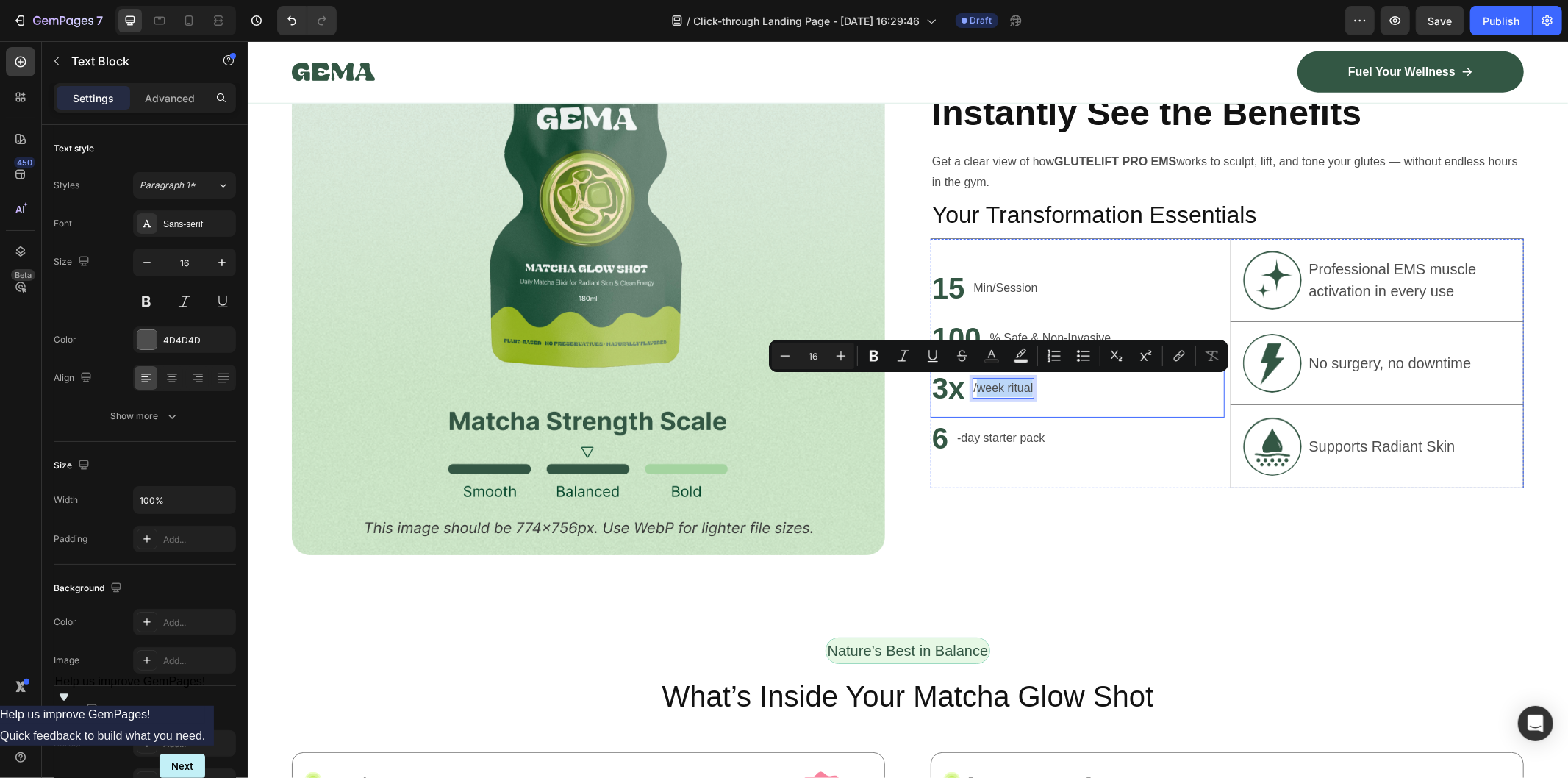
drag, startPoint x: 972, startPoint y: 383, endPoint x: 1030, endPoint y: 385, distance: 58.0
click at [1030, 385] on div "3x Heading /week ritual Text Block 0 Row" at bounding box center [1078, 392] width 294 height 50
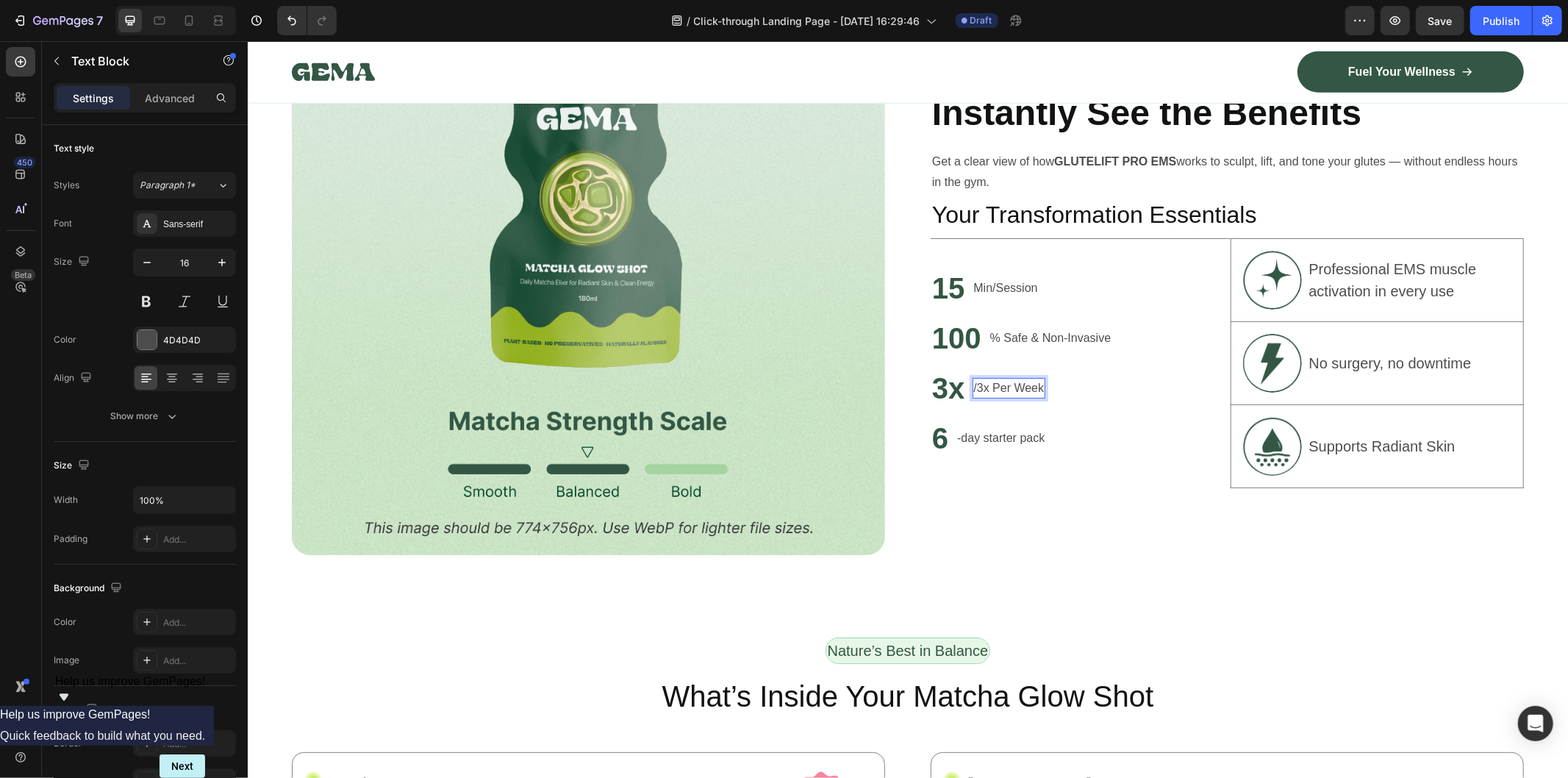
click at [987, 379] on p "/3x Per Week" at bounding box center [1008, 387] width 70 height 17
click at [1009, 428] on p "-day starter pack" at bounding box center [1001, 436] width 88 height 17
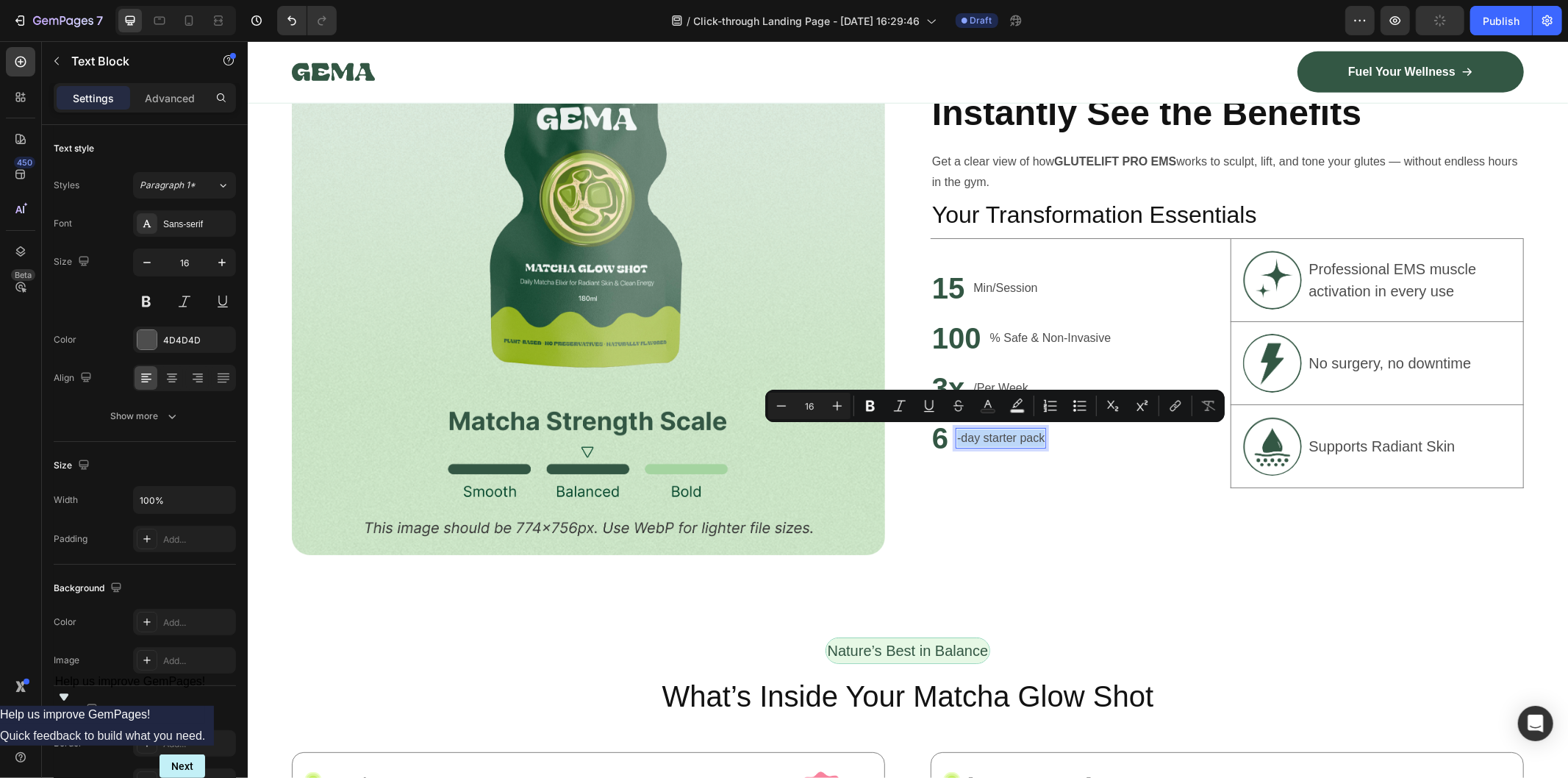
click at [966, 441] on p "-day starter pack" at bounding box center [1001, 436] width 88 height 17
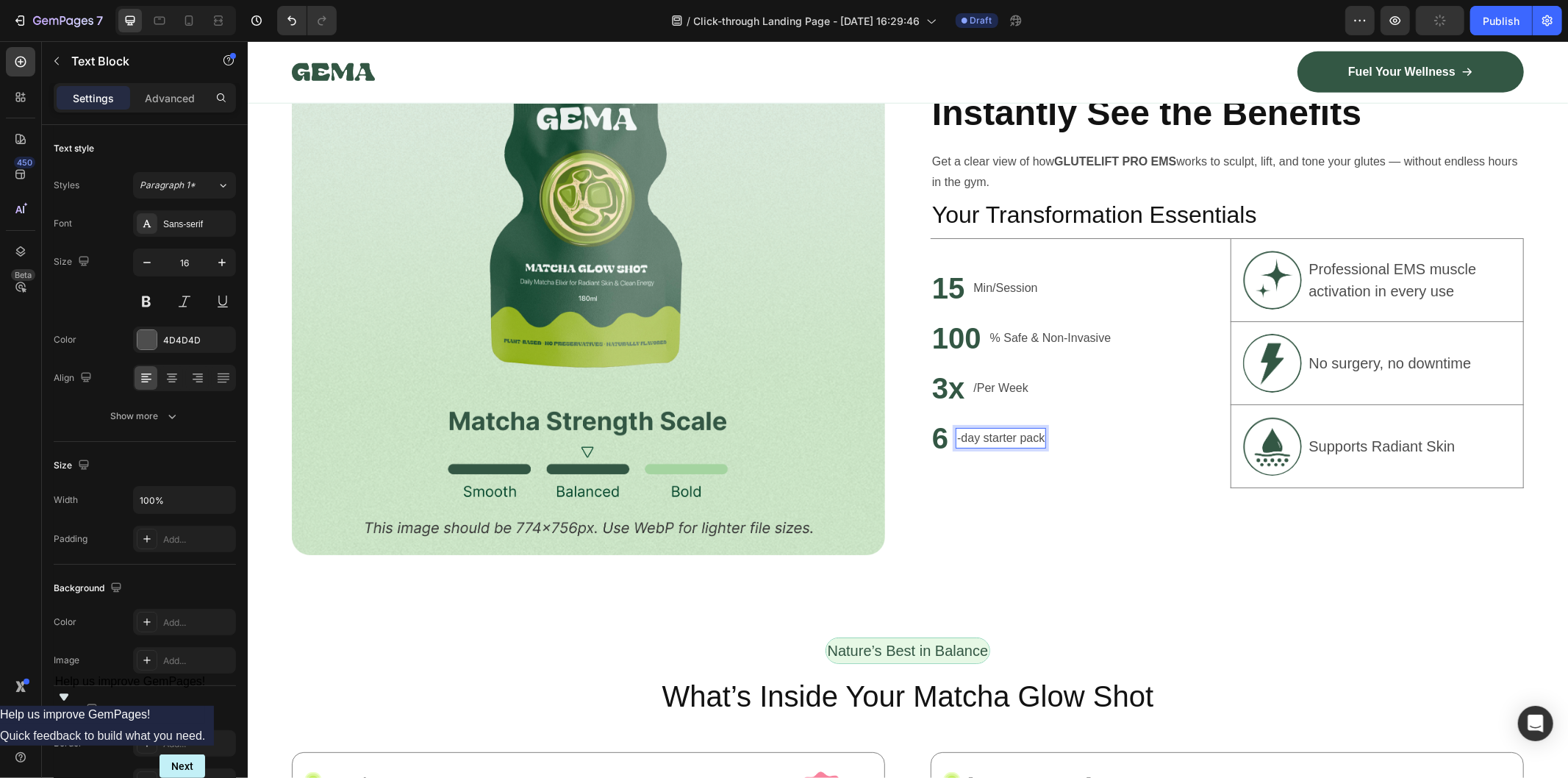
click at [957, 434] on p "-day starter pack" at bounding box center [1001, 436] width 88 height 17
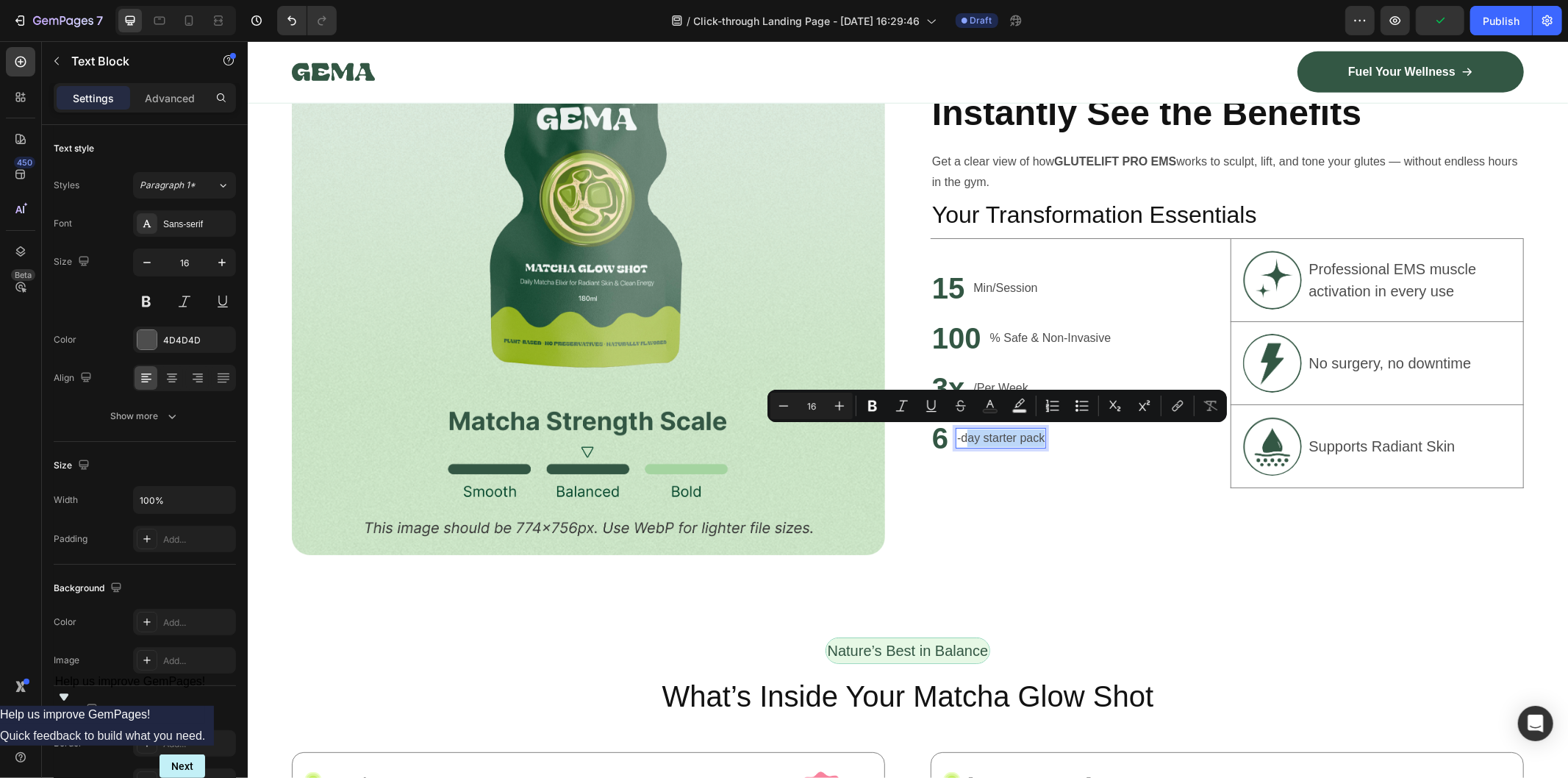
drag, startPoint x: 959, startPoint y: 435, endPoint x: 1036, endPoint y: 438, distance: 77.1
click at [1036, 438] on p "-day starter pack" at bounding box center [1001, 436] width 88 height 17
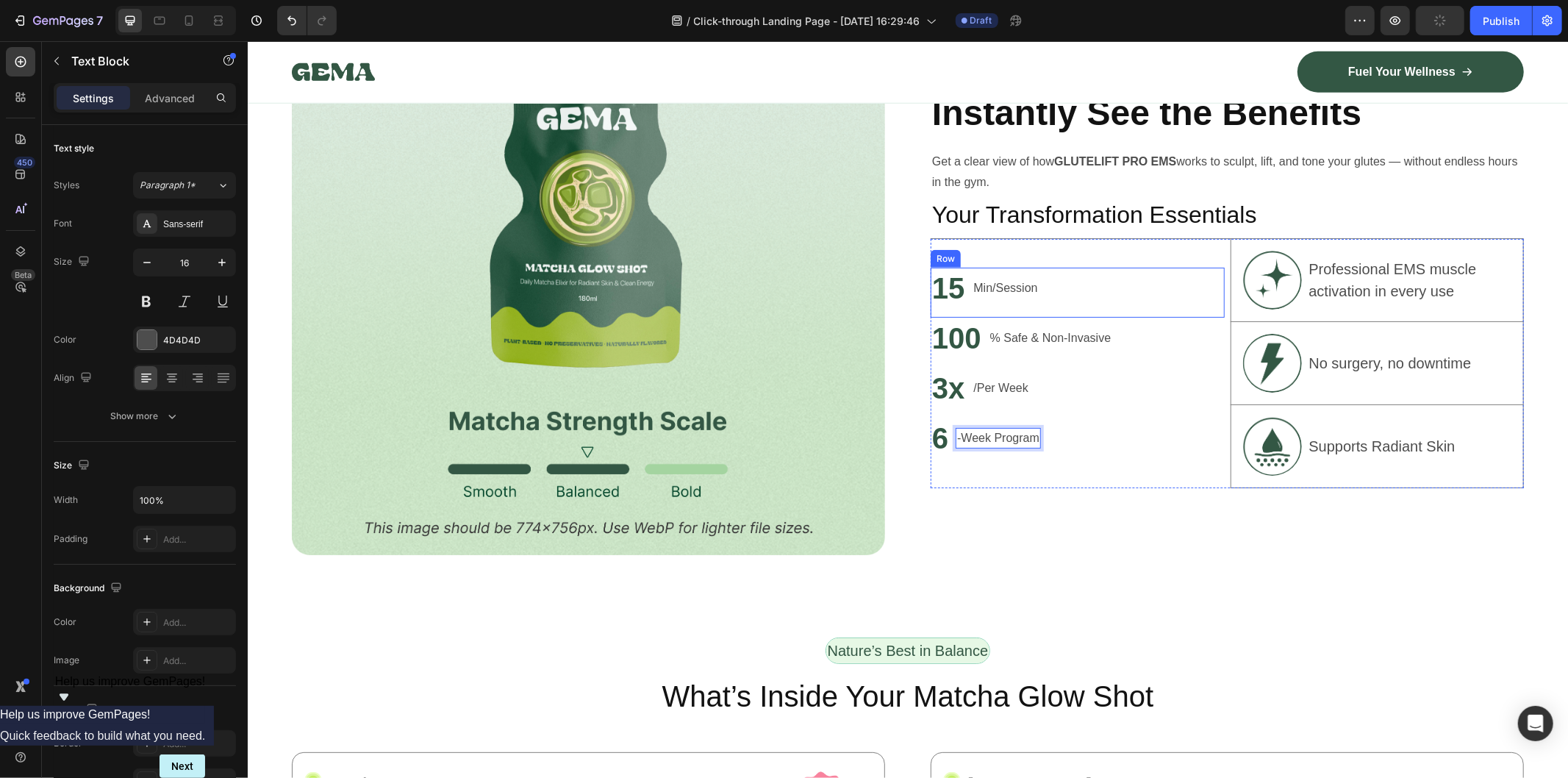
click at [1046, 279] on div "15 Heading Min/Session Text Block Row" at bounding box center [1078, 291] width 294 height 50
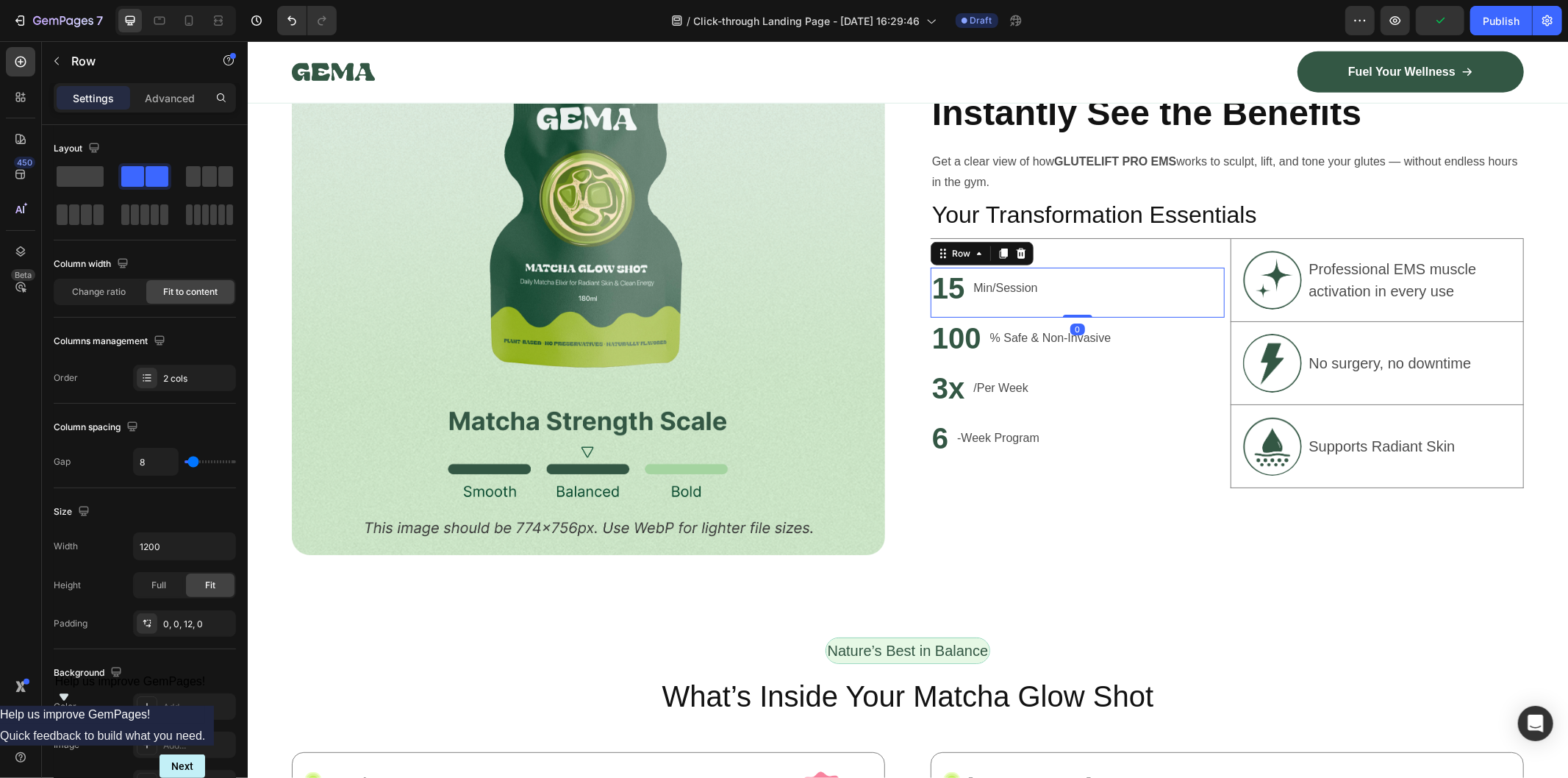
click at [1044, 279] on div "15 Heading Min/Session Text Block Row 0" at bounding box center [1078, 291] width 294 height 50
click at [1021, 285] on p "Min/Session" at bounding box center [1005, 287] width 64 height 17
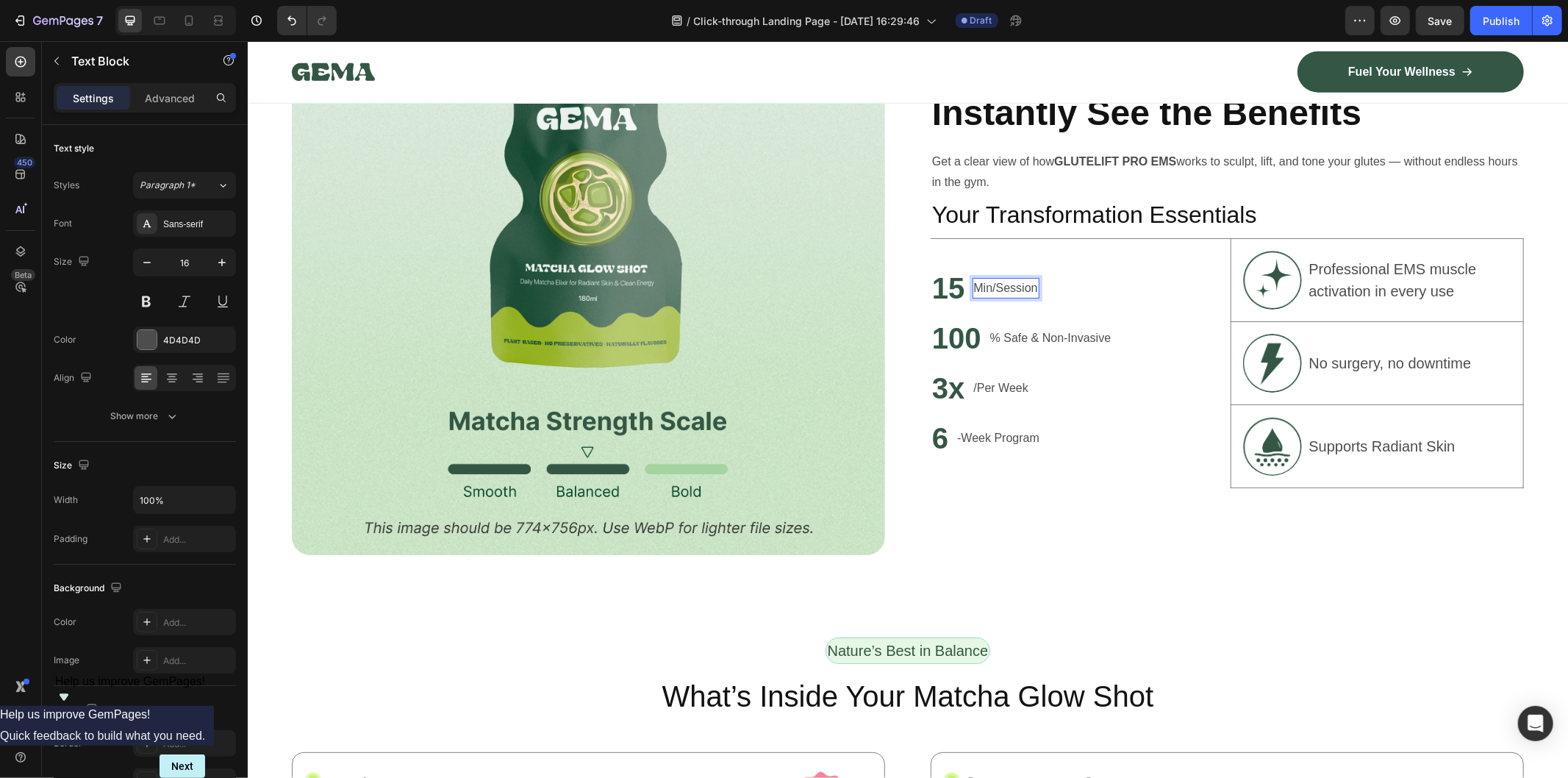
click at [1027, 283] on p "Min/Session" at bounding box center [1005, 287] width 64 height 17
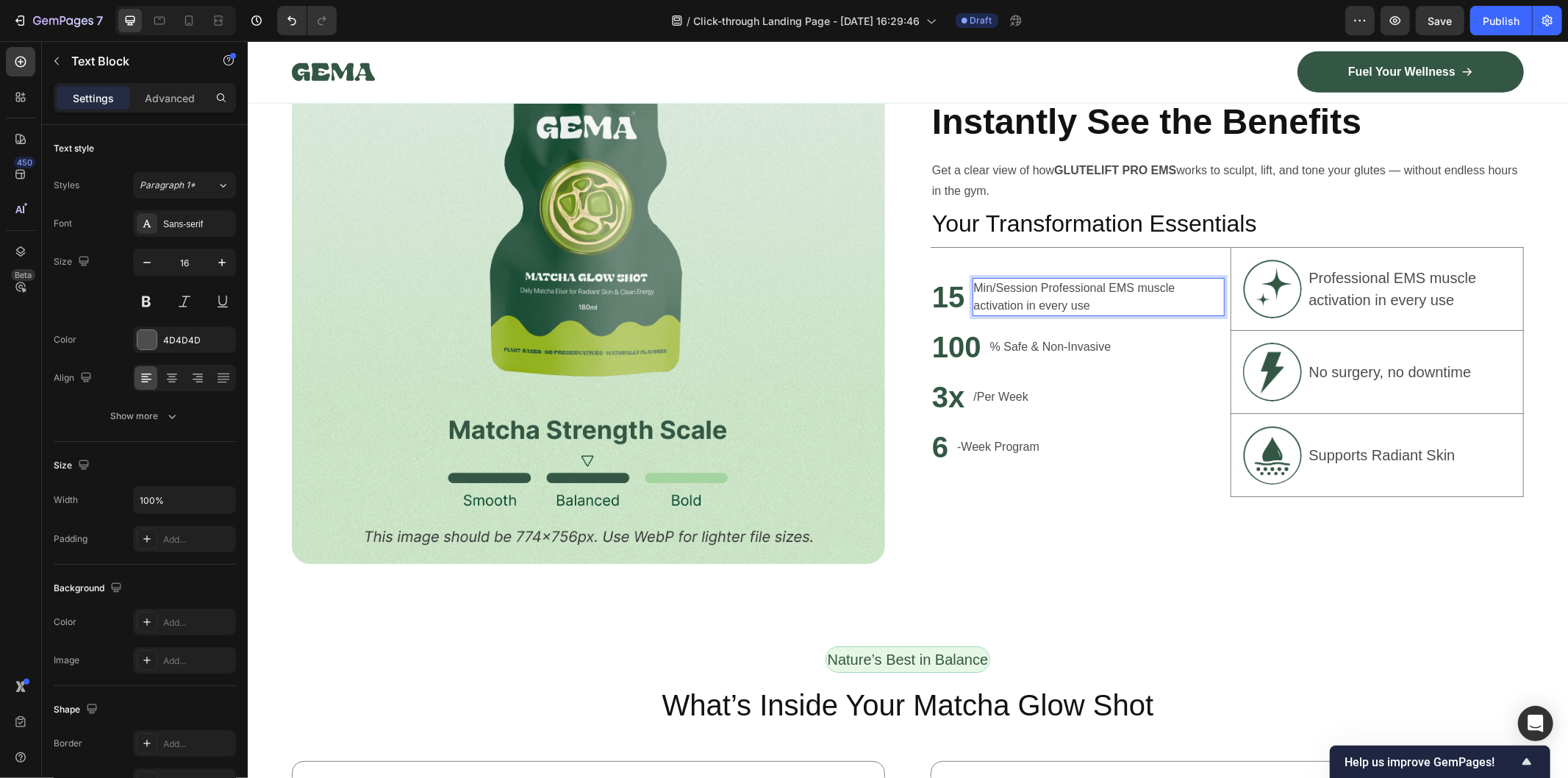
scroll to position [1097, 0]
click at [1033, 343] on p "% Safe & Non-Invasive" at bounding box center [1050, 346] width 121 height 17
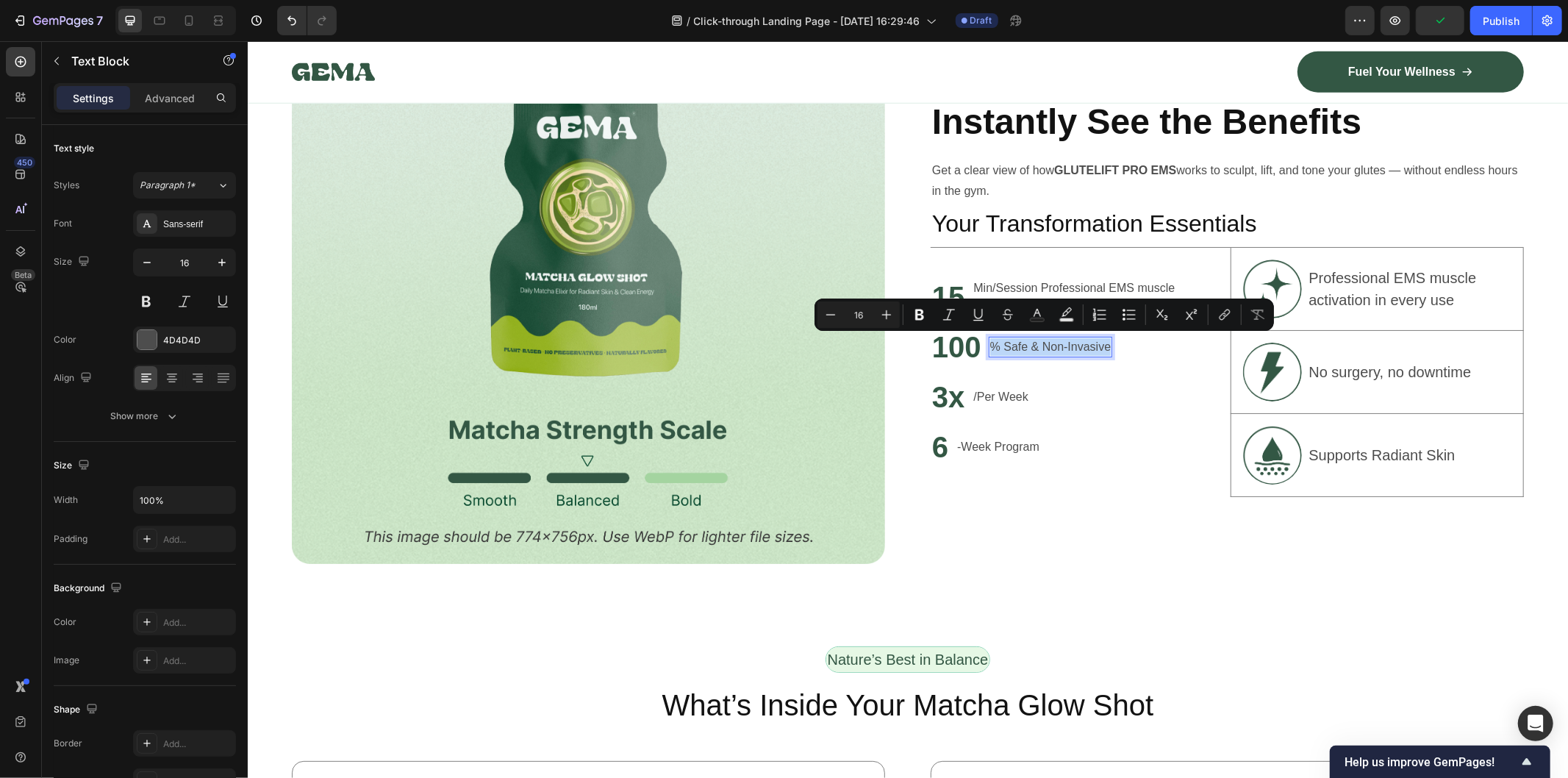
click at [1102, 342] on p "% Safe & Non-Invasive" at bounding box center [1050, 346] width 121 height 17
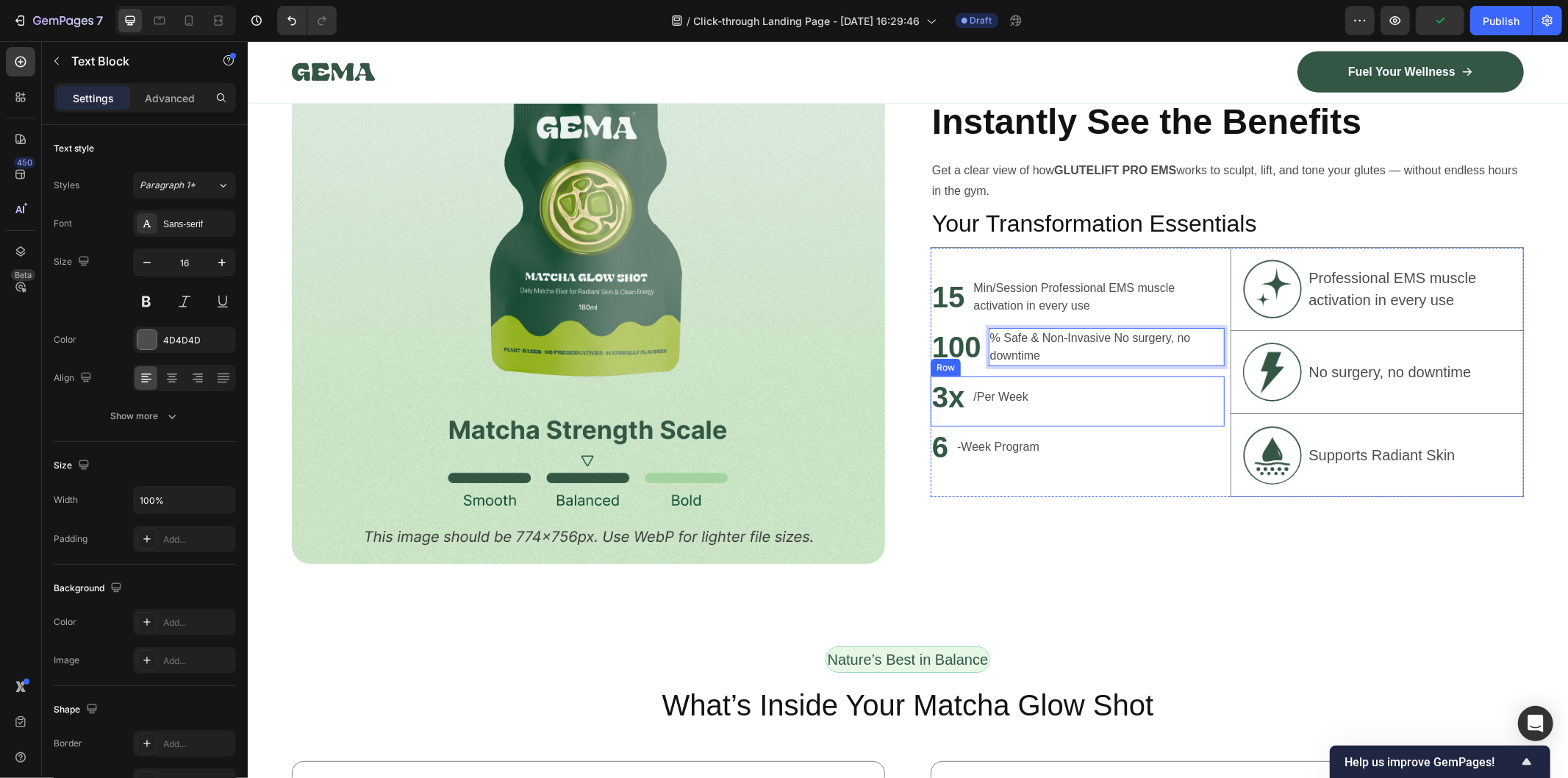
scroll to position [1088, 0]
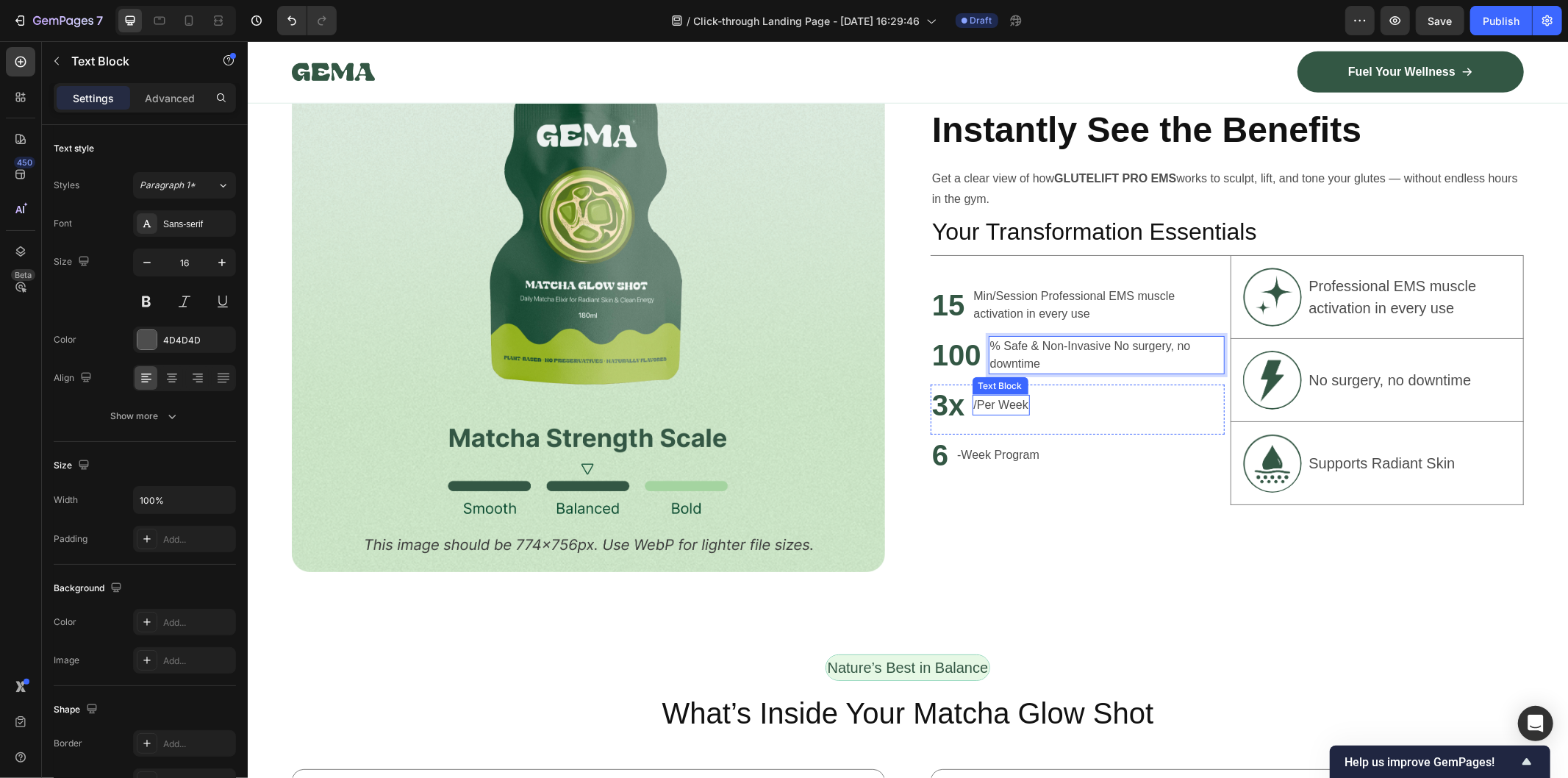
click at [1008, 398] on p "/Per Week" at bounding box center [1001, 404] width 55 height 17
click at [1019, 402] on p "/Per Week" at bounding box center [1001, 404] width 55 height 17
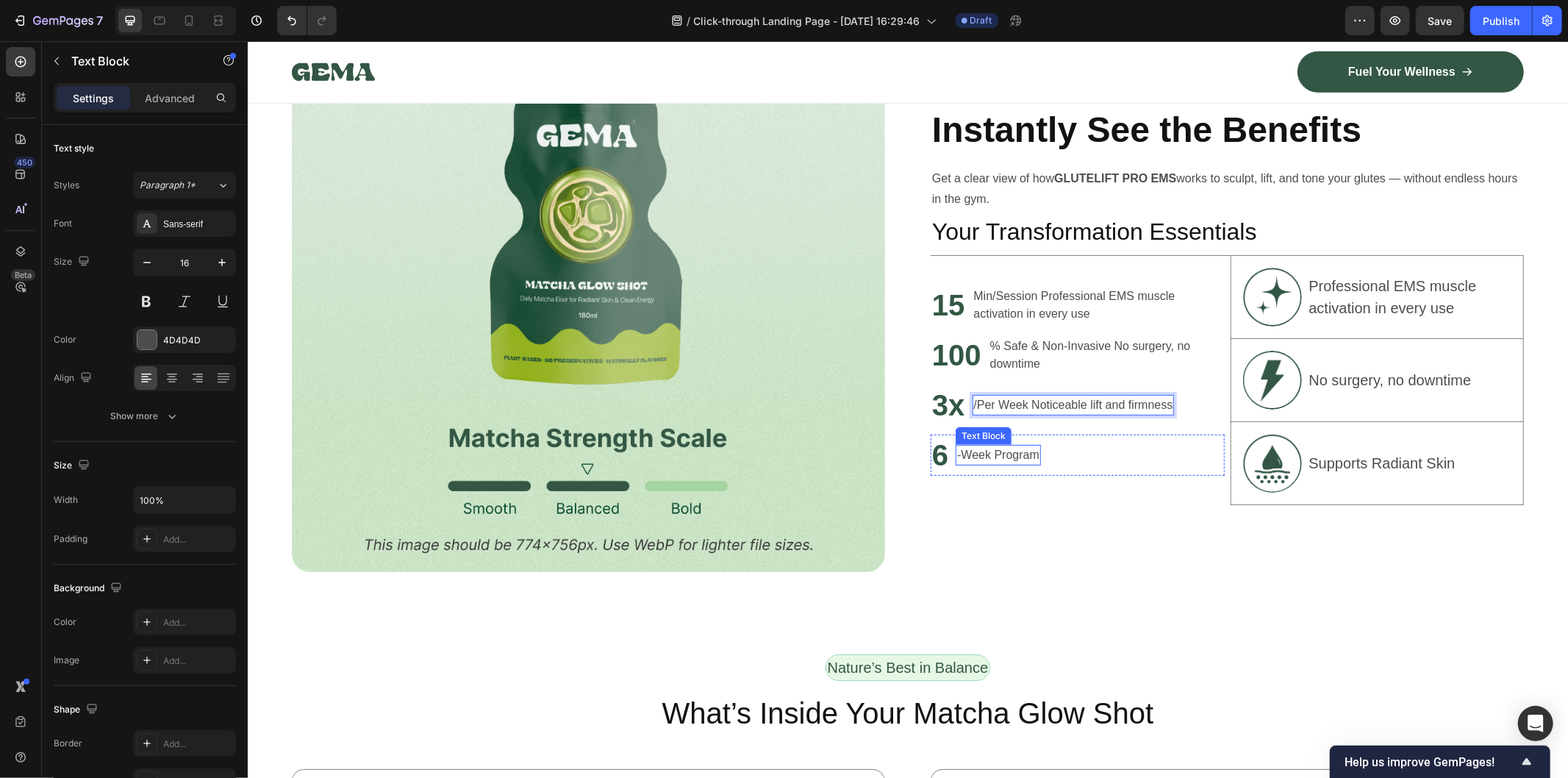
click at [989, 457] on p "-Week Program" at bounding box center [998, 454] width 82 height 17
click at [989, 455] on p "-Week Program" at bounding box center [998, 454] width 82 height 17
click at [1092, 398] on p "/Per Week Noticeable lift and firmness" at bounding box center [1073, 404] width 199 height 17
click at [1027, 404] on p "/Per Week Noticeable lift and firmness" at bounding box center [1073, 404] width 199 height 17
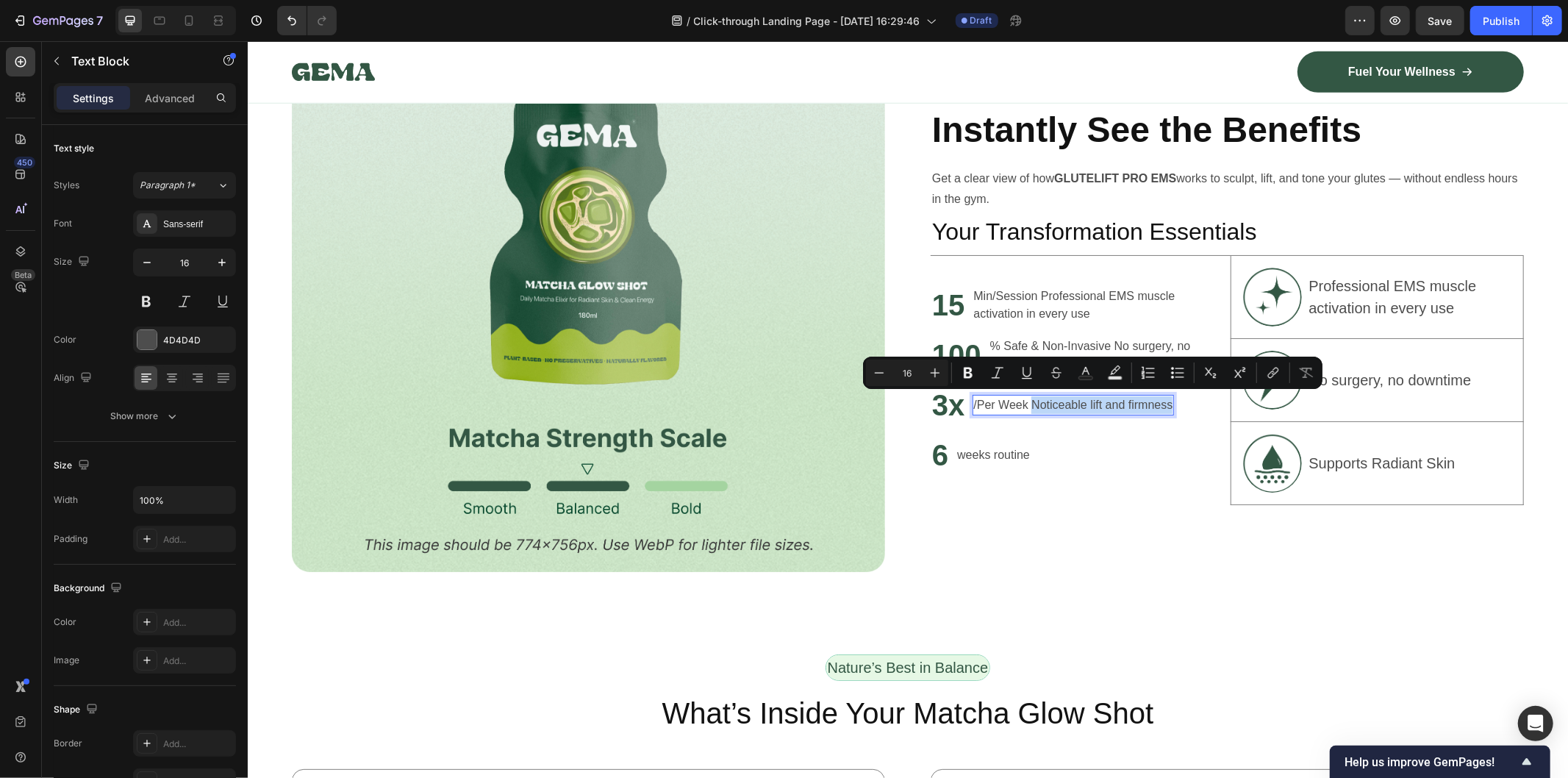
drag, startPoint x: 1026, startPoint y: 402, endPoint x: 1164, endPoint y: 398, distance: 138.1
click at [1164, 398] on p "/Per Week Noticeable lift and firmness" at bounding box center [1073, 404] width 199 height 17
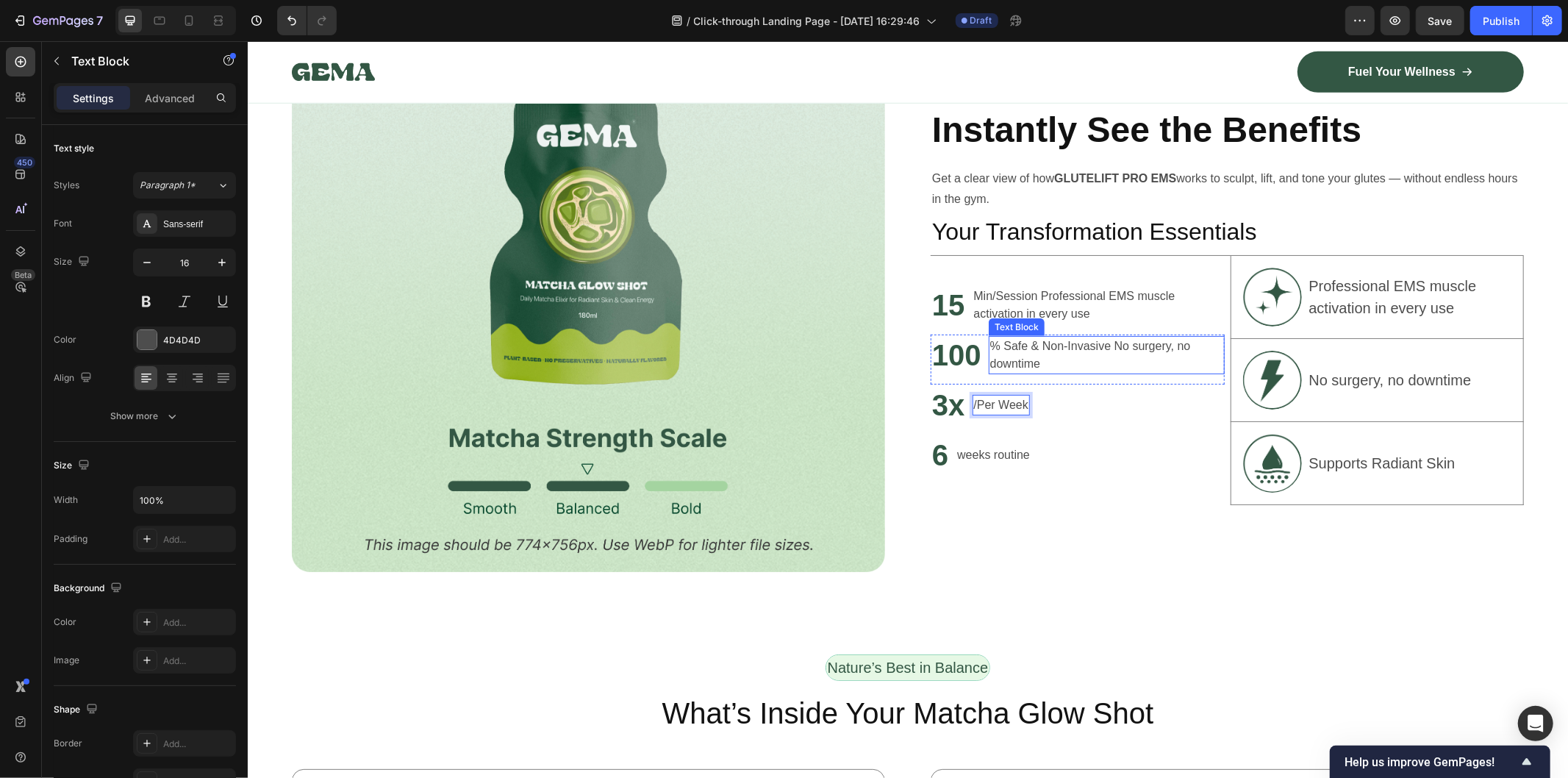
click at [1062, 349] on p "% Safe & Non-Invasive No surgery, no downtime" at bounding box center [1106, 354] width 233 height 36
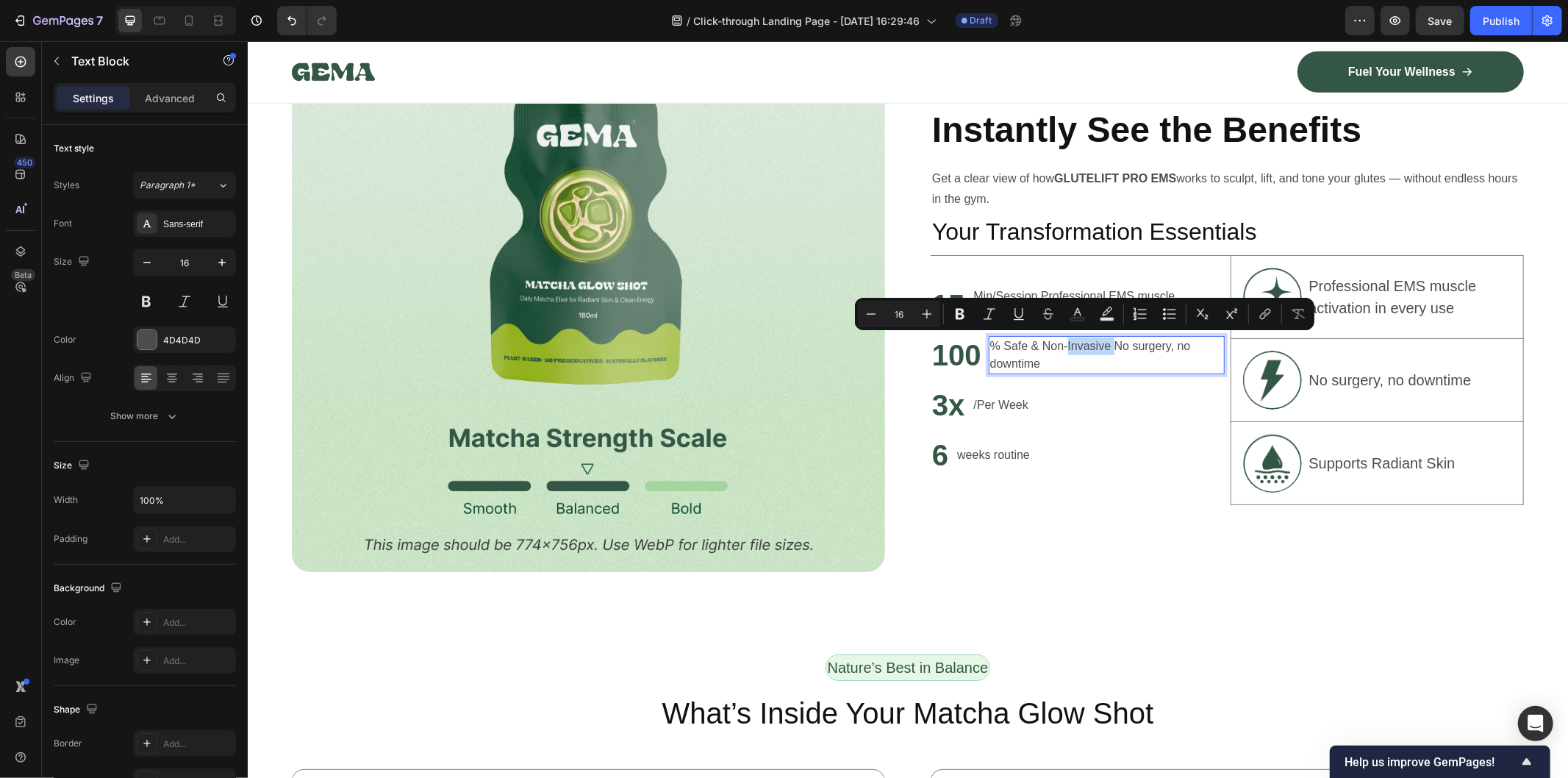
click at [1108, 348] on p "% Safe & Non-Invasive No surgery, no downtime" at bounding box center [1106, 354] width 233 height 36
drag, startPoint x: 1106, startPoint y: 340, endPoint x: 1124, endPoint y: 368, distance: 33.3
click at [1124, 368] on p "% Safe & Non-Invasive No surgery, no downtime" at bounding box center [1106, 354] width 233 height 36
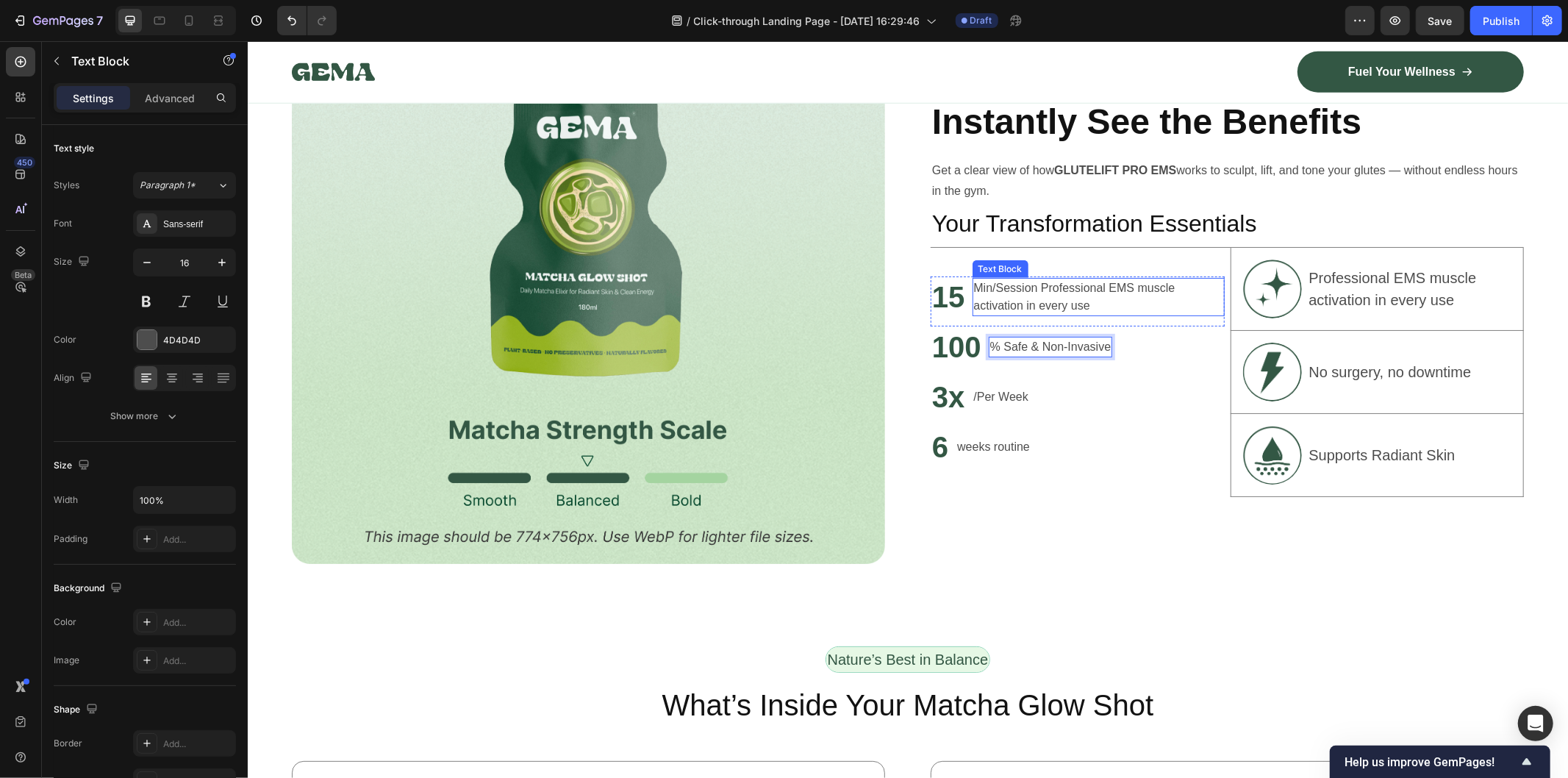
click at [1069, 289] on p "Min/Session Professional EMS muscle activation in every use" at bounding box center [1098, 296] width 249 height 36
click at [1061, 289] on p "Min/Session Professional EMS muscle activation in every use" at bounding box center [1098, 296] width 249 height 36
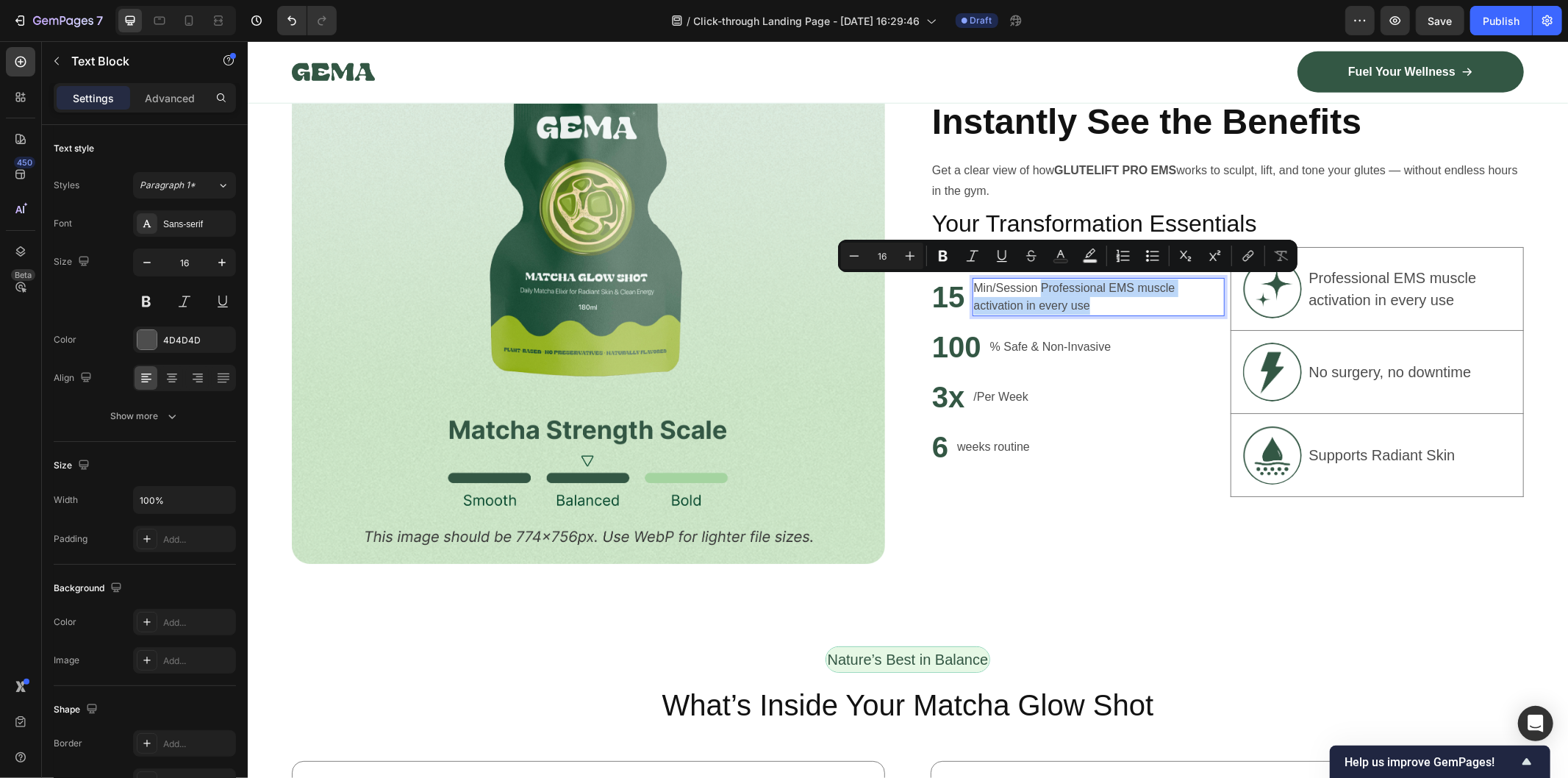
drag, startPoint x: 1035, startPoint y: 281, endPoint x: 1098, endPoint y: 300, distance: 65.8
click at [1098, 300] on p "Min/Session Professional EMS muscle activation in every use" at bounding box center [1098, 296] width 249 height 36
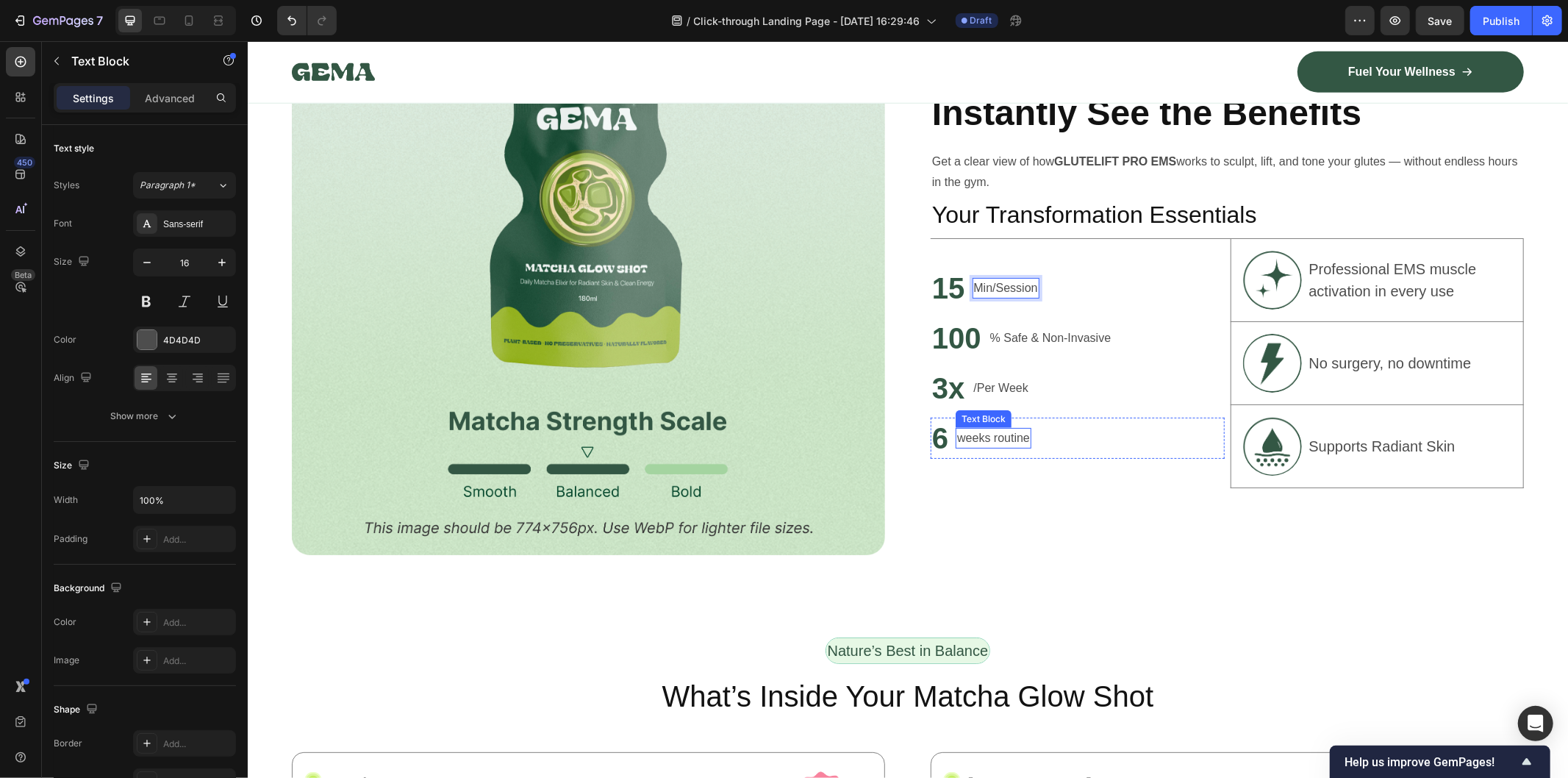
click at [1024, 432] on div "weeks routine" at bounding box center [993, 437] width 76 height 21
click at [1003, 436] on p "weeks routine" at bounding box center [994, 436] width 73 height 17
click at [1454, 250] on div "Professional EMS muscle activation in every use Text Block" at bounding box center [1410, 279] width 205 height 58
click at [1428, 278] on p "Professional EMS muscle activation in every use" at bounding box center [1409, 279] width 202 height 44
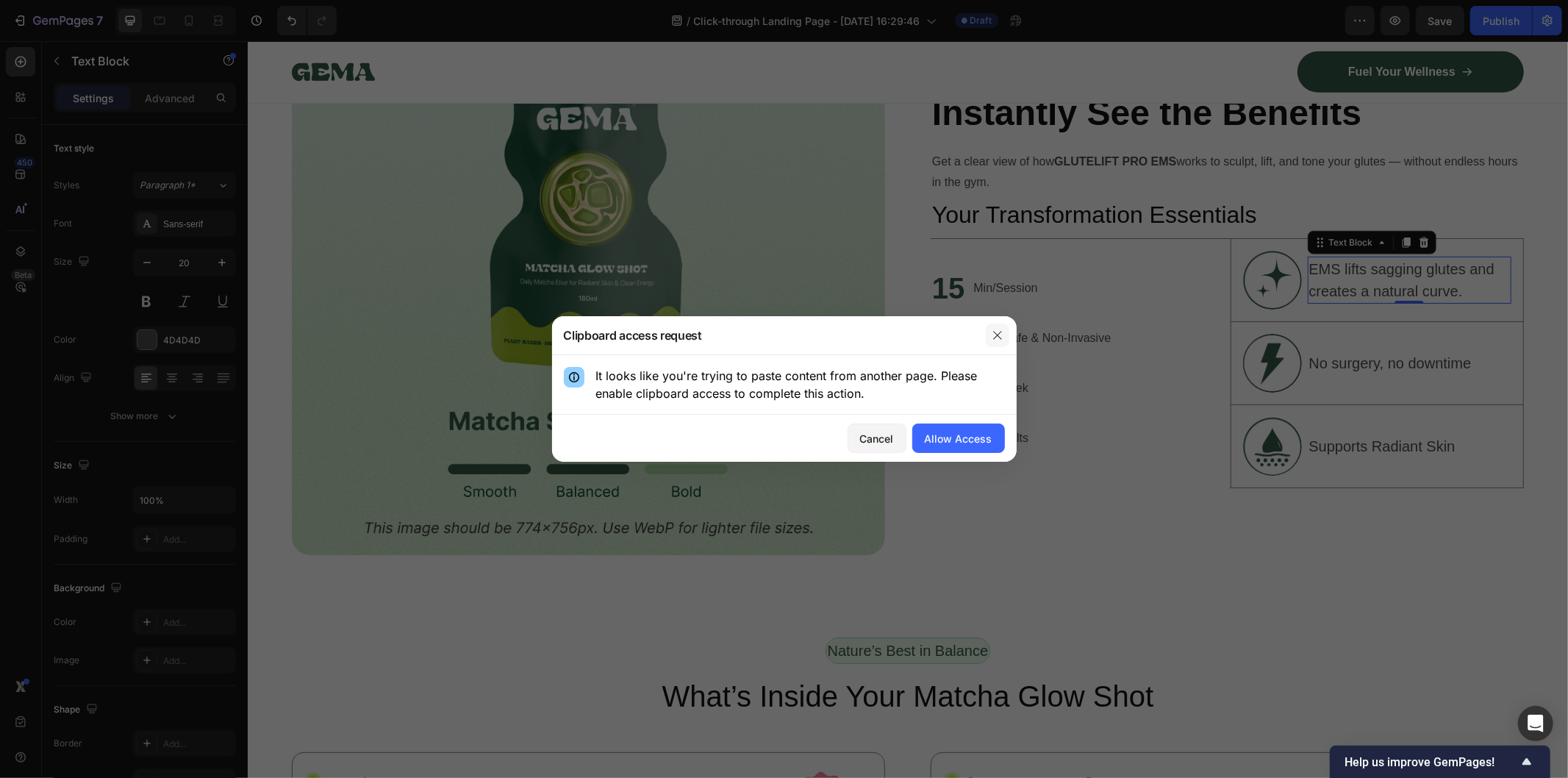
click at [989, 346] on button "button" at bounding box center [998, 335] width 24 height 24
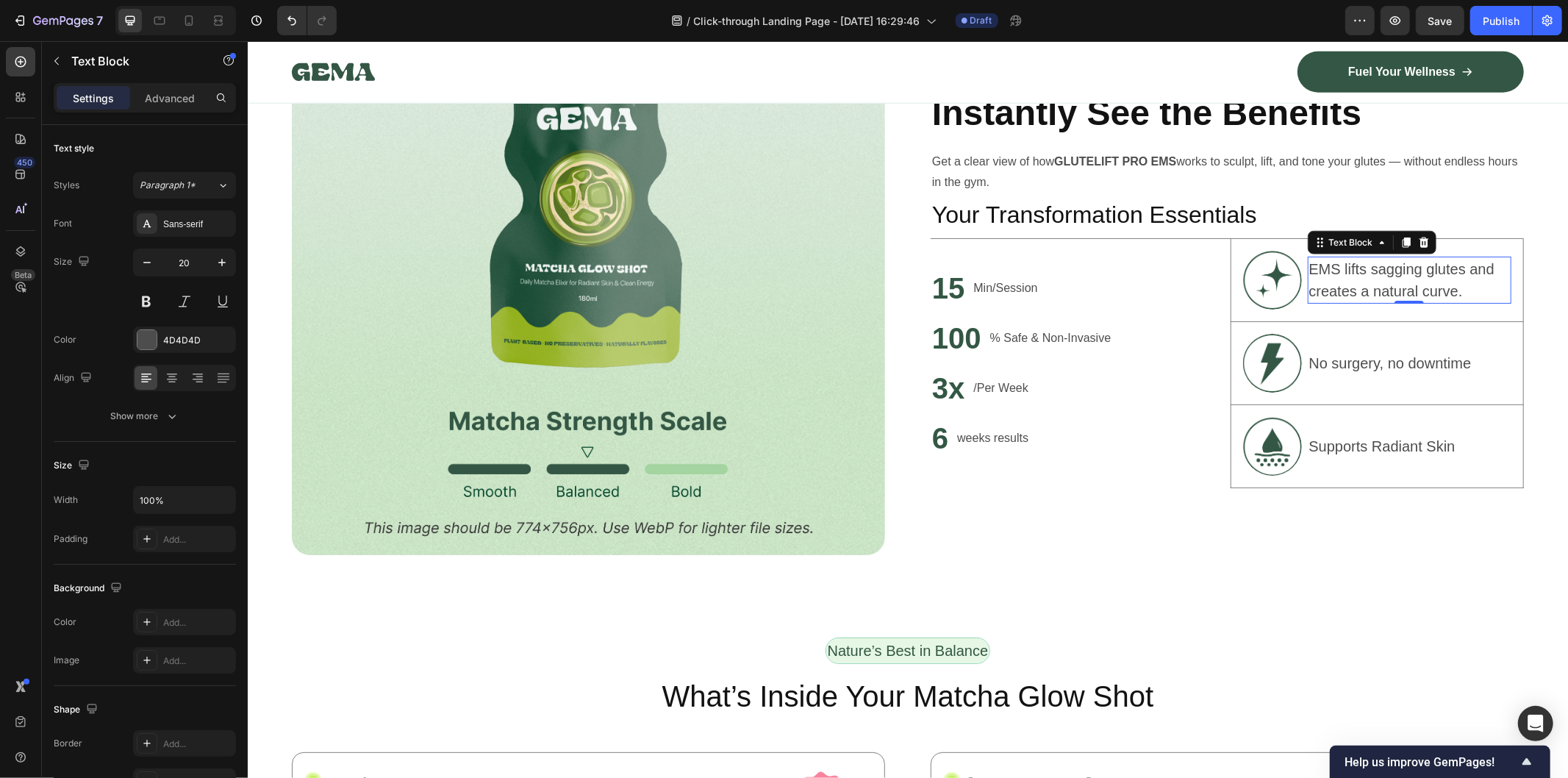
click at [1363, 274] on p "EMS lifts sagging glutes and creates a natural curve." at bounding box center [1409, 279] width 202 height 44
click at [1372, 365] on p "No surgery, no downtime" at bounding box center [1390, 362] width 163 height 19
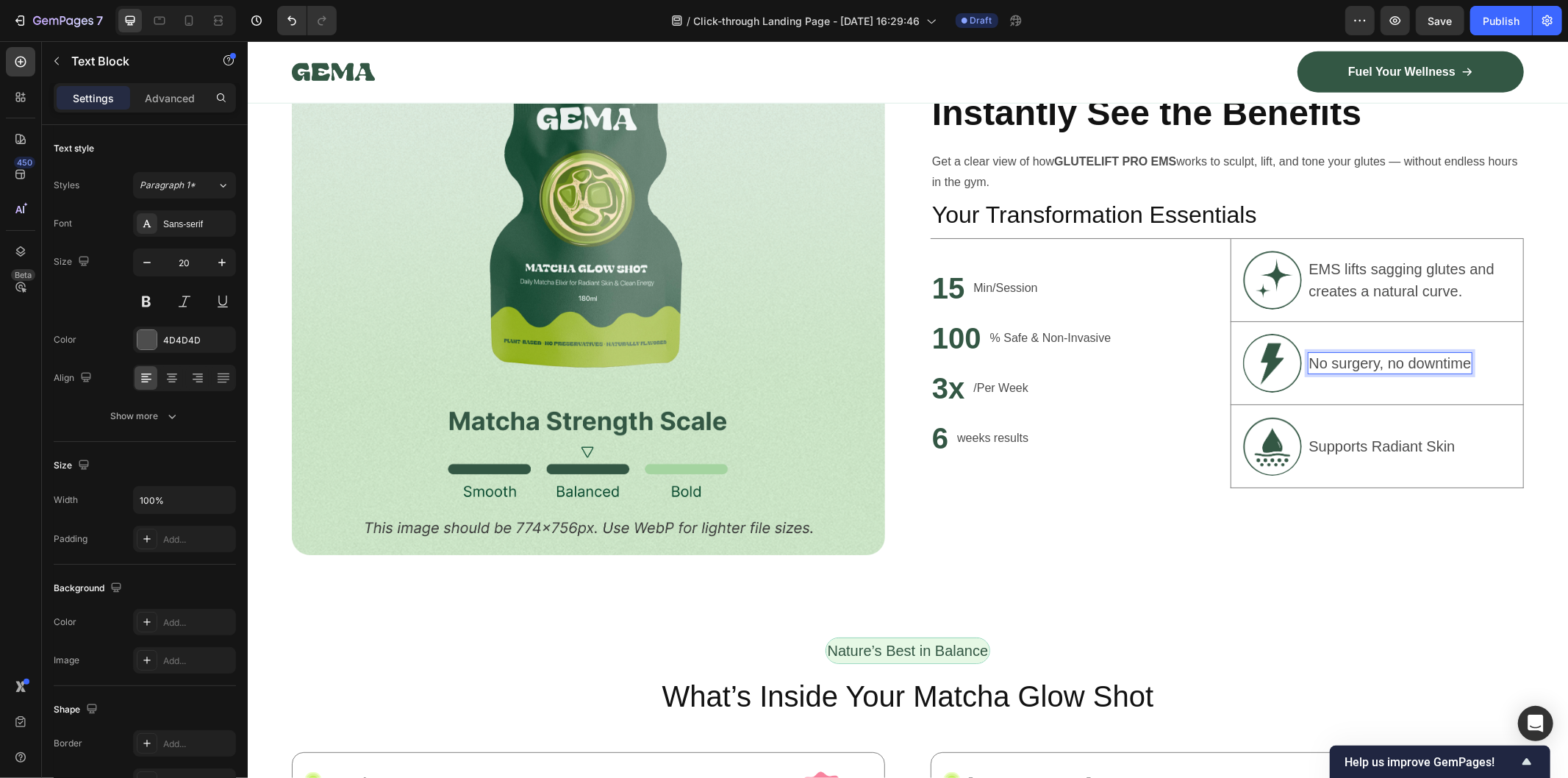
click at [1372, 365] on p "No surgery, no downtime" at bounding box center [1390, 362] width 163 height 19
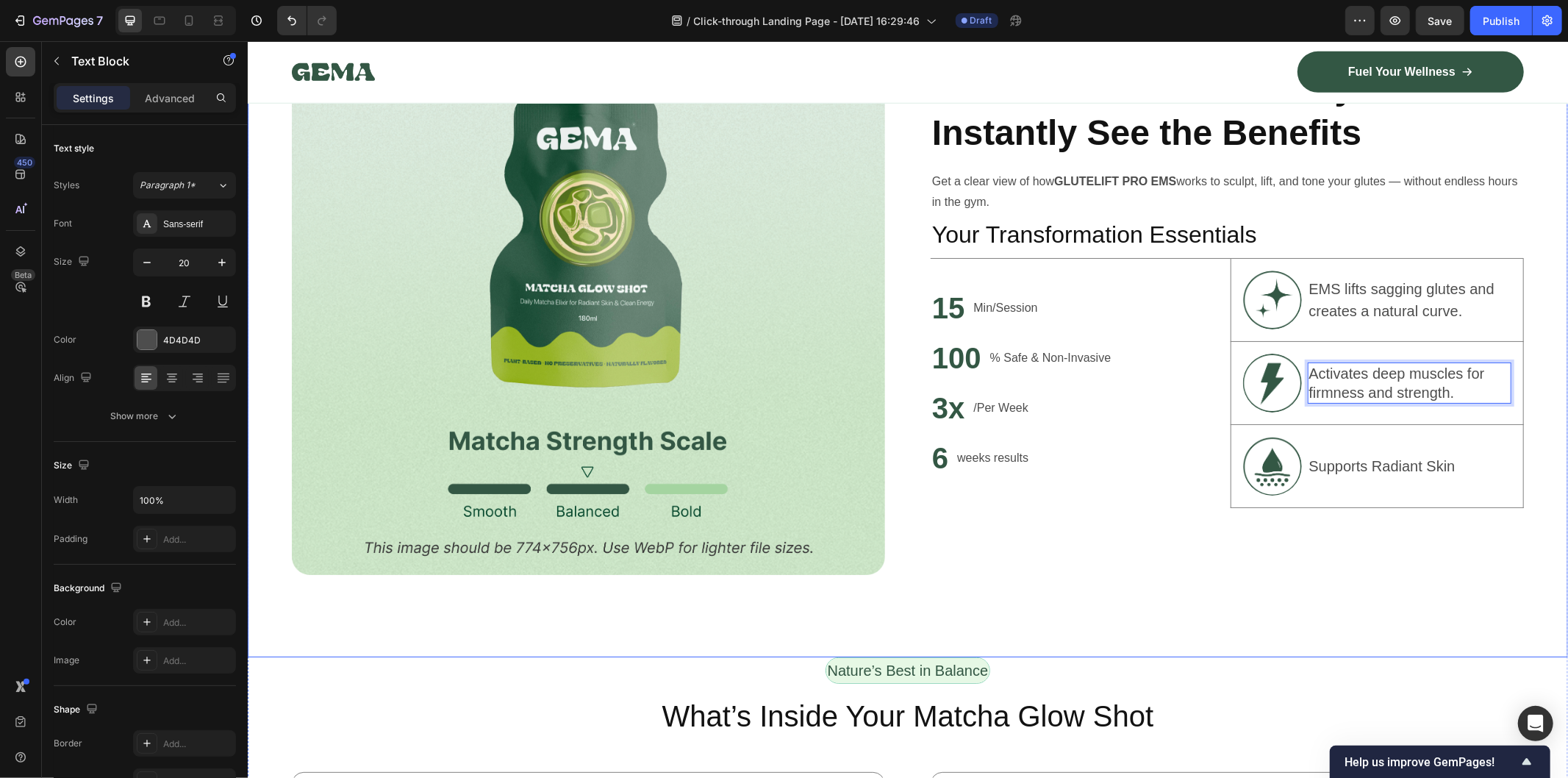
scroll to position [1096, 0]
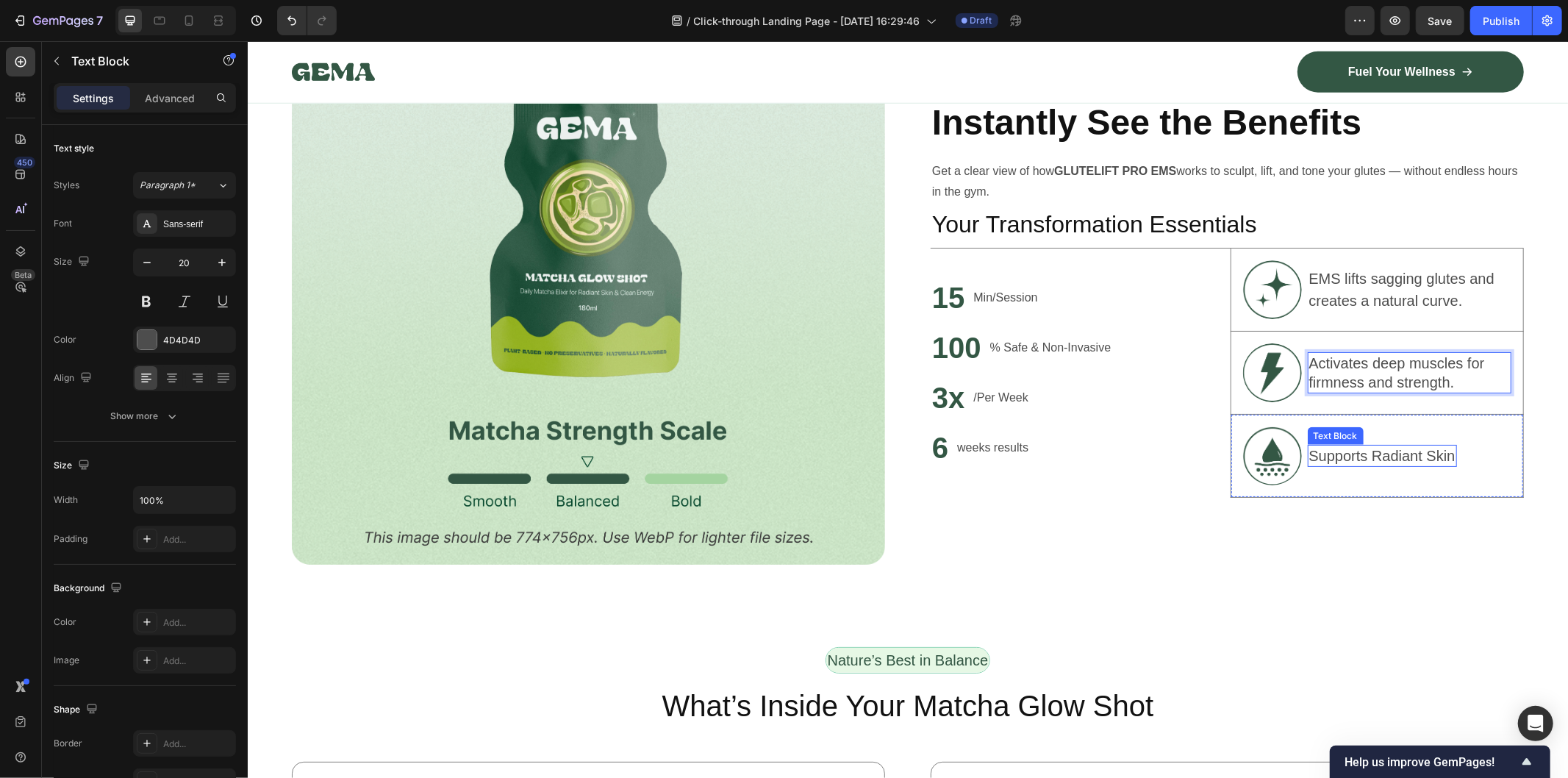
click at [1342, 453] on p "Supports Radiant Skin" at bounding box center [1382, 455] width 146 height 19
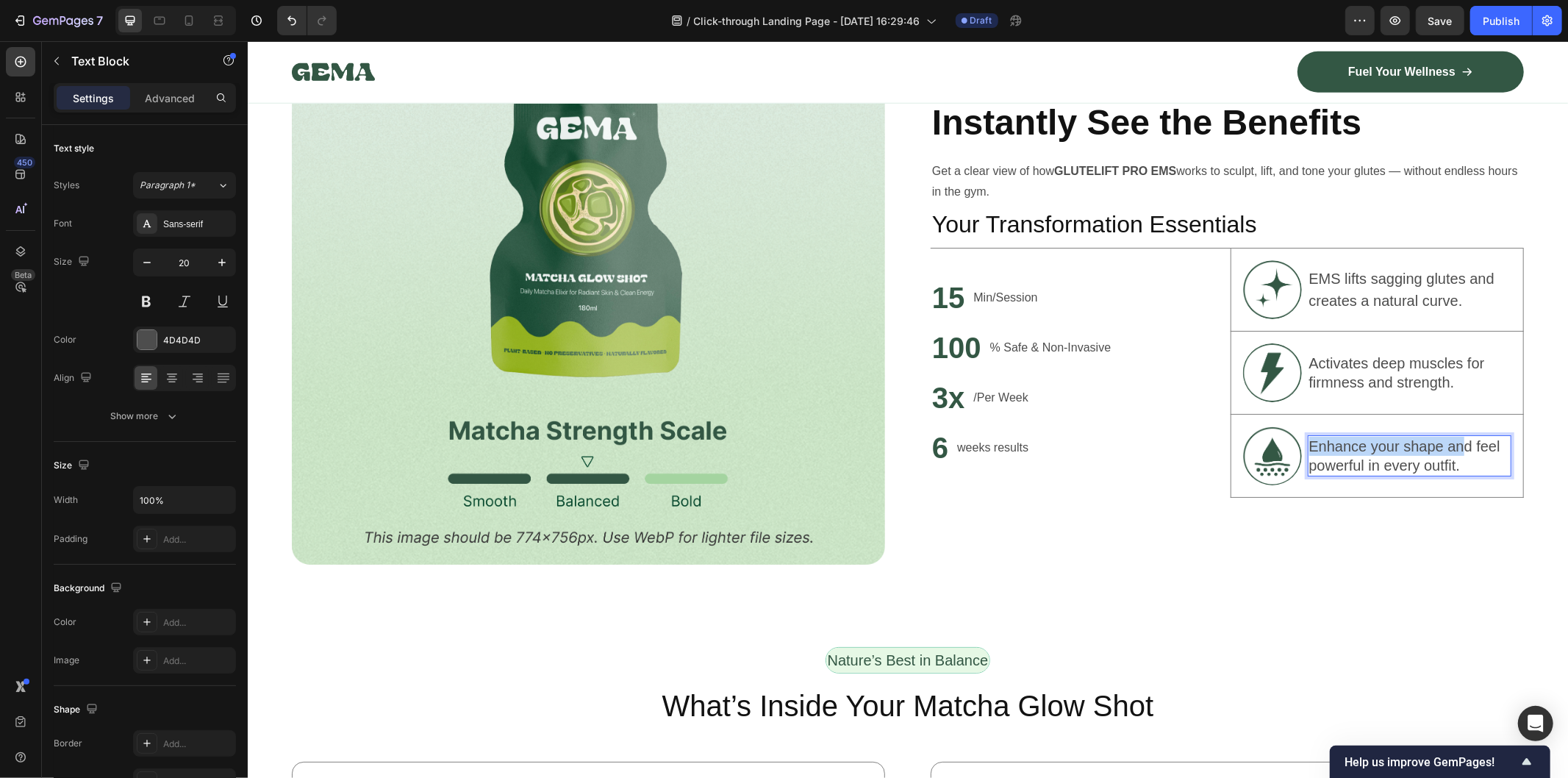
scroll to position [1087, 0]
